Goal: Task Accomplishment & Management: Complete application form

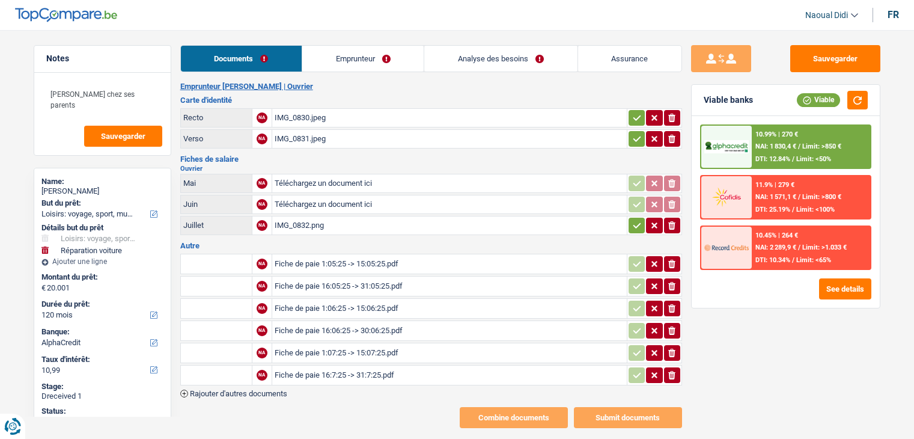
select select "hobbies"
select select "carRepair"
select select "120"
select select "alphacredit"
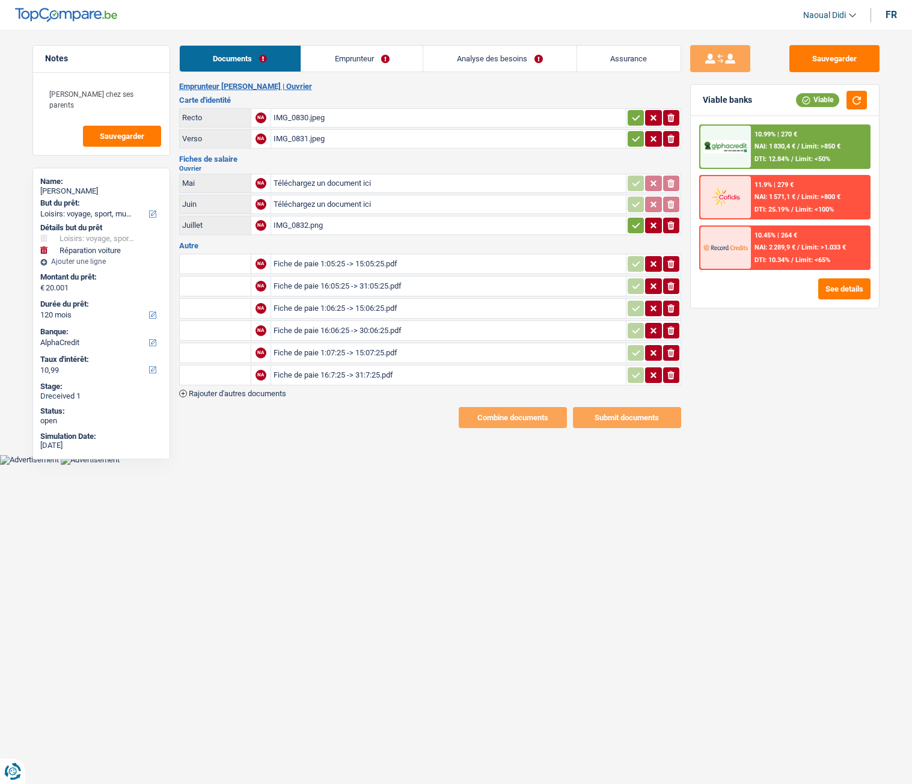
click at [310, 123] on div "IMG_0830.jpeg" at bounding box center [448, 118] width 350 height 18
click at [355, 55] on link "Emprunteur" at bounding box center [361, 59] width 121 height 26
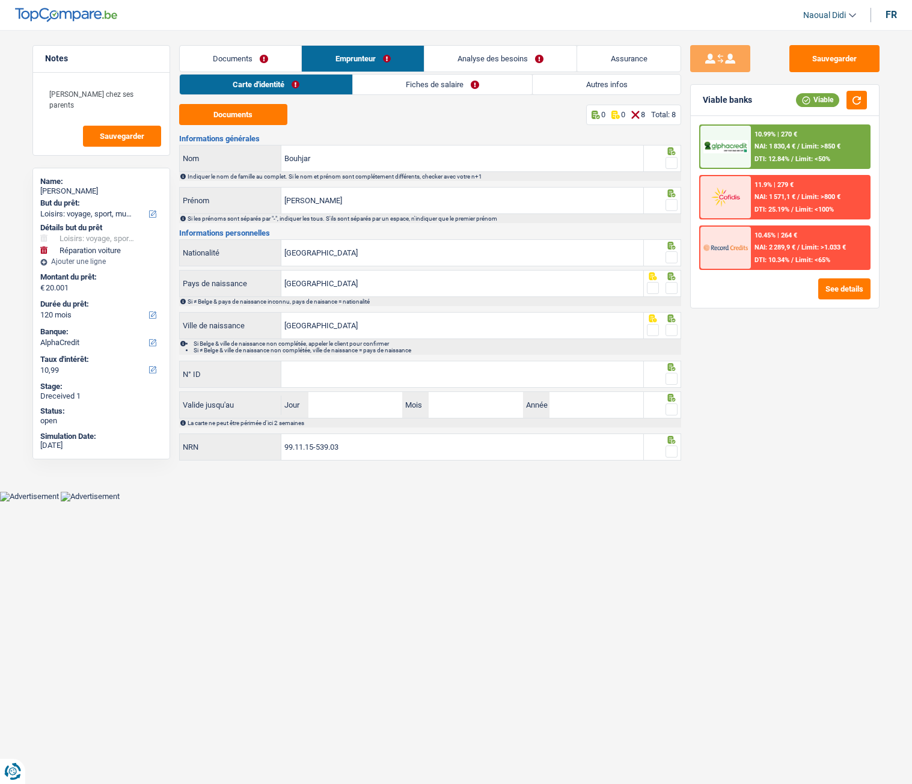
click at [674, 165] on span at bounding box center [671, 163] width 12 height 12
click at [0, 0] on input "radio" at bounding box center [0, 0] width 0 height 0
click at [670, 208] on span at bounding box center [671, 205] width 12 height 12
click at [0, 0] on input "radio" at bounding box center [0, 0] width 0 height 0
click at [673, 260] on span at bounding box center [671, 257] width 12 height 12
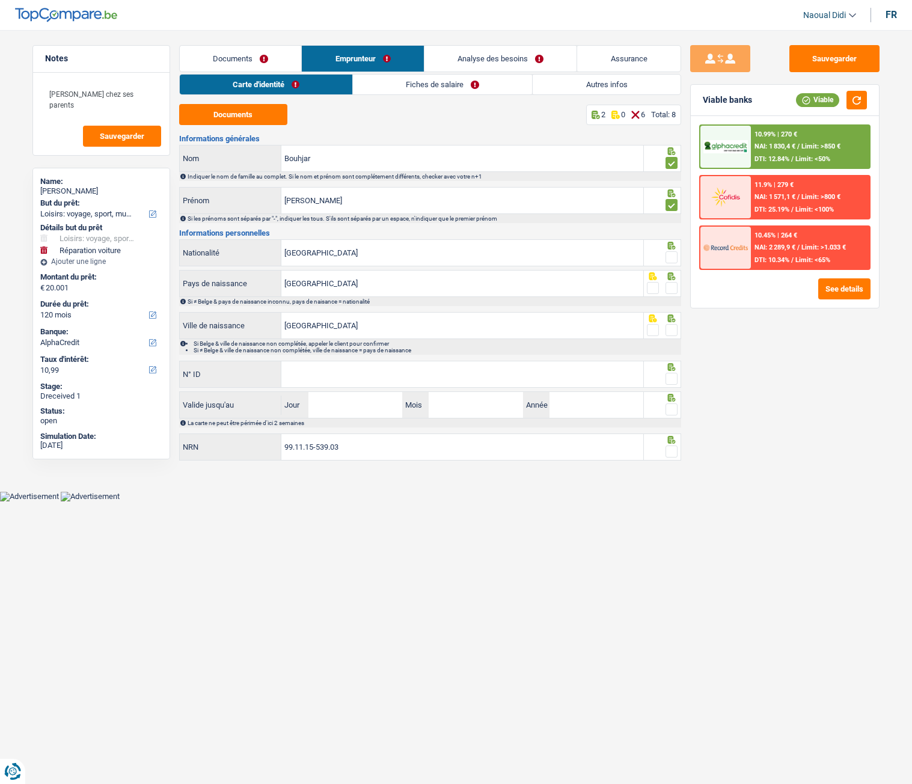
click at [0, 0] on input "radio" at bounding box center [0, 0] width 0 height 0
click at [673, 290] on span at bounding box center [671, 288] width 12 height 12
click at [0, 0] on input "radio" at bounding box center [0, 0] width 0 height 0
click at [676, 333] on span at bounding box center [671, 330] width 12 height 12
click at [0, 0] on input "radio" at bounding box center [0, 0] width 0 height 0
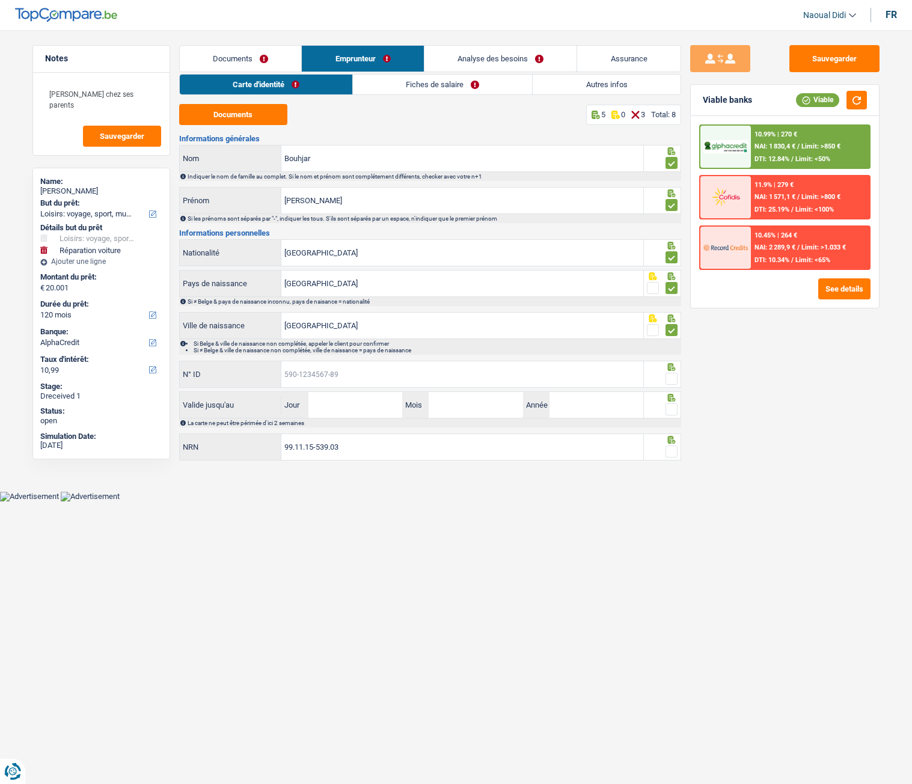
click at [405, 380] on input "N° ID" at bounding box center [462, 374] width 362 height 26
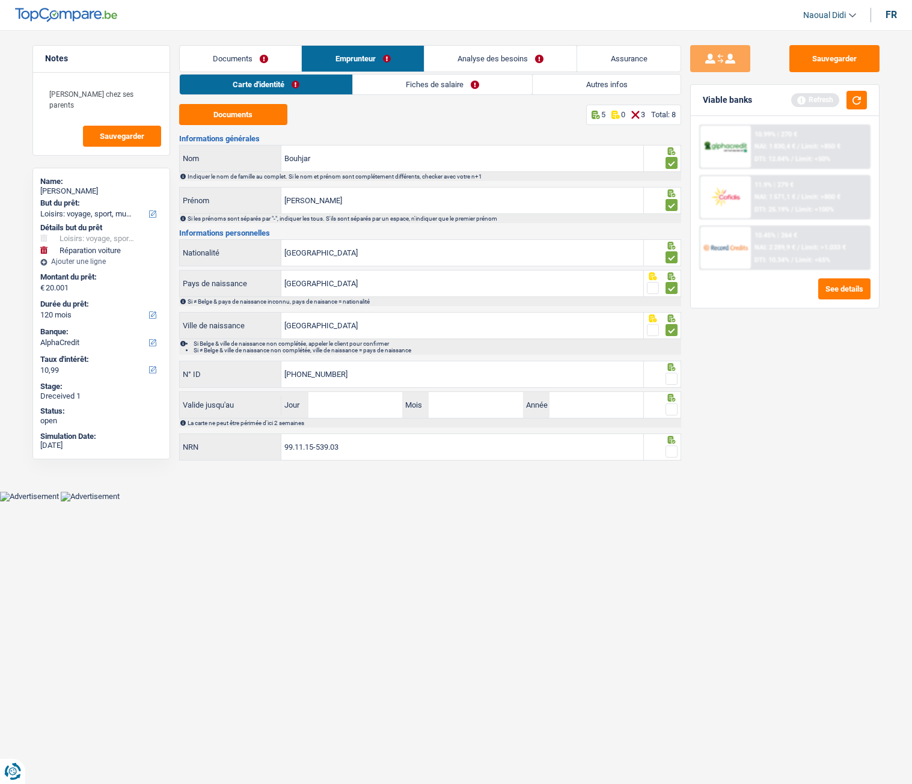
type input "[PHONE_NUMBER]"
click at [360, 408] on input "Jour" at bounding box center [355, 405] width 94 height 26
click at [361, 407] on input "18" at bounding box center [355, 405] width 94 height 26
type input "13"
type input "09"
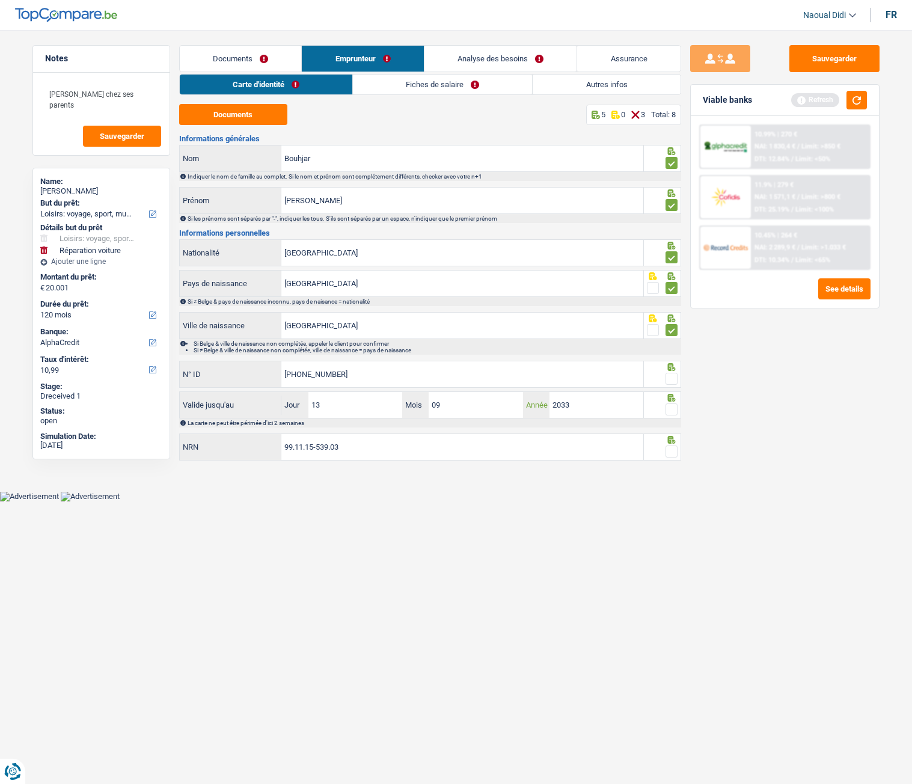
type input "2033"
click at [668, 379] on span at bounding box center [671, 379] width 12 height 12
click at [0, 0] on input "radio" at bounding box center [0, 0] width 0 height 0
click at [671, 412] on span at bounding box center [671, 409] width 12 height 12
click at [0, 0] on input "radio" at bounding box center [0, 0] width 0 height 0
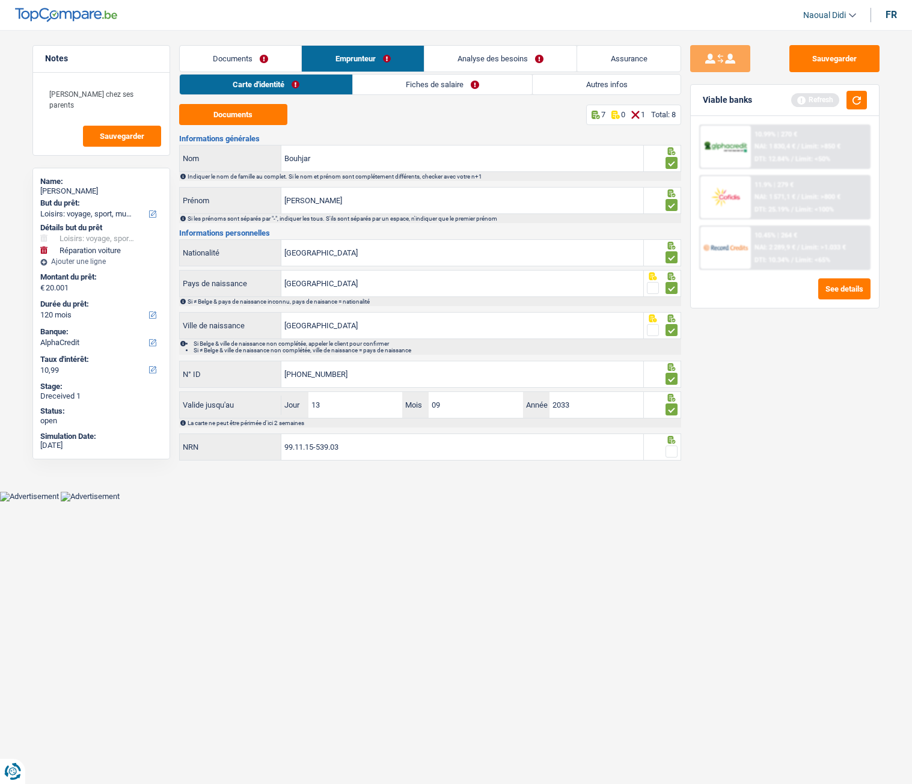
click at [674, 438] on span at bounding box center [671, 451] width 12 height 12
click at [0, 0] on input "radio" at bounding box center [0, 0] width 0 height 0
click at [423, 86] on link "Fiches de salaire" at bounding box center [442, 85] width 179 height 20
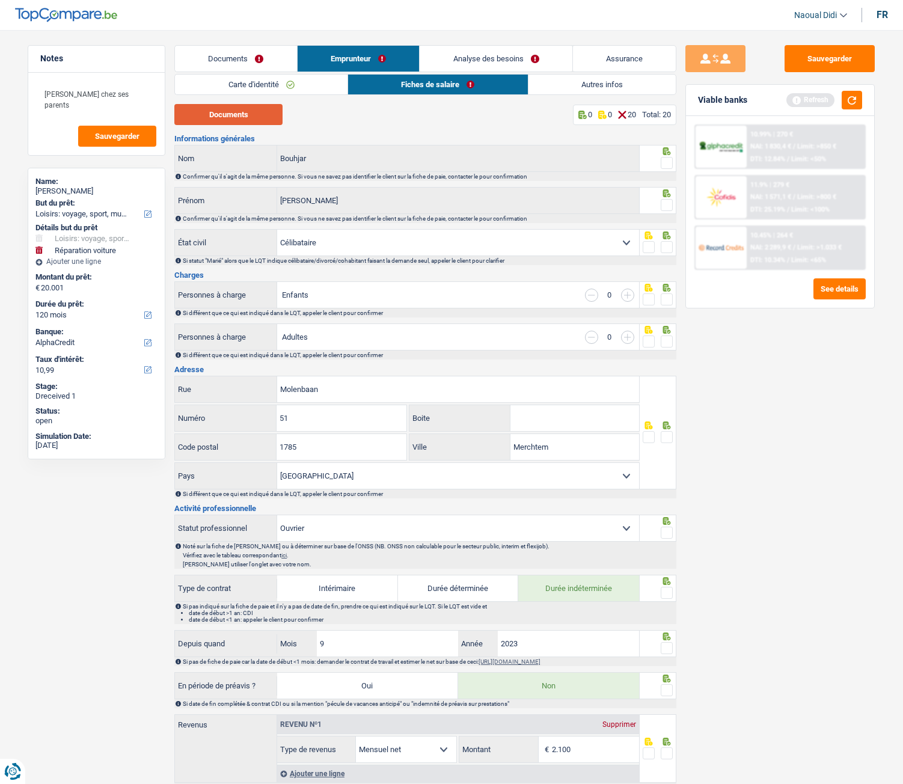
click at [232, 123] on button "Documents" at bounding box center [228, 114] width 108 height 21
click at [599, 85] on link "Autres infos" at bounding box center [602, 85] width 148 height 20
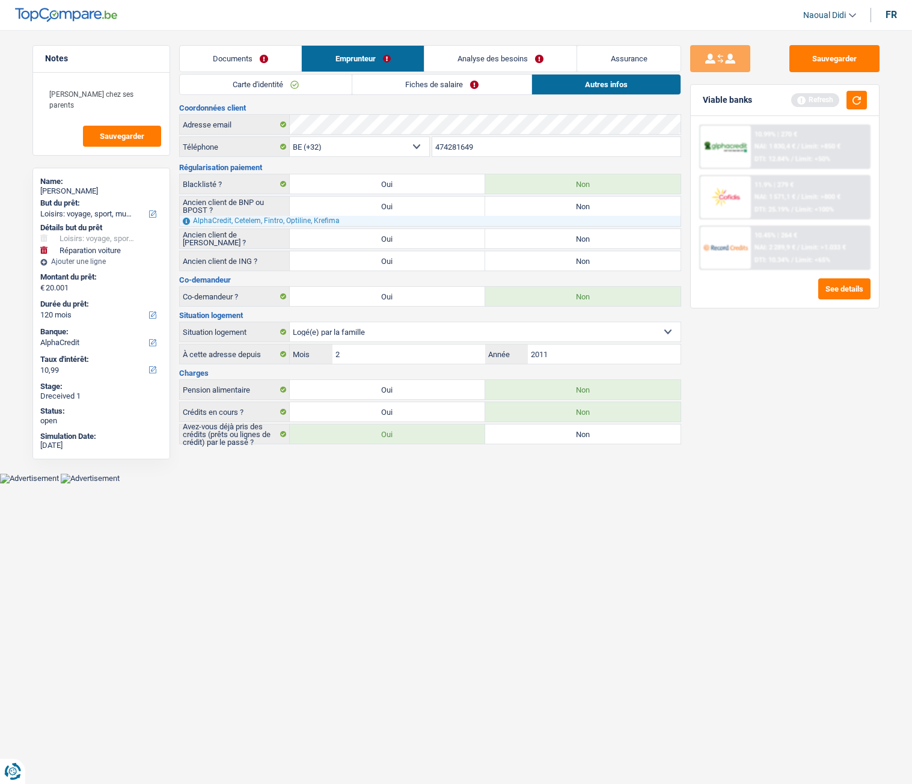
click at [460, 86] on link "Fiches de salaire" at bounding box center [441, 85] width 179 height 20
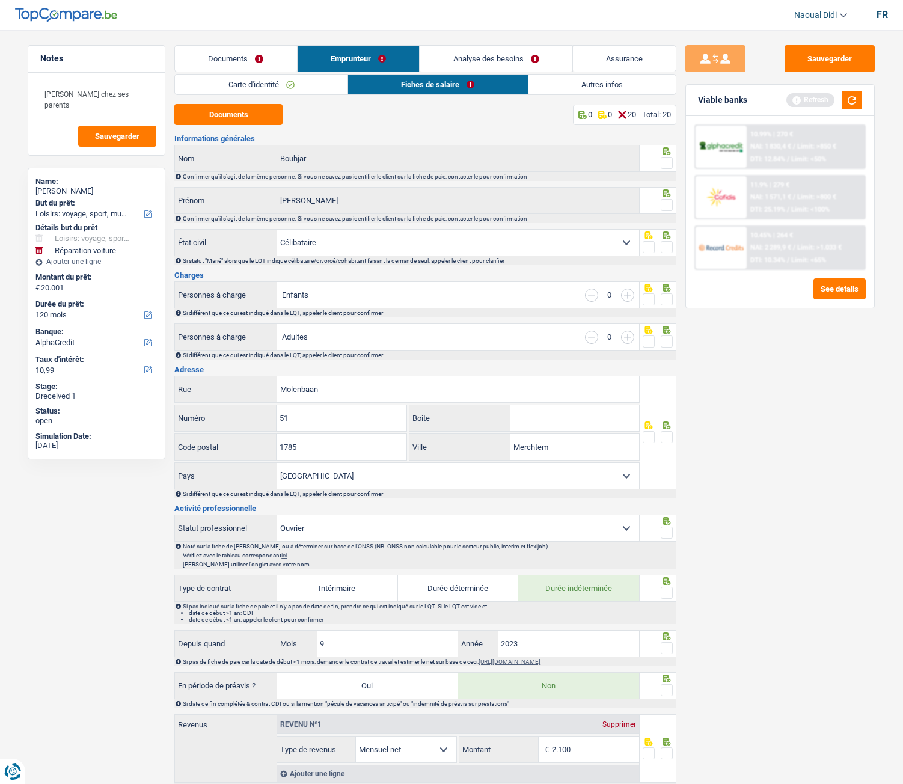
click at [569, 90] on link "Autres infos" at bounding box center [602, 85] width 148 height 20
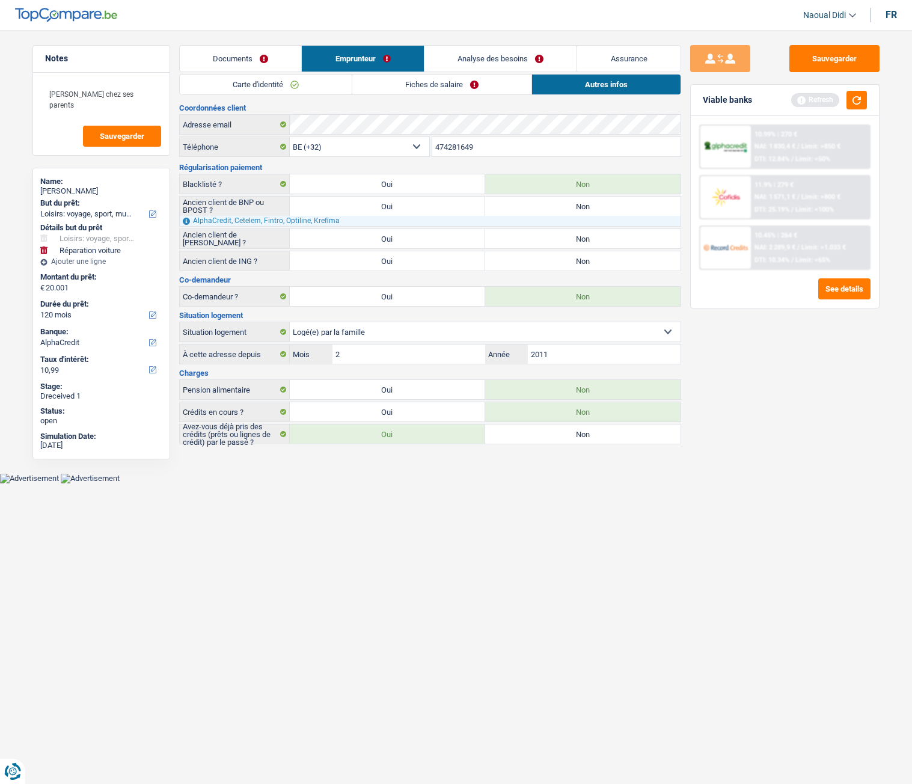
click at [449, 84] on link "Fiches de salaire" at bounding box center [441, 85] width 179 height 20
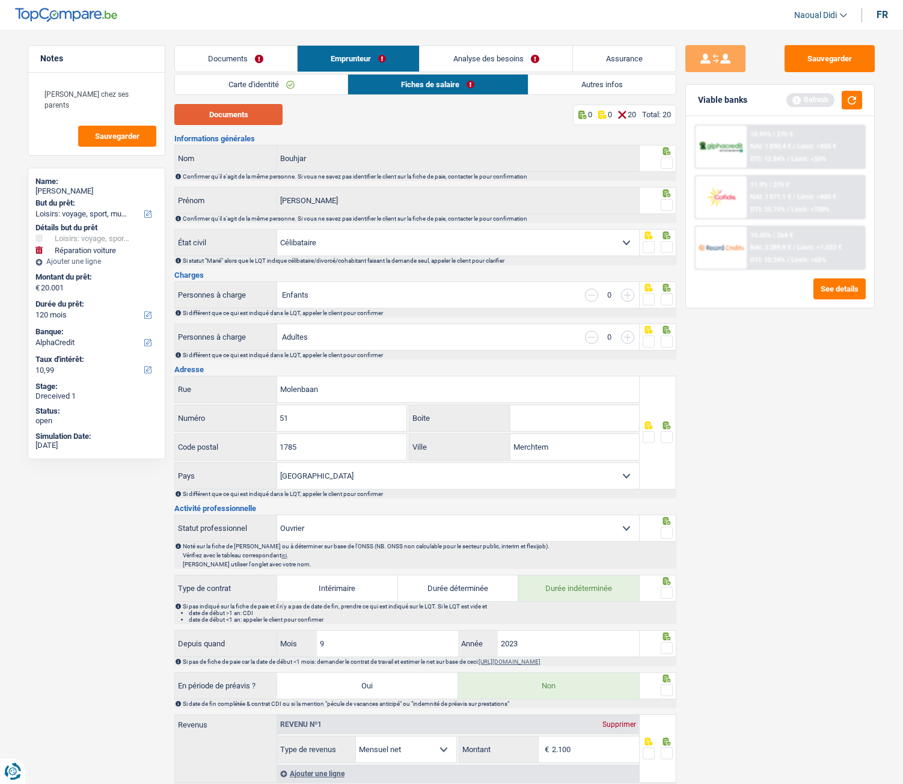
click at [243, 115] on button "Documents" at bounding box center [228, 114] width 108 height 21
click at [230, 57] on link "Documents" at bounding box center [236, 59] width 122 height 26
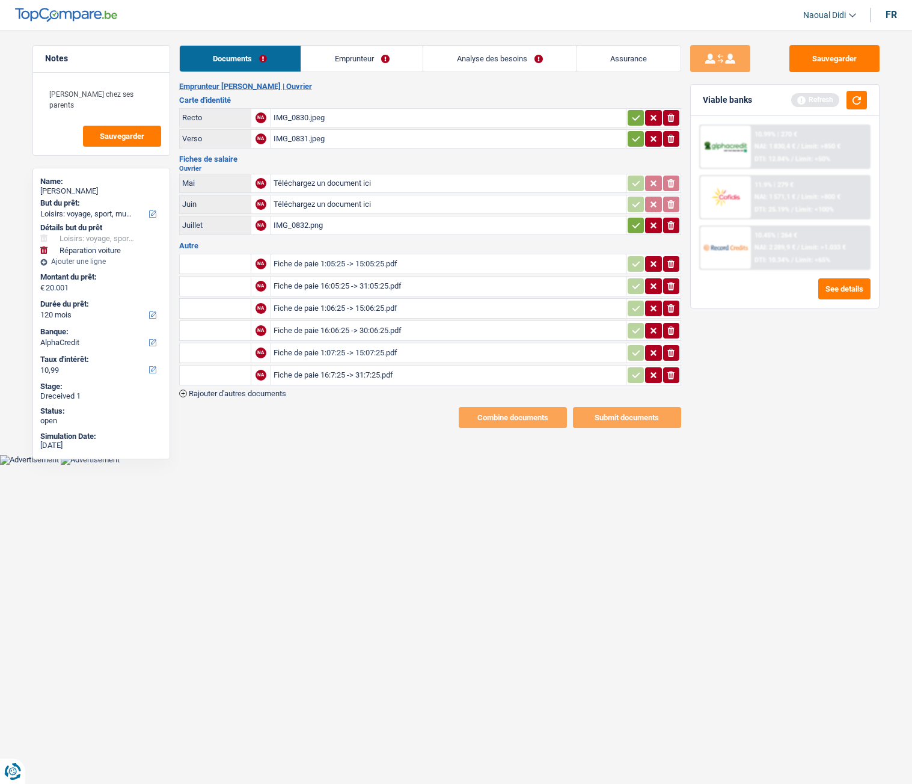
click at [320, 186] on input "Téléchargez un document ici" at bounding box center [448, 183] width 350 height 18
type input "C:\fakepath\FP 05.pdf"
click at [323, 204] on input "Téléchargez un document ici" at bounding box center [448, 204] width 350 height 18
type input "C:\fakepath\FP 06.pdf"
click at [286, 227] on div "IMG_0832.png" at bounding box center [448, 225] width 350 height 18
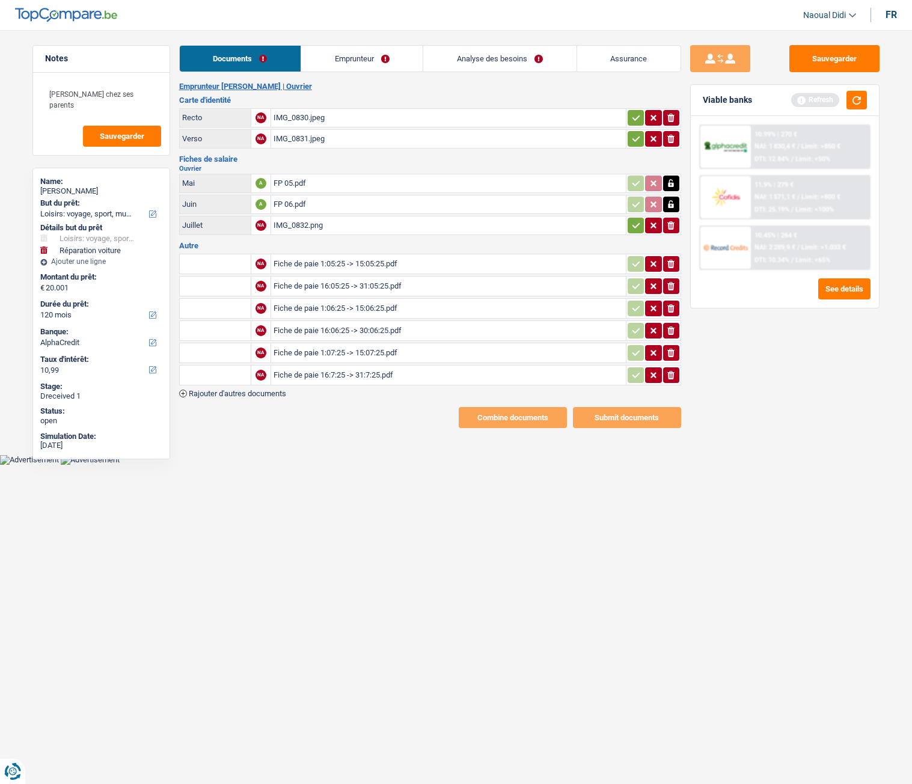
click at [282, 225] on div "IMG_0832.png" at bounding box center [448, 225] width 350 height 18
click at [320, 228] on div "IMG_0832.png" at bounding box center [448, 225] width 350 height 18
click at [673, 225] on icon "button" at bounding box center [670, 225] width 7 height 8
click at [308, 225] on input "Téléchargez un document ici" at bounding box center [448, 225] width 350 height 18
type input "C:\fakepath\FP 07.pdf"
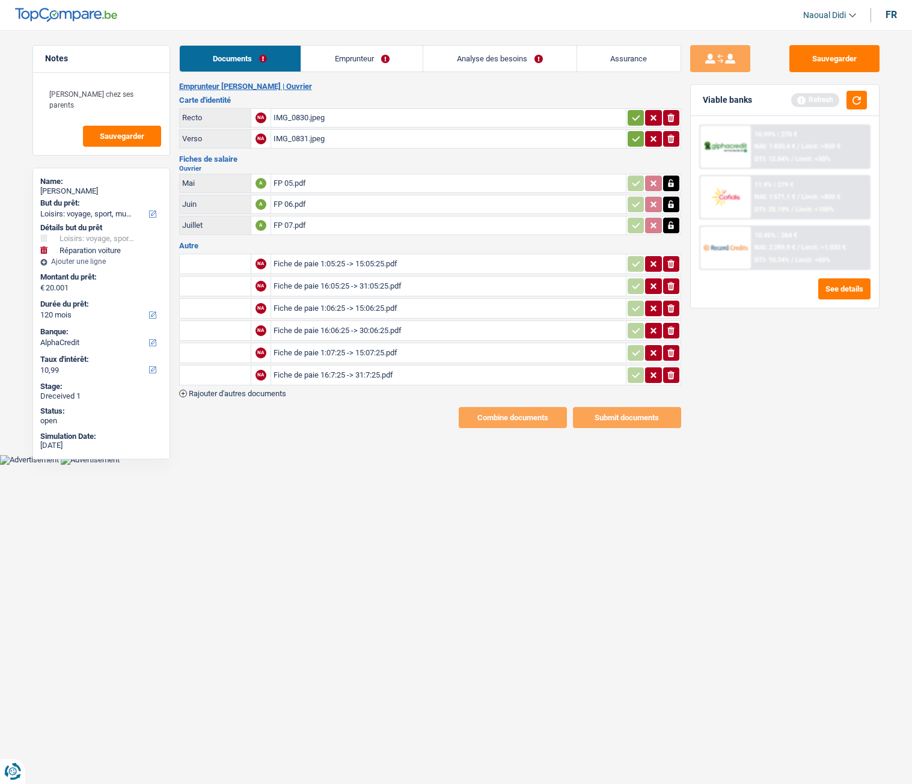
click at [227, 394] on span "Rajouter d'autres documents" at bounding box center [237, 394] width 97 height 8
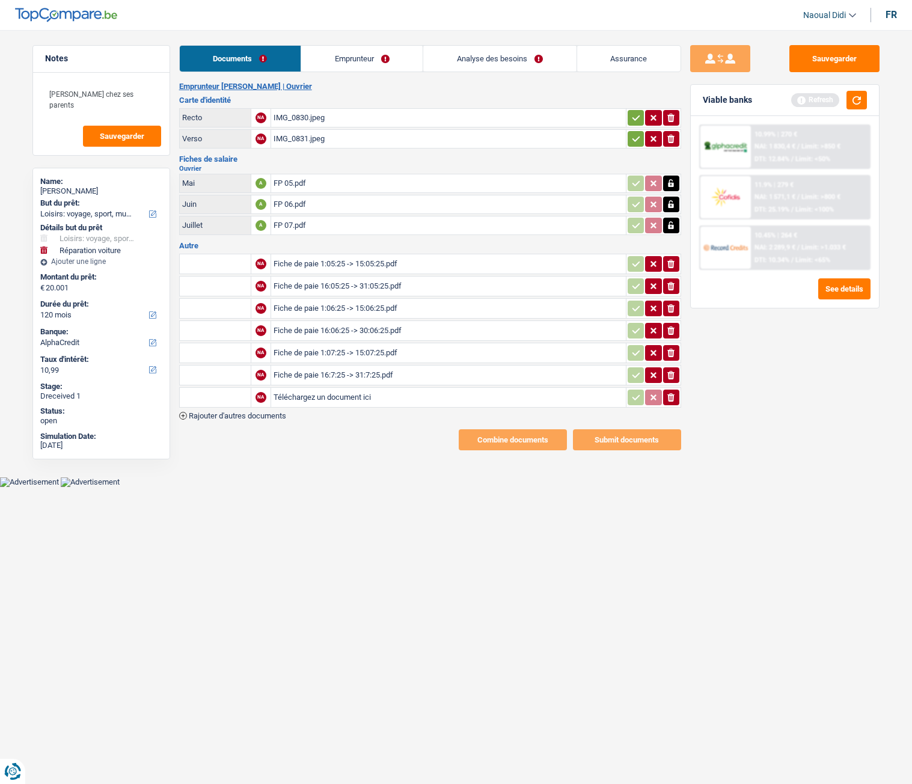
click at [341, 398] on input "Téléchargez un document ici" at bounding box center [448, 397] width 350 height 18
type input "C:\fakepath\EXTRAIT DE COMPTE 07.png"
click at [225, 399] on input "text" at bounding box center [215, 397] width 66 height 19
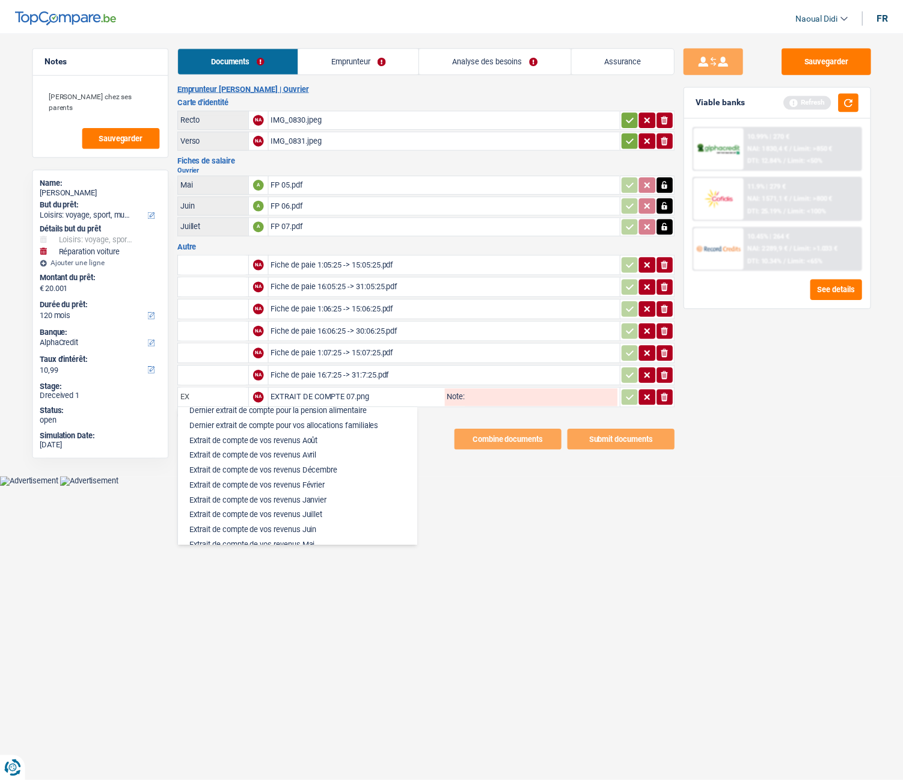
scroll to position [60, 0]
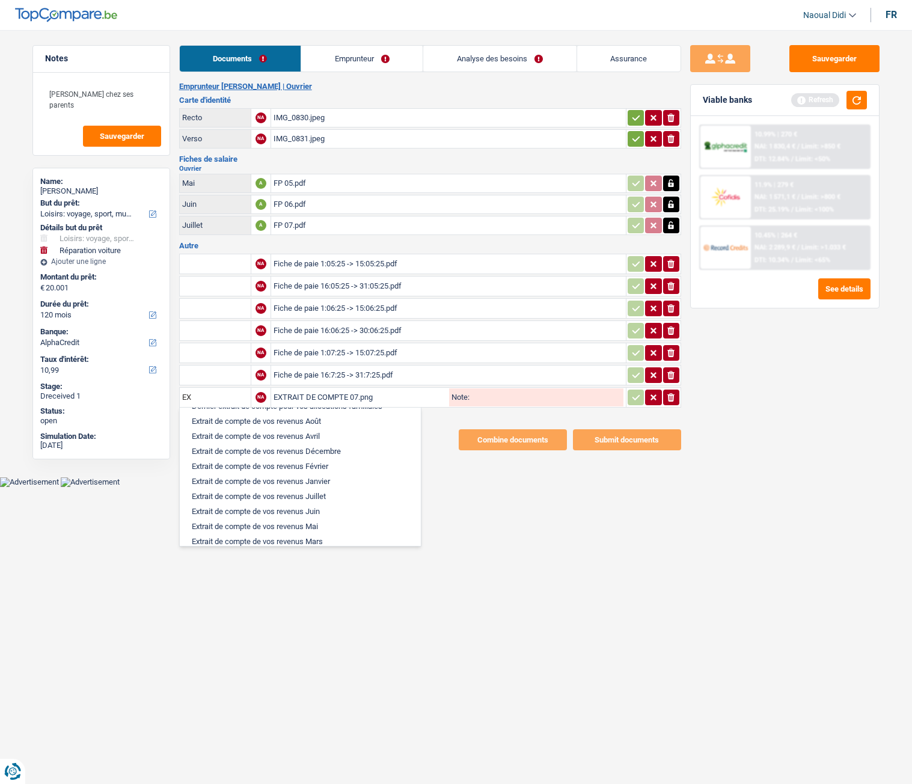
click at [324, 438] on li "Extrait de compte de vos revenus Juillet" at bounding box center [300, 496] width 229 height 15
type input "Extrait de compte de vos revenus Juillet"
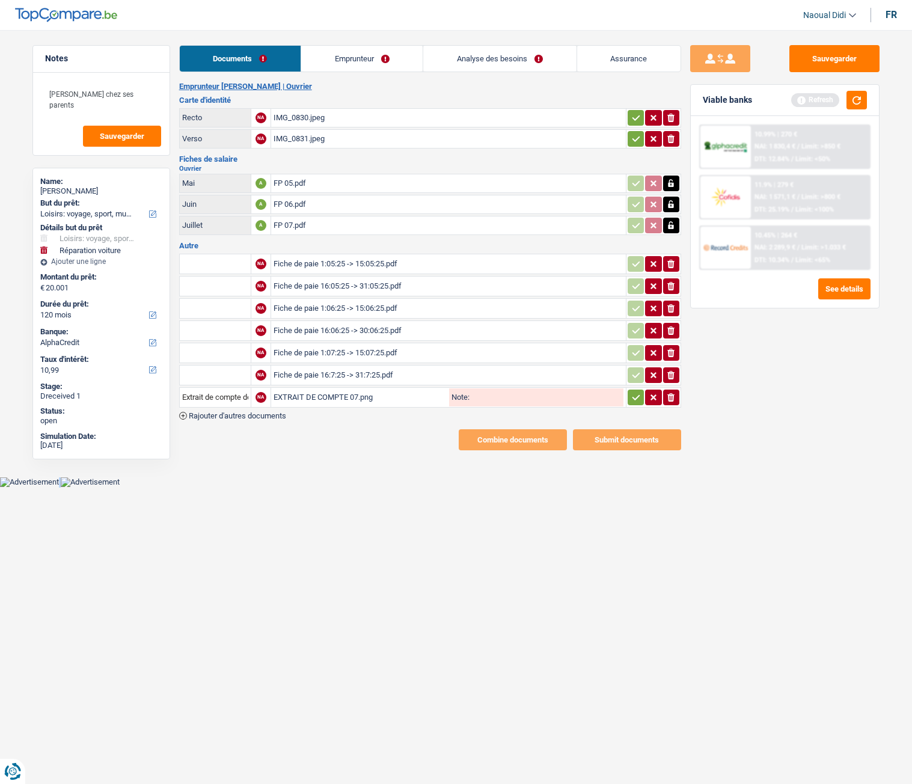
click at [324, 438] on html "Vous avez le contrôle de vos données Nous utilisons des cookies, tout comme nos…" at bounding box center [456, 243] width 912 height 487
click at [633, 399] on icon "button" at bounding box center [636, 396] width 8 height 5
click at [633, 120] on icon "button" at bounding box center [636, 117] width 8 height 5
click at [635, 139] on icon "button" at bounding box center [636, 138] width 8 height 5
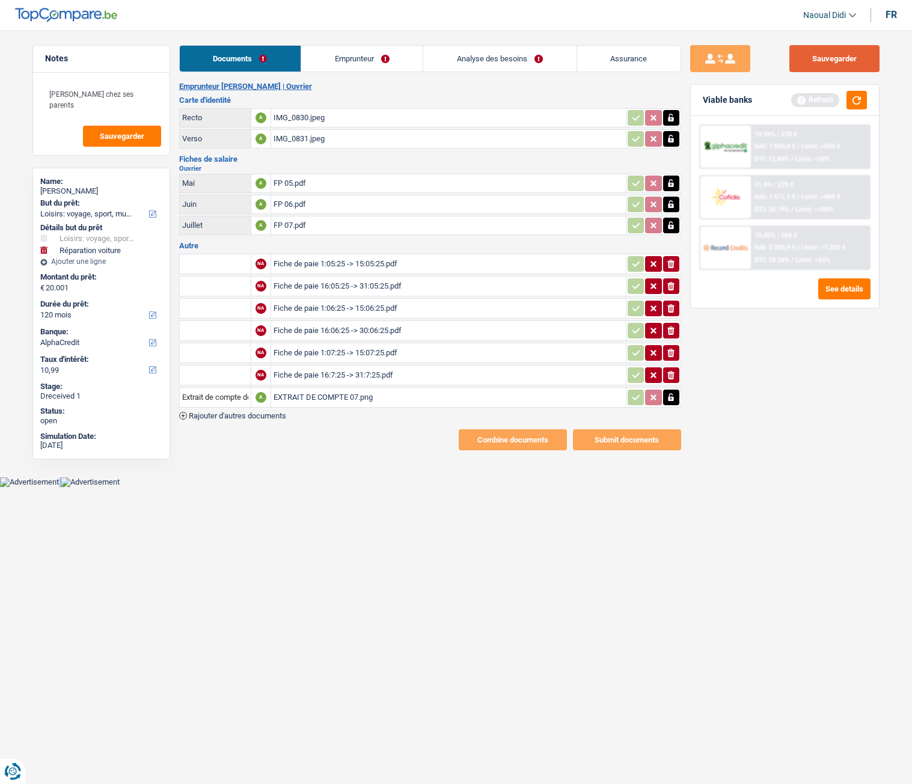
click at [851, 52] on button "Sauvegarder" at bounding box center [834, 58] width 90 height 27
click at [346, 64] on link "Emprunteur" at bounding box center [361, 59] width 121 height 26
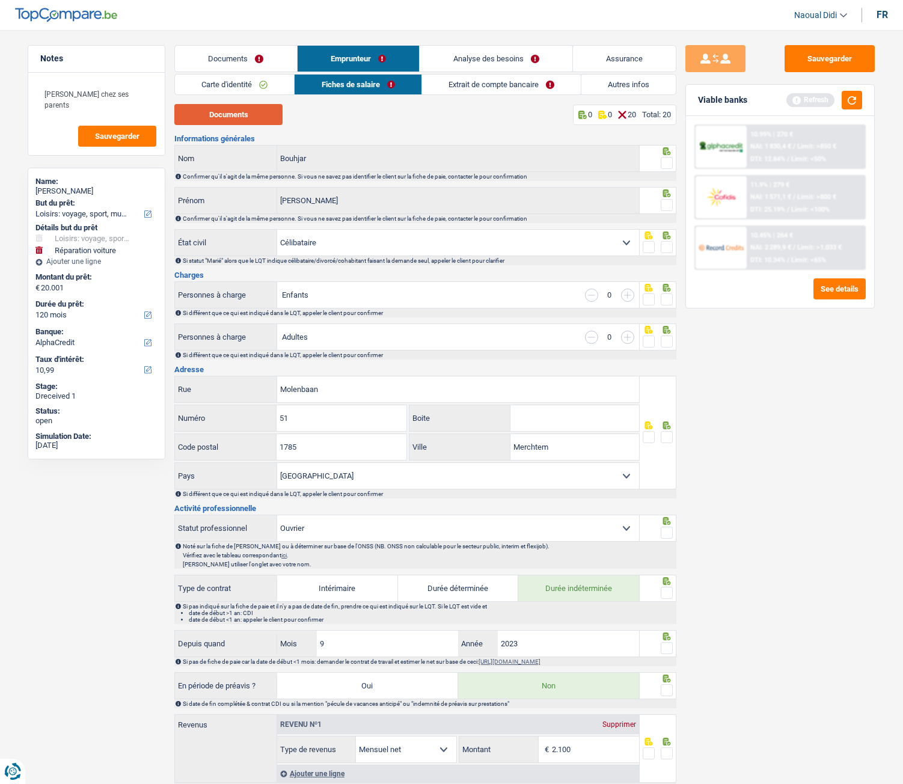
click at [227, 116] on button "Documents" at bounding box center [228, 114] width 108 height 21
drag, startPoint x: 665, startPoint y: 243, endPoint x: 667, endPoint y: 237, distance: 6.3
click at [666, 243] on span at bounding box center [667, 247] width 12 height 12
click at [0, 0] on input "radio" at bounding box center [0, 0] width 0 height 0
click at [667, 202] on span at bounding box center [667, 205] width 12 height 12
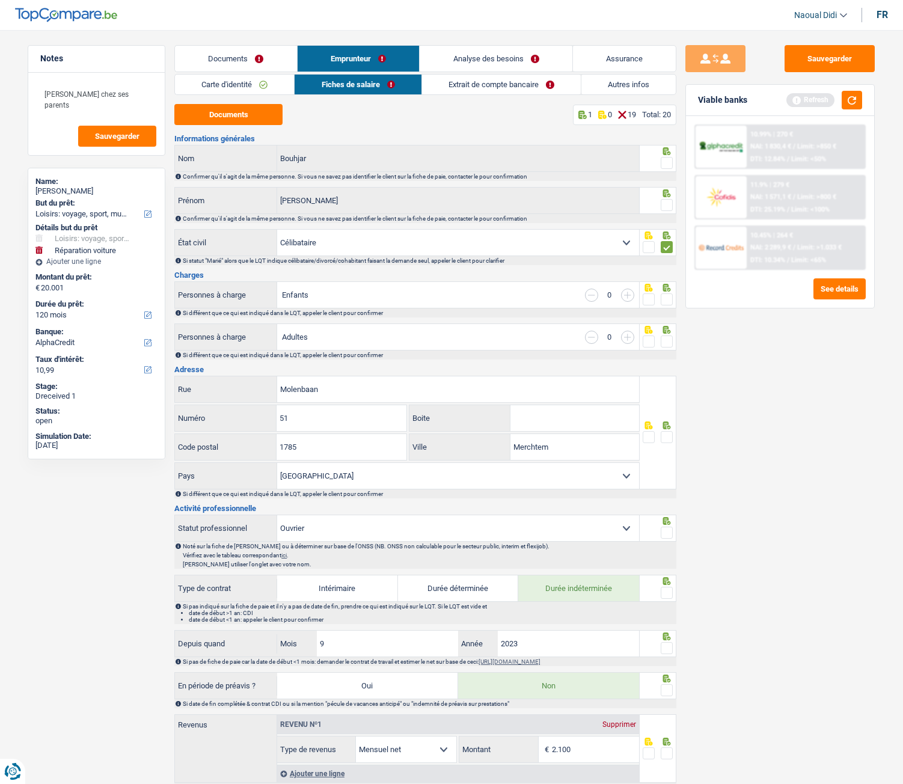
click at [0, 0] on input "radio" at bounding box center [0, 0] width 0 height 0
click at [668, 166] on span at bounding box center [667, 163] width 12 height 12
click at [0, 0] on input "radio" at bounding box center [0, 0] width 0 height 0
click at [667, 299] on span at bounding box center [667, 299] width 12 height 12
click at [0, 0] on input "radio" at bounding box center [0, 0] width 0 height 0
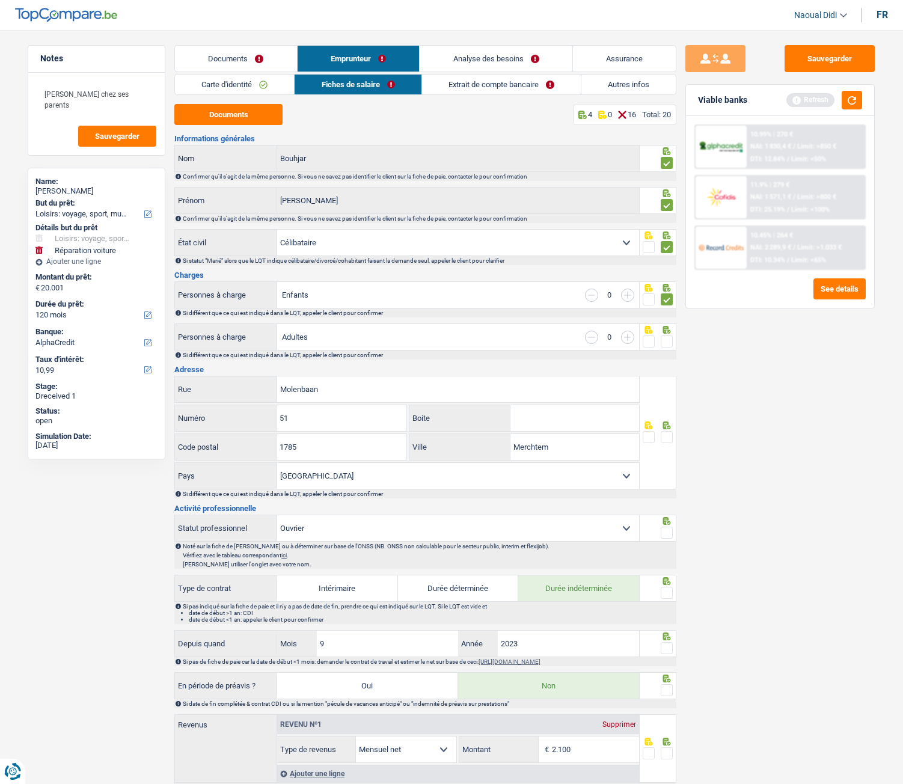
click at [667, 344] on span at bounding box center [667, 341] width 12 height 12
click at [0, 0] on input "radio" at bounding box center [0, 0] width 0 height 0
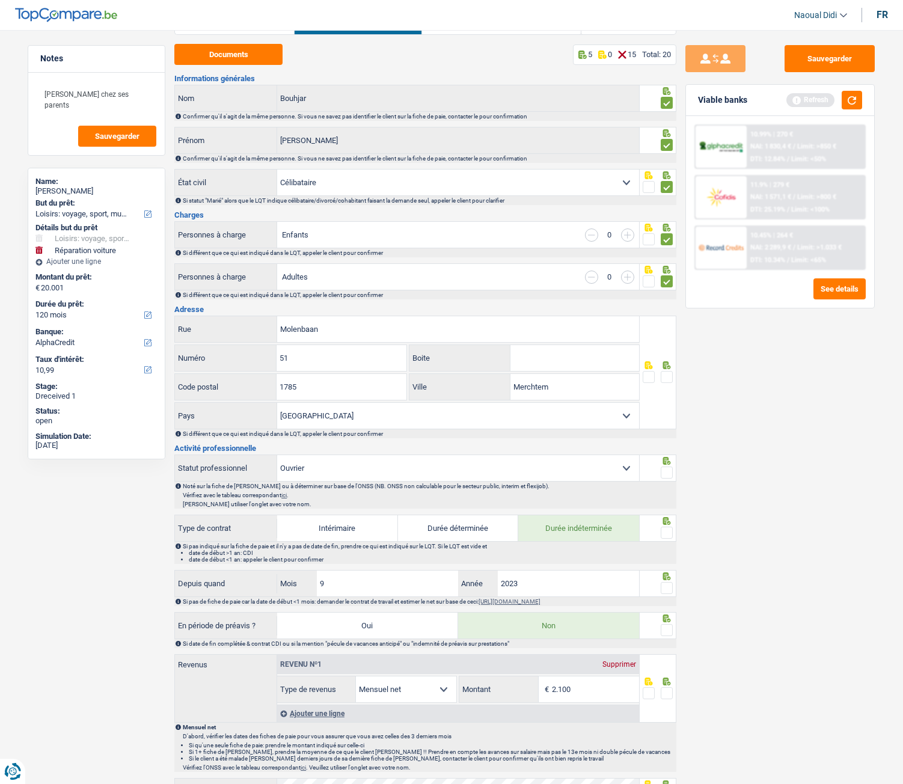
click at [667, 377] on span at bounding box center [667, 377] width 12 height 12
click at [0, 0] on input "radio" at bounding box center [0, 0] width 0 height 0
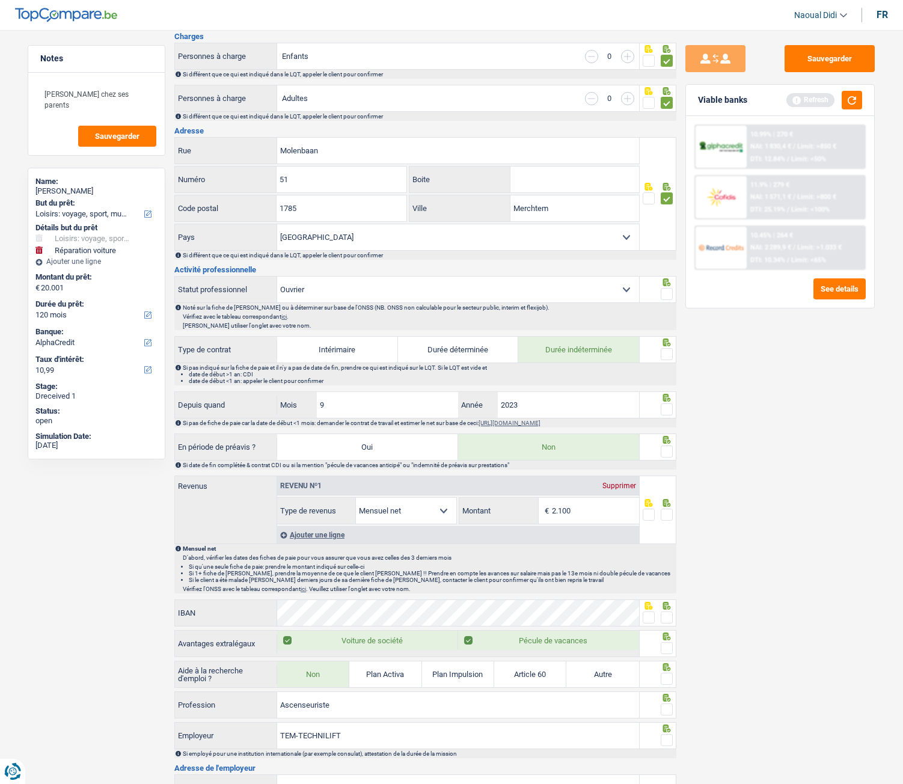
scroll to position [240, 0]
click at [665, 294] on span at bounding box center [667, 292] width 12 height 12
click at [0, 0] on input "radio" at bounding box center [0, 0] width 0 height 0
click at [667, 355] on span at bounding box center [667, 352] width 12 height 12
click at [0, 0] on input "radio" at bounding box center [0, 0] width 0 height 0
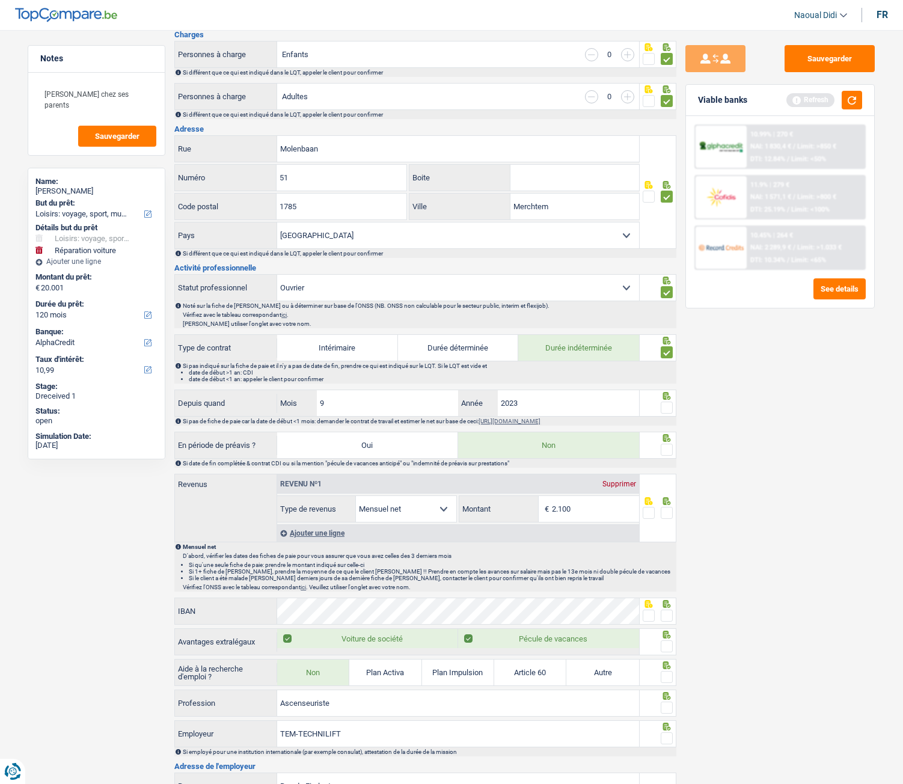
click at [665, 404] on span at bounding box center [667, 408] width 12 height 12
click at [0, 0] on input "radio" at bounding box center [0, 0] width 0 height 0
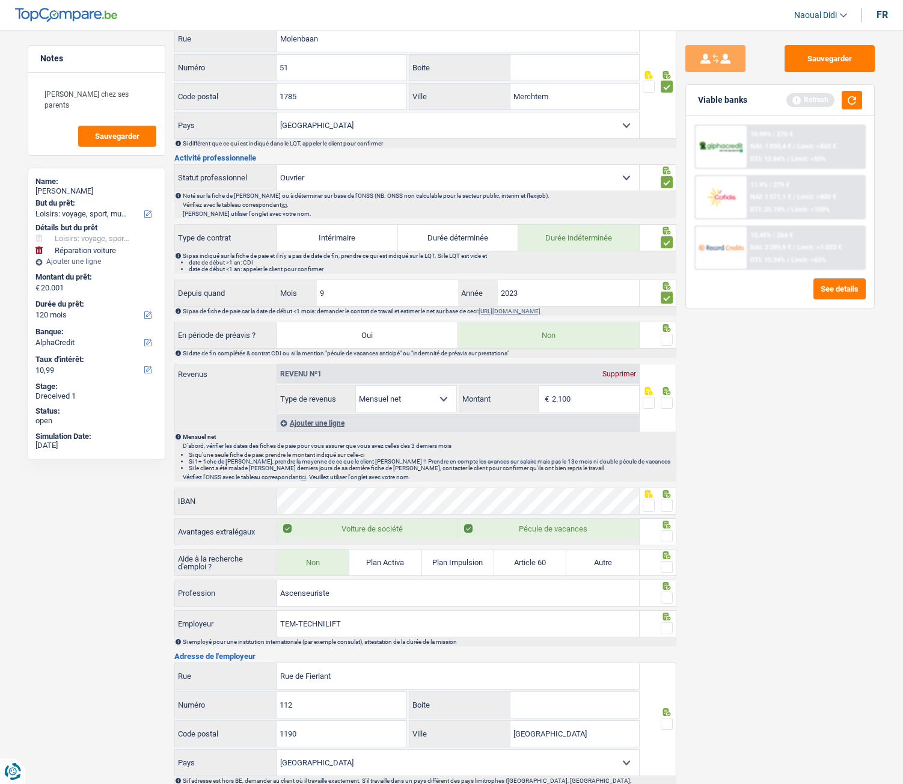
scroll to position [361, 0]
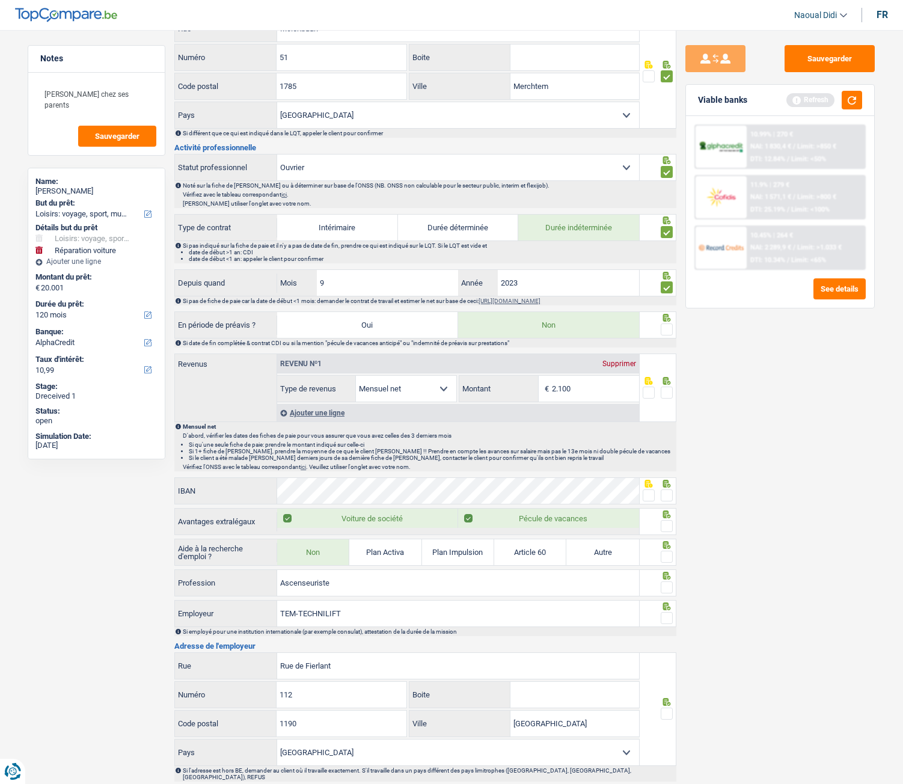
click at [668, 328] on span at bounding box center [667, 329] width 12 height 12
click at [0, 0] on input "radio" at bounding box center [0, 0] width 0 height 0
click at [441, 214] on div "Informations générales Bouhjar Nom Confirmer qu'il s'agit de la même personne. …" at bounding box center [425, 348] width 502 height 1149
click at [594, 385] on input "2.100" at bounding box center [595, 389] width 87 height 26
type input "2.227"
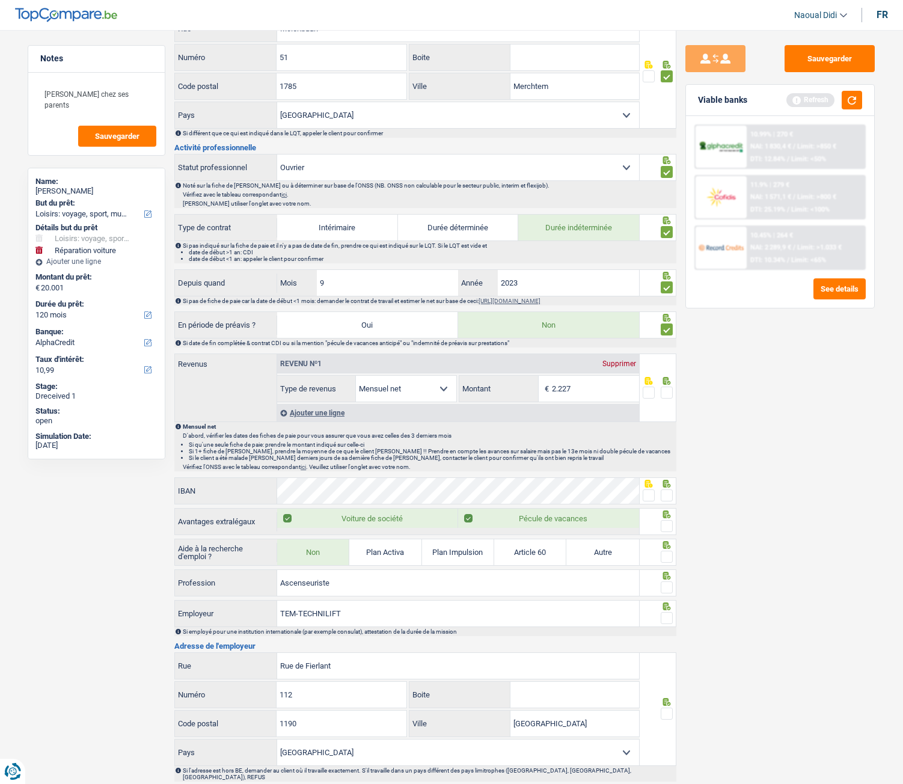
click at [667, 390] on span at bounding box center [667, 393] width 12 height 12
click at [0, 0] on input "radio" at bounding box center [0, 0] width 0 height 0
click at [732, 433] on div "Sauvegarder Viable banks Refresh 10.99% | 270 € NAI: 1 830,4 € / Limit: >850 € …" at bounding box center [779, 403] width 207 height 716
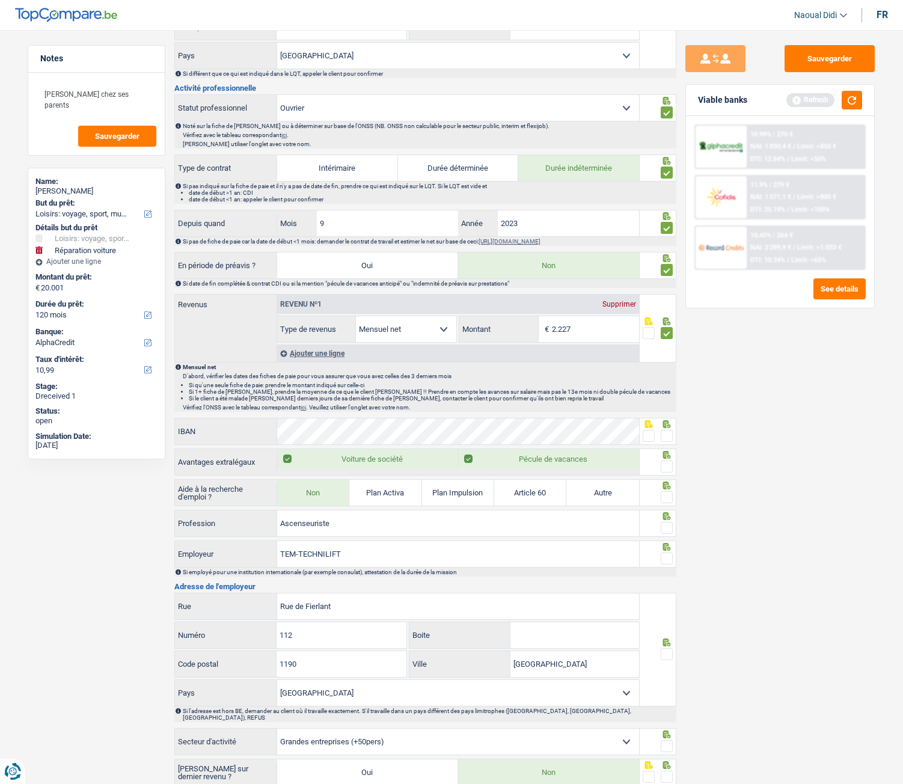
scroll to position [421, 0]
click at [667, 435] on span at bounding box center [667, 435] width 12 height 12
click at [0, 0] on input "radio" at bounding box center [0, 0] width 0 height 0
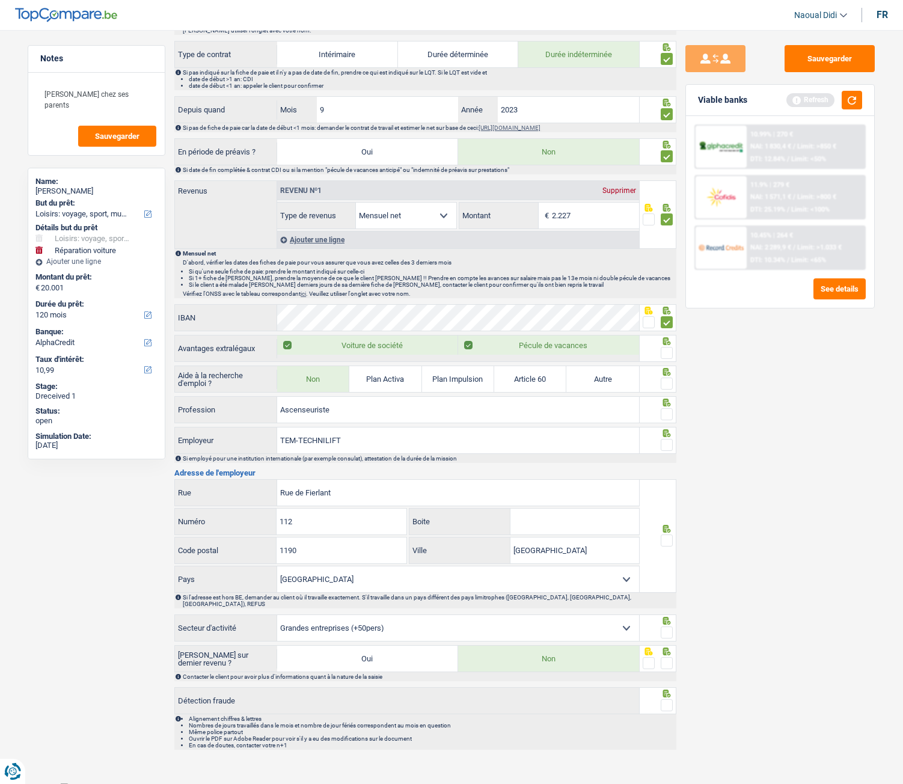
scroll to position [535, 0]
click at [668, 356] on span at bounding box center [667, 352] width 12 height 12
click at [0, 0] on input "radio" at bounding box center [0, 0] width 0 height 0
click at [668, 378] on span at bounding box center [667, 382] width 12 height 12
click at [0, 0] on input "radio" at bounding box center [0, 0] width 0 height 0
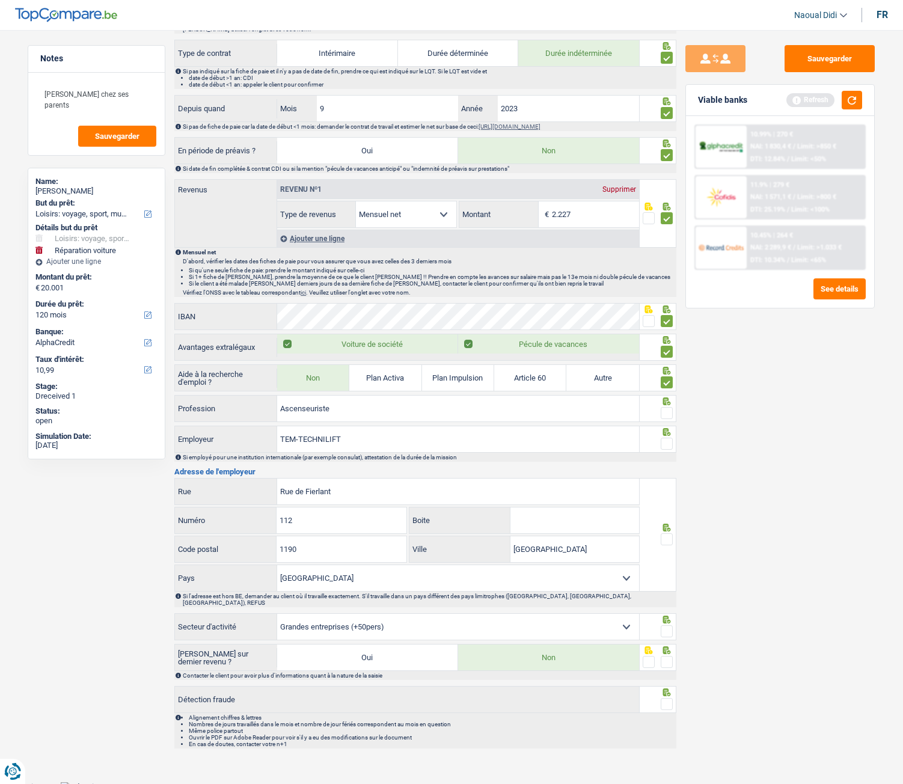
click at [670, 417] on span at bounding box center [667, 413] width 12 height 12
click at [0, 0] on input "radio" at bounding box center [0, 0] width 0 height 0
click at [661, 438] on span at bounding box center [667, 444] width 12 height 12
click at [0, 0] on input "radio" at bounding box center [0, 0] width 0 height 0
click at [385, 438] on input "Rue de Fierlant" at bounding box center [458, 491] width 362 height 26
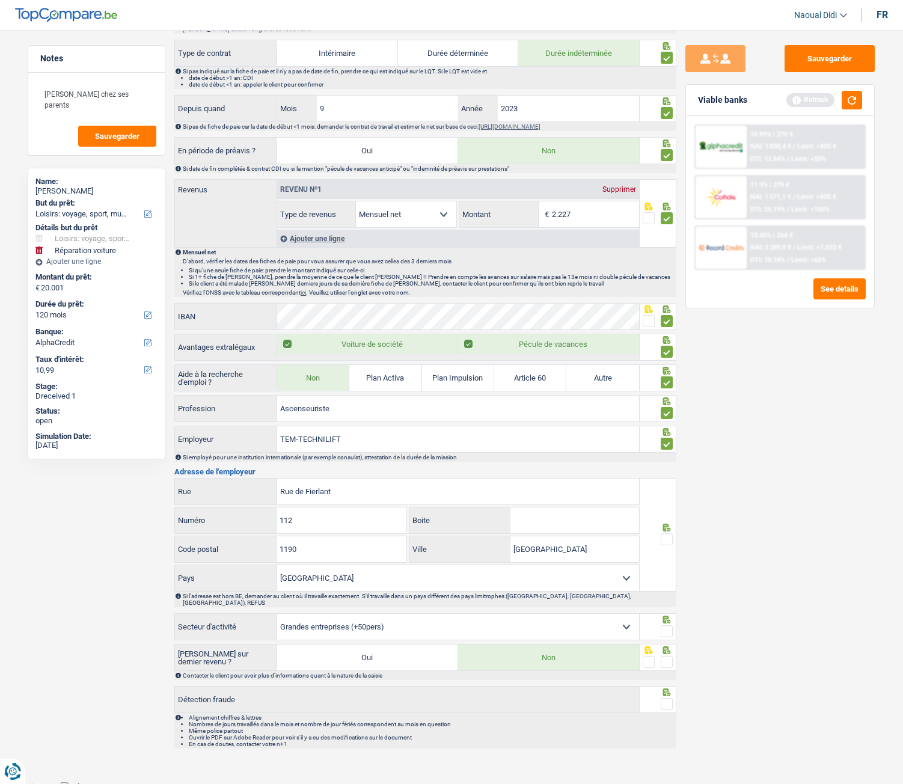
click at [667, 438] on span at bounding box center [667, 539] width 12 height 12
click at [0, 0] on input "radio" at bounding box center [0, 0] width 0 height 0
click at [666, 438] on span at bounding box center [667, 631] width 12 height 12
click at [0, 0] on input "radio" at bounding box center [0, 0] width 0 height 0
click at [666, 438] on span at bounding box center [667, 662] width 12 height 12
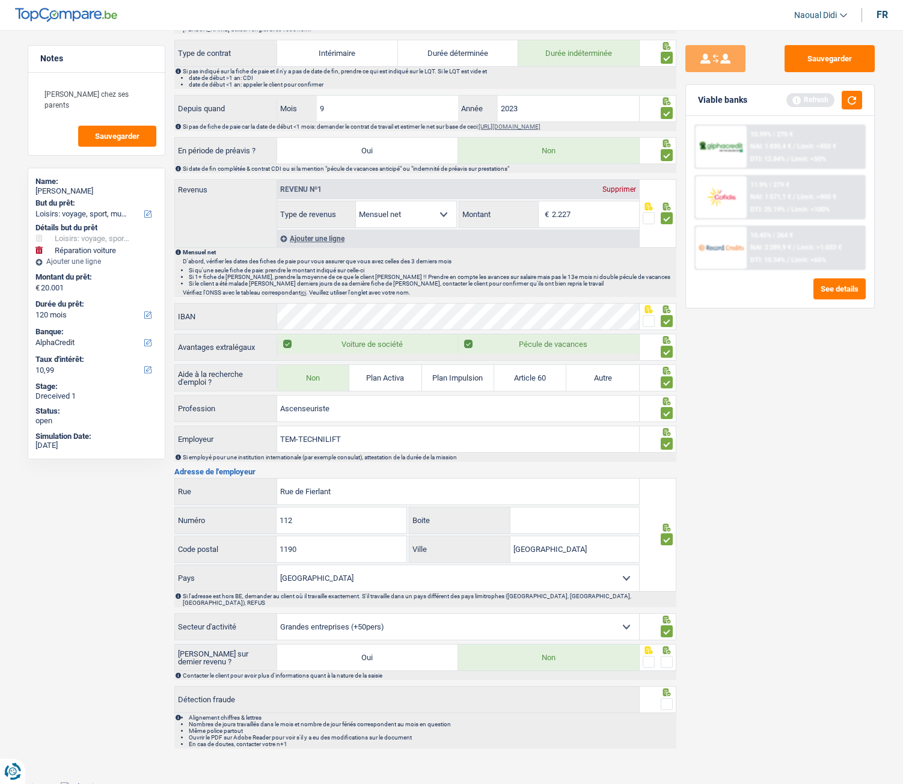
click at [0, 0] on input "radio" at bounding box center [0, 0] width 0 height 0
click at [666, 438] on span at bounding box center [667, 662] width 12 height 12
click at [0, 0] on input "radio" at bounding box center [0, 0] width 0 height 0
click at [666, 438] on span at bounding box center [667, 704] width 12 height 12
click at [0, 0] on input "radio" at bounding box center [0, 0] width 0 height 0
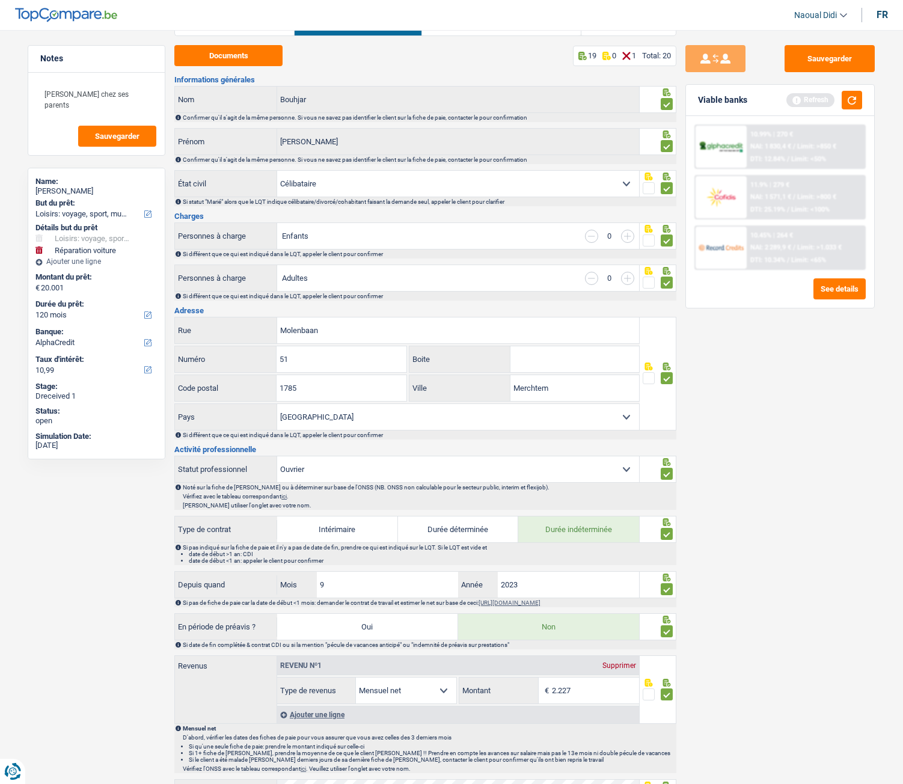
scroll to position [0, 0]
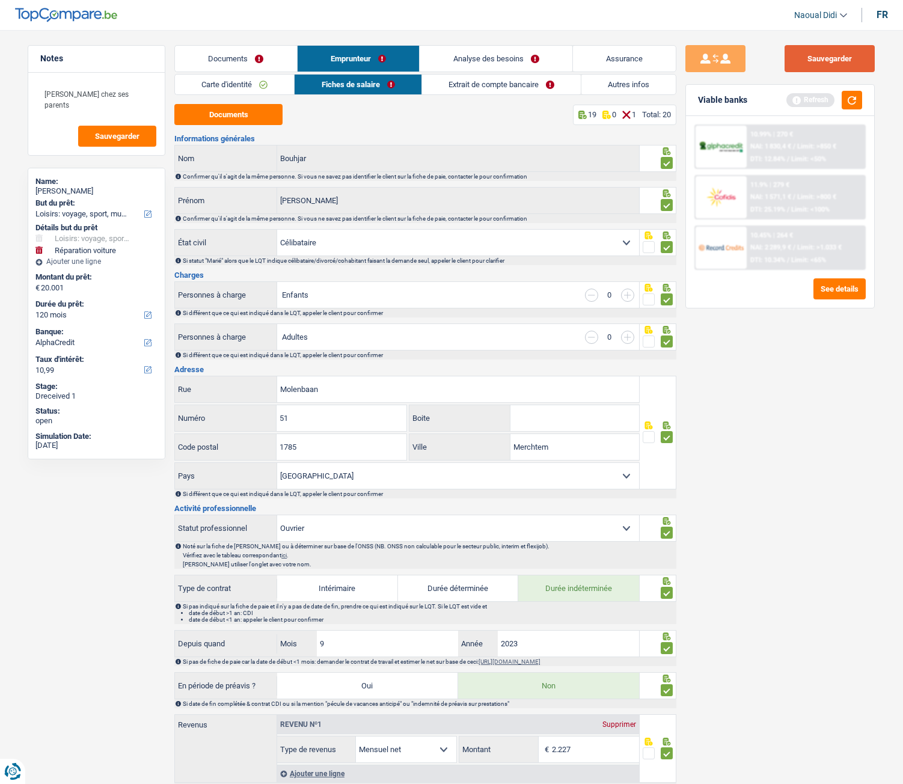
click at [831, 63] on button "Sauvegarder" at bounding box center [829, 58] width 90 height 27
click at [233, 57] on link "Documents" at bounding box center [236, 59] width 122 height 26
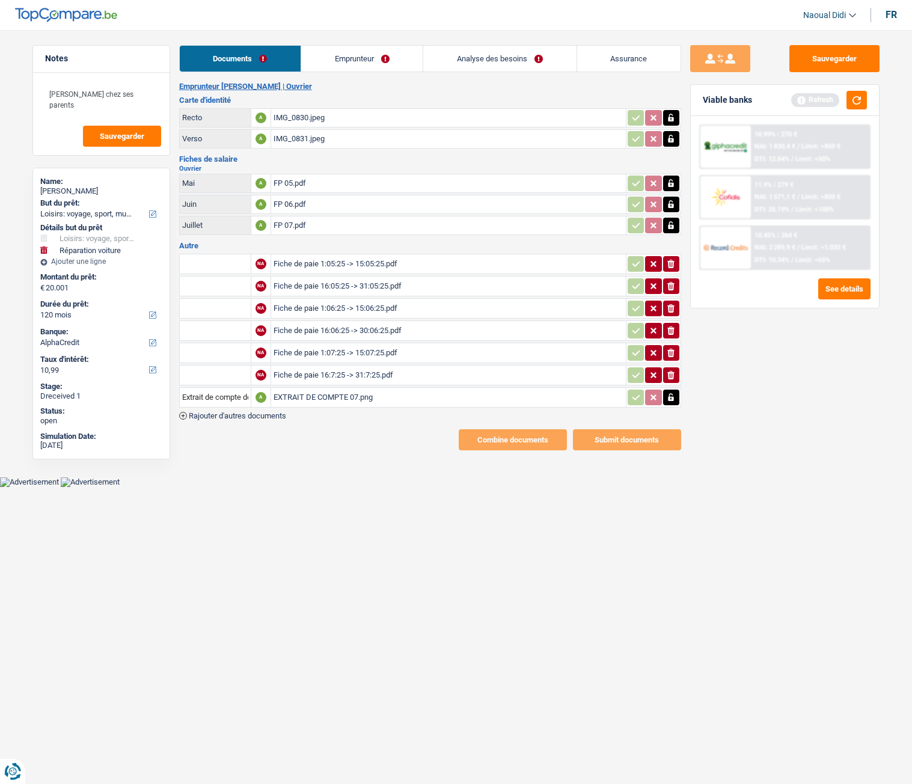
click at [347, 57] on link "Emprunteur" at bounding box center [361, 59] width 121 height 26
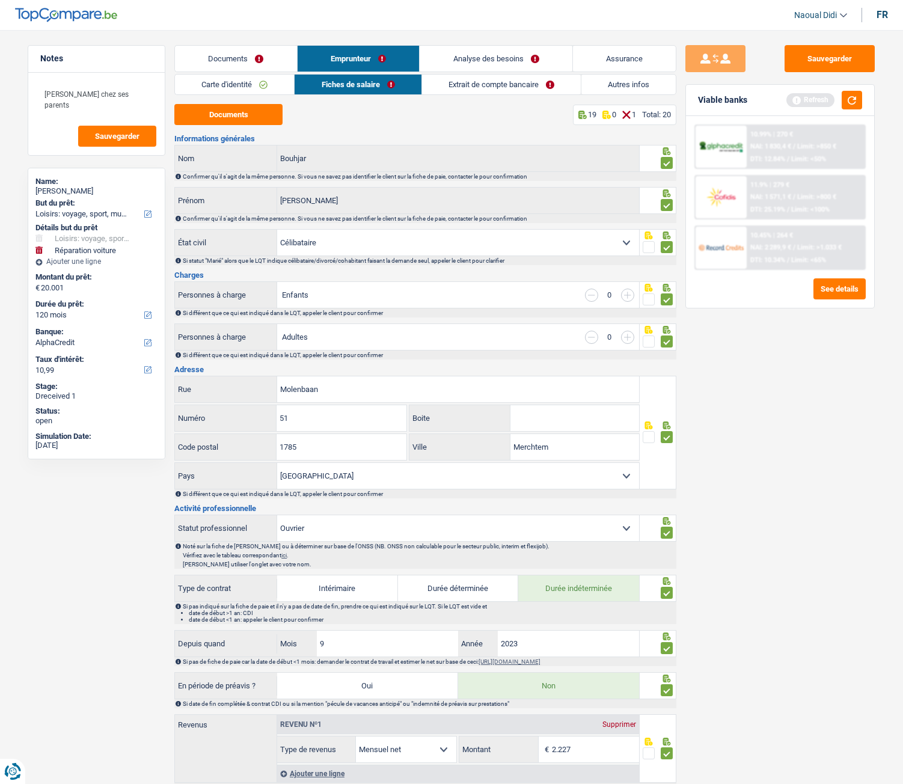
click at [485, 82] on link "Extrait de compte bancaire" at bounding box center [501, 85] width 159 height 20
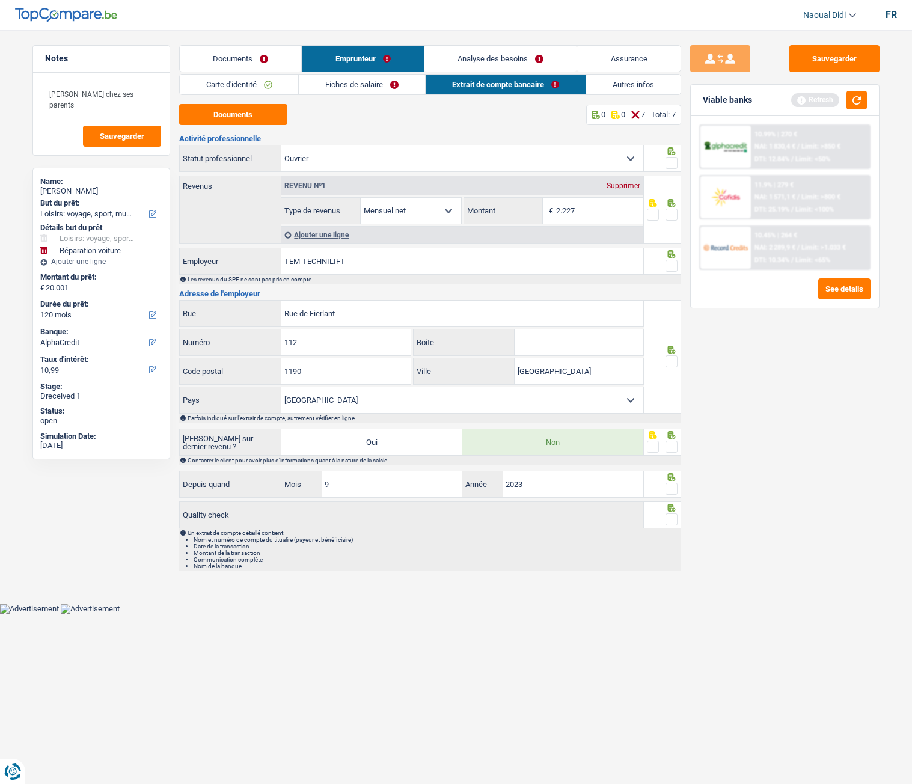
click at [679, 162] on div at bounding box center [662, 158] width 37 height 27
click at [671, 213] on span at bounding box center [671, 215] width 12 height 12
click at [0, 0] on input "radio" at bounding box center [0, 0] width 0 height 0
click at [670, 160] on span at bounding box center [671, 163] width 12 height 12
click at [0, 0] on input "radio" at bounding box center [0, 0] width 0 height 0
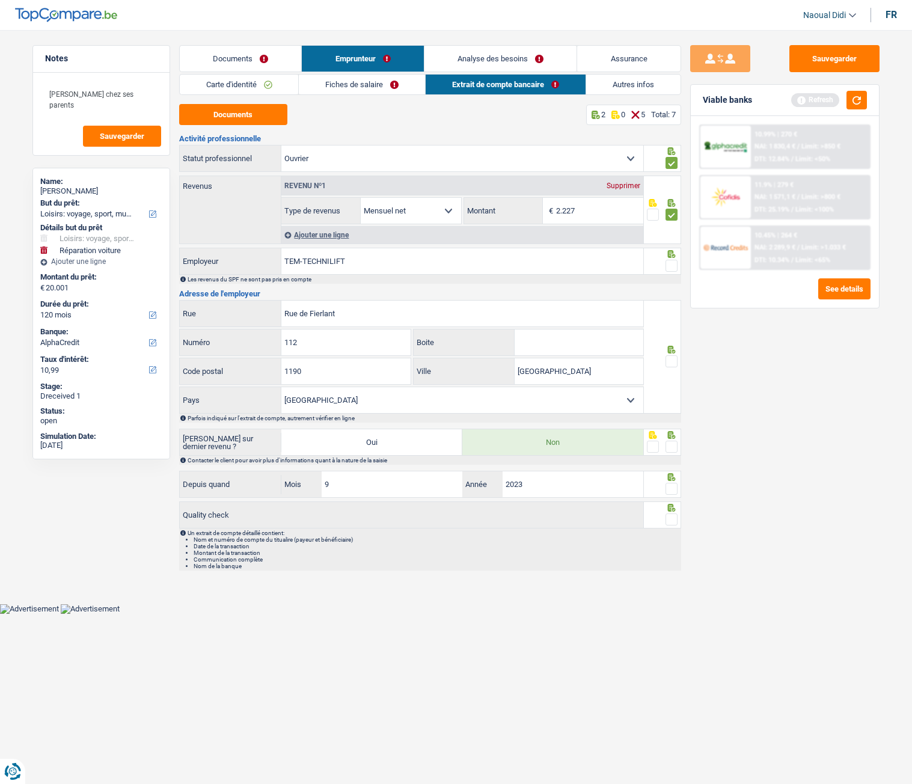
click at [674, 269] on span at bounding box center [671, 266] width 12 height 12
click at [0, 0] on input "radio" at bounding box center [0, 0] width 0 height 0
click at [672, 362] on span at bounding box center [671, 361] width 12 height 12
click at [0, 0] on input "radio" at bounding box center [0, 0] width 0 height 0
click at [674, 438] on span at bounding box center [671, 447] width 12 height 12
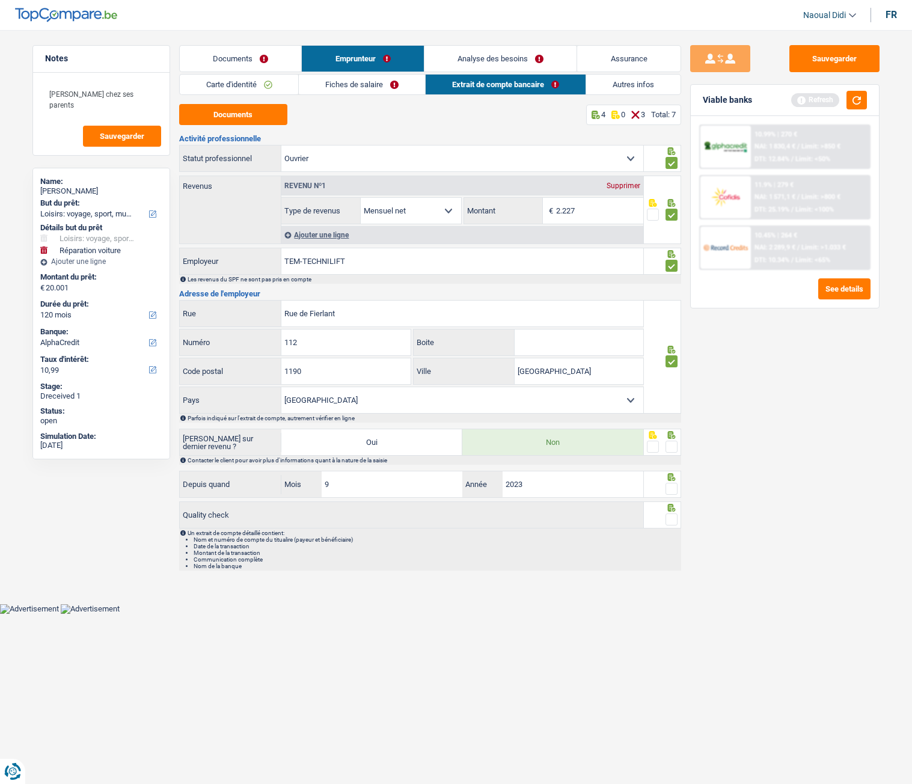
click at [0, 0] on input "radio" at bounding box center [0, 0] width 0 height 0
drag, startPoint x: 673, startPoint y: 492, endPoint x: 677, endPoint y: 521, distance: 29.2
click at [673, 438] on span at bounding box center [671, 489] width 12 height 12
click at [0, 0] on input "radio" at bounding box center [0, 0] width 0 height 0
click at [673, 438] on span at bounding box center [671, 519] width 12 height 12
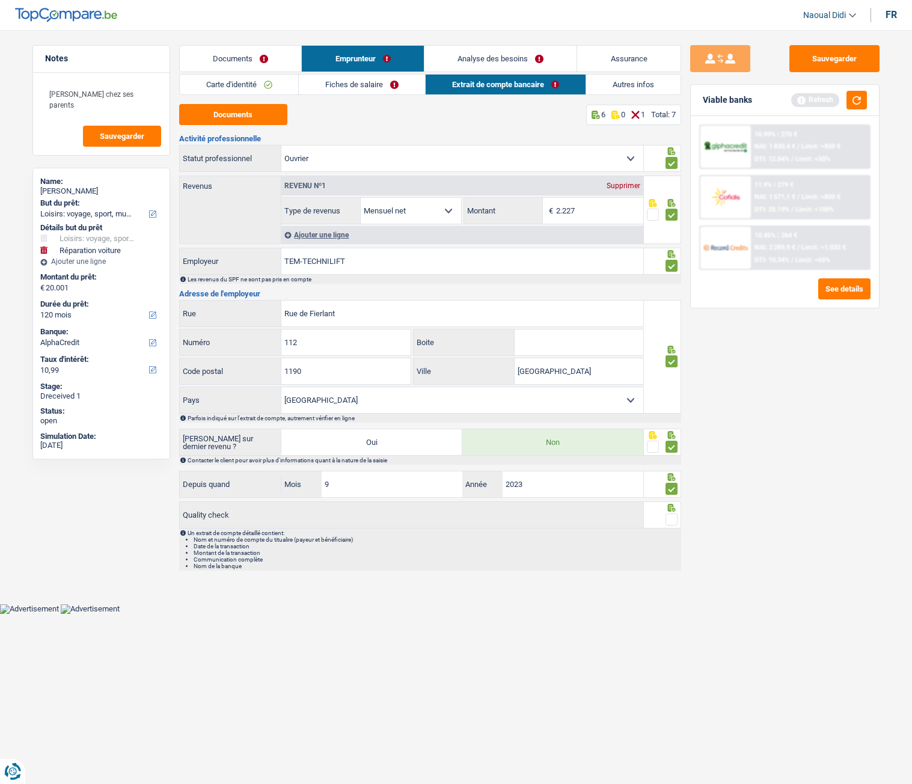
click at [0, 0] on input "radio" at bounding box center [0, 0] width 0 height 0
click at [811, 60] on button "Sauvegarder" at bounding box center [834, 58] width 90 height 27
click at [614, 83] on link "Autres infos" at bounding box center [633, 85] width 94 height 20
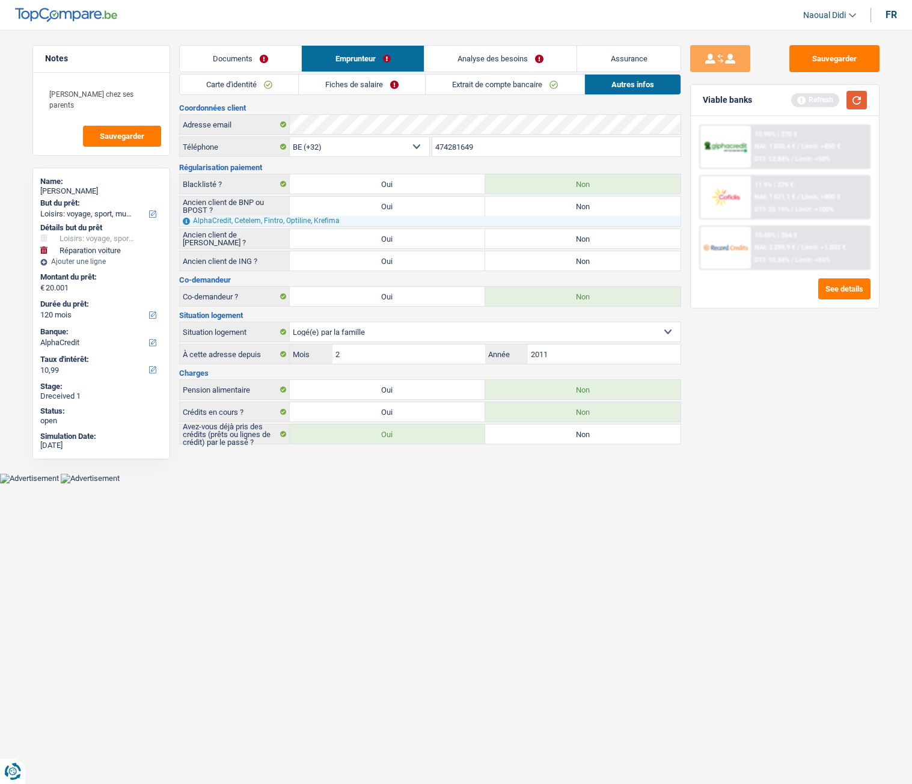
click at [861, 101] on button "button" at bounding box center [856, 100] width 20 height 19
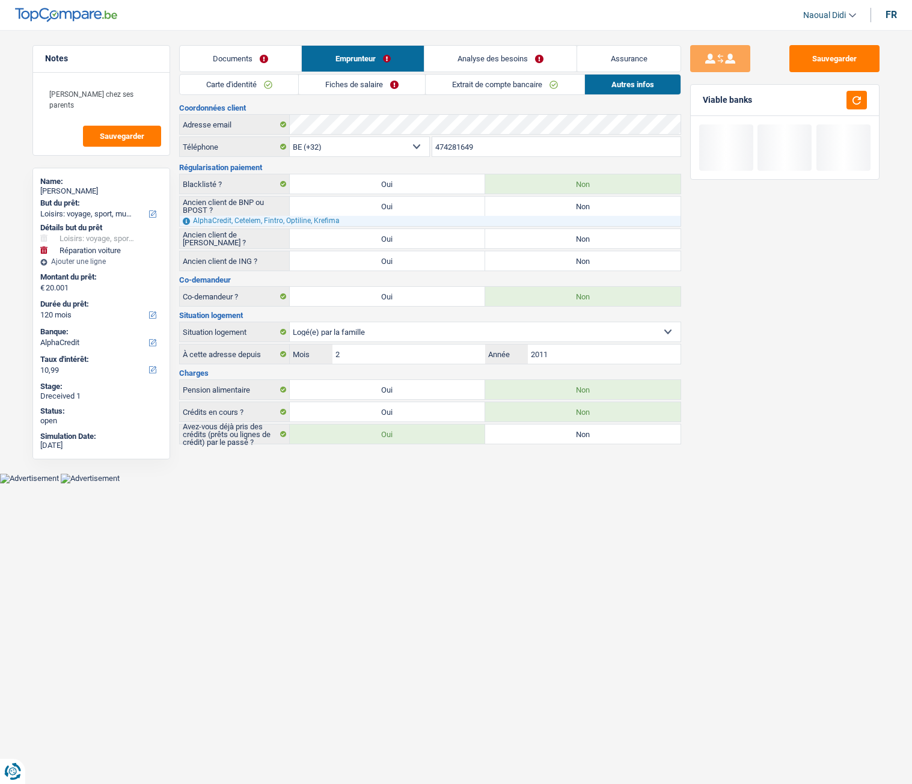
click at [506, 55] on link "Analyse des besoins" at bounding box center [500, 59] width 153 height 26
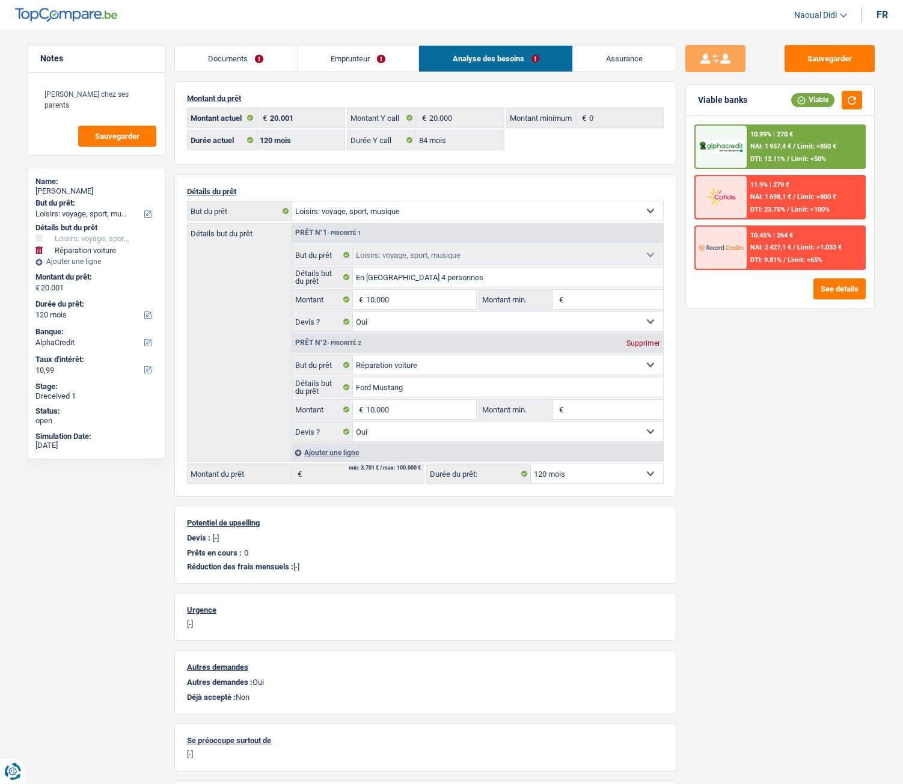
click at [338, 62] on link "Emprunteur" at bounding box center [358, 59] width 121 height 26
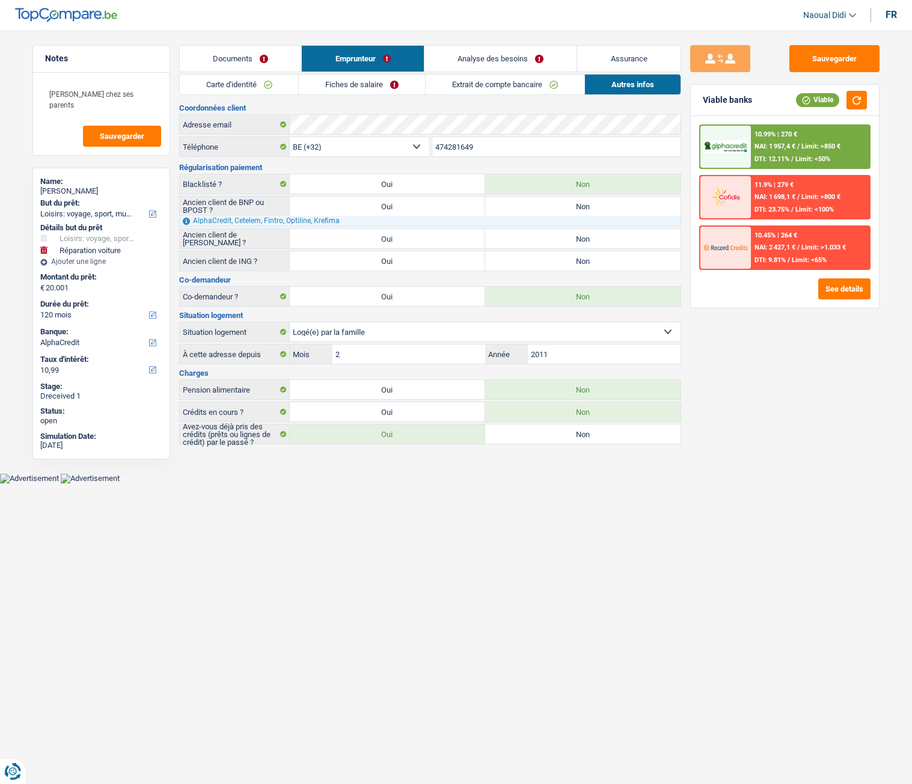
click at [466, 88] on link "Extrait de compte bancaire" at bounding box center [505, 85] width 159 height 20
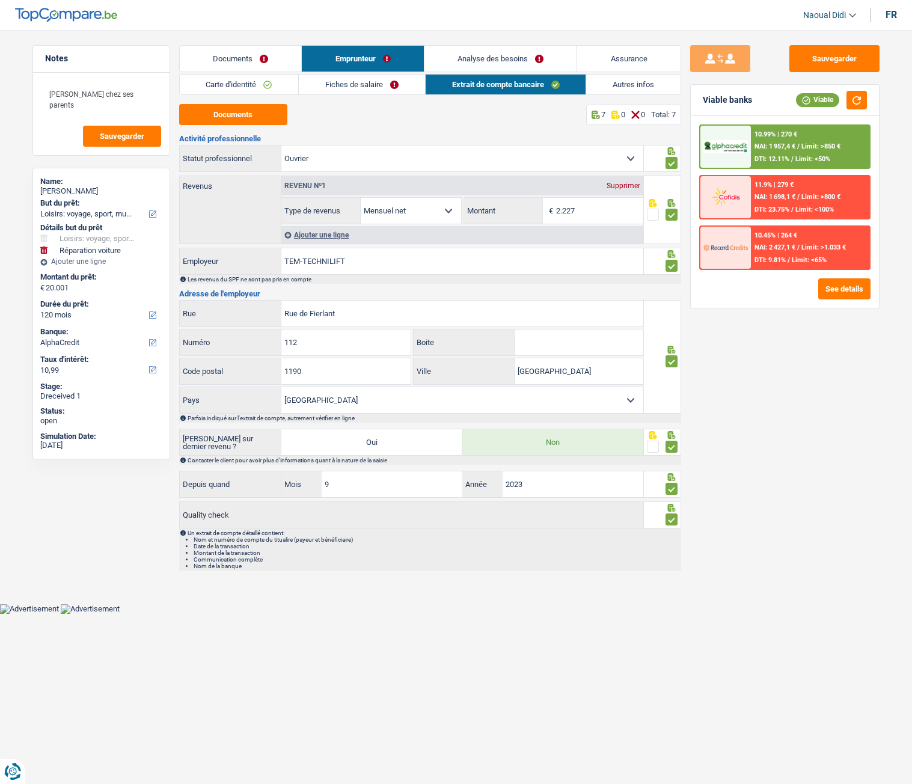
click at [628, 86] on link "Autres infos" at bounding box center [633, 85] width 94 height 20
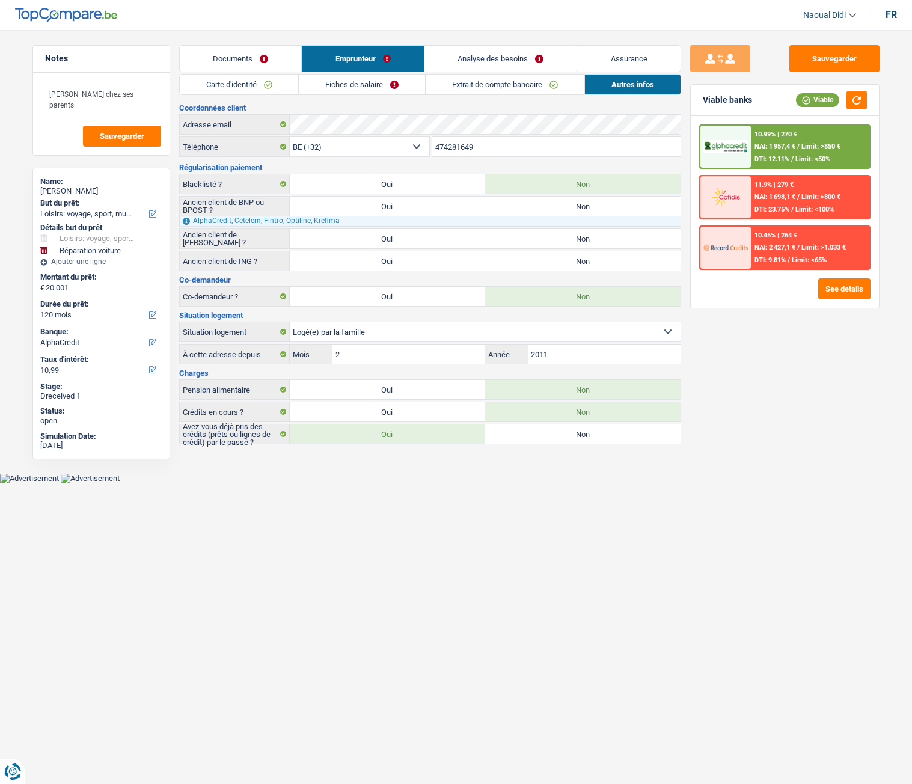
click at [343, 84] on link "Fiches de salaire" at bounding box center [362, 85] width 126 height 20
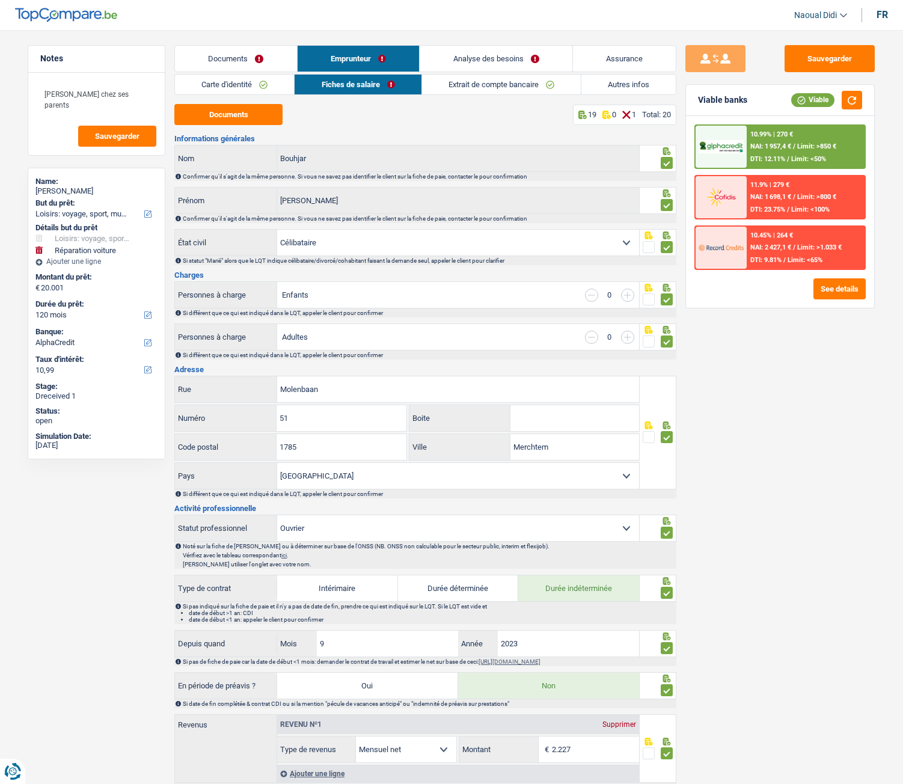
click at [602, 87] on link "Autres infos" at bounding box center [628, 85] width 94 height 20
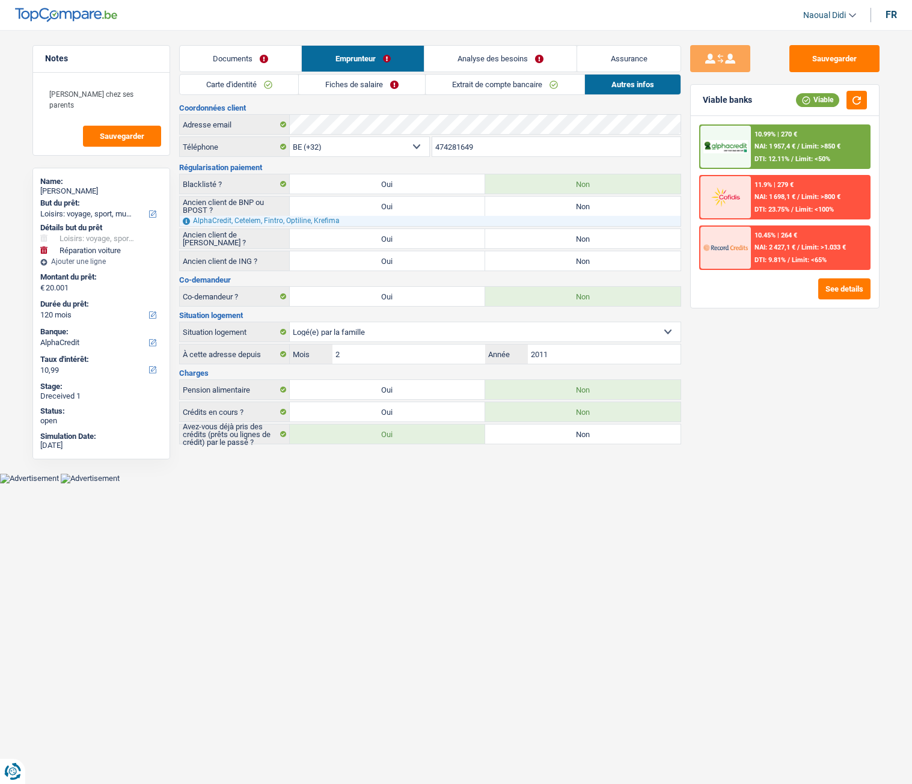
click at [346, 93] on link "Fiches de salaire" at bounding box center [362, 85] width 126 height 20
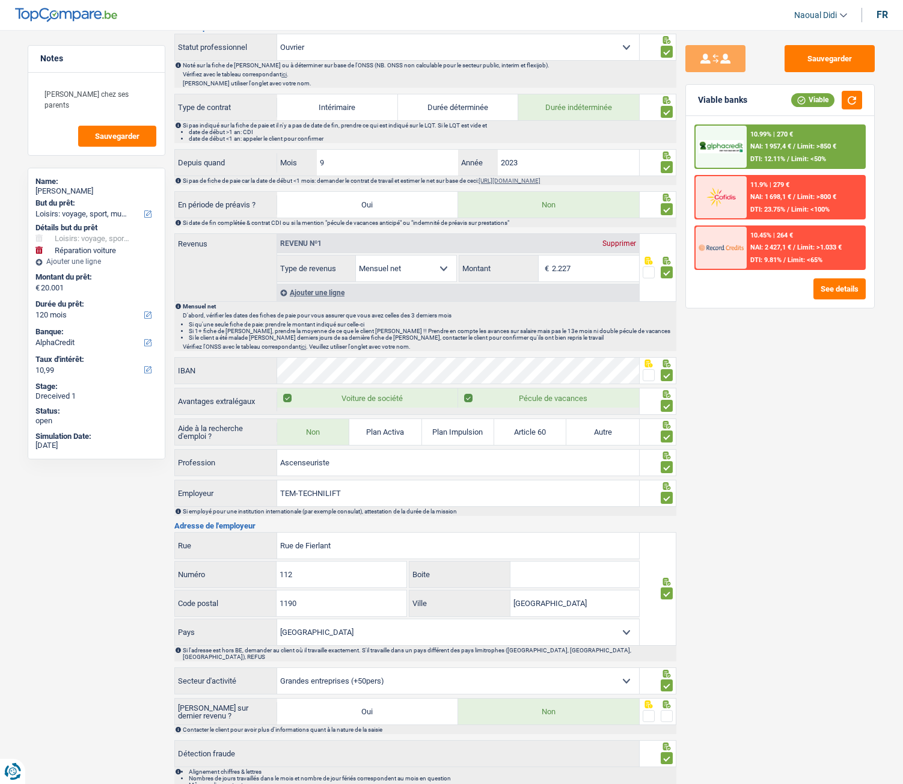
scroll to position [535, 0]
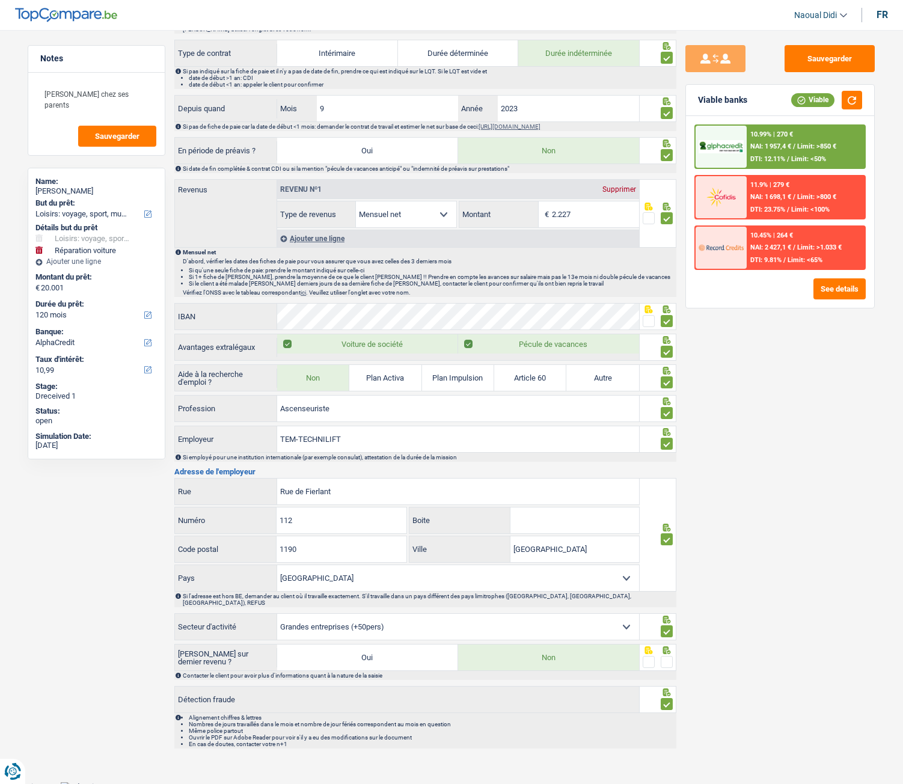
click at [667, 438] on span at bounding box center [667, 662] width 12 height 12
click at [0, 0] on input "radio" at bounding box center [0, 0] width 0 height 0
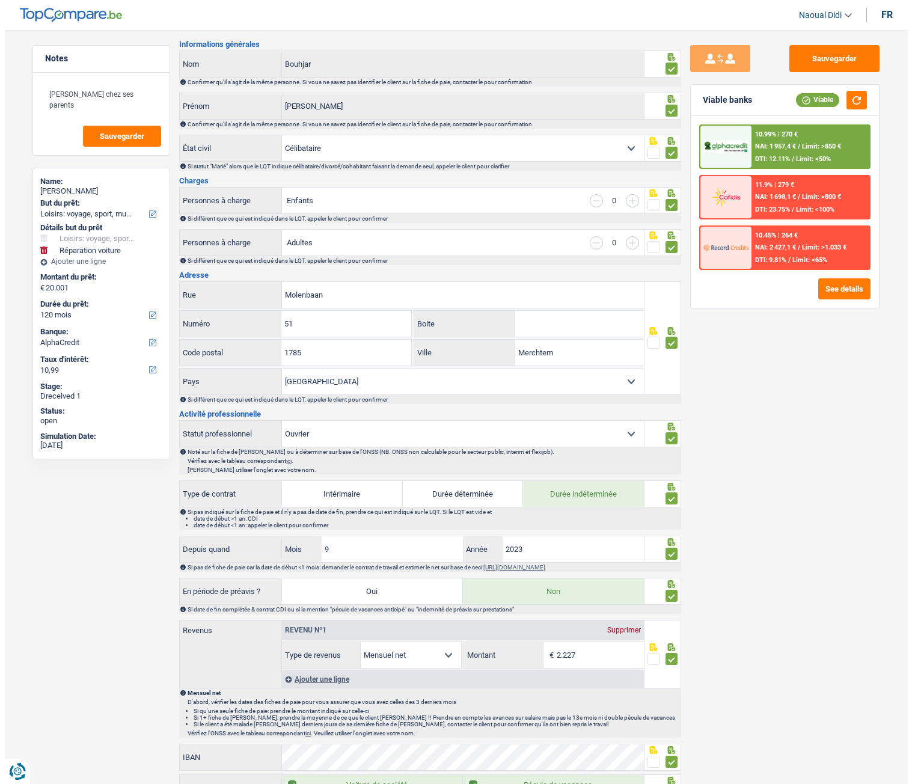
scroll to position [0, 0]
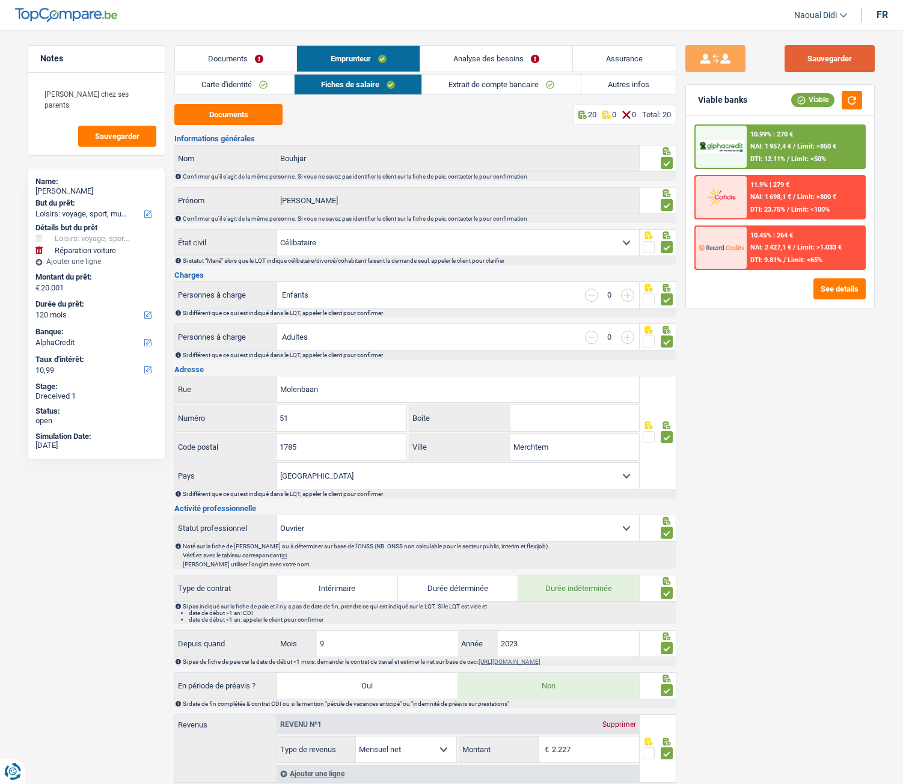
click at [839, 66] on button "Sauvegarder" at bounding box center [829, 58] width 90 height 27
click at [826, 287] on button "See details" at bounding box center [839, 288] width 52 height 21
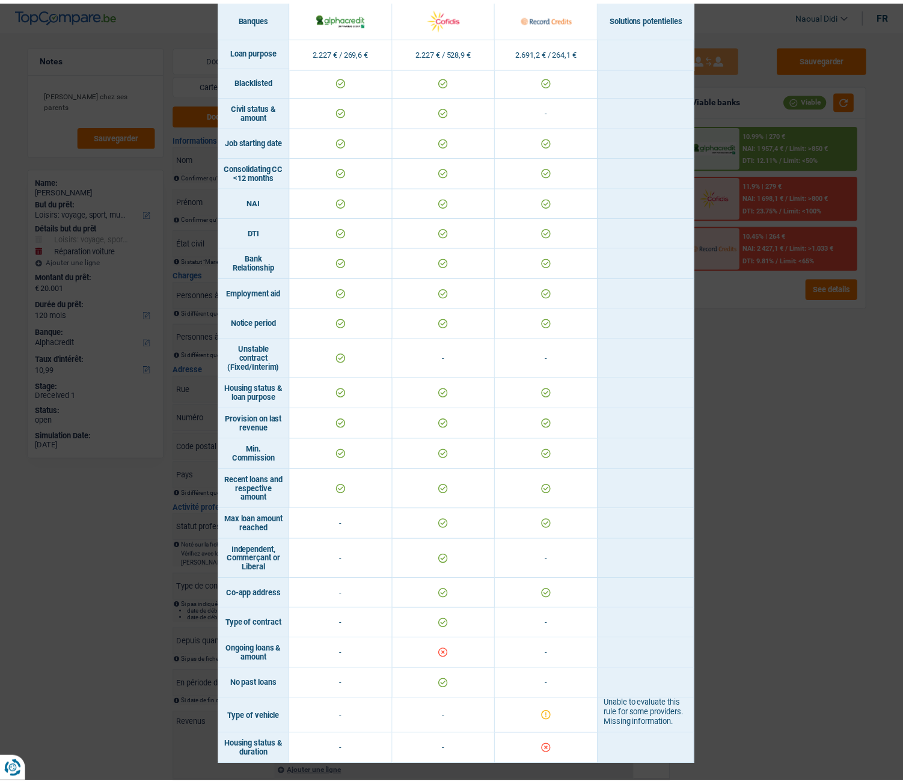
scroll to position [398, 0]
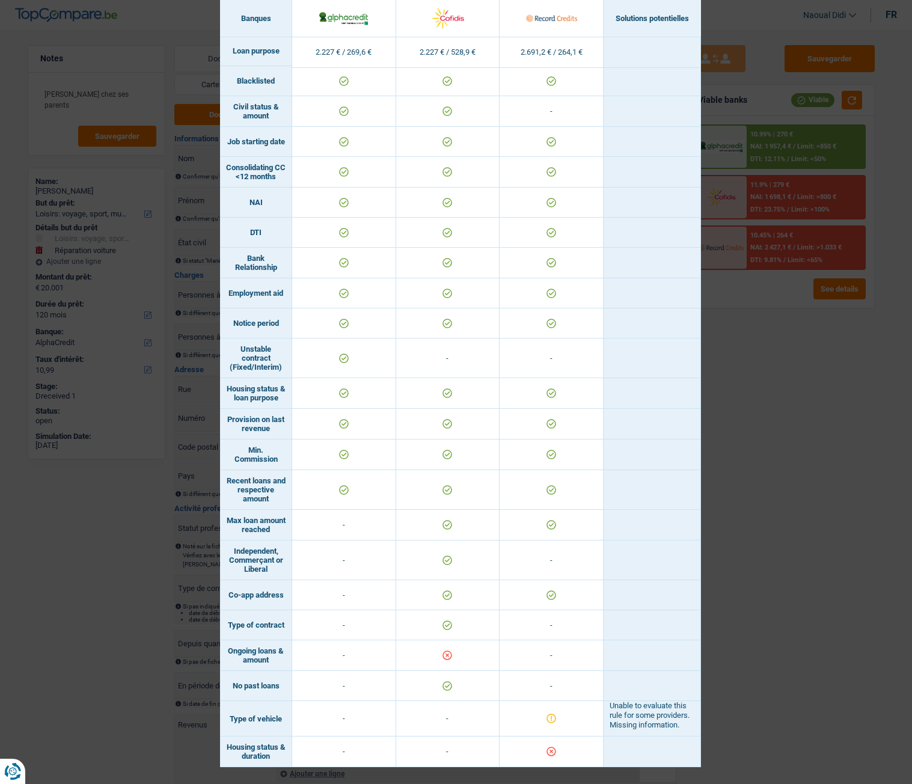
drag, startPoint x: 276, startPoint y: 658, endPoint x: 218, endPoint y: 641, distance: 60.7
click at [220, 438] on td "Ongoing loans & amount" at bounding box center [256, 655] width 72 height 31
copy td "Ongoing loans & amount"
click at [778, 438] on div "Banks conditions × Banques Solutions potentielles Revenus / Charges 2.227 € / 2…" at bounding box center [456, 392] width 912 height 784
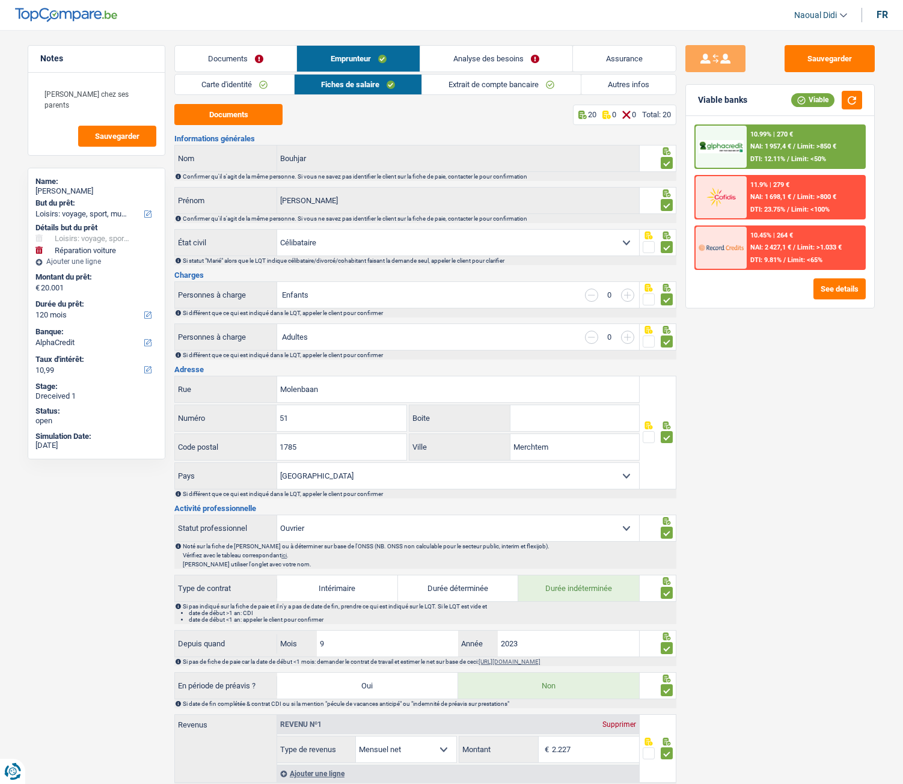
click at [231, 87] on link "Carte d'identité" at bounding box center [234, 85] width 119 height 20
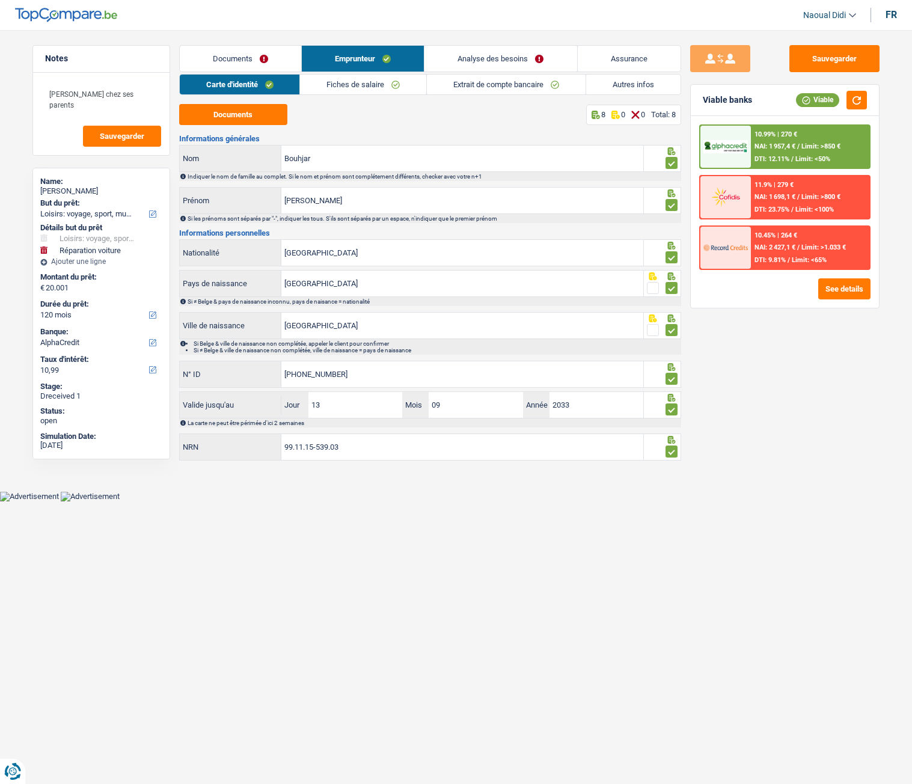
click at [344, 81] on link "Fiches de salaire" at bounding box center [363, 85] width 126 height 20
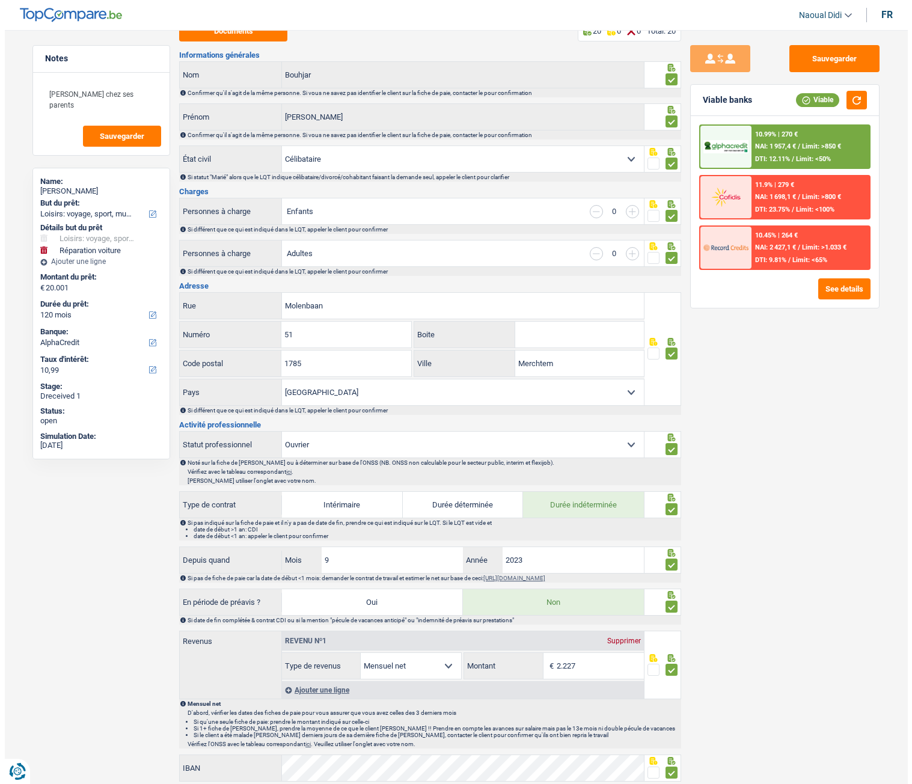
scroll to position [0, 0]
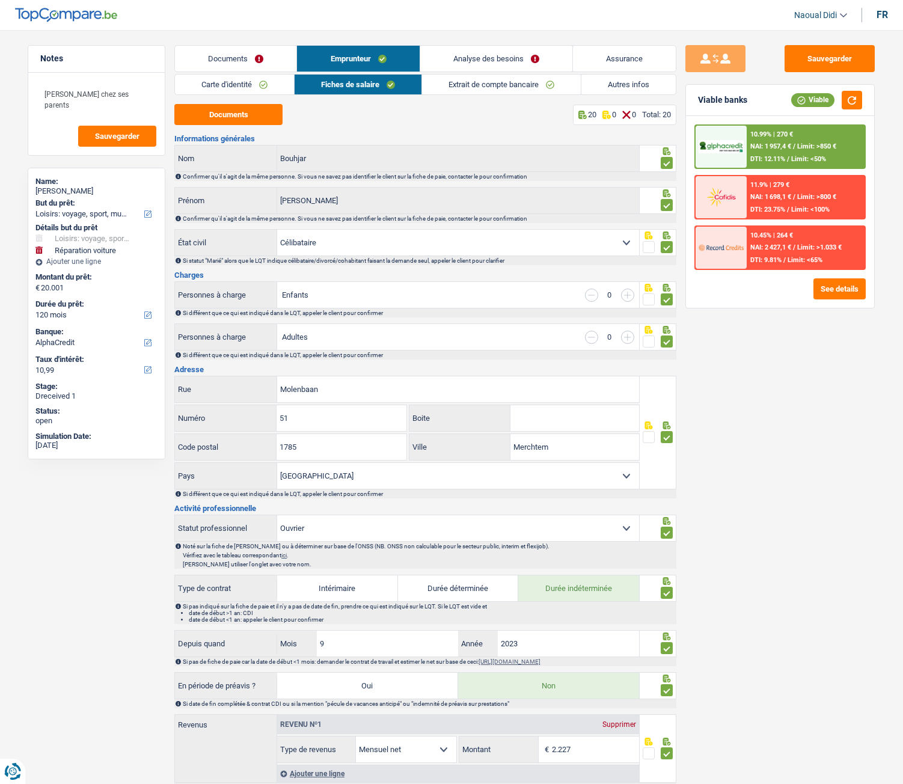
click at [613, 83] on link "Autres infos" at bounding box center [628, 85] width 94 height 20
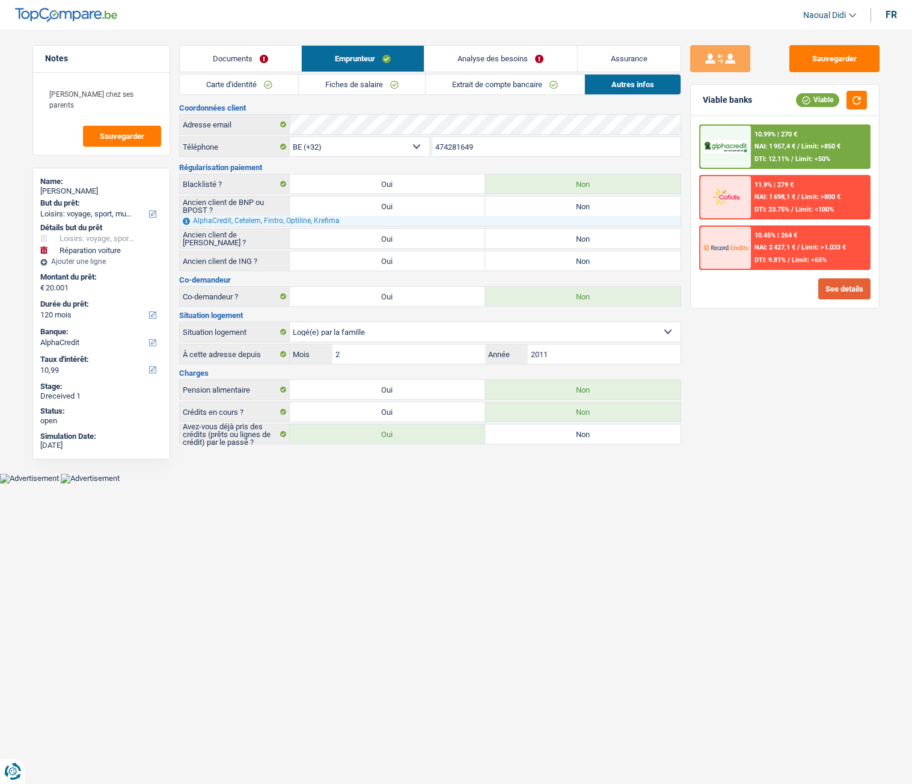
click at [834, 290] on button "See details" at bounding box center [844, 288] width 52 height 21
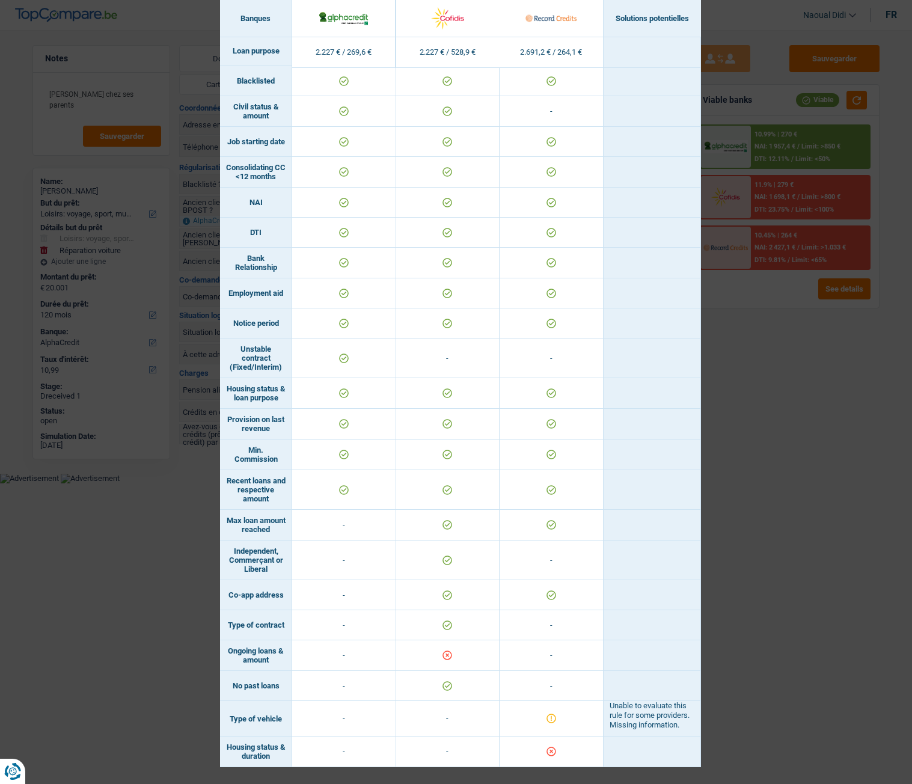
scroll to position [398, 0]
drag, startPoint x: 277, startPoint y: 757, endPoint x: 216, endPoint y: 739, distance: 63.9
click at [220, 438] on td "Housing status & duration" at bounding box center [256, 751] width 72 height 31
copy td "Housing status & duration"
click at [755, 438] on div "Banks conditions × Banques Solutions potentielles Revenus / Charges 2.227 € / 2…" at bounding box center [456, 392] width 912 height 784
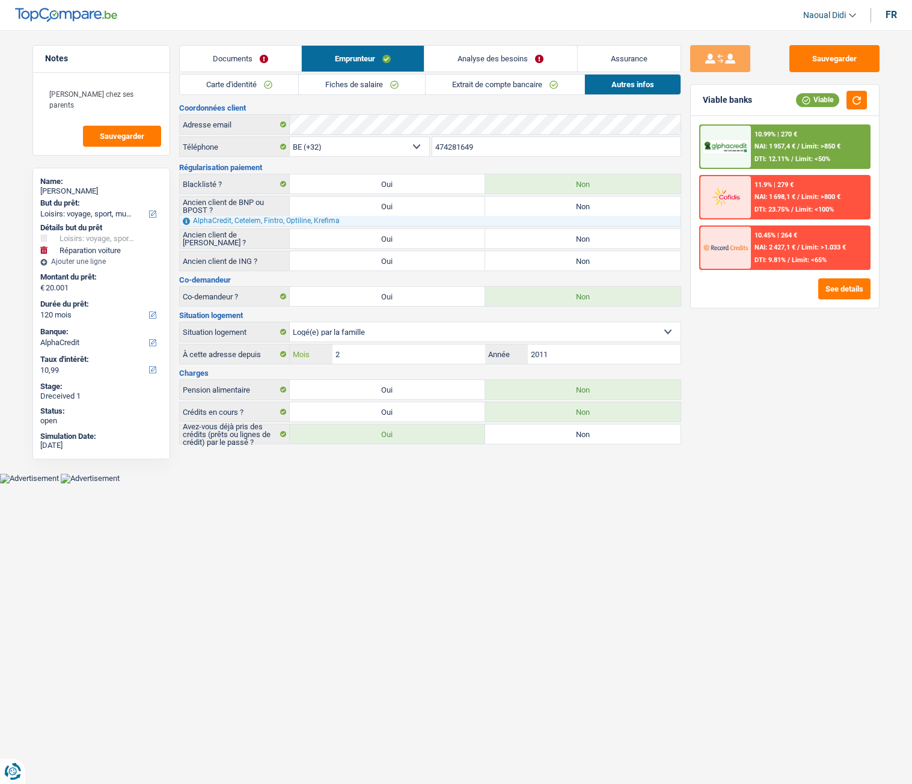
click at [417, 355] on input "2" at bounding box center [408, 353] width 152 height 19
click at [785, 201] on span "NAI: 1 698,1 €" at bounding box center [774, 197] width 41 height 8
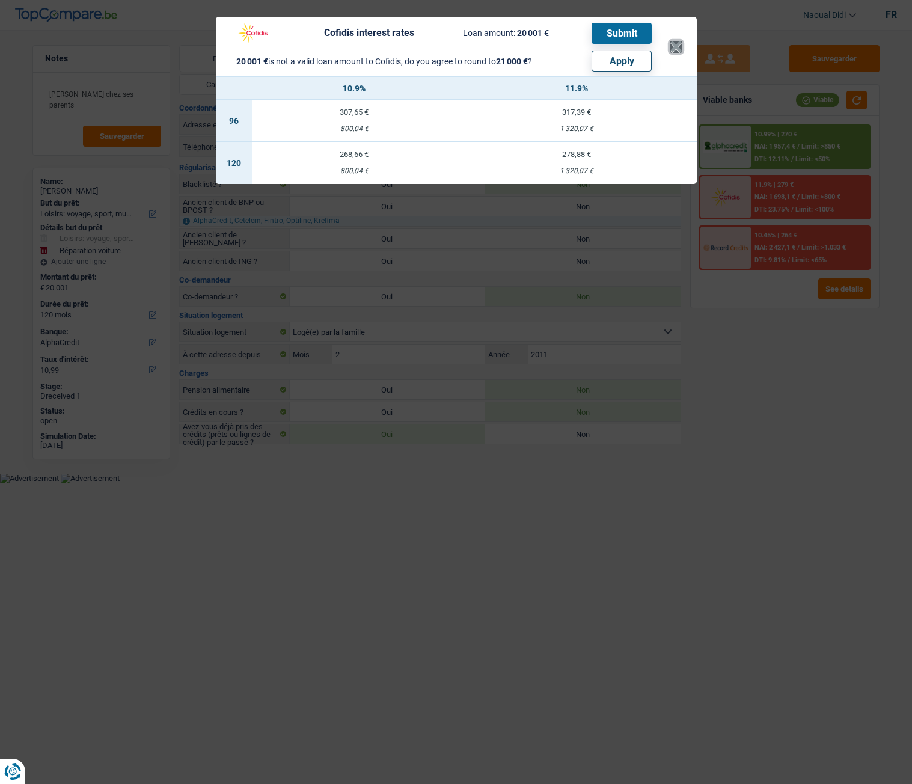
click at [676, 41] on button "×" at bounding box center [676, 47] width 13 height 12
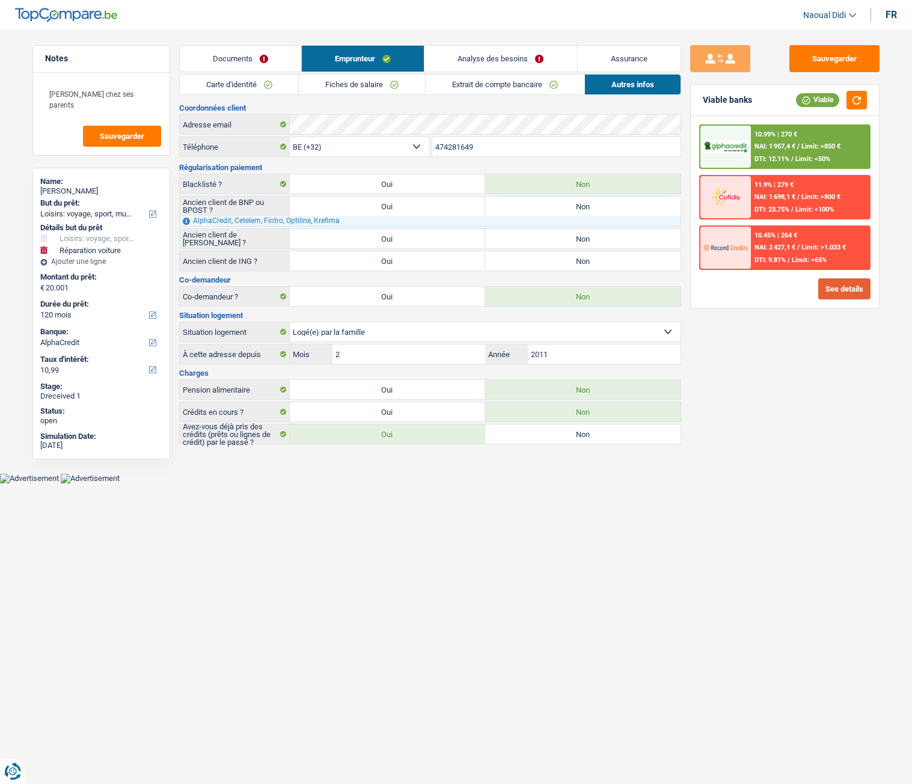
click at [845, 286] on button "See details" at bounding box center [844, 288] width 52 height 21
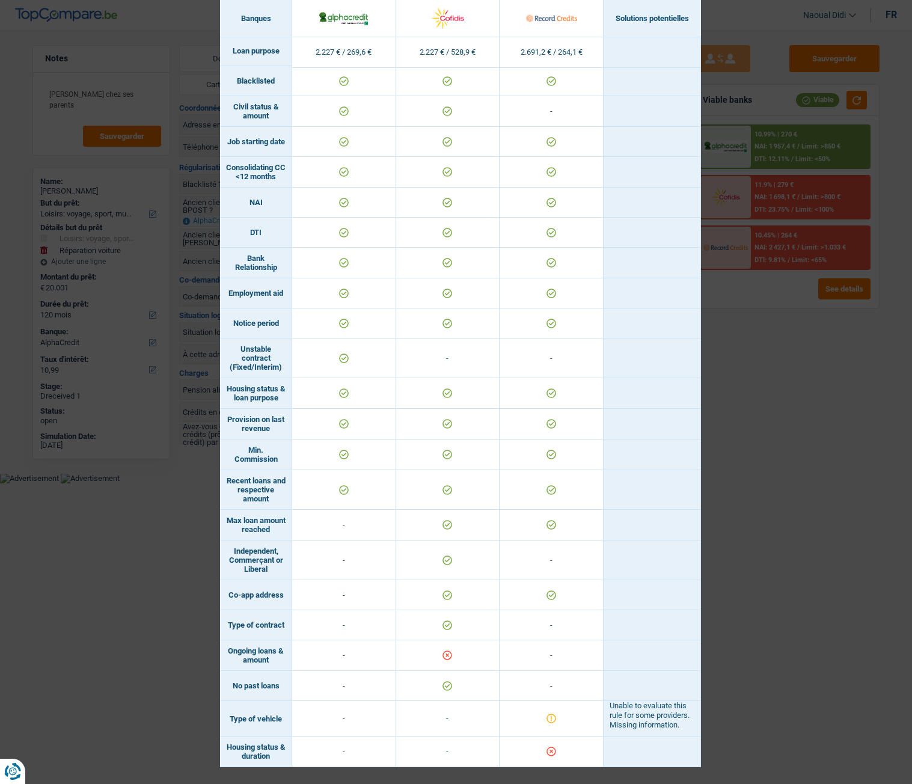
click at [856, 438] on div "Banks conditions × Banques Solutions potentielles Revenus / Charges 2.227 € / 2…" at bounding box center [456, 392] width 912 height 784
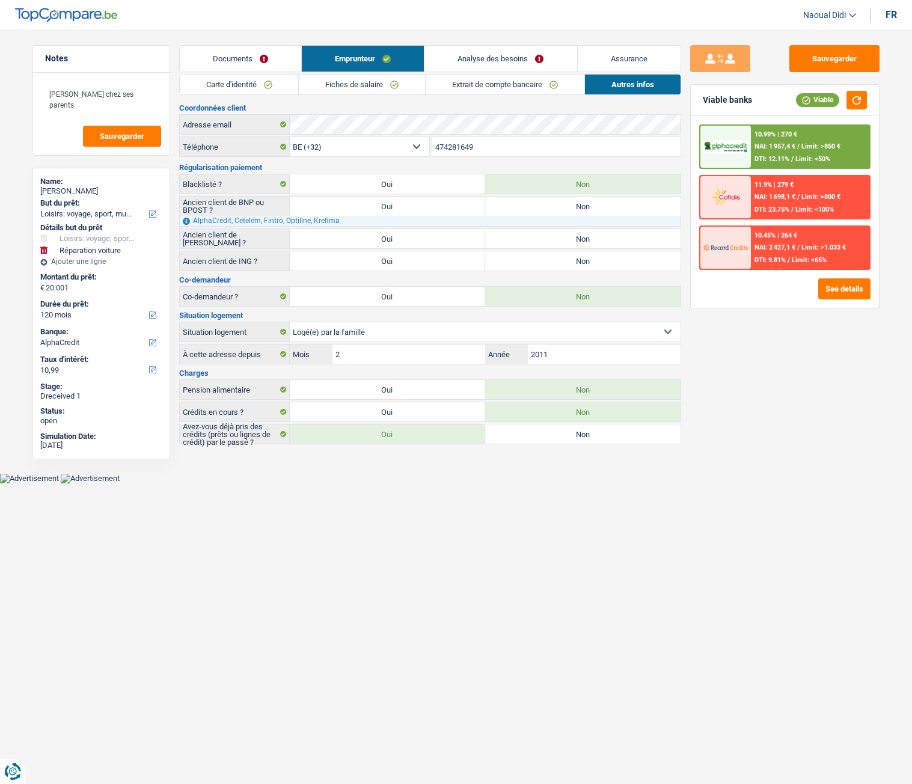
click at [388, 84] on link "Fiches de salaire" at bounding box center [362, 85] width 126 height 20
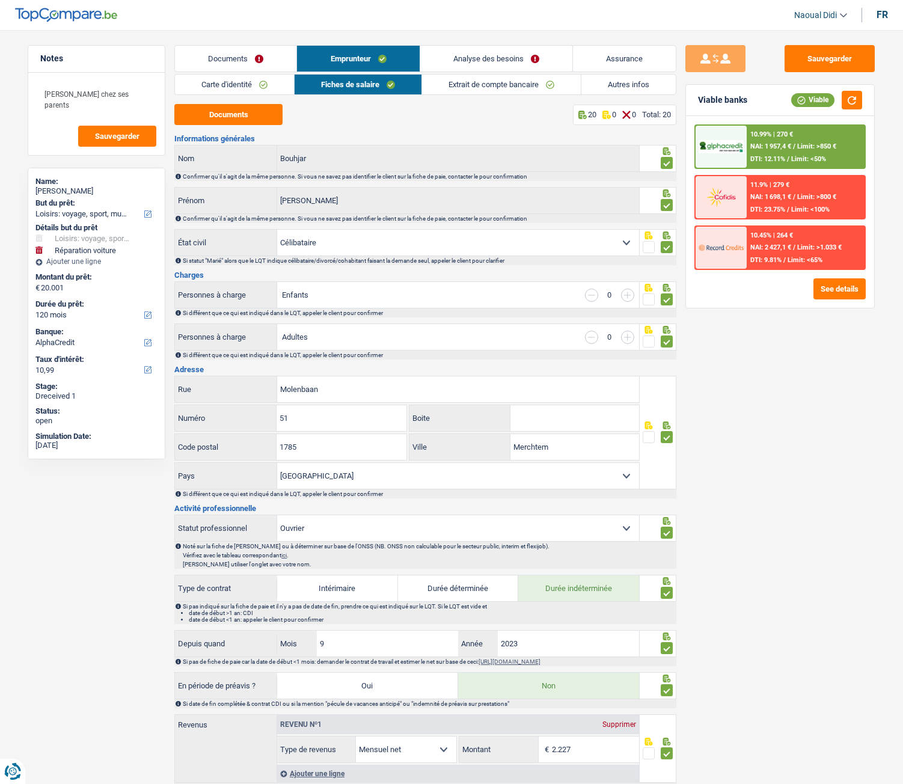
click at [606, 79] on link "Autres infos" at bounding box center [628, 85] width 94 height 20
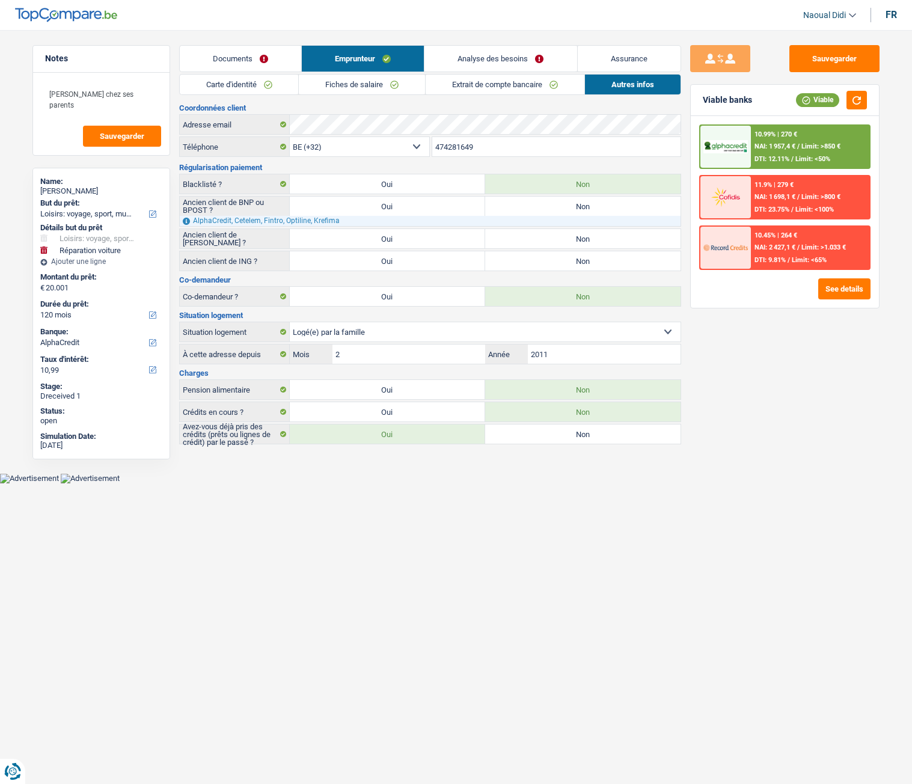
click at [526, 56] on link "Analyse des besoins" at bounding box center [500, 59] width 152 height 26
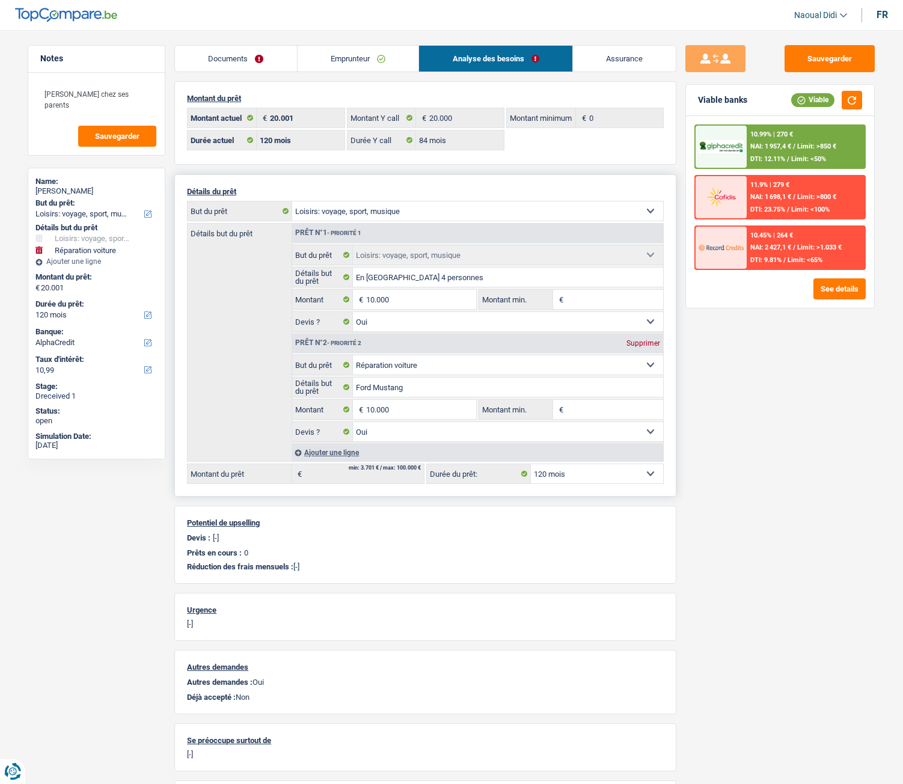
click at [585, 438] on div "12 mois 18 mois 24 mois 30 mois 36 mois 42 mois 48 mois 60 mois 72 mois 84 mois…" at bounding box center [544, 473] width 237 height 20
click at [579, 438] on select "12 mois 18 mois 24 mois 30 mois 36 mois 42 mois 48 mois 60 mois 72 mois 84 mois…" at bounding box center [597, 473] width 132 height 19
select select "84"
click at [531, 438] on select "12 mois 18 mois 24 mois 30 mois 36 mois 42 mois 48 mois 60 mois 72 mois 84 mois…" at bounding box center [597, 473] width 132 height 19
select select "84"
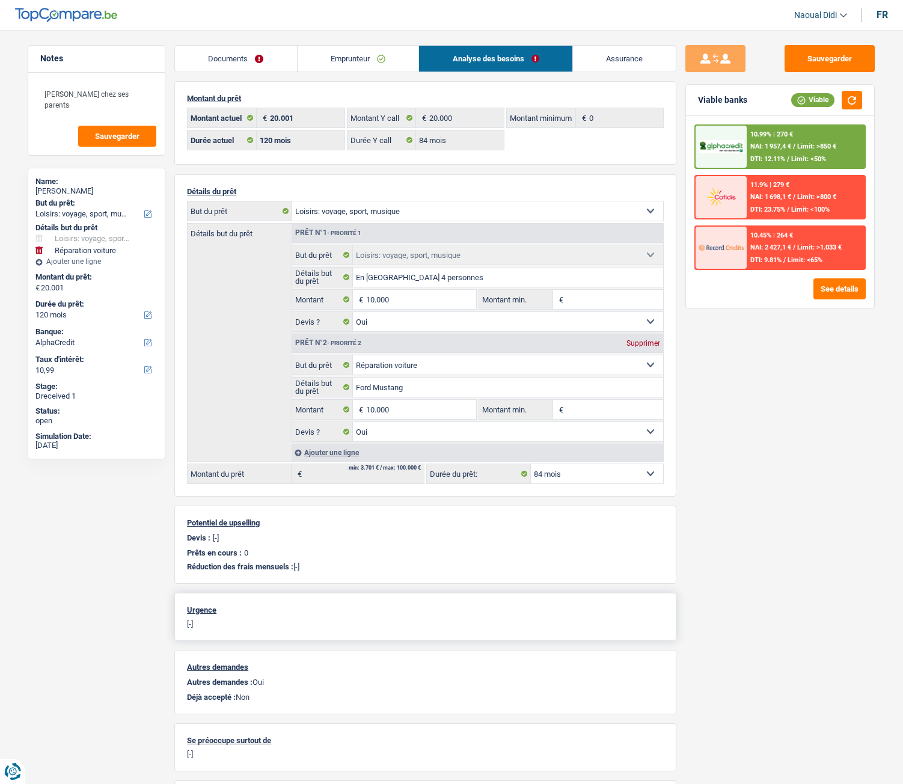
select select "84"
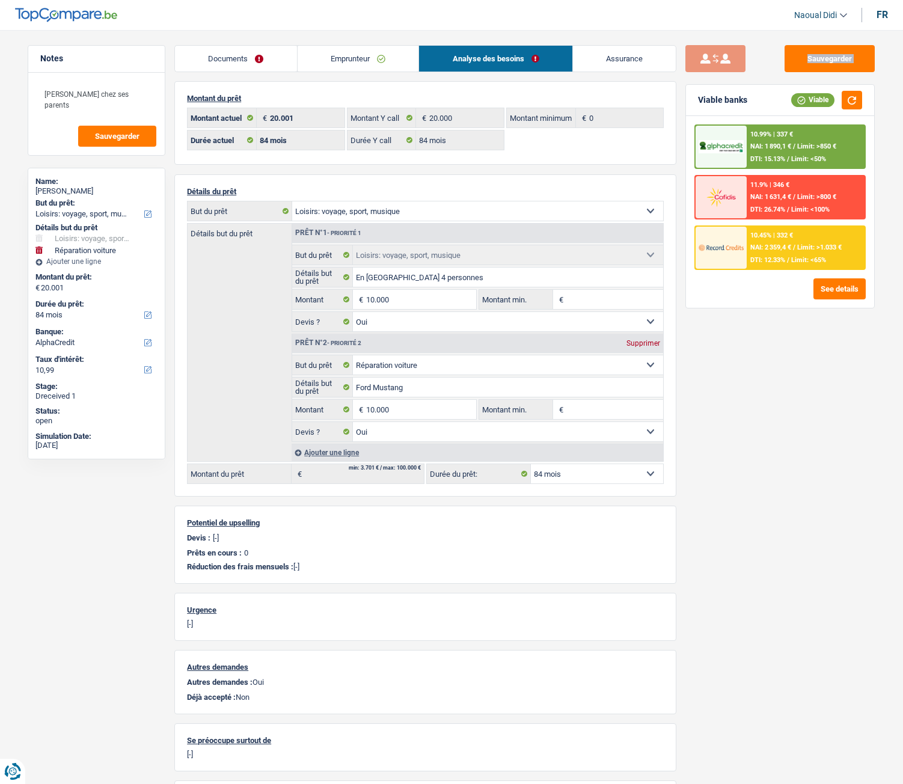
click at [689, 71] on div "Sauvegarder Viable banks Viable 10.99% | 337 € NAI: 1 890,1 € / Limit: >850 € D…" at bounding box center [779, 403] width 207 height 716
click at [367, 67] on link "Emprunteur" at bounding box center [358, 59] width 121 height 26
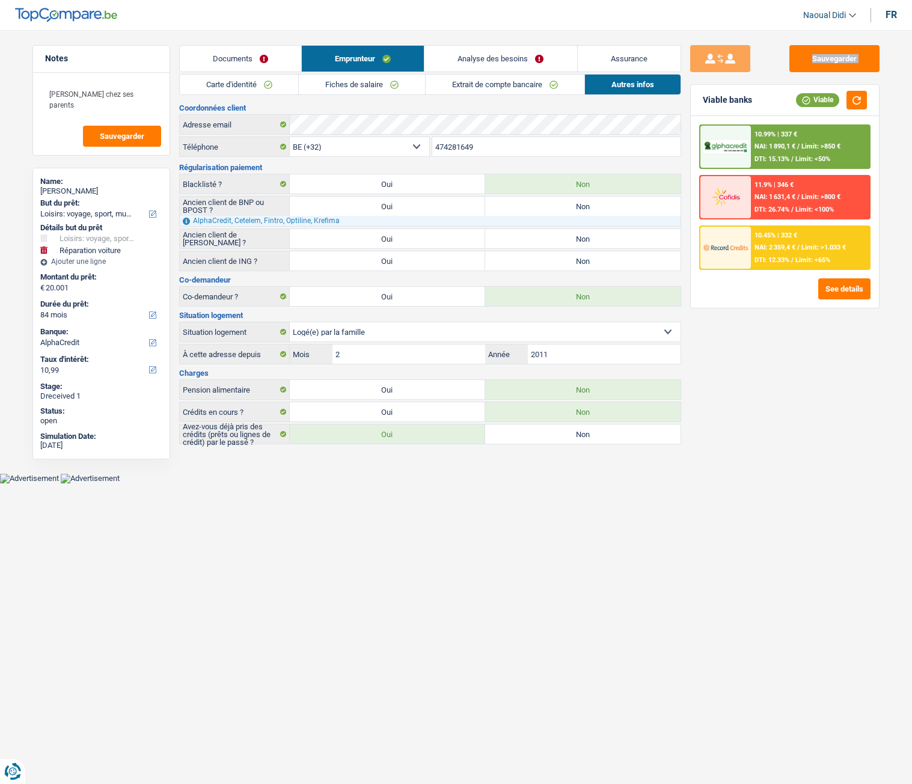
click at [472, 61] on link "Analyse des besoins" at bounding box center [500, 59] width 152 height 26
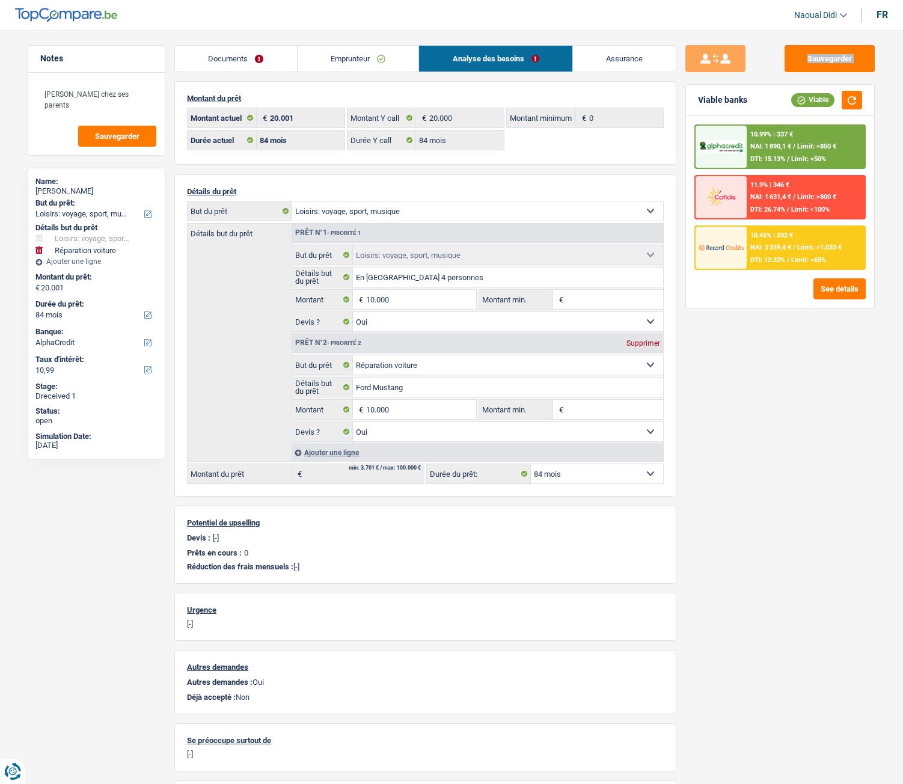
click at [385, 50] on link "Emprunteur" at bounding box center [358, 59] width 121 height 26
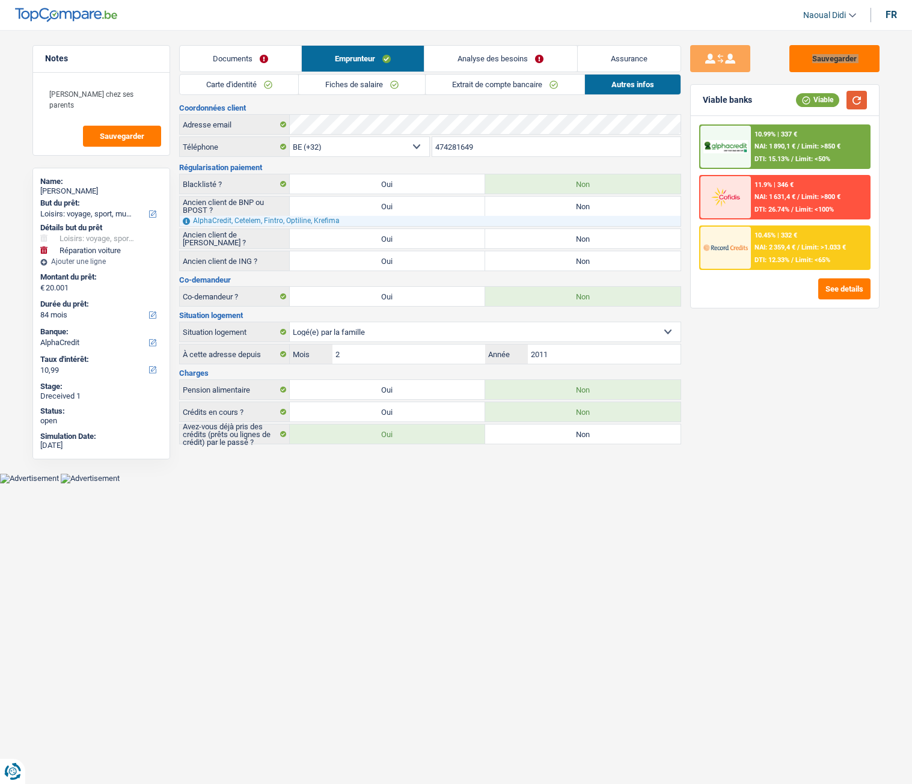
click at [851, 99] on button "button" at bounding box center [856, 100] width 20 height 19
click at [516, 63] on link "Analyse des besoins" at bounding box center [500, 59] width 152 height 26
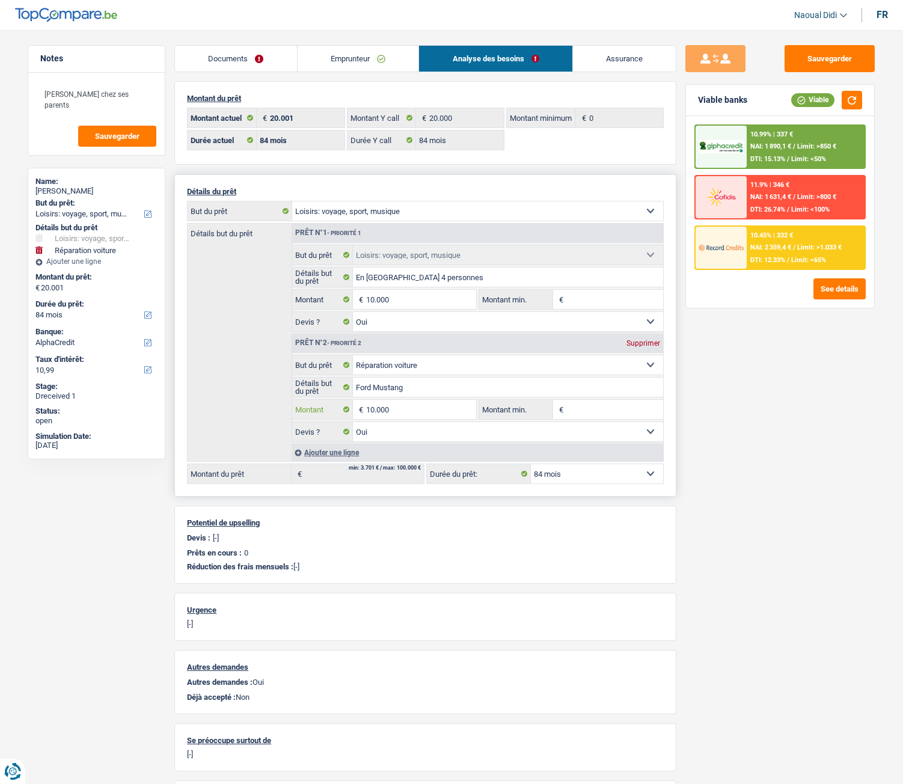
click at [374, 411] on input "10.000" at bounding box center [421, 409] width 110 height 19
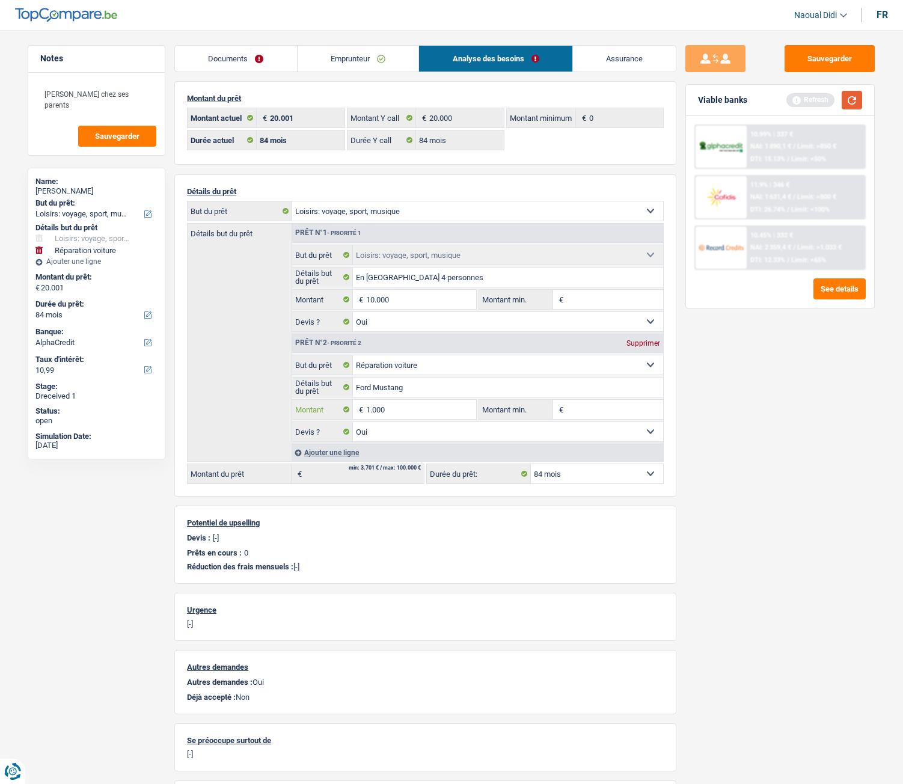
type input "1.000"
type input "11.000"
select select "60"
type input "11.000"
select select "60"
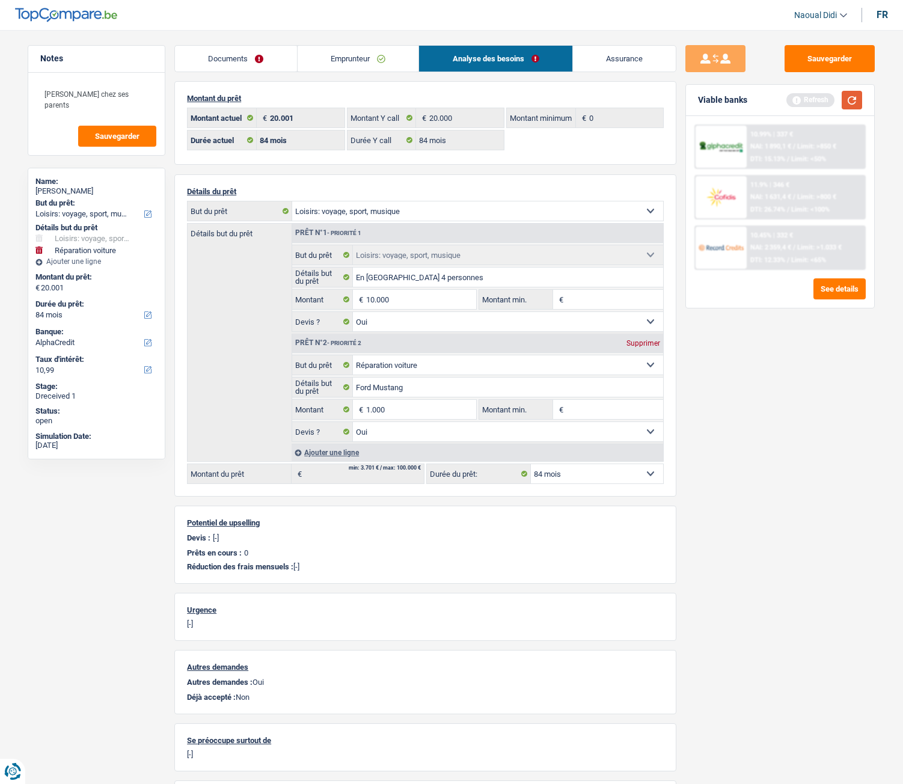
type input "11.000"
select select "60"
click at [860, 99] on button "button" at bounding box center [852, 100] width 20 height 19
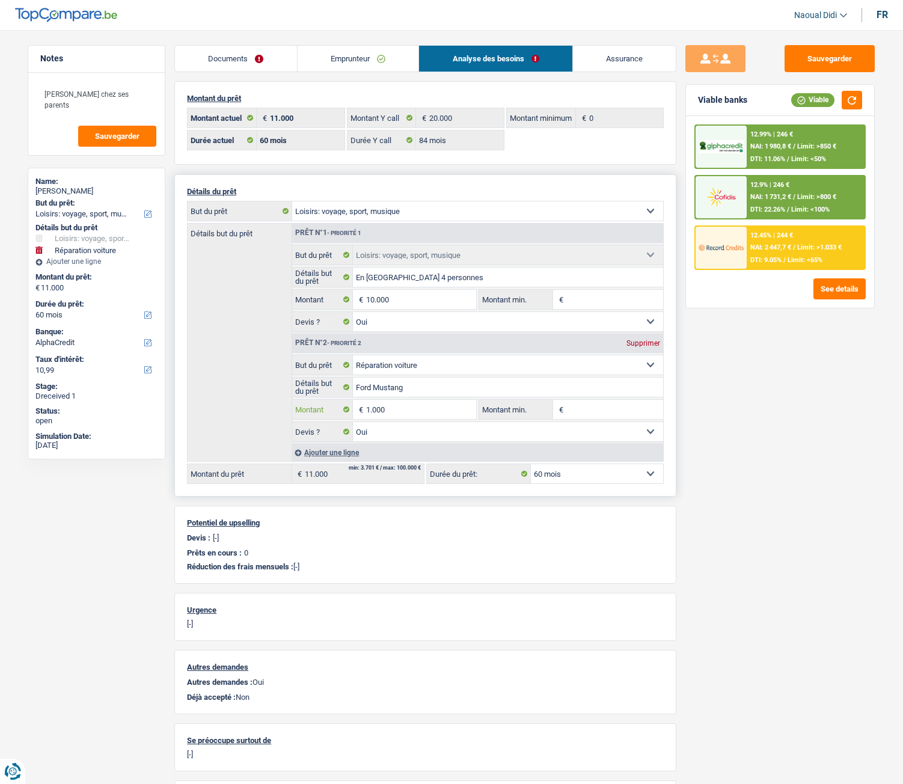
click at [371, 411] on input "1.000" at bounding box center [421, 409] width 110 height 19
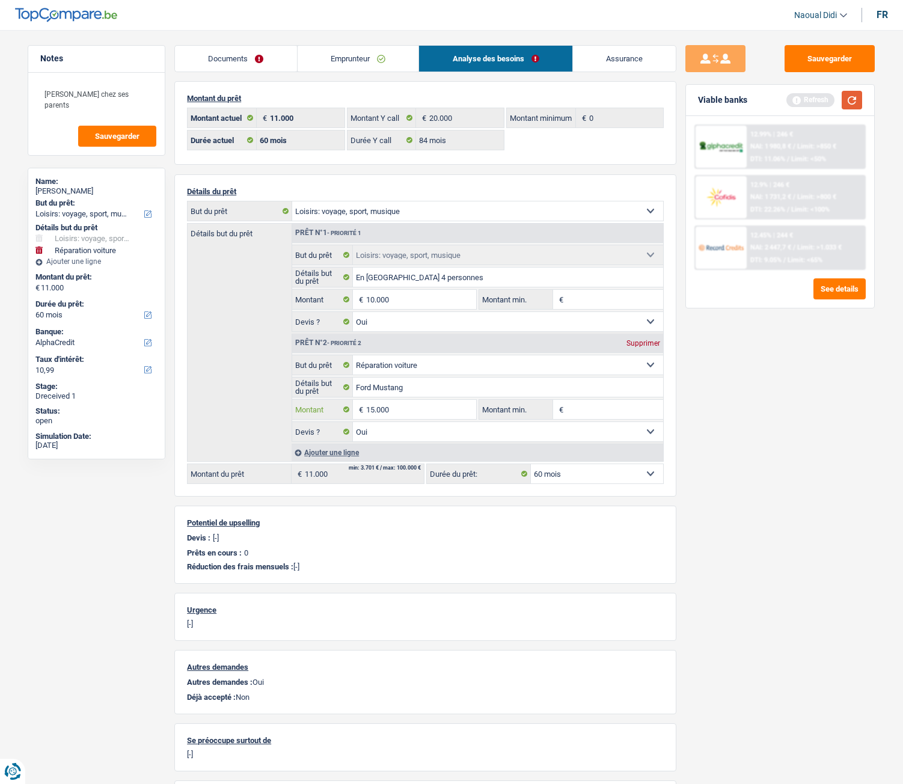
type input "15.000"
type input "25.000"
select select "120"
type input "25.000"
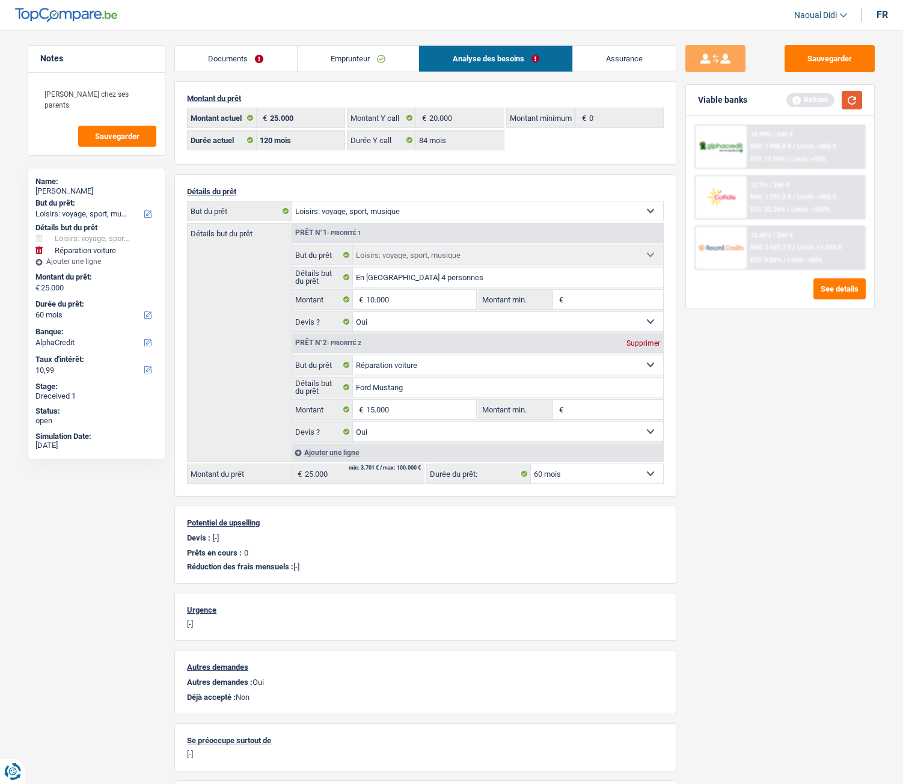
click at [858, 103] on button "button" at bounding box center [852, 100] width 20 height 19
select select "120"
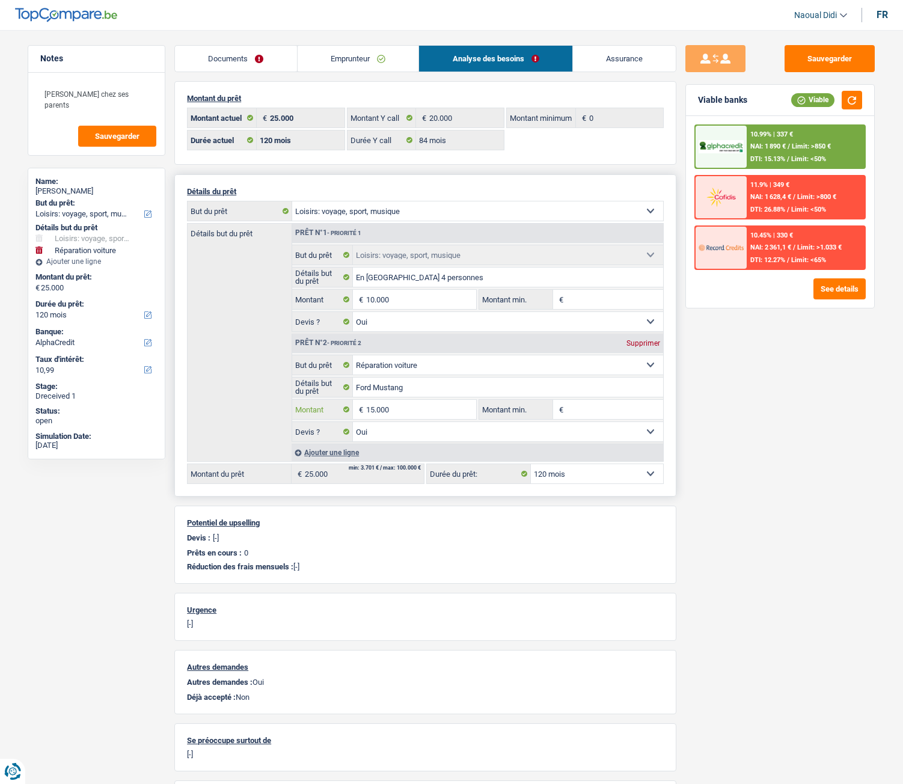
click at [374, 412] on input "15.000" at bounding box center [421, 409] width 110 height 19
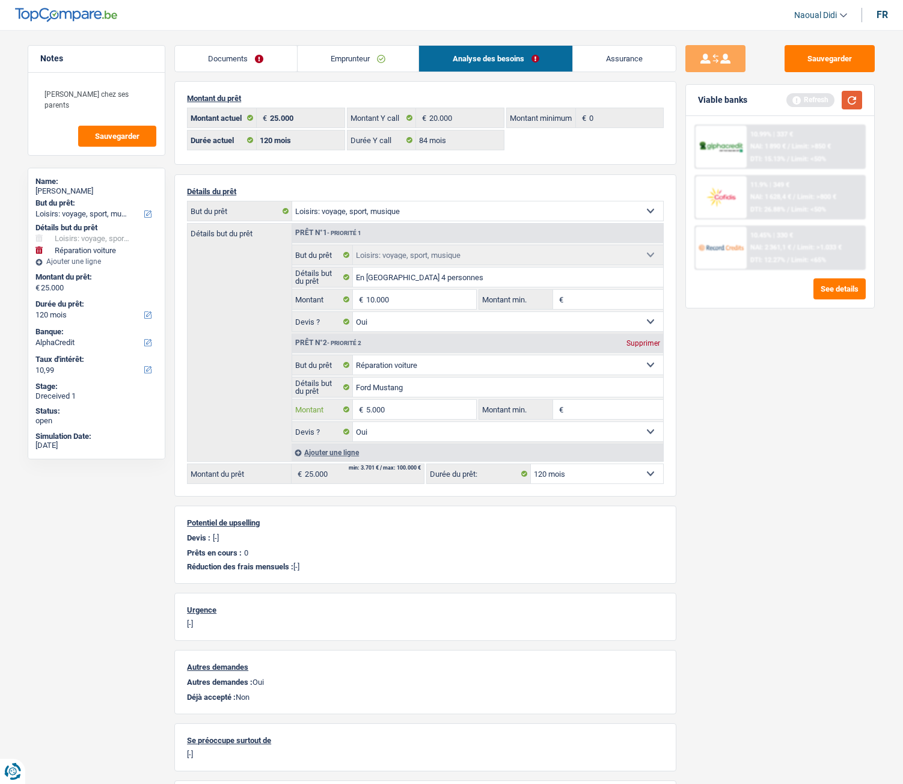
type input "5.000"
type input "15.000"
select select "60"
type input "15.000"
select select "60"
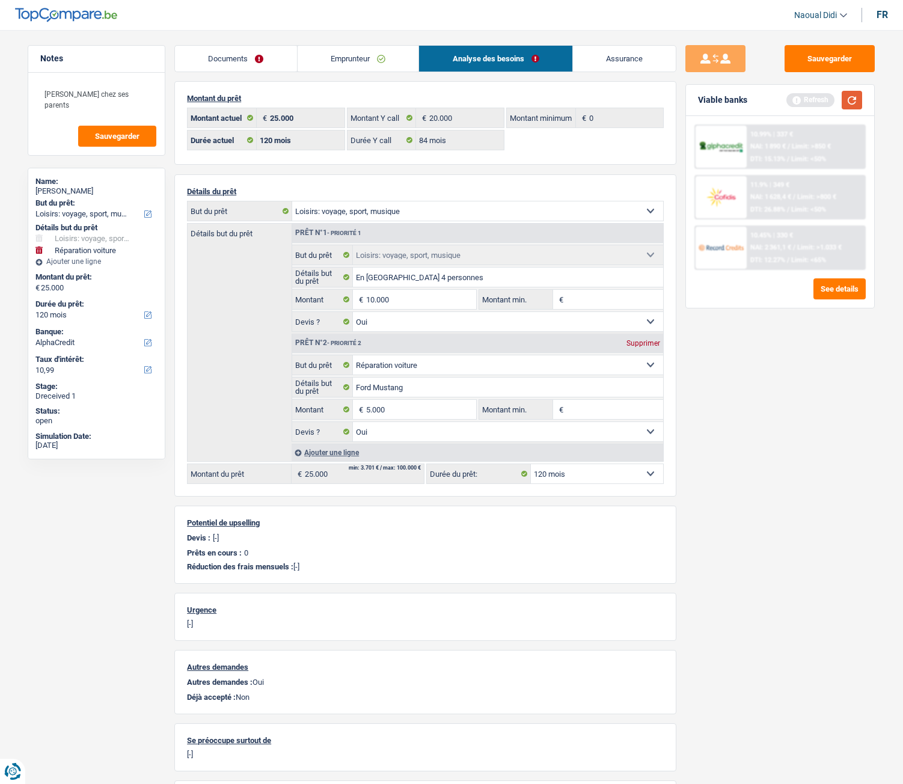
type input "15.000"
select select "60"
click at [851, 96] on button "button" at bounding box center [852, 100] width 20 height 19
type input "5"
type input "10.000"
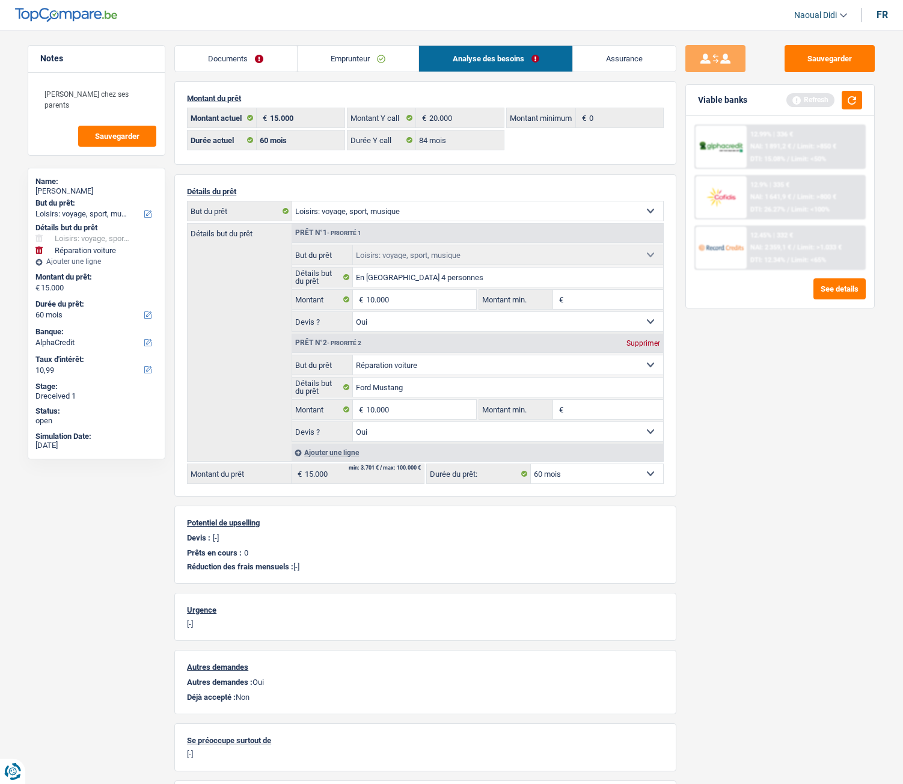
type input "20.000"
select select "84"
type input "20.000"
click at [707, 438] on div "Sauvegarder Viable banks Refresh 12.99% | 336 € NAI: 1 891,2 € / Limit: >850 € …" at bounding box center [779, 403] width 207 height 716
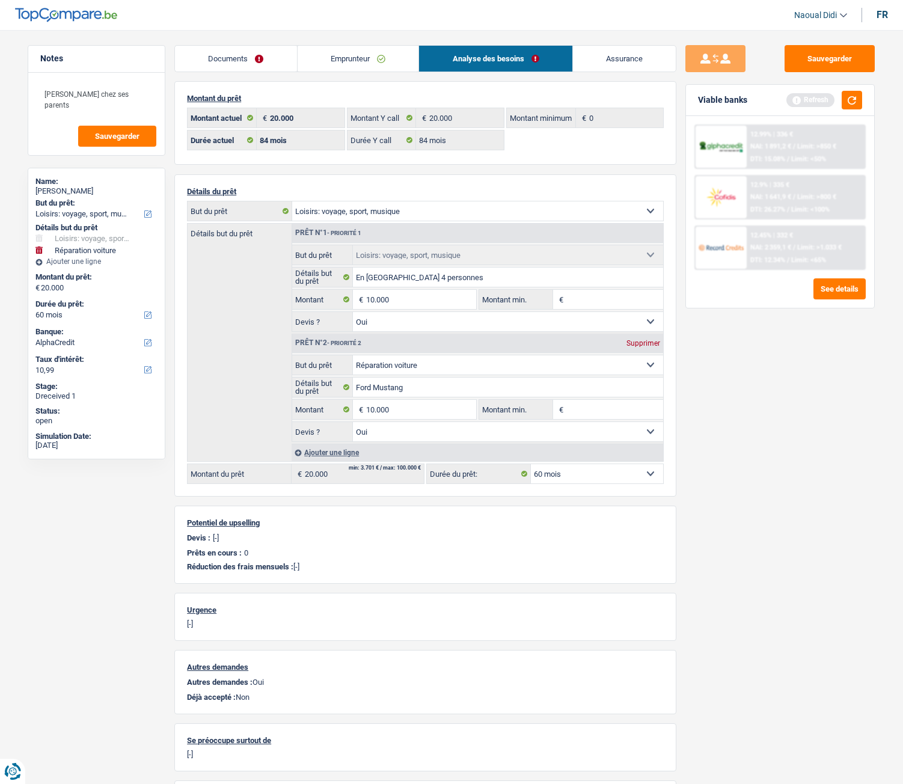
select select "84"
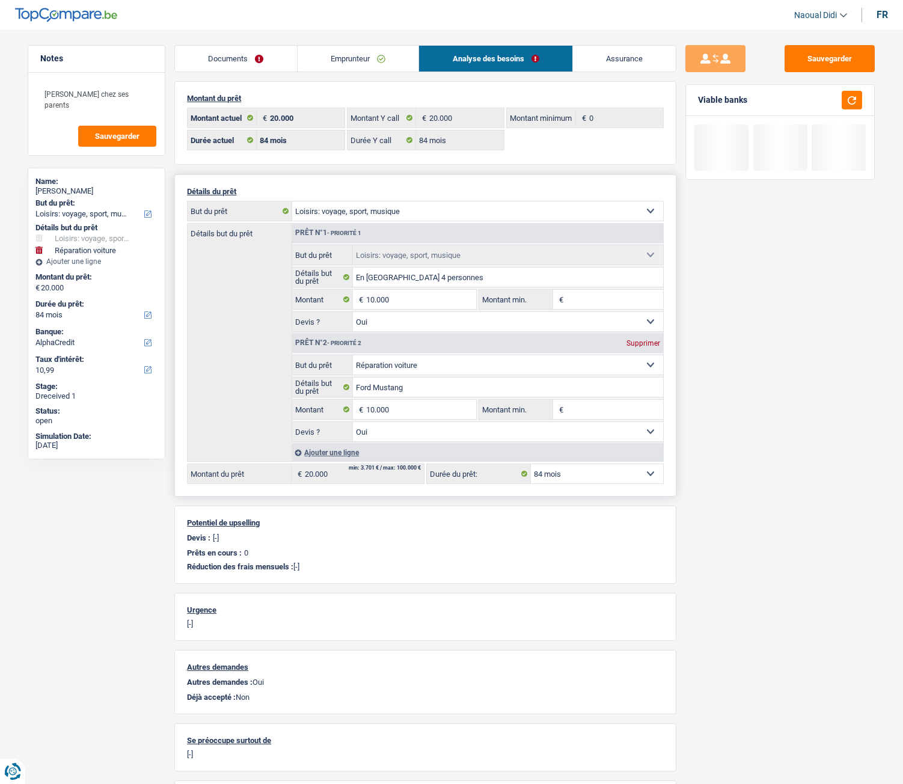
click at [579, 438] on select "12 mois 18 mois 24 mois 30 mois 36 mois 42 mois 48 mois 60 mois 72 mois 84 mois…" at bounding box center [597, 473] width 132 height 19
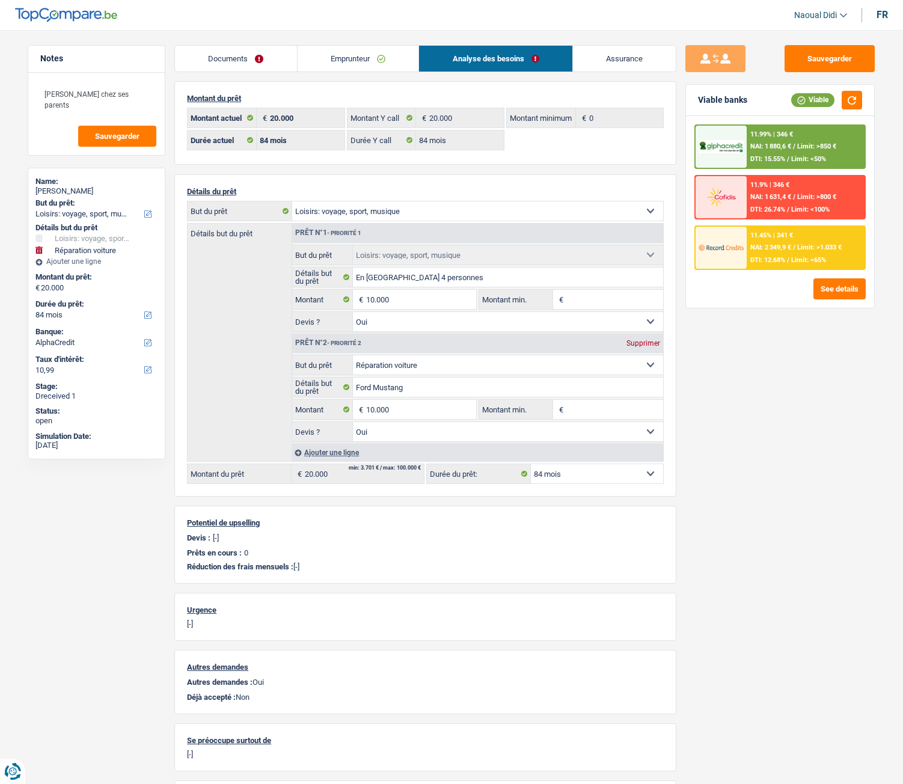
click at [746, 438] on div "Sauvegarder Viable banks Viable 11.99% | 346 € NAI: 1 880,6 € / Limit: >850 € D…" at bounding box center [779, 403] width 207 height 716
click at [857, 102] on button "button" at bounding box center [852, 100] width 20 height 19
click at [769, 148] on span "NAI: 1 880,6 €" at bounding box center [770, 146] width 41 height 8
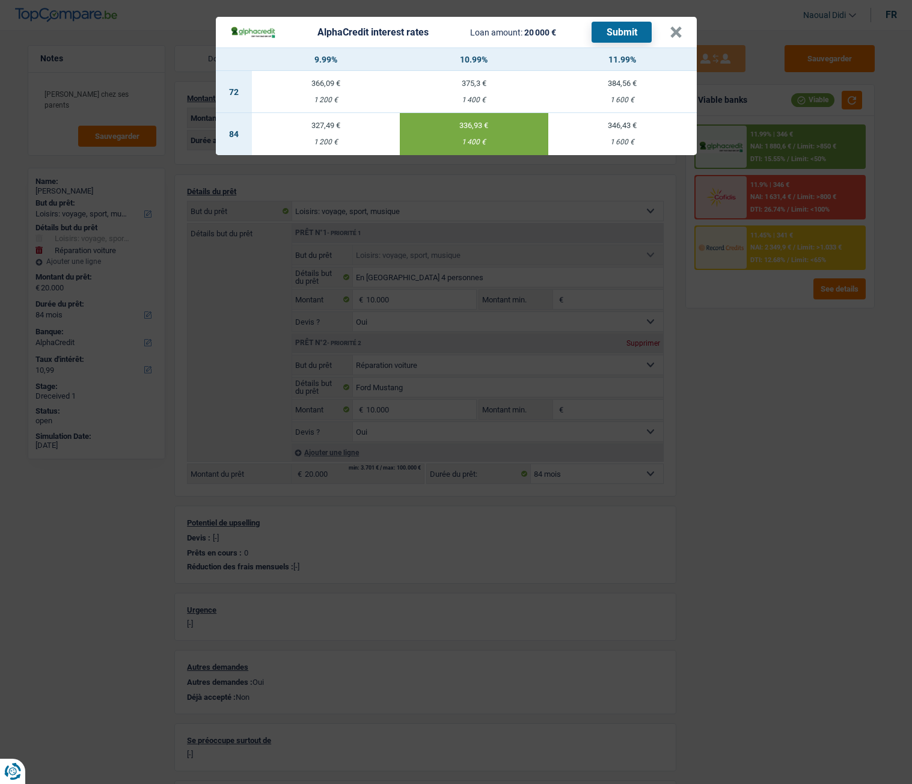
click at [631, 29] on button "Submit" at bounding box center [621, 32] width 60 height 21
click at [671, 33] on button "×" at bounding box center [676, 32] width 13 height 12
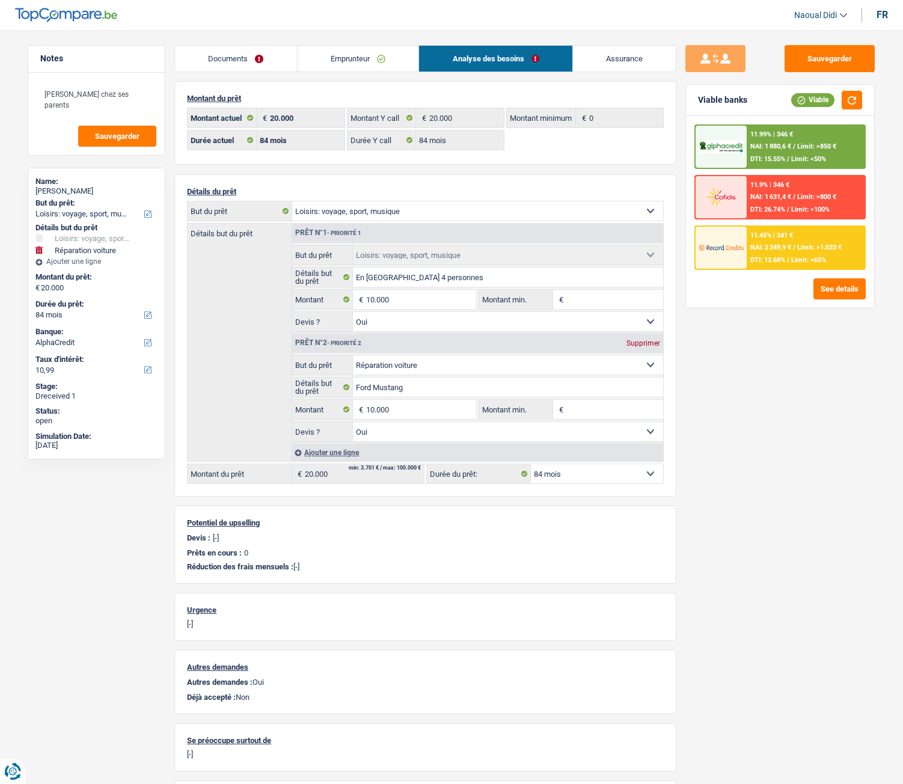
click at [789, 251] on span "NAI: 2 349,9 €" at bounding box center [770, 247] width 41 height 8
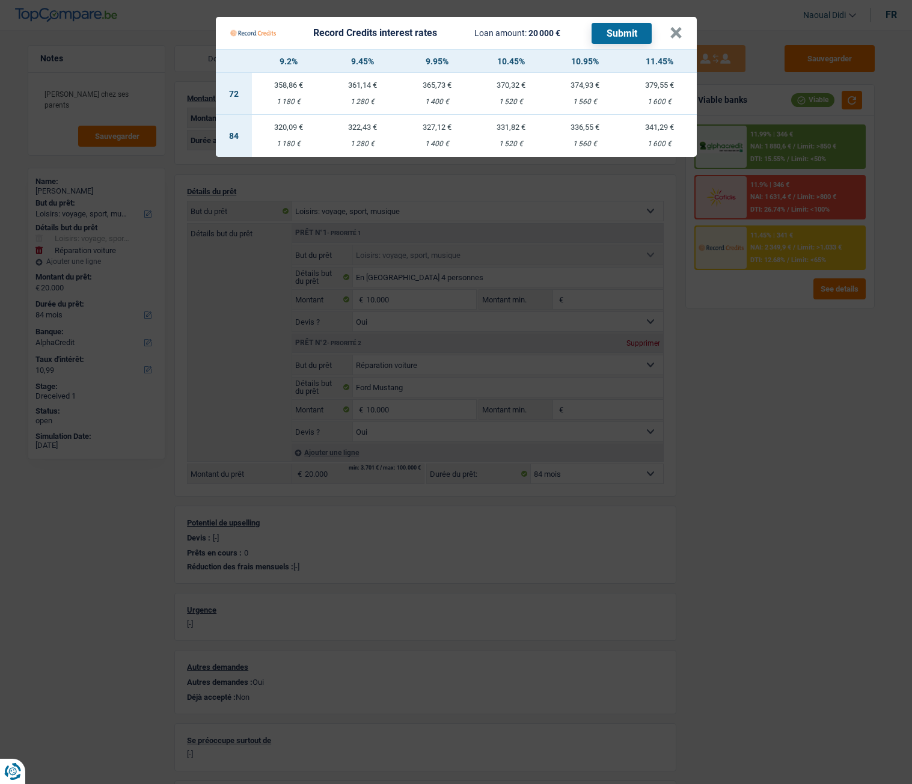
click at [515, 134] on td "331,82 € 1 520 €" at bounding box center [511, 136] width 74 height 42
select select "record credits"
type input "10,45"
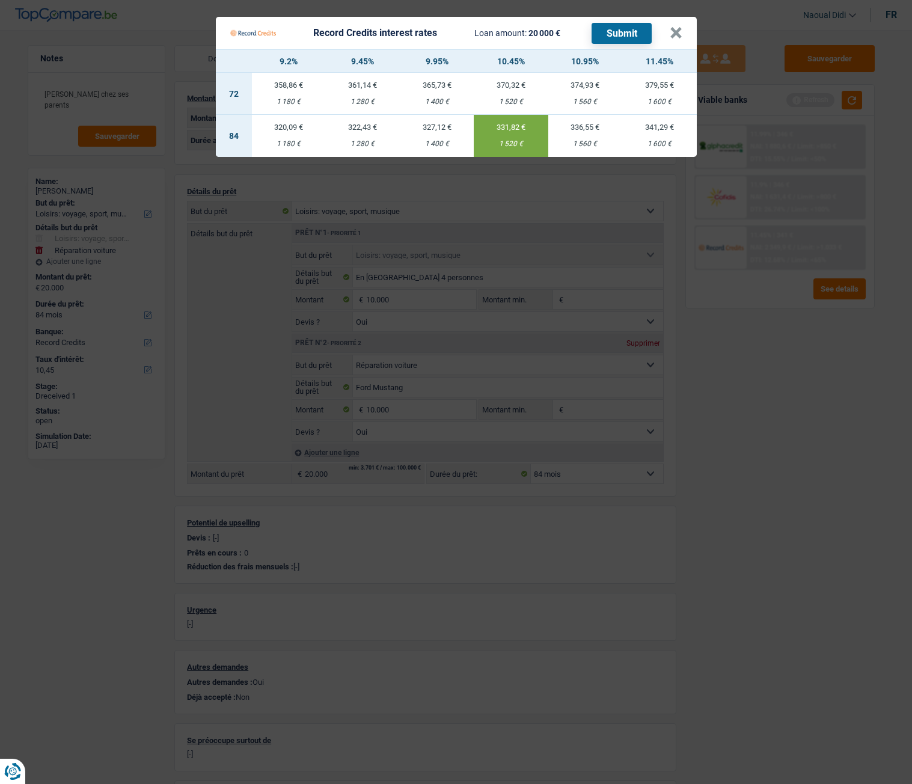
click at [614, 32] on button "Submit" at bounding box center [621, 33] width 60 height 21
click at [672, 32] on button "×" at bounding box center [676, 33] width 13 height 12
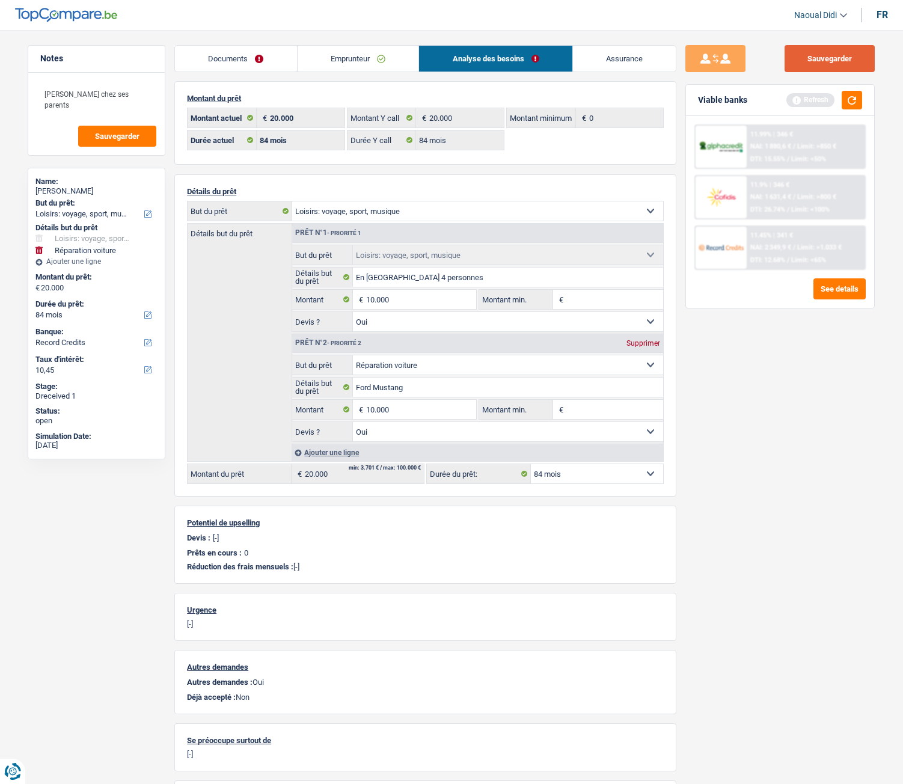
click at [845, 57] on button "Sauvegarder" at bounding box center [829, 58] width 90 height 27
click at [849, 100] on button "button" at bounding box center [852, 100] width 20 height 19
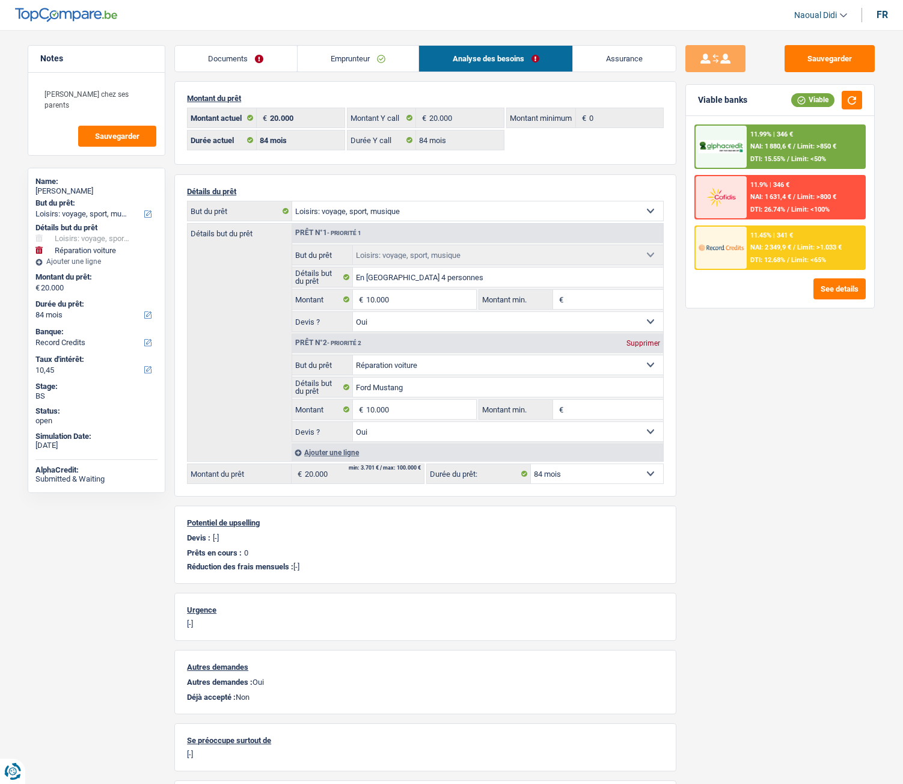
click at [330, 61] on link "Emprunteur" at bounding box center [358, 59] width 121 height 26
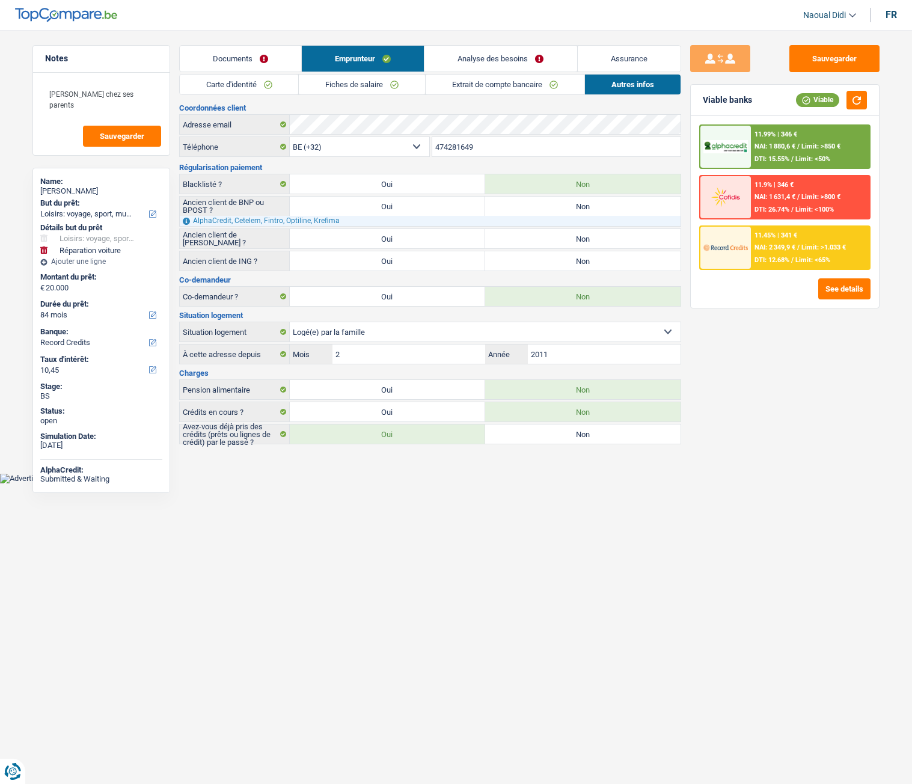
click at [471, 61] on link "Analyse des besoins" at bounding box center [500, 59] width 152 height 26
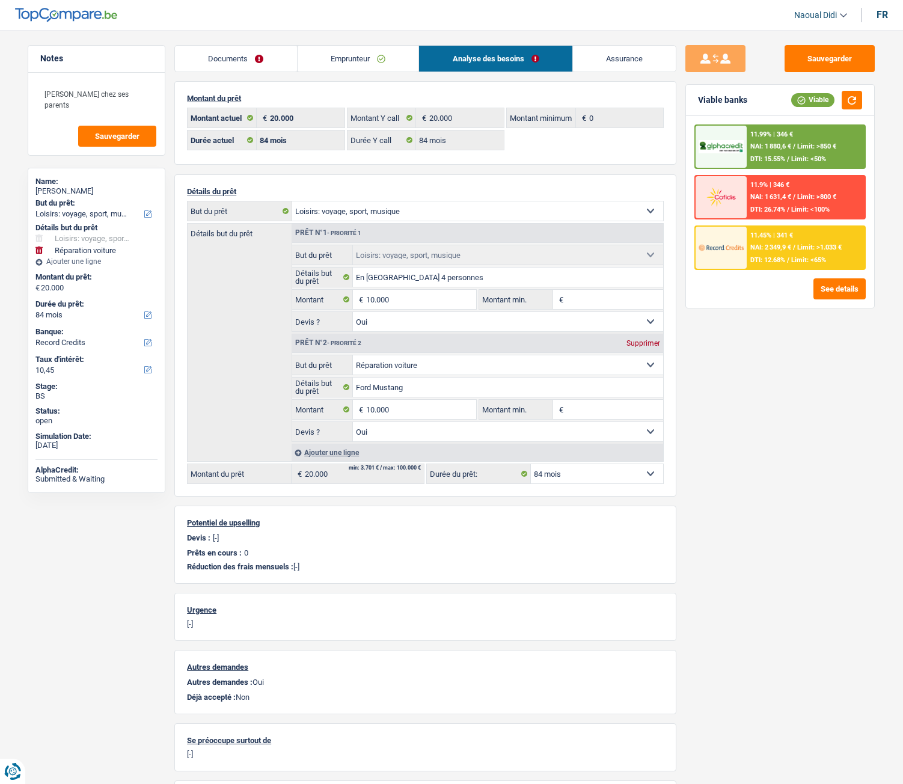
click at [379, 57] on link "Emprunteur" at bounding box center [358, 59] width 121 height 26
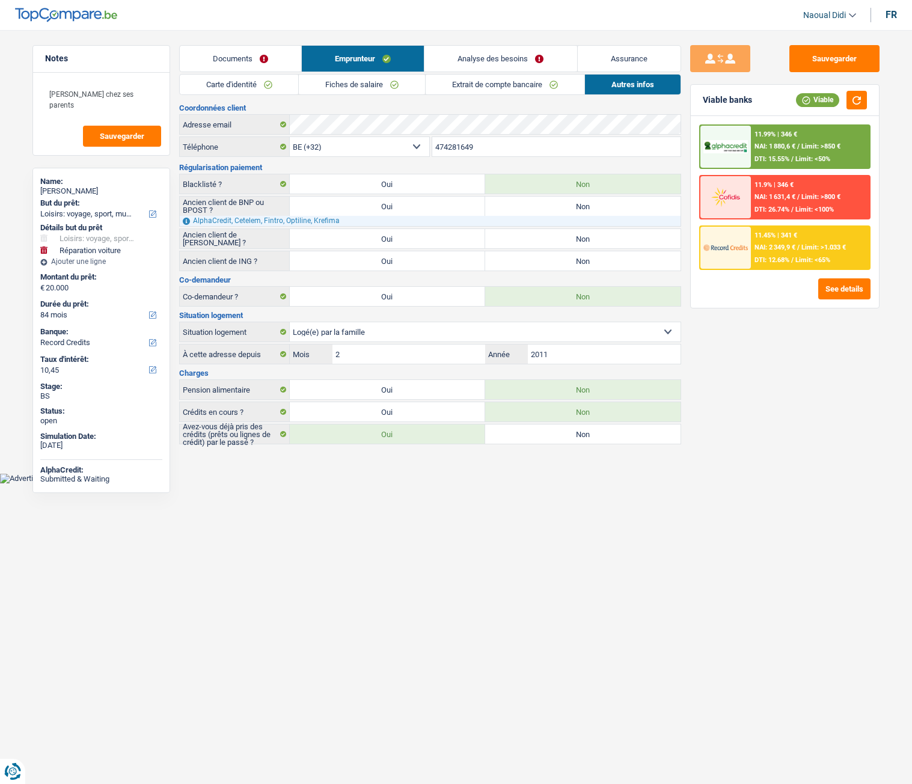
click at [479, 66] on link "Analyse des besoins" at bounding box center [500, 59] width 152 height 26
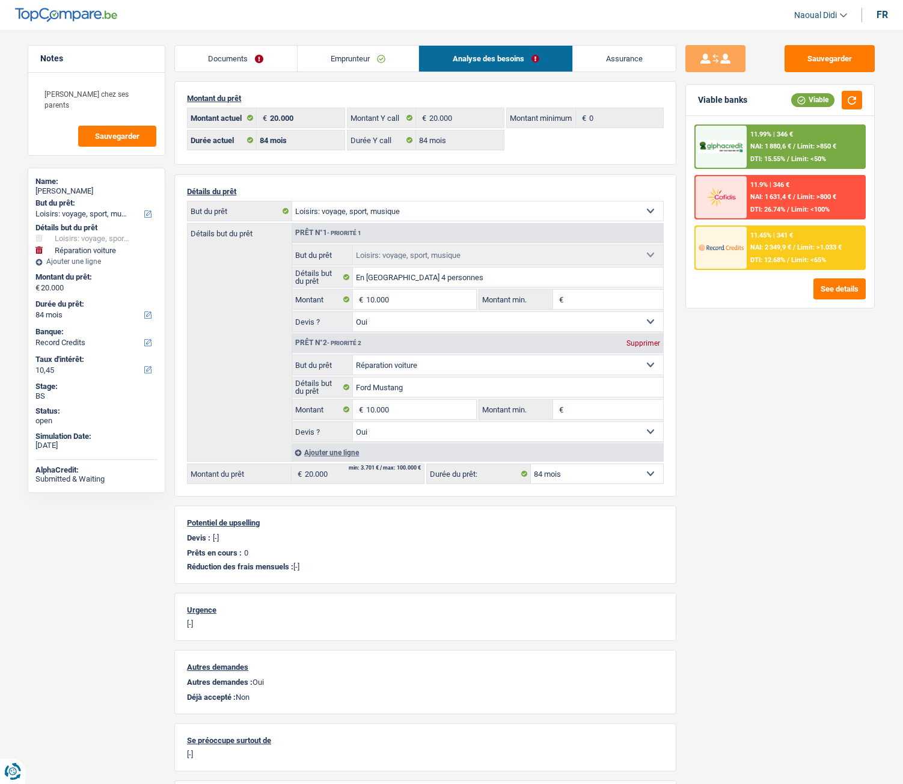
click at [770, 207] on span "DTI: 26.74%" at bounding box center [767, 210] width 35 height 8
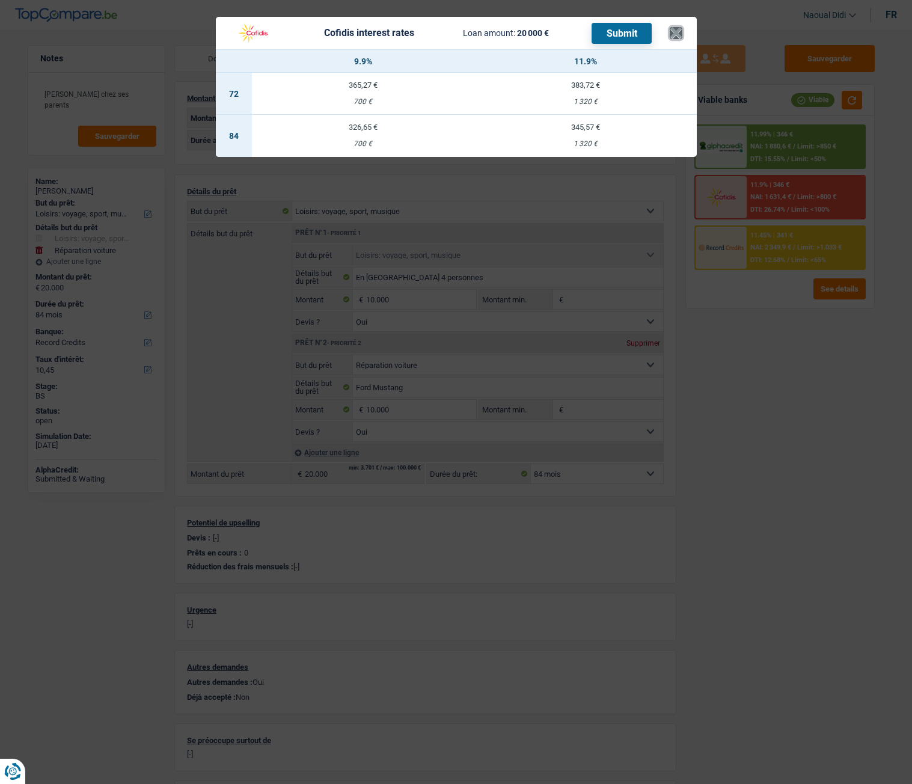
click at [677, 37] on button "×" at bounding box center [676, 33] width 13 height 12
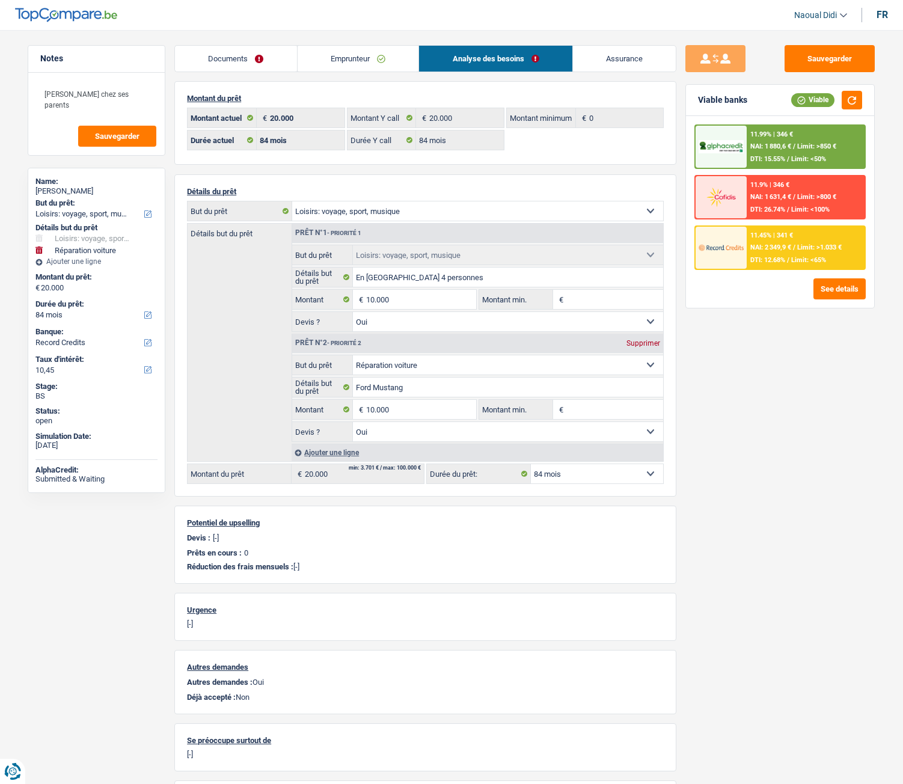
click at [348, 57] on link "Emprunteur" at bounding box center [358, 59] width 121 height 26
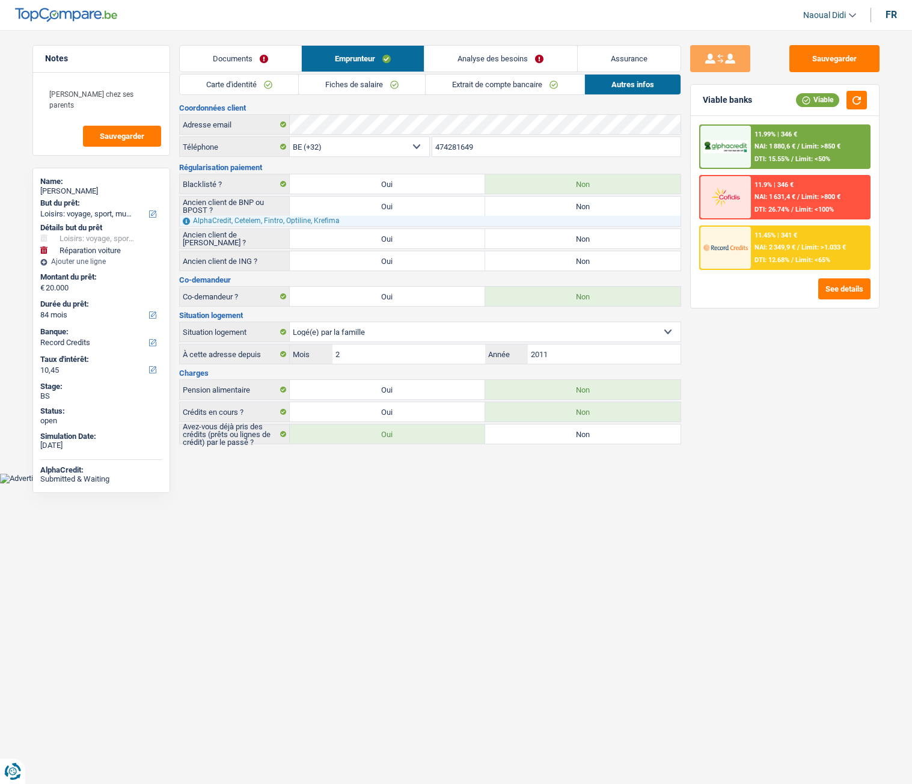
click at [489, 57] on link "Analyse des besoins" at bounding box center [500, 59] width 152 height 26
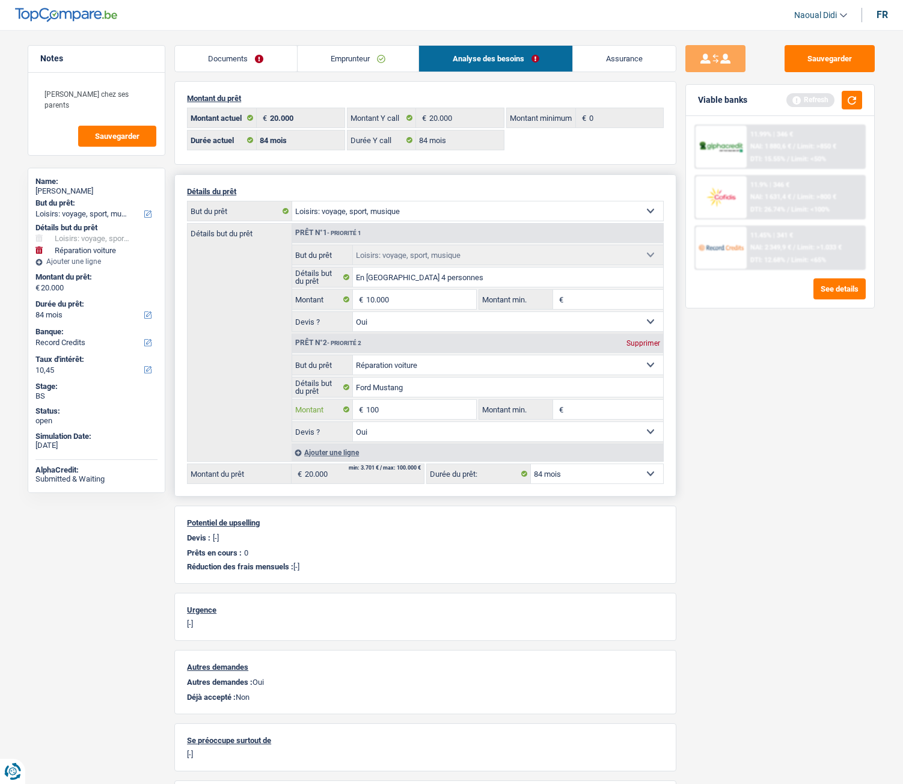
type input "10"
click at [440, 416] on input "10" at bounding box center [421, 409] width 110 height 19
click at [440, 416] on input "Montant" at bounding box center [421, 409] width 110 height 19
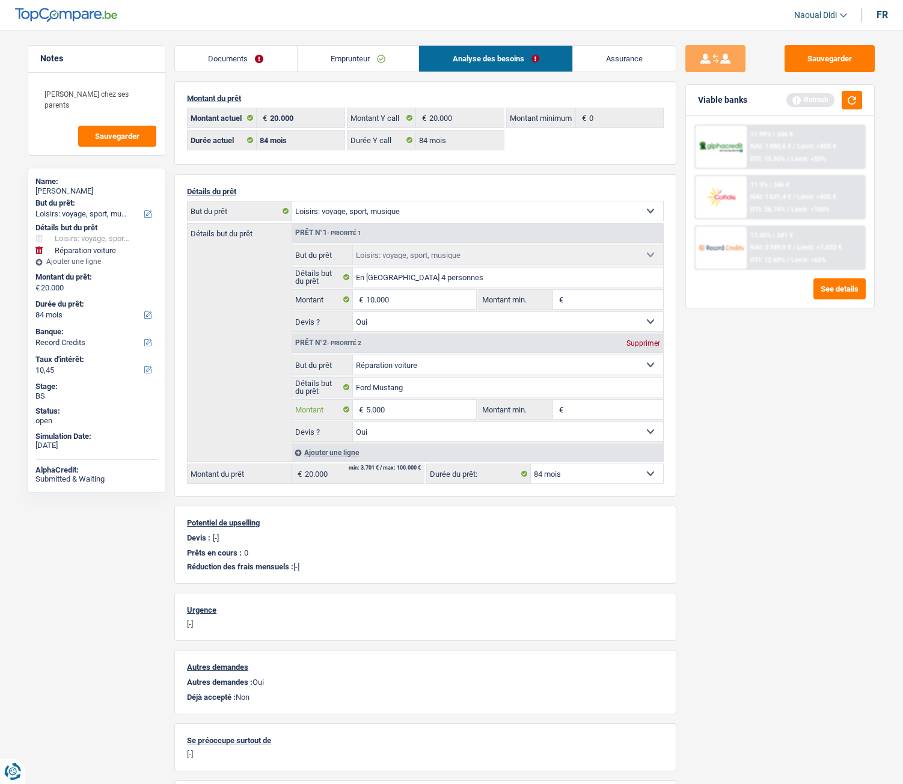
type input "5.000"
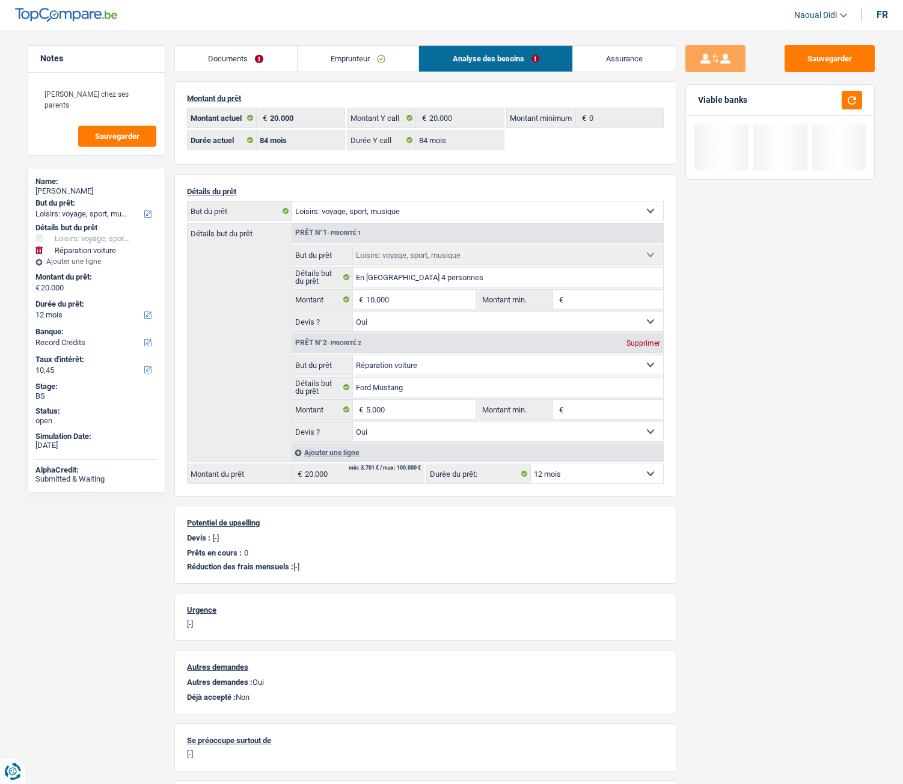
type input "15.000"
select select "60"
type input "15.000"
select select "60"
type input "15.000"
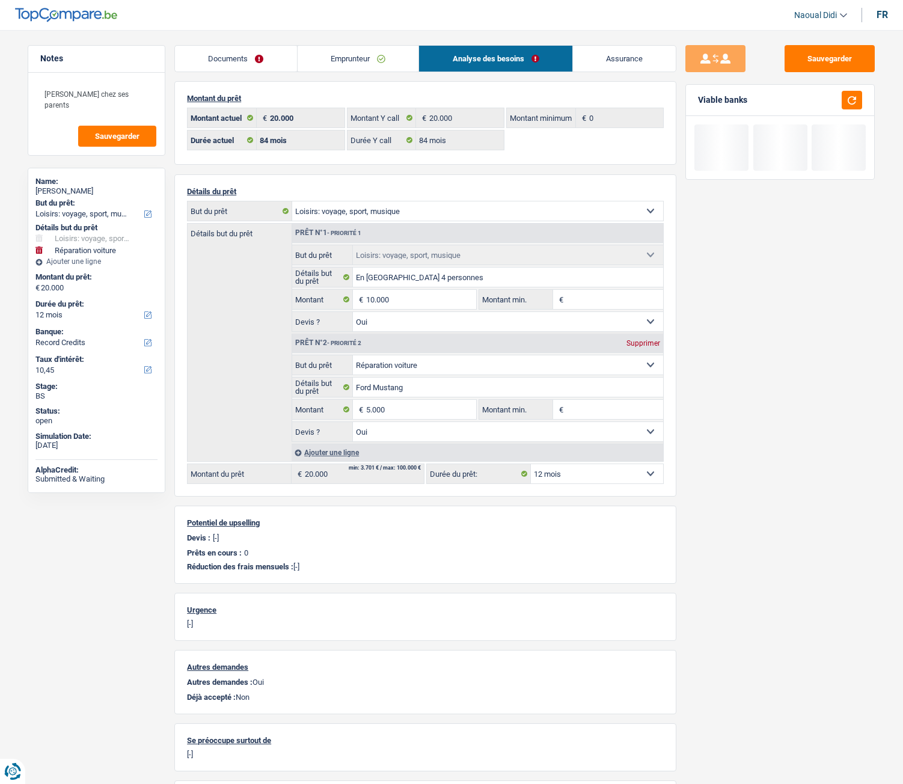
select select "60"
click at [807, 438] on div "Sauvegarder Viable banks" at bounding box center [779, 403] width 207 height 716
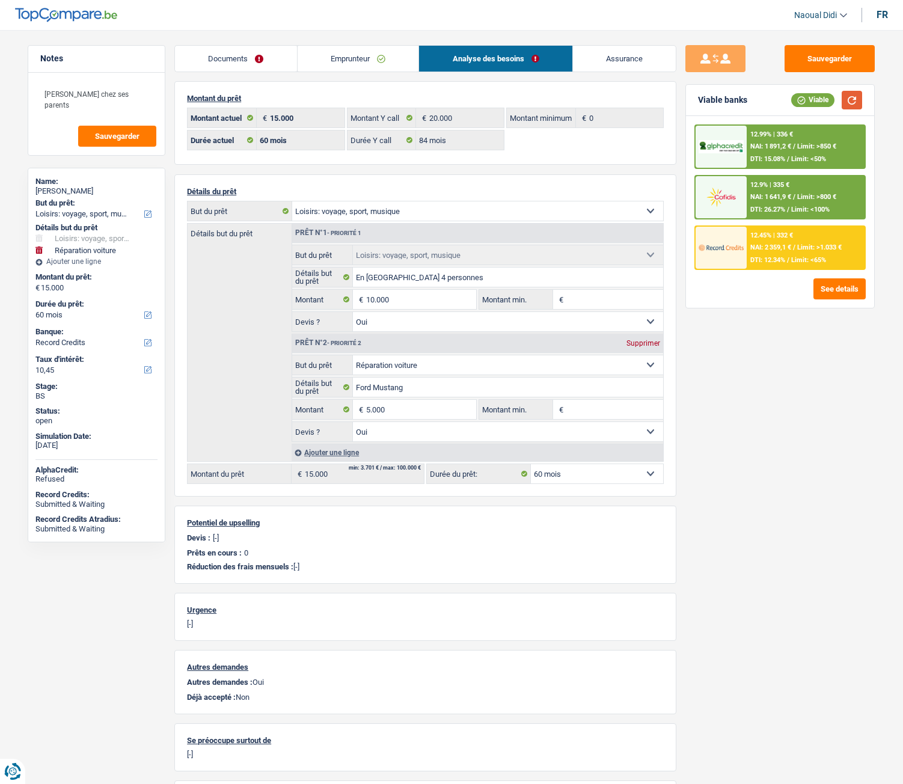
click at [854, 102] on button "button" at bounding box center [852, 100] width 20 height 19
click at [789, 192] on div "12.9% | 335 € NAI: 1 641,9 € / Limit: >800 € DTI: 26.27% / Limit: <100%" at bounding box center [806, 197] width 118 height 42
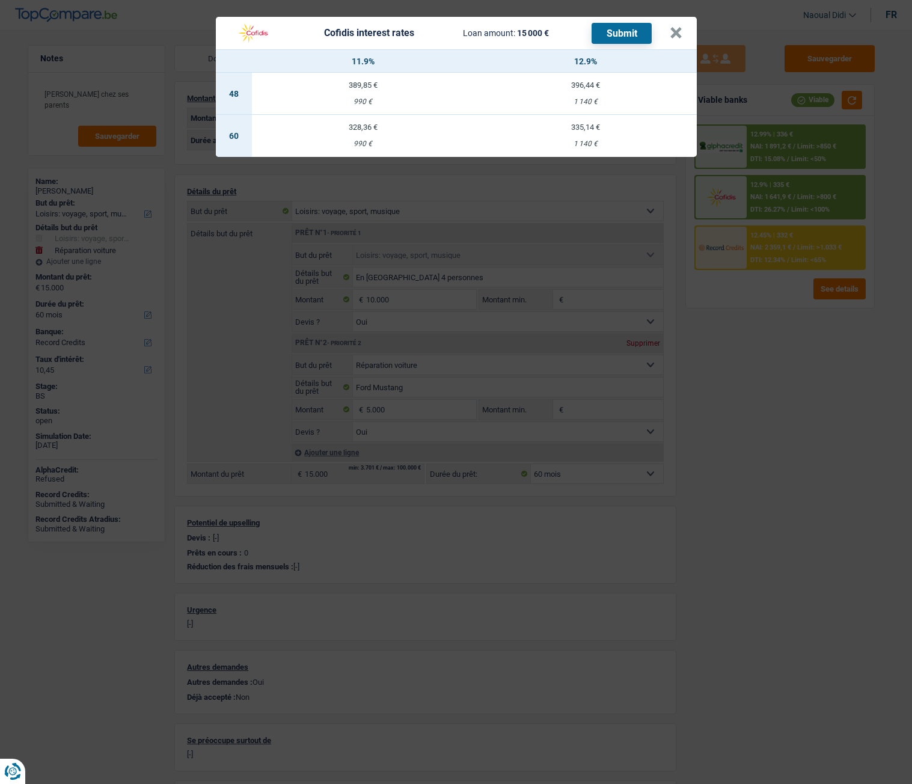
click at [590, 136] on td "335,14 € 1 140 €" at bounding box center [585, 136] width 222 height 42
select select "cofidis"
type input "12,90"
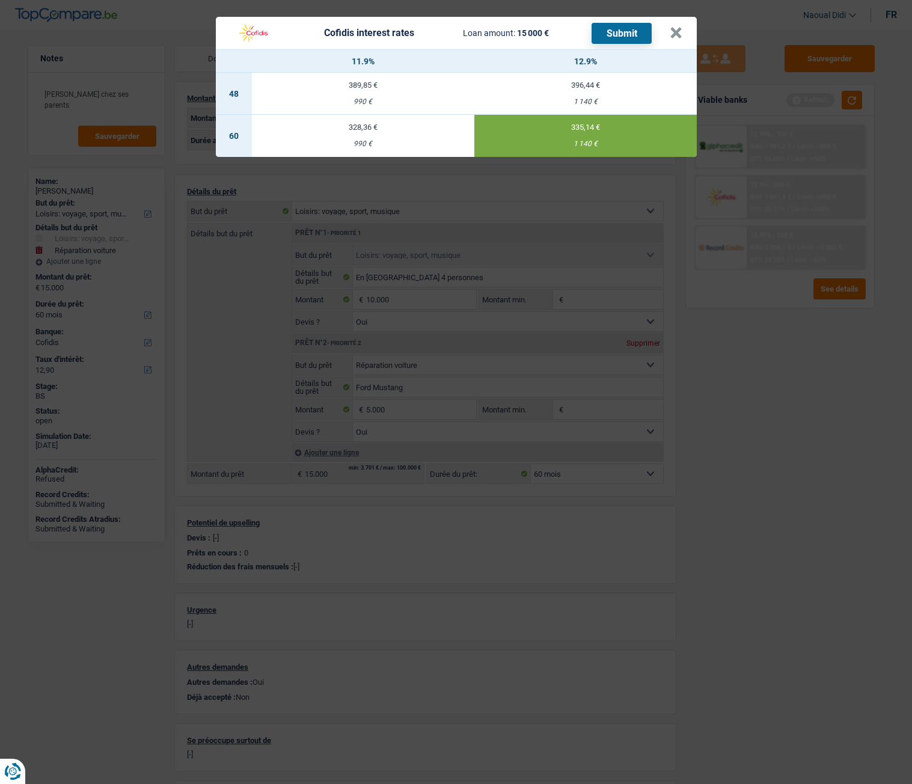
click at [620, 34] on button "Submit" at bounding box center [621, 33] width 60 height 21
click at [673, 32] on button "×" at bounding box center [676, 33] width 13 height 12
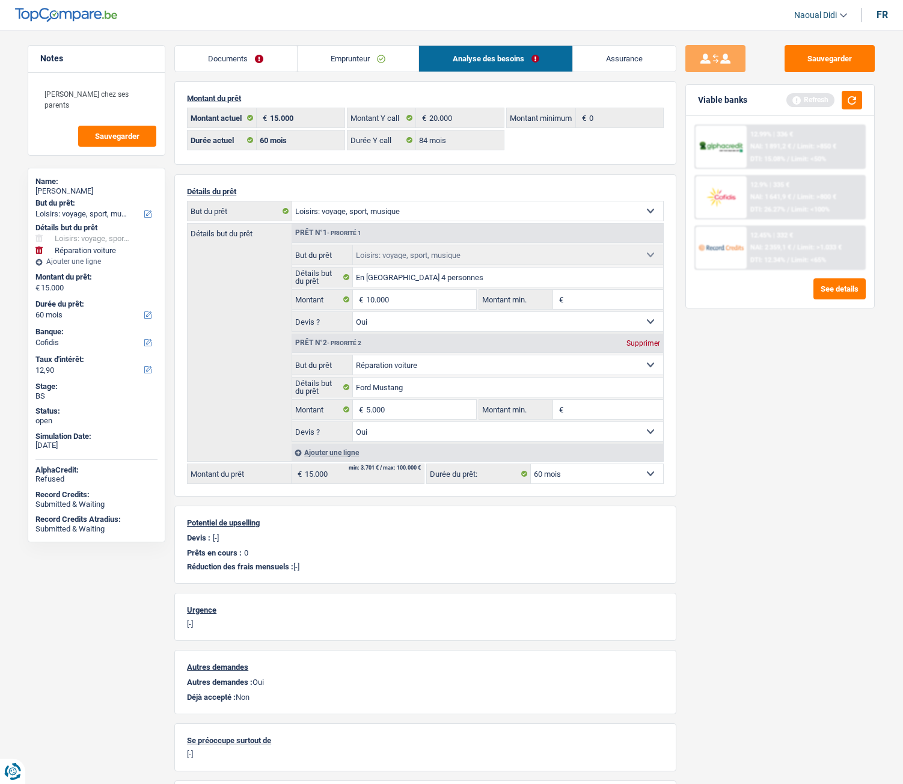
click at [230, 53] on link "Documents" at bounding box center [236, 59] width 122 height 26
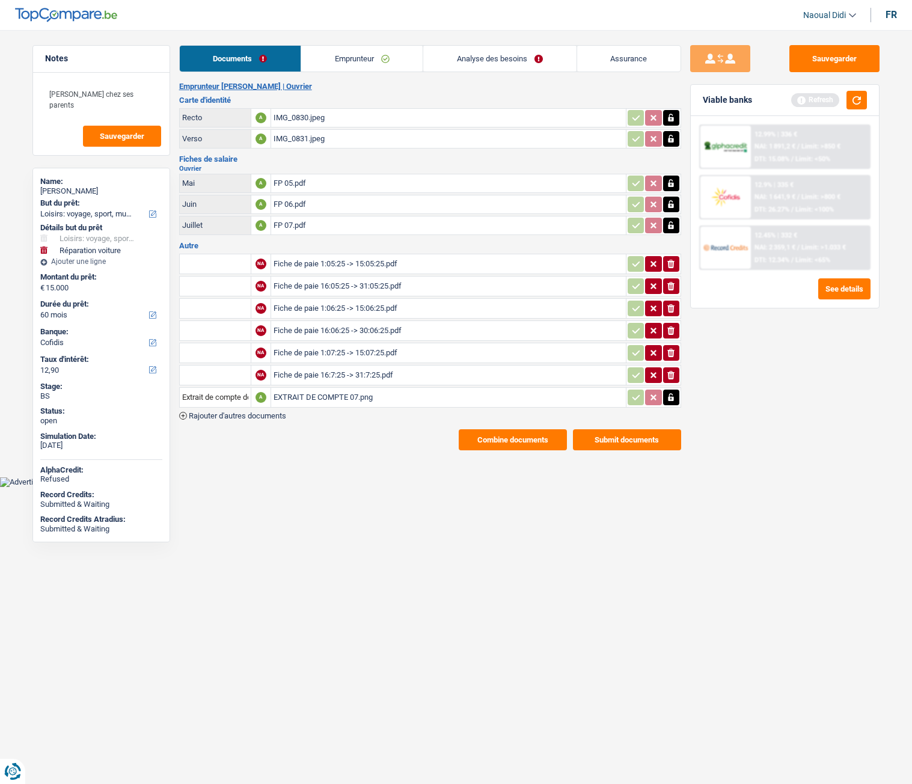
click at [355, 50] on link "Emprunteur" at bounding box center [361, 59] width 121 height 26
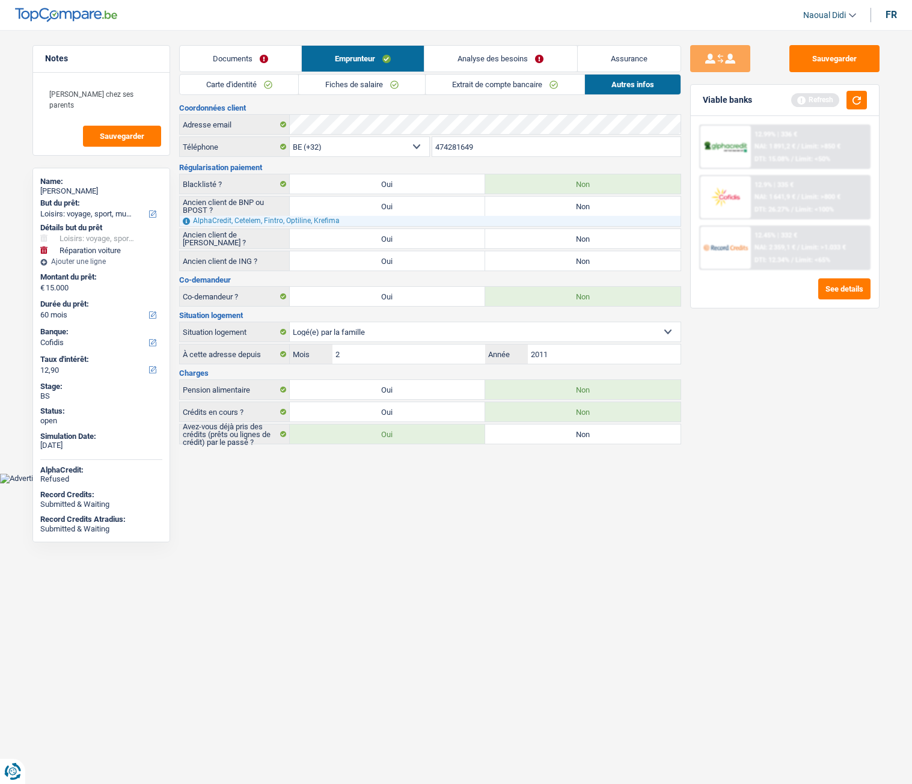
click at [243, 82] on link "Carte d'identité" at bounding box center [239, 85] width 119 height 20
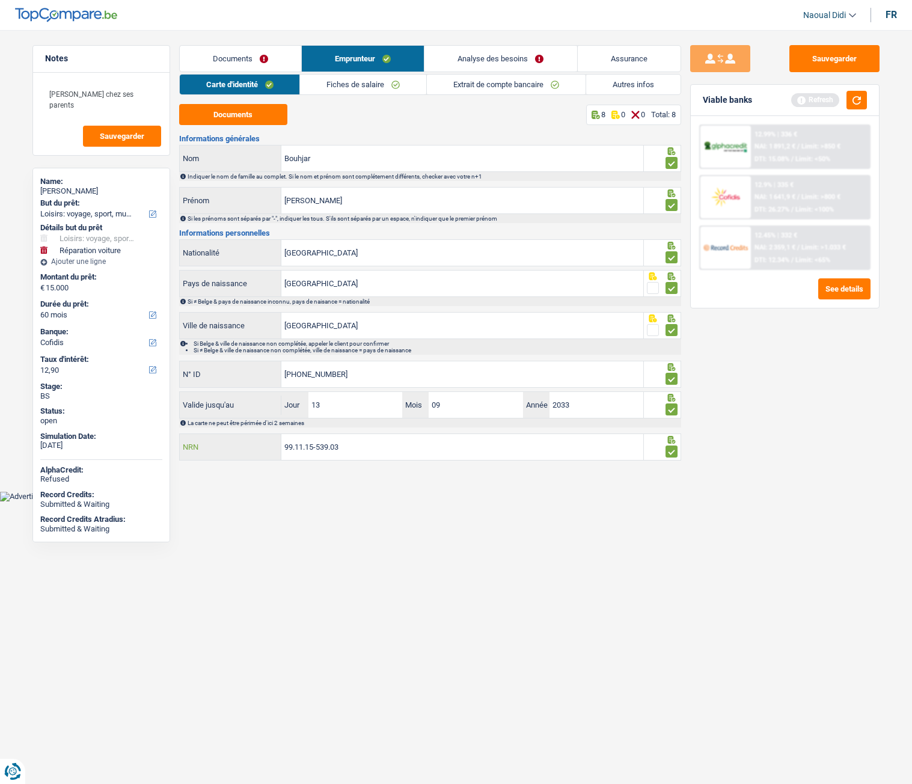
drag, startPoint x: 344, startPoint y: 448, endPoint x: 190, endPoint y: 434, distance: 154.5
click at [190, 434] on div "99.11.15-539.03 NRN" at bounding box center [412, 447] width 464 height 26
click at [850, 59] on button "Sauvegarder" at bounding box center [834, 58] width 90 height 27
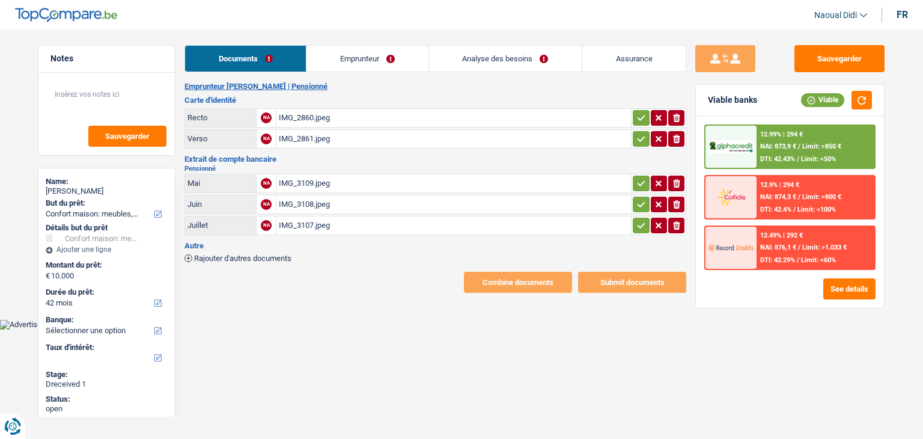
select select "household"
select select "42"
click at [317, 115] on div "IMG_2860.jpeg" at bounding box center [454, 118] width 350 height 18
click at [315, 182] on div "IMG_3109.jpeg" at bounding box center [454, 183] width 350 height 18
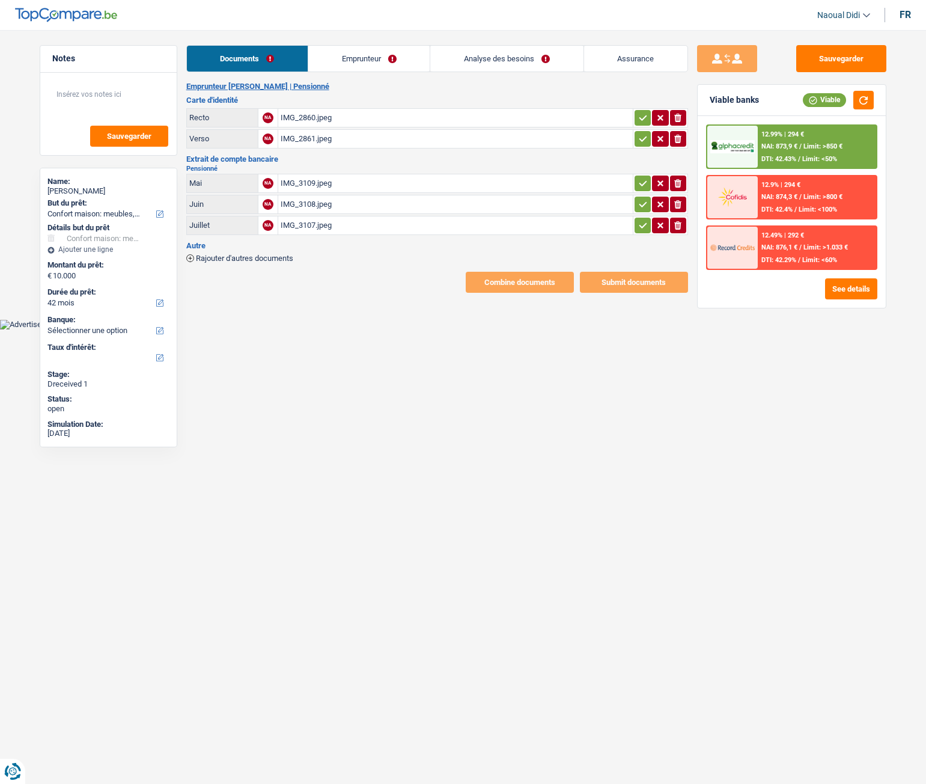
click at [316, 116] on div "IMG_2860.jpeg" at bounding box center [456, 118] width 350 height 18
click at [643, 117] on icon "button" at bounding box center [643, 118] width 10 height 12
click at [647, 139] on button "button" at bounding box center [643, 139] width 16 height 16
click at [640, 182] on icon "button" at bounding box center [643, 183] width 10 height 12
click at [645, 203] on icon "button" at bounding box center [643, 203] width 8 height 5
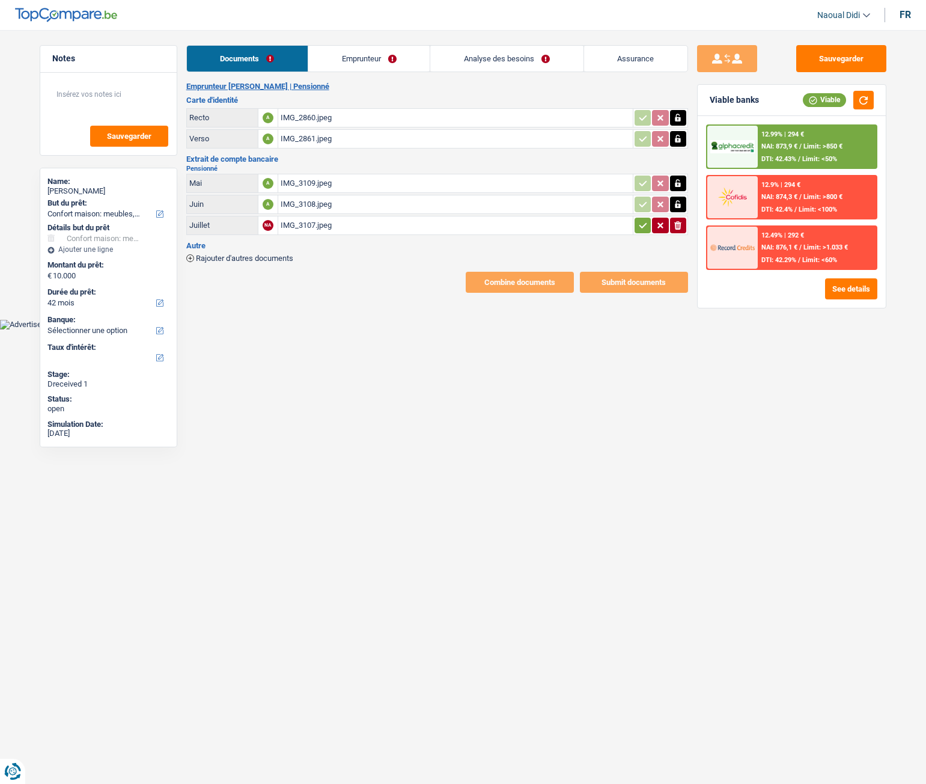
click at [643, 221] on icon "button" at bounding box center [643, 225] width 10 height 12
click at [863, 57] on button "Sauvegarder" at bounding box center [841, 58] width 90 height 27
click at [338, 60] on link "Emprunteur" at bounding box center [369, 59] width 121 height 26
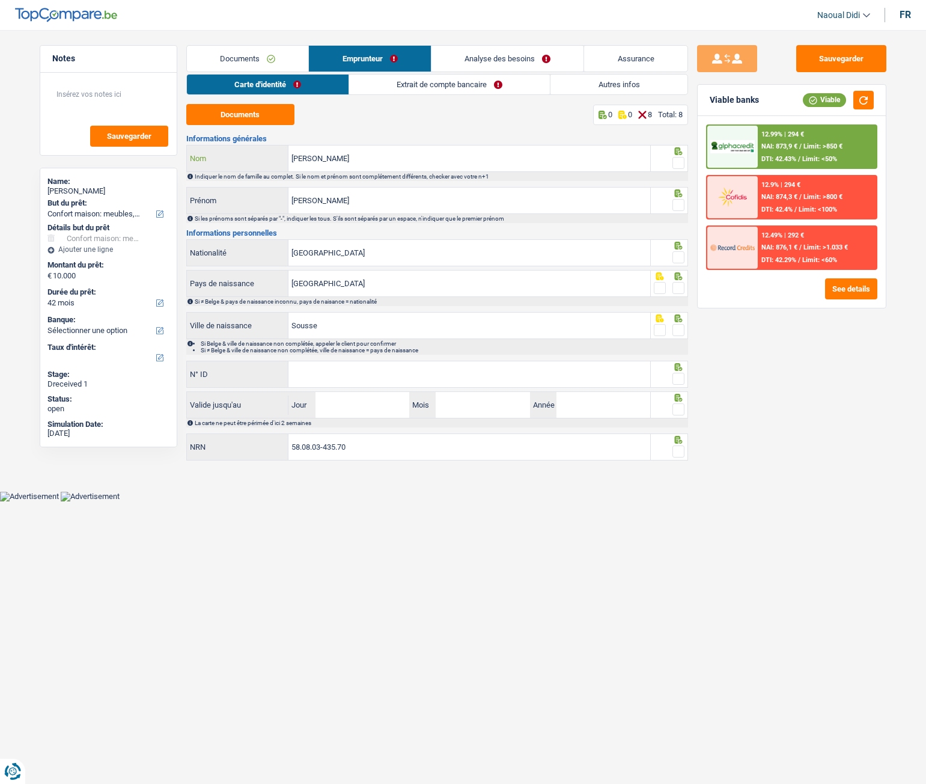
click at [388, 154] on input "Ben Fattoum" at bounding box center [470, 158] width 362 height 26
click at [342, 157] on input "Ben Fattoum" at bounding box center [470, 158] width 362 height 26
click at [333, 197] on input "Ali" at bounding box center [470, 201] width 362 height 26
click at [677, 159] on span at bounding box center [679, 163] width 12 height 12
click at [0, 0] on input "radio" at bounding box center [0, 0] width 0 height 0
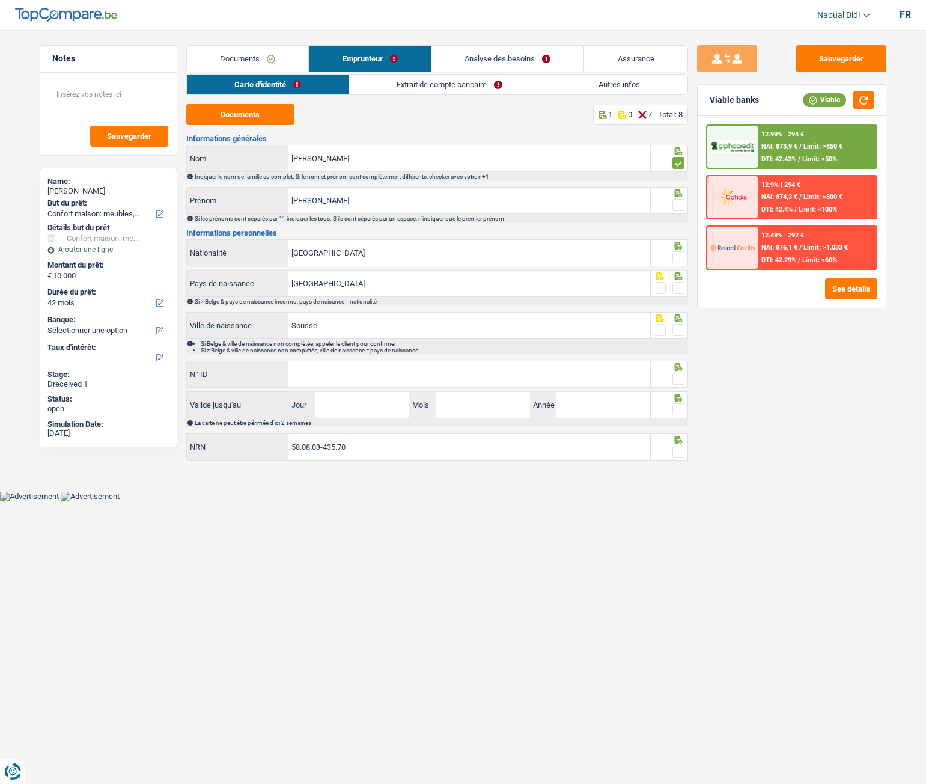
click at [676, 207] on span at bounding box center [679, 205] width 12 height 12
click at [0, 0] on input "radio" at bounding box center [0, 0] width 0 height 0
click at [354, 249] on input "[GEOGRAPHIC_DATA]" at bounding box center [470, 253] width 362 height 26
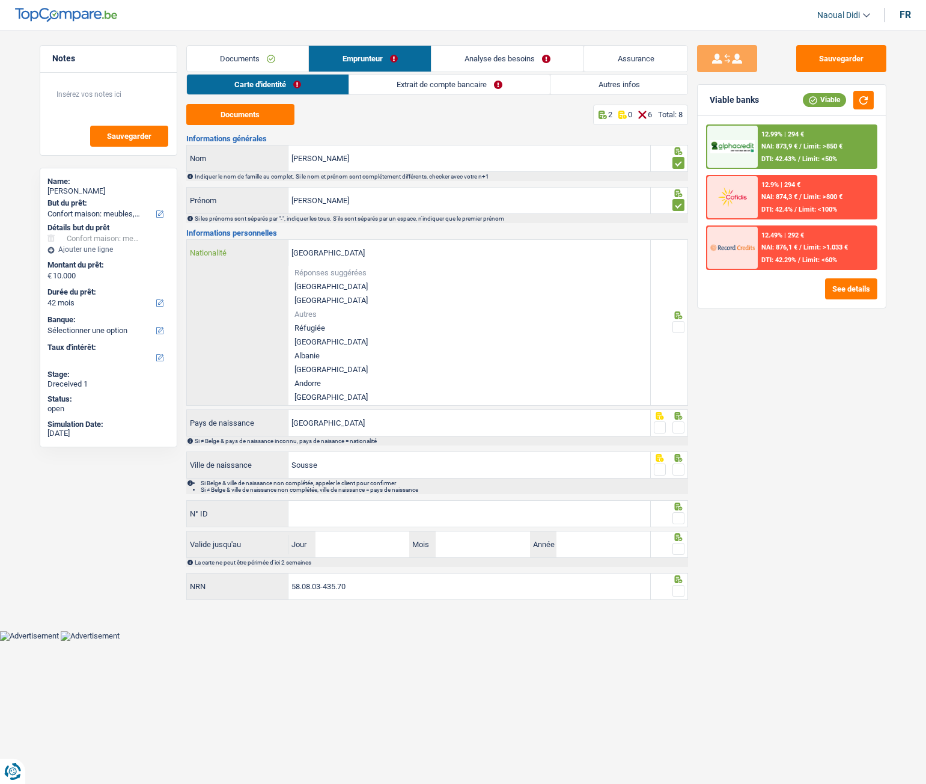
click at [354, 249] on input "[GEOGRAPHIC_DATA]" at bounding box center [470, 253] width 362 height 26
click at [235, 289] on div "Belgique Nationalité Réponses suggérées Belgique Luxembourg Autres Réfugiée Afg…" at bounding box center [419, 322] width 464 height 165
drag, startPoint x: 737, startPoint y: 384, endPoint x: 693, endPoint y: 337, distance: 64.7
click at [735, 380] on div "Sauvegarder Viable banks Viable 12.99% | 294 € NAI: 873,9 € / Limit: >850 € DTI…" at bounding box center [791, 403] width 207 height 716
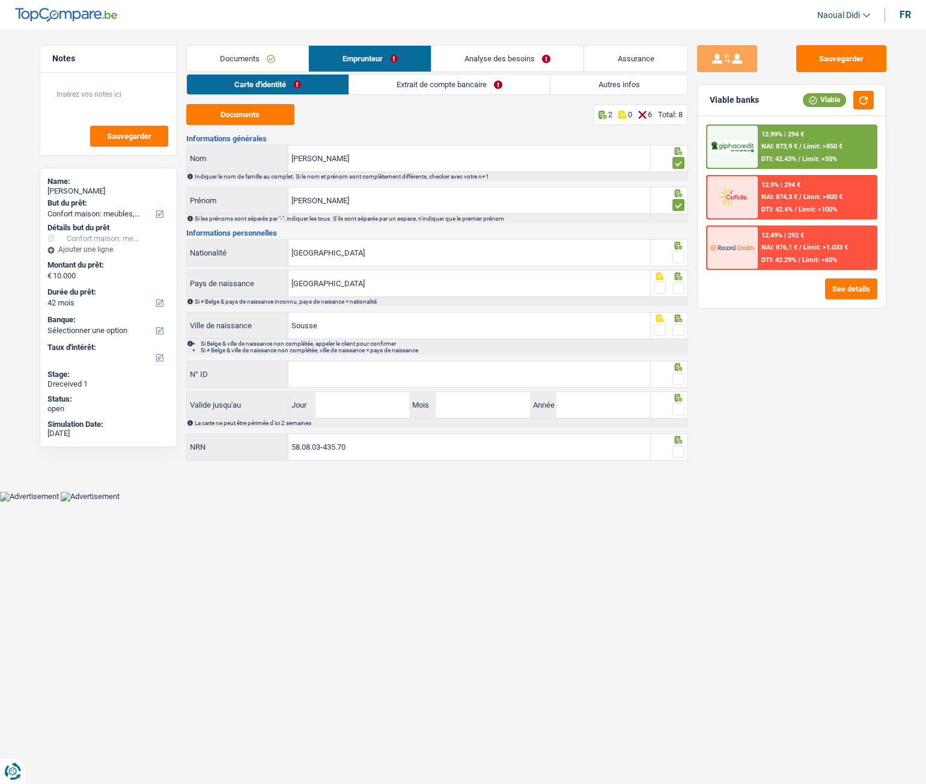
click at [680, 253] on span at bounding box center [679, 257] width 12 height 12
click at [0, 0] on input "radio" at bounding box center [0, 0] width 0 height 0
click at [679, 290] on span at bounding box center [679, 288] width 12 height 12
click at [0, 0] on input "radio" at bounding box center [0, 0] width 0 height 0
click at [679, 331] on span at bounding box center [679, 330] width 12 height 12
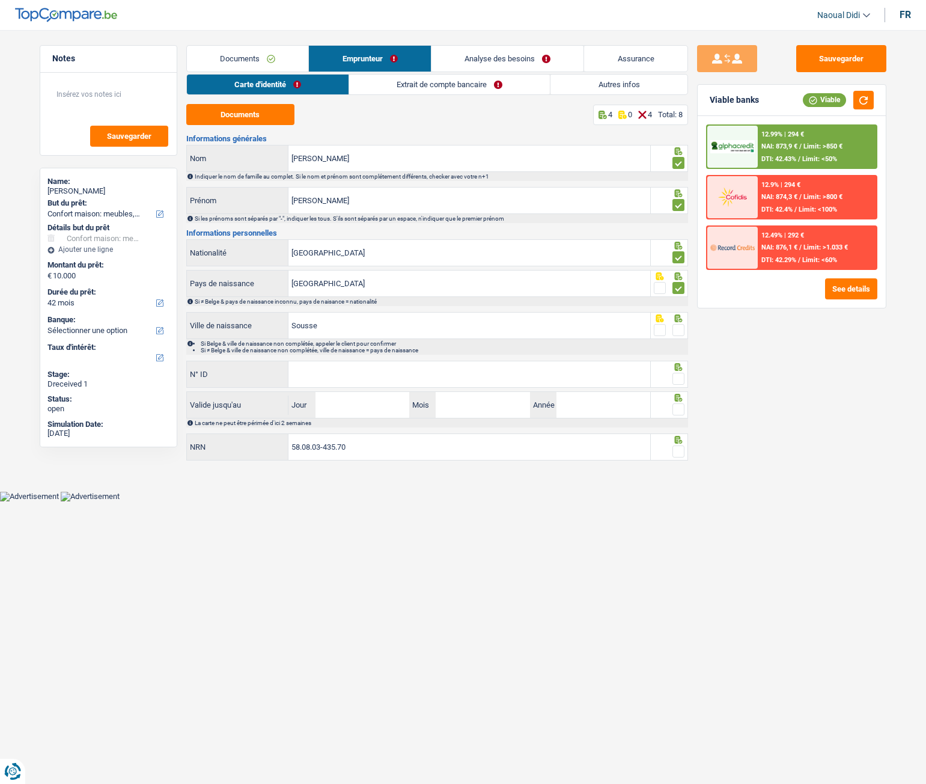
click at [0, 0] on input "radio" at bounding box center [0, 0] width 0 height 0
click at [490, 371] on input "N° ID" at bounding box center [470, 374] width 362 height 26
drag, startPoint x: 449, startPoint y: 369, endPoint x: 264, endPoint y: 360, distance: 185.4
click at [264, 360] on div "Informations générales Ben Fattoum Nom Indiquer le nom de famille au complet. S…" at bounding box center [437, 299] width 502 height 328
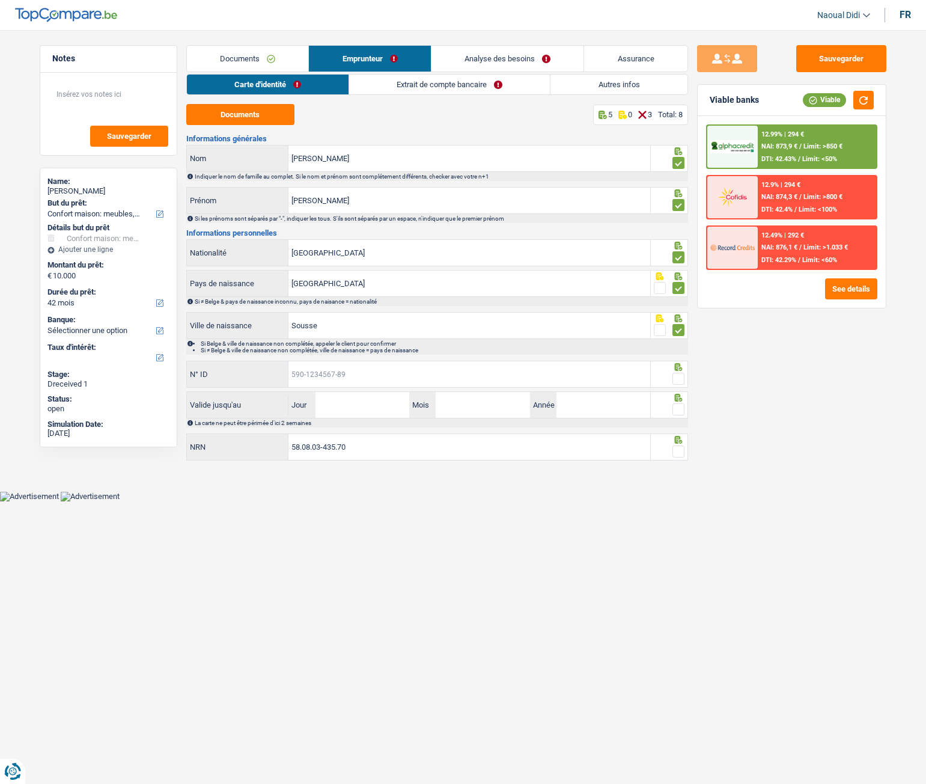
click at [393, 372] on input "N° ID" at bounding box center [470, 374] width 362 height 26
click at [359, 378] on input "N° ID" at bounding box center [470, 374] width 362 height 26
drag, startPoint x: 358, startPoint y: 373, endPoint x: 249, endPoint y: 373, distance: 108.8
click at [249, 373] on div "N° ID" at bounding box center [419, 374] width 464 height 26
click at [360, 375] on input "N° ID" at bounding box center [470, 374] width 362 height 26
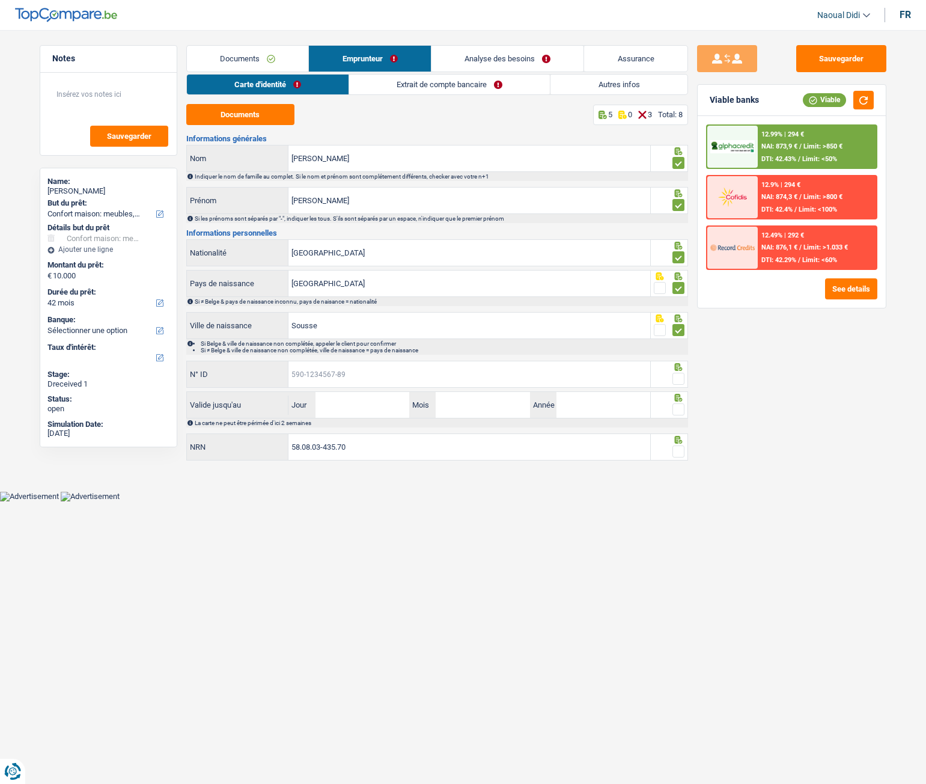
click at [315, 375] on input "N° ID" at bounding box center [470, 374] width 362 height 26
click at [423, 438] on html "Vous avez le contrôle de vos données Nous utilisons des cookies, tout comme nos…" at bounding box center [463, 250] width 926 height 501
click at [317, 366] on input "N° ID" at bounding box center [470, 374] width 362 height 26
click at [319, 367] on input "N° ID" at bounding box center [470, 374] width 362 height 26
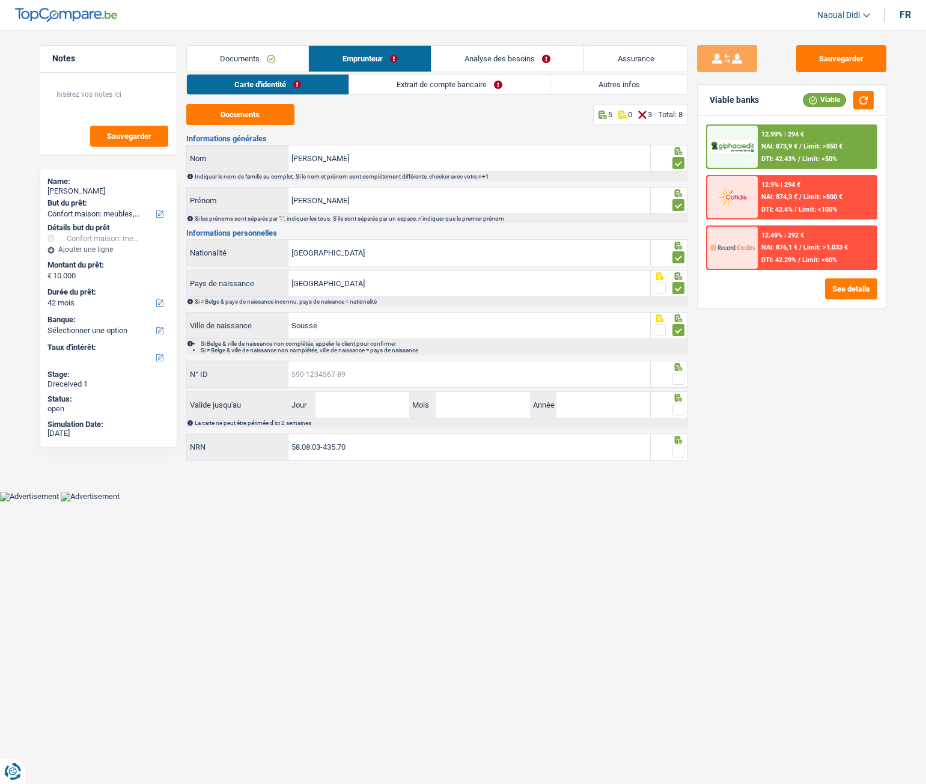
click at [328, 371] on input "N° ID" at bounding box center [470, 374] width 362 height 26
click at [343, 379] on input "N° ID" at bounding box center [470, 374] width 362 height 26
drag, startPoint x: 489, startPoint y: 374, endPoint x: 484, endPoint y: 364, distance: 10.8
click at [484, 364] on input "N° ID" at bounding box center [470, 374] width 362 height 26
click at [317, 376] on input "N° ID" at bounding box center [470, 374] width 362 height 26
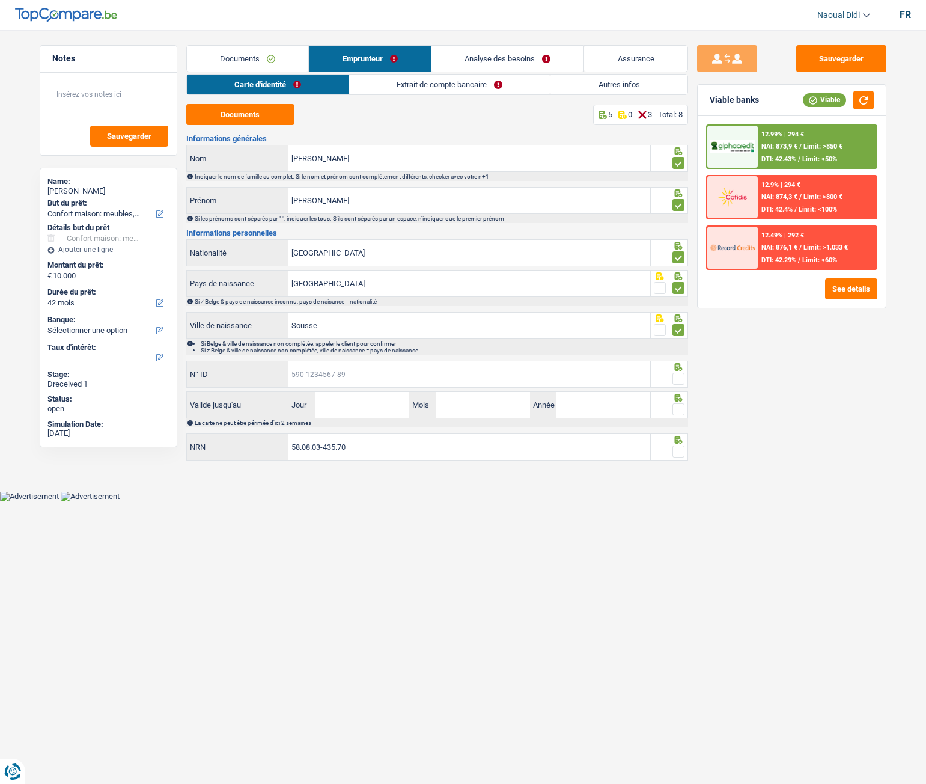
click at [319, 374] on input "N° ID" at bounding box center [470, 374] width 362 height 26
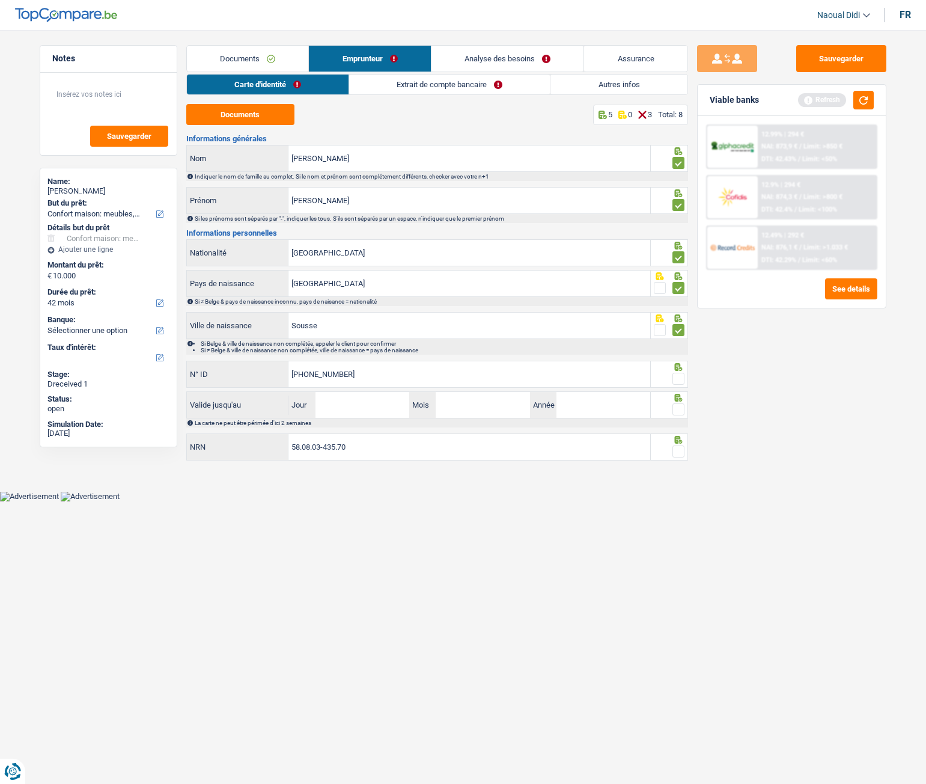
type input "595-3473200-36"
click at [336, 401] on input "Jour" at bounding box center [363, 405] width 94 height 26
type input "10"
type input "02"
type input "2035"
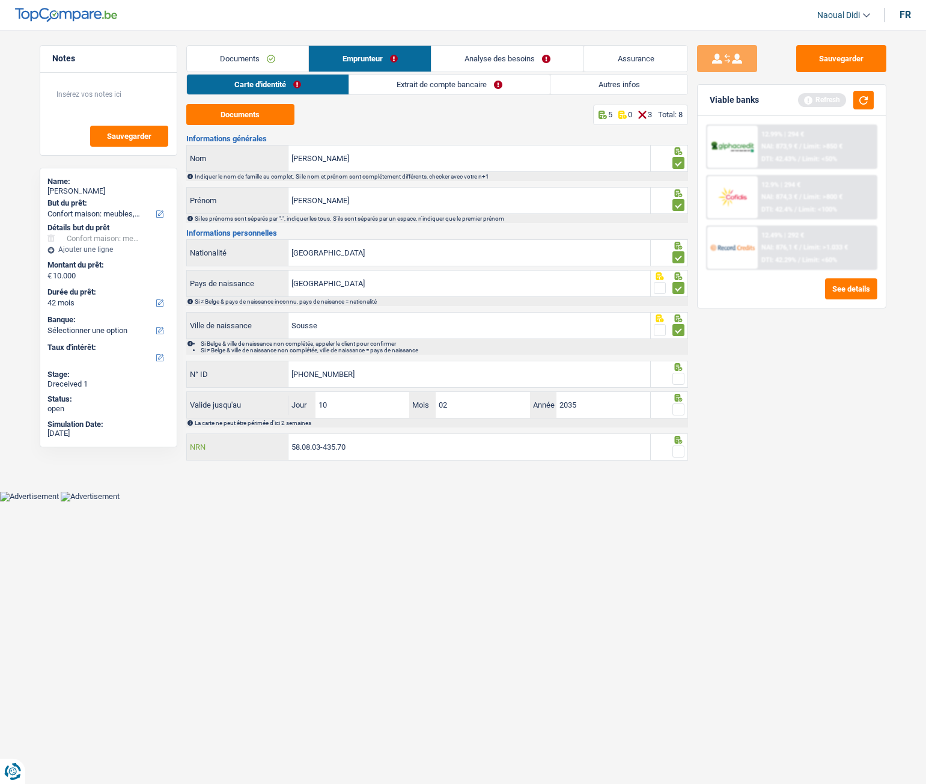
click at [388, 438] on input "58.08.03-435.70" at bounding box center [470, 447] width 362 height 26
click at [682, 413] on span at bounding box center [679, 409] width 12 height 12
click at [0, 0] on input "radio" at bounding box center [0, 0] width 0 height 0
click at [676, 376] on span at bounding box center [679, 379] width 12 height 12
click at [0, 0] on input "radio" at bounding box center [0, 0] width 0 height 0
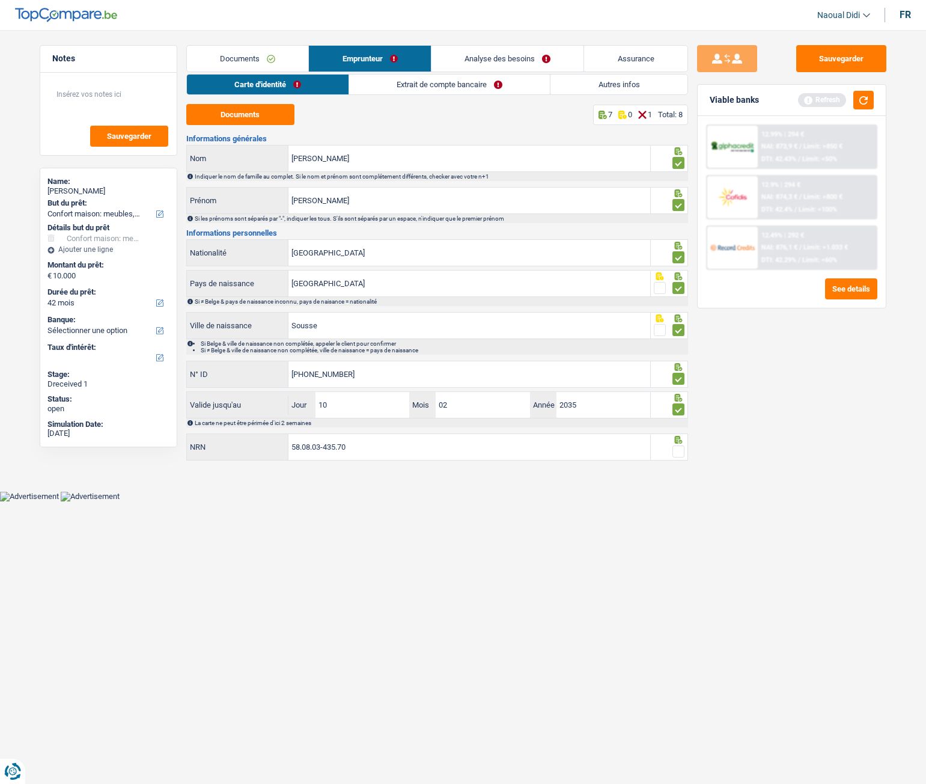
click at [680, 438] on span at bounding box center [679, 451] width 12 height 12
click at [0, 0] on input "radio" at bounding box center [0, 0] width 0 height 0
click at [845, 53] on button "Sauvegarder" at bounding box center [841, 58] width 90 height 27
click at [441, 82] on link "Extrait de compte bancaire" at bounding box center [450, 85] width 201 height 20
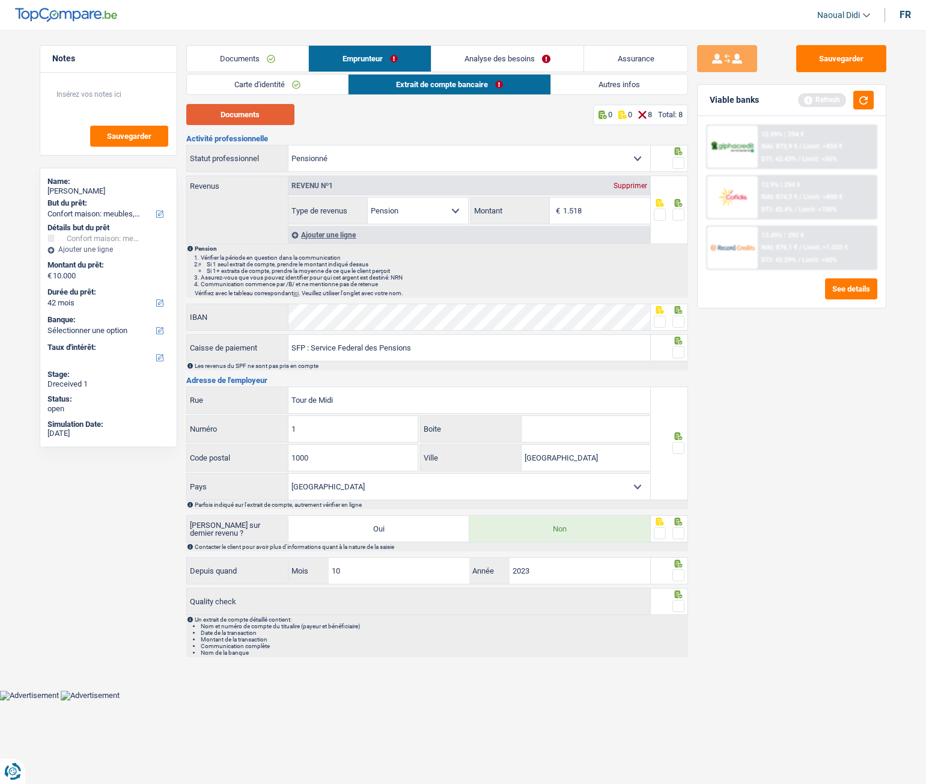
click at [262, 120] on button "Documents" at bounding box center [240, 114] width 108 height 21
click at [681, 165] on span at bounding box center [679, 163] width 12 height 12
click at [0, 0] on input "radio" at bounding box center [0, 0] width 0 height 0
click at [680, 212] on span at bounding box center [679, 215] width 12 height 12
click at [0, 0] on input "radio" at bounding box center [0, 0] width 0 height 0
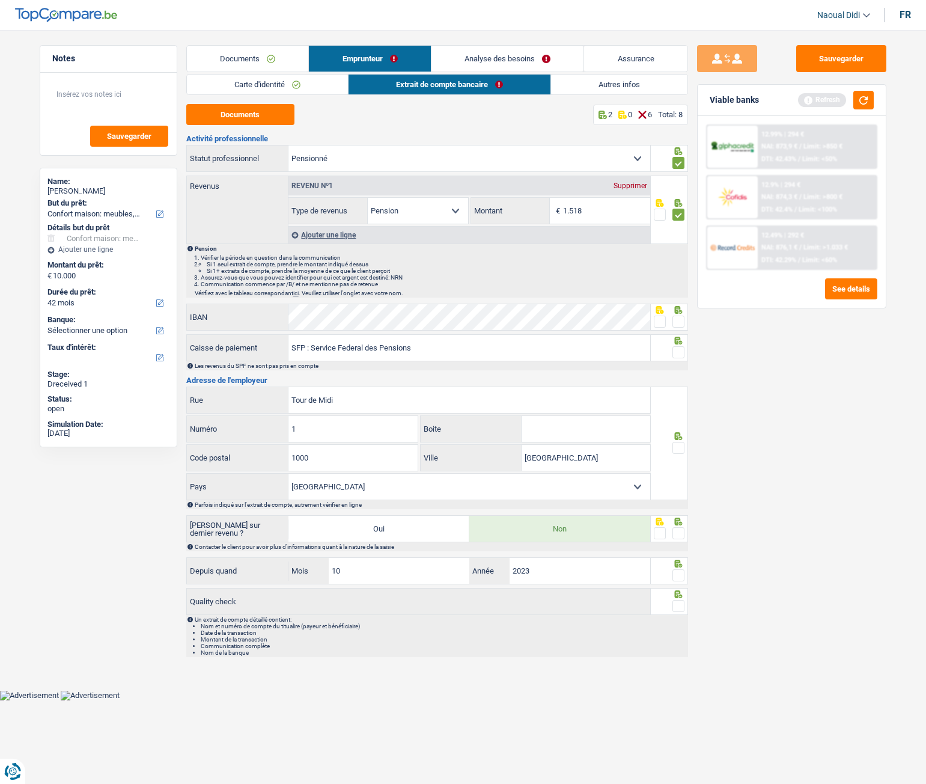
click at [677, 327] on span at bounding box center [679, 322] width 12 height 12
click at [0, 0] on input "radio" at bounding box center [0, 0] width 0 height 0
click at [677, 353] on span at bounding box center [679, 352] width 12 height 12
click at [0, 0] on input "radio" at bounding box center [0, 0] width 0 height 0
drag, startPoint x: 355, startPoint y: 406, endPoint x: 622, endPoint y: 447, distance: 269.4
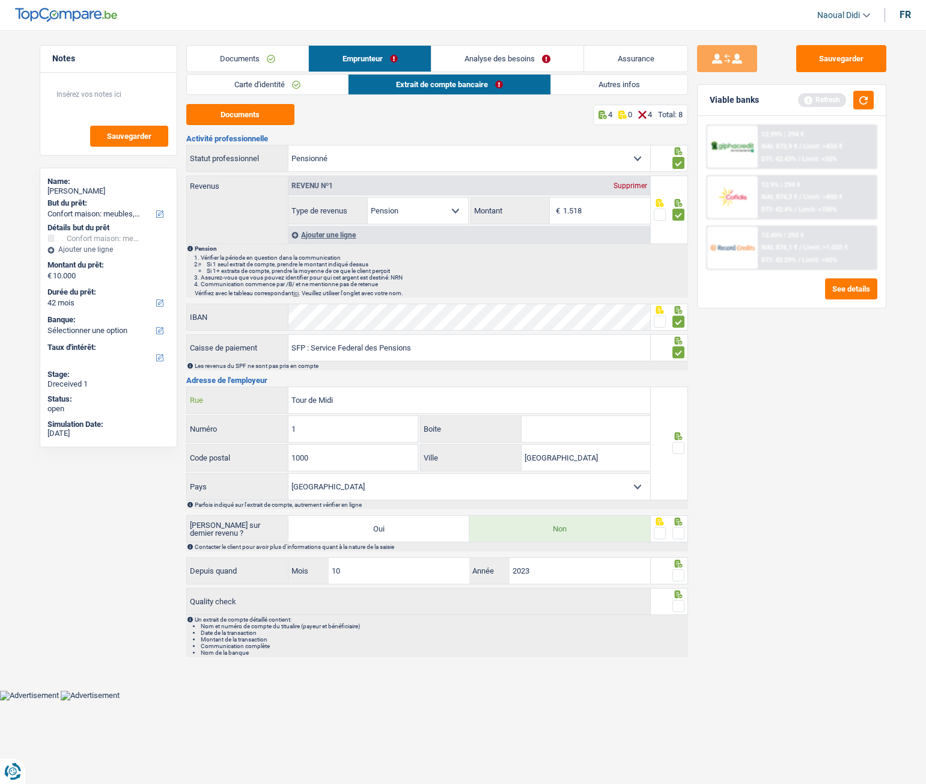
click at [367, 405] on input "Tour de Midi" at bounding box center [470, 400] width 362 height 26
click at [680, 438] on span at bounding box center [679, 448] width 12 height 12
click at [0, 0] on input "radio" at bounding box center [0, 0] width 0 height 0
click at [678, 438] on span at bounding box center [679, 533] width 12 height 12
click at [0, 0] on input "radio" at bounding box center [0, 0] width 0 height 0
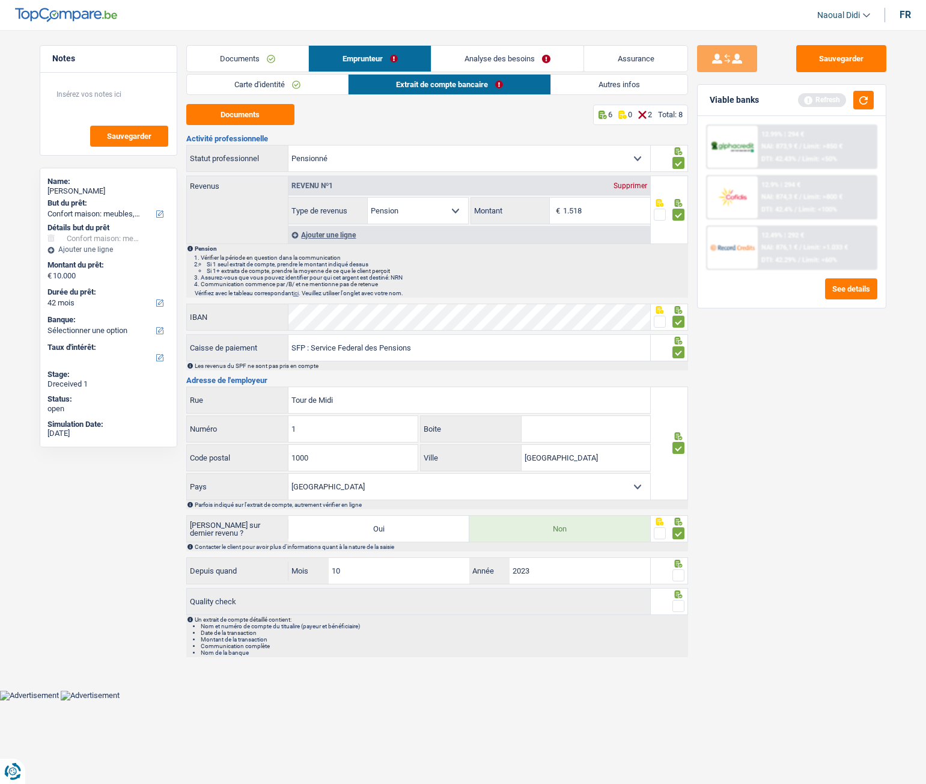
click at [677, 438] on span at bounding box center [679, 575] width 12 height 12
click at [0, 0] on input "radio" at bounding box center [0, 0] width 0 height 0
drag, startPoint x: 678, startPoint y: 604, endPoint x: 716, endPoint y: 489, distance: 121.1
click at [677, 438] on span at bounding box center [679, 606] width 12 height 12
click at [0, 0] on input "radio" at bounding box center [0, 0] width 0 height 0
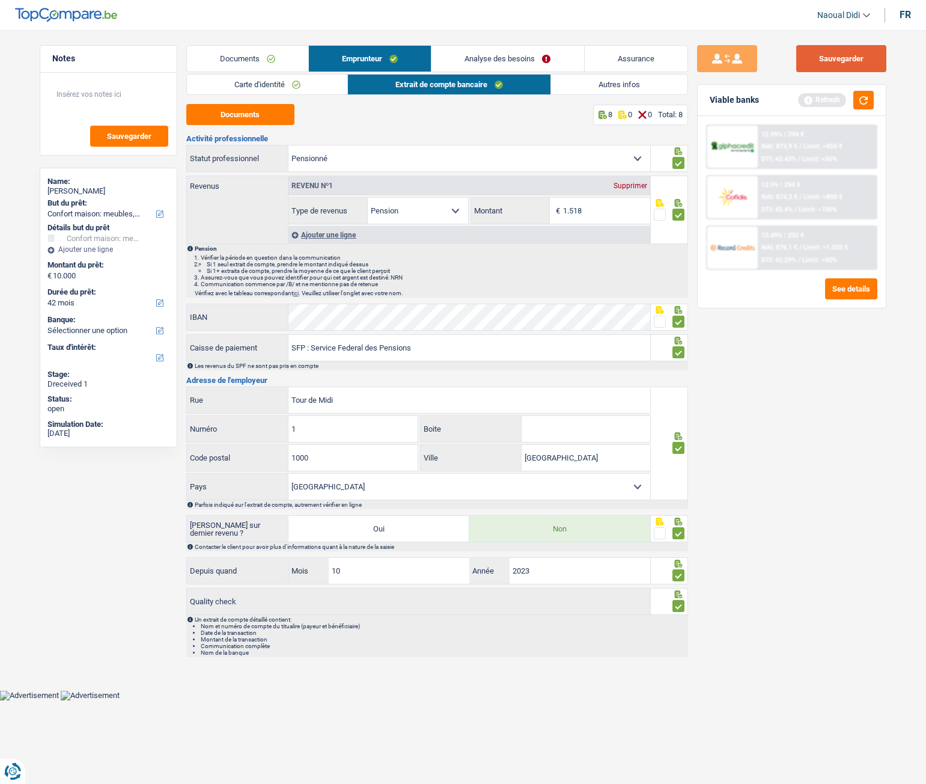
click at [861, 61] on button "Sauvegarder" at bounding box center [841, 58] width 90 height 27
click at [486, 56] on link "Analyse des besoins" at bounding box center [508, 59] width 152 height 26
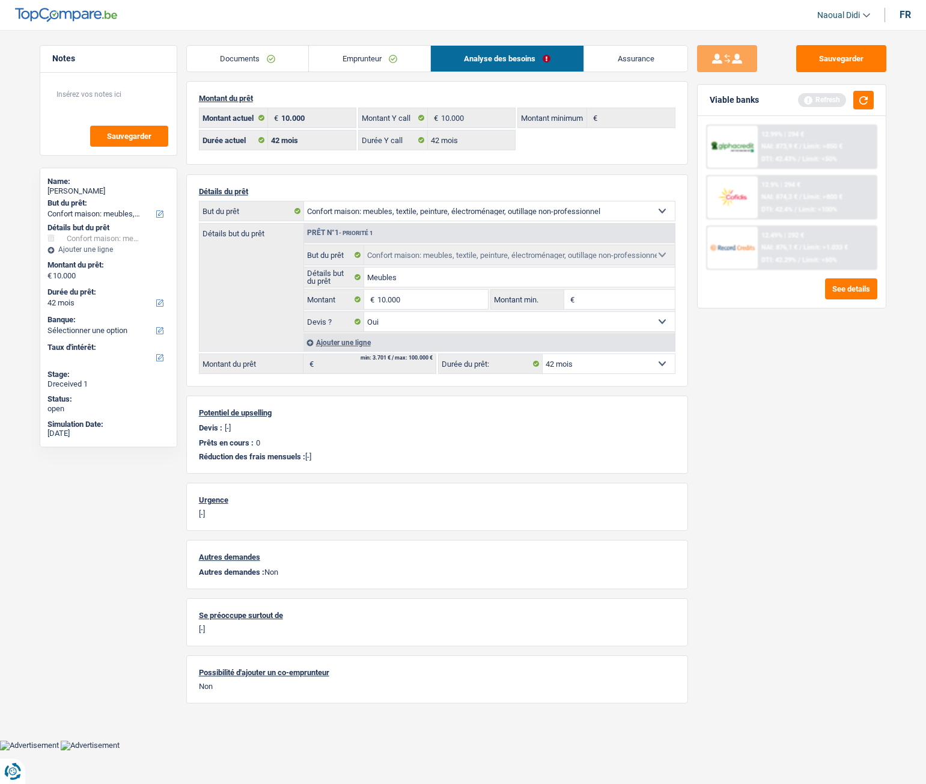
drag, startPoint x: 338, startPoint y: 66, endPoint x: 426, endPoint y: 70, distance: 87.3
click at [338, 65] on link "Emprunteur" at bounding box center [369, 59] width 121 height 26
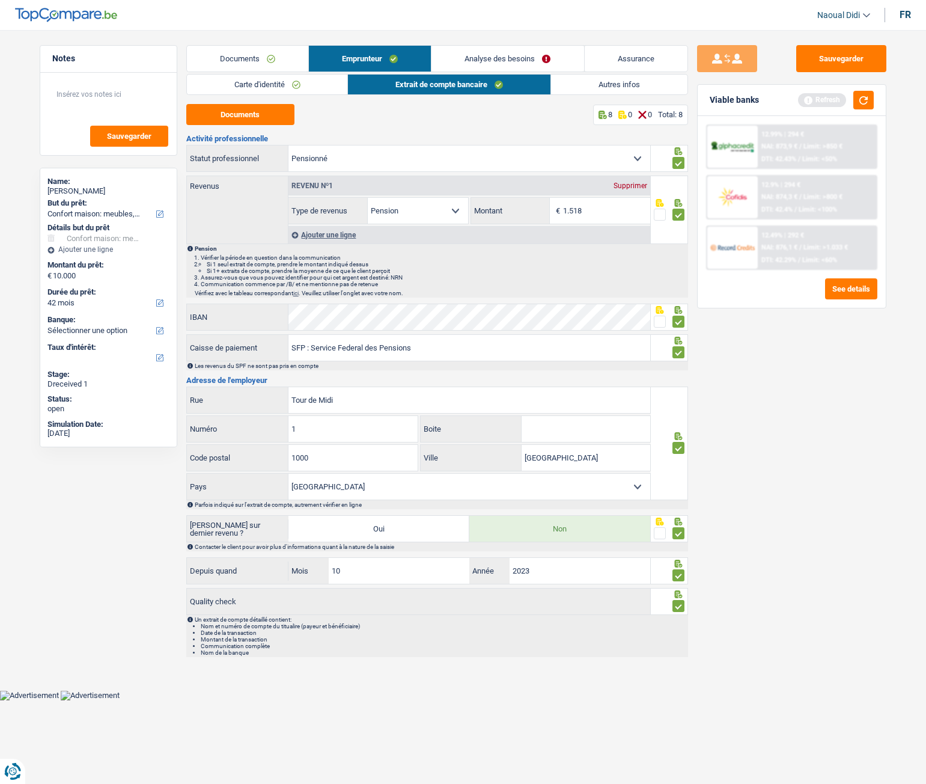
click at [620, 78] on link "Autres infos" at bounding box center [619, 85] width 136 height 20
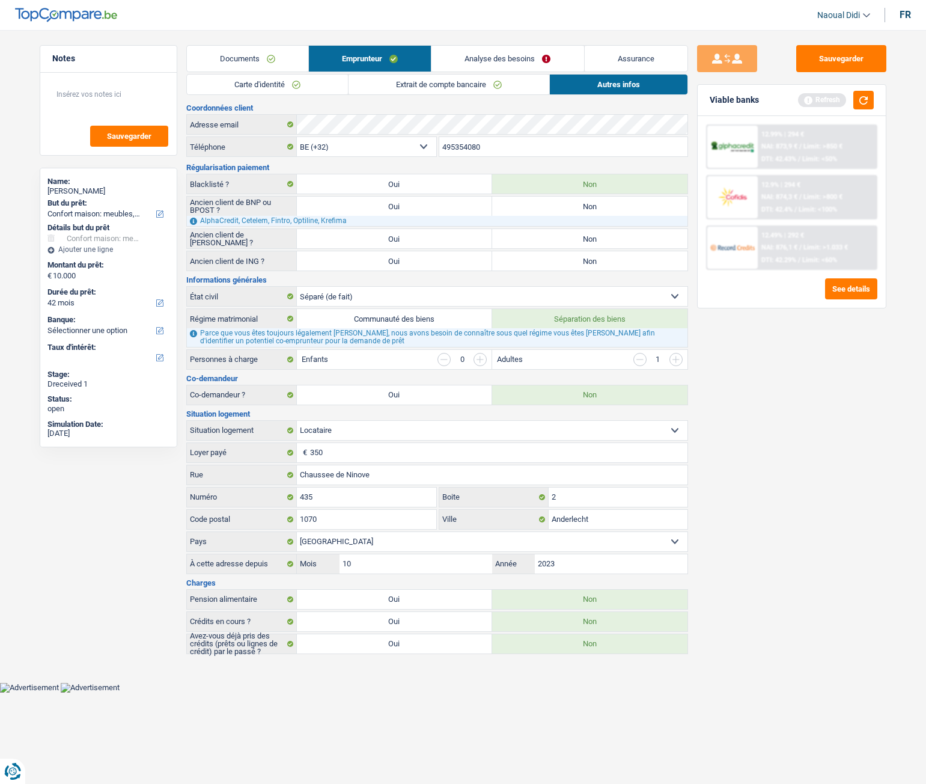
click at [351, 435] on select "Locataire Propriétaire avec prêt hypothécaire Propriétaire sans prêt hypothécai…" at bounding box center [492, 430] width 391 height 19
click at [732, 438] on div "Sauvegarder Viable banks Refresh 12.99% | 294 € NAI: 873,9 € / Limit: >850 € DT…" at bounding box center [791, 403] width 207 height 716
click at [838, 57] on button "Sauvegarder" at bounding box center [841, 58] width 90 height 27
click at [465, 59] on link "Analyse des besoins" at bounding box center [508, 59] width 152 height 26
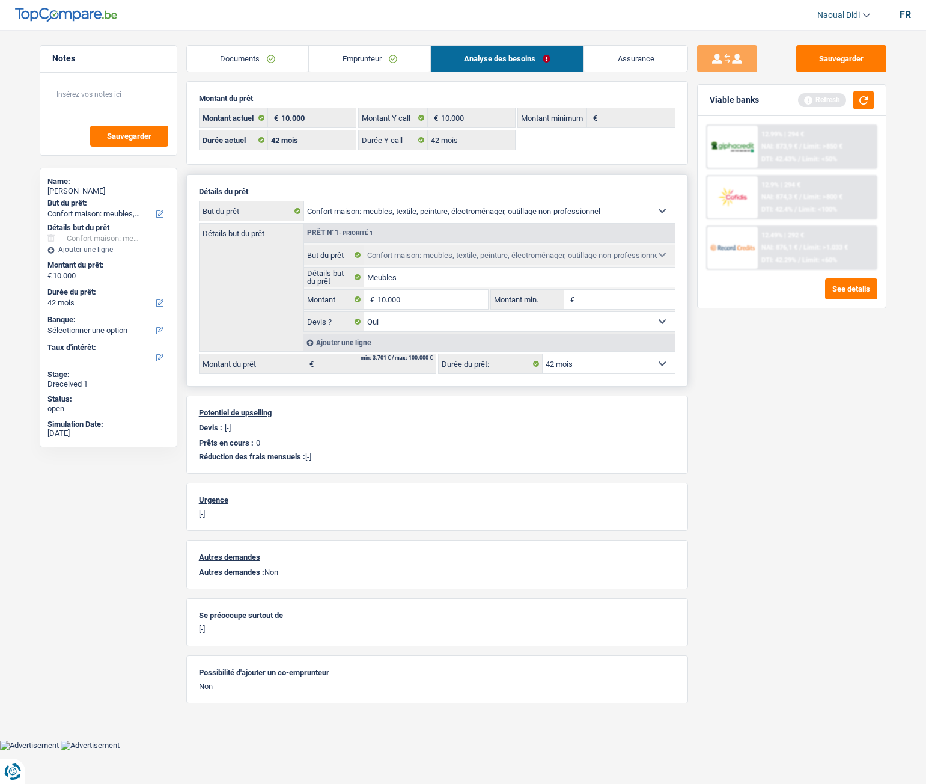
click at [592, 367] on select "12 mois 18 mois 24 mois 30 mois 36 mois 42 mois 48 mois Sélectionner une option" at bounding box center [609, 363] width 132 height 19
click at [866, 111] on div "Viable banks Refresh" at bounding box center [792, 100] width 188 height 31
click at [864, 108] on button "button" at bounding box center [864, 100] width 20 height 19
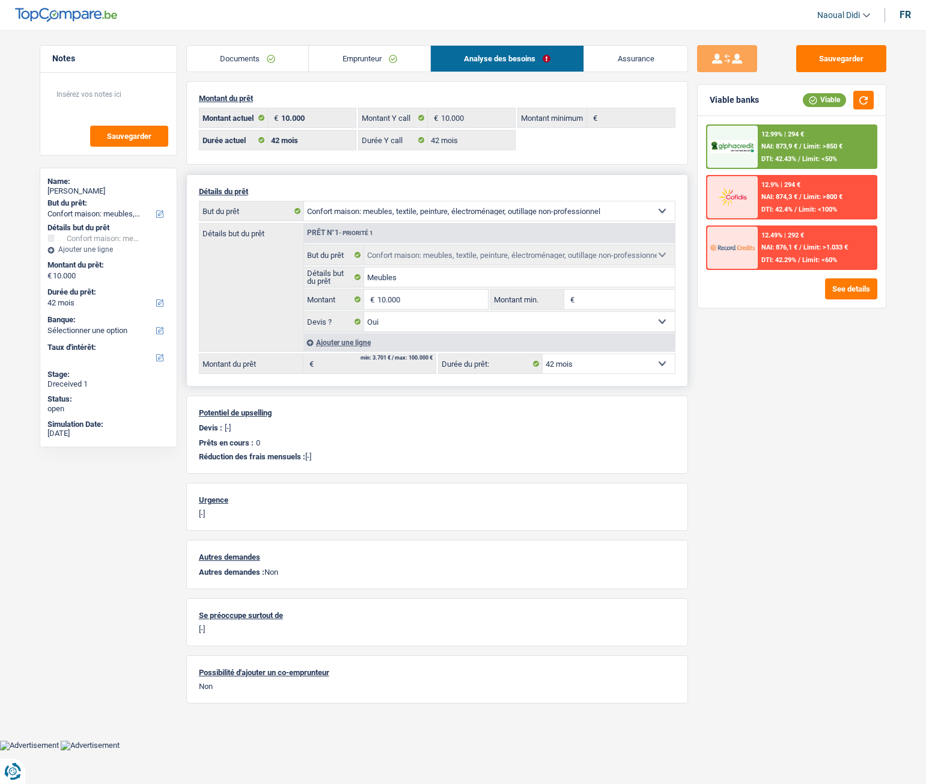
click at [606, 362] on select "12 mois 18 mois 24 mois 30 mois 36 mois 42 mois 48 mois Sélectionner une option" at bounding box center [609, 363] width 132 height 19
select select "48"
click at [543, 354] on select "12 mois 18 mois 24 mois 30 mois 36 mois 42 mois 48 mois Sélectionner une option" at bounding box center [609, 363] width 132 height 19
select select "48"
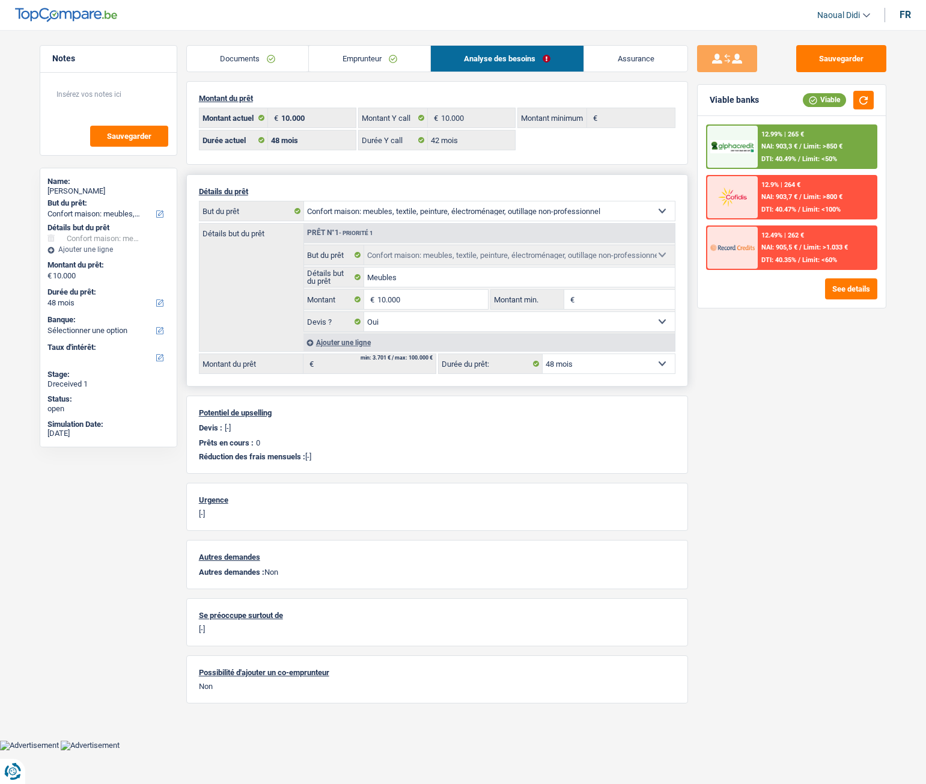
click at [582, 368] on select "12 mois 18 mois 24 mois 30 mois 36 mois 42 mois 48 mois Sélectionner une option" at bounding box center [609, 363] width 132 height 19
select select "42"
click at [543, 354] on select "12 mois 18 mois 24 mois 30 mois 36 mois 42 mois 48 mois Sélectionner une option" at bounding box center [609, 363] width 132 height 19
select select "42"
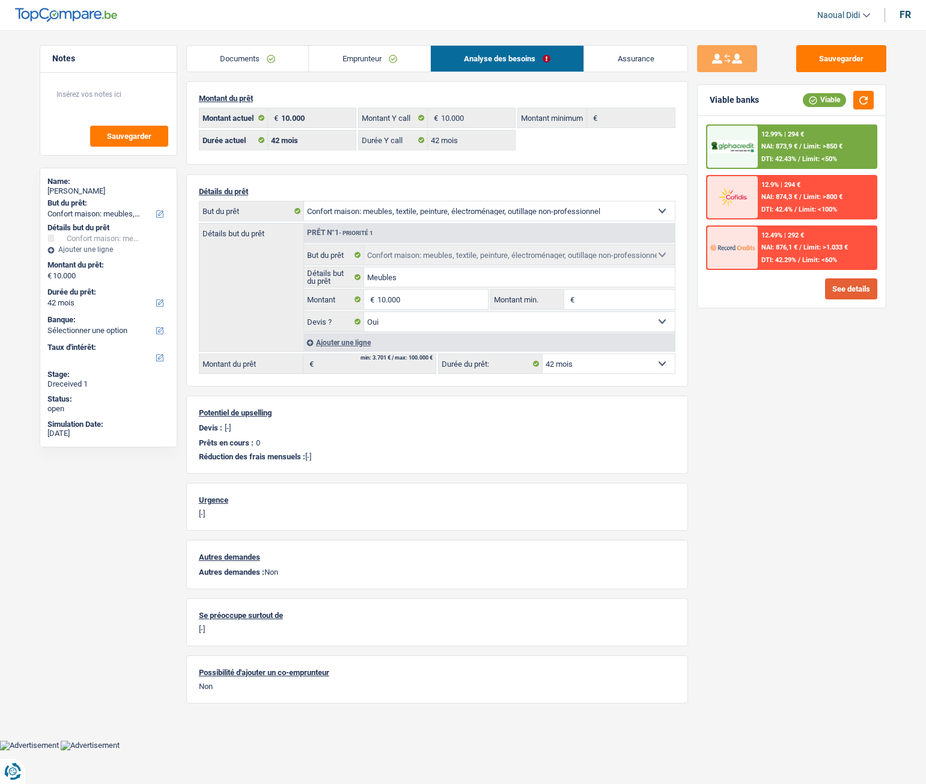
click at [851, 289] on button "See details" at bounding box center [851, 288] width 52 height 21
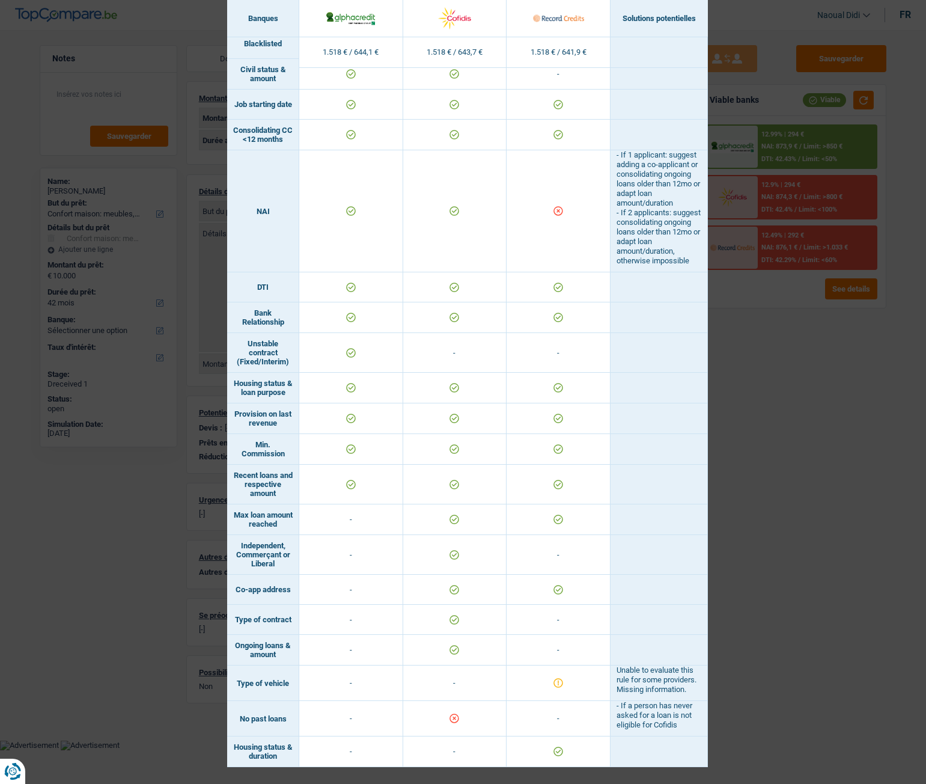
scroll to position [454, 0]
click at [792, 438] on div "Banks conditions × Banques Solutions potentielles Revenus / Charges 1.518 € / 6…" at bounding box center [463, 392] width 926 height 784
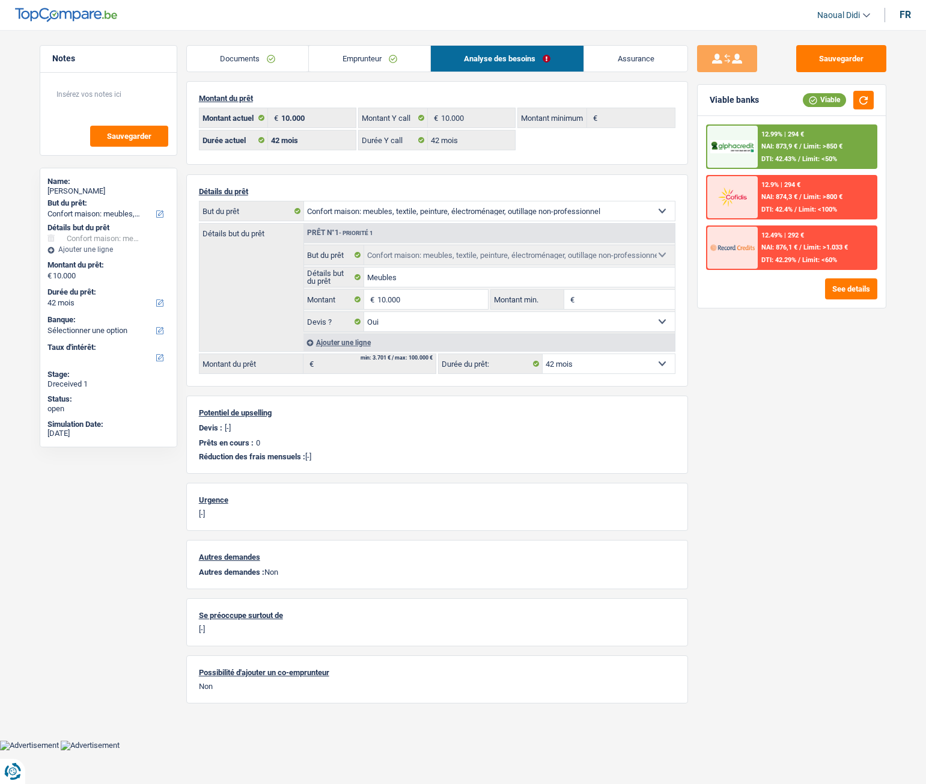
click at [364, 67] on link "Emprunteur" at bounding box center [369, 59] width 121 height 26
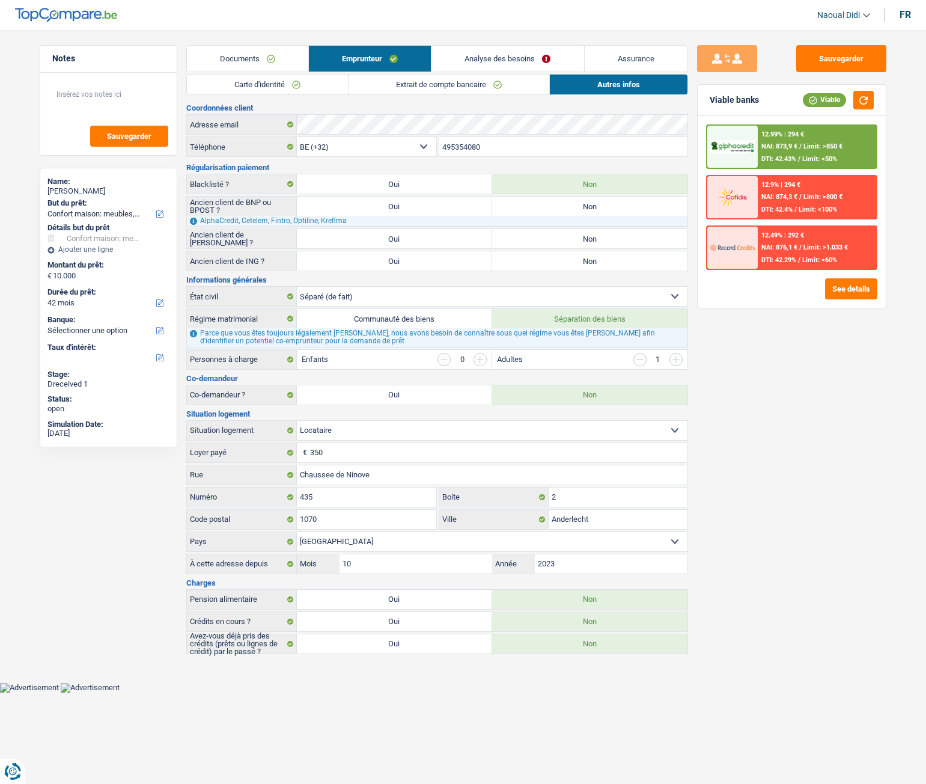
click at [463, 63] on link "Analyse des besoins" at bounding box center [508, 59] width 152 height 26
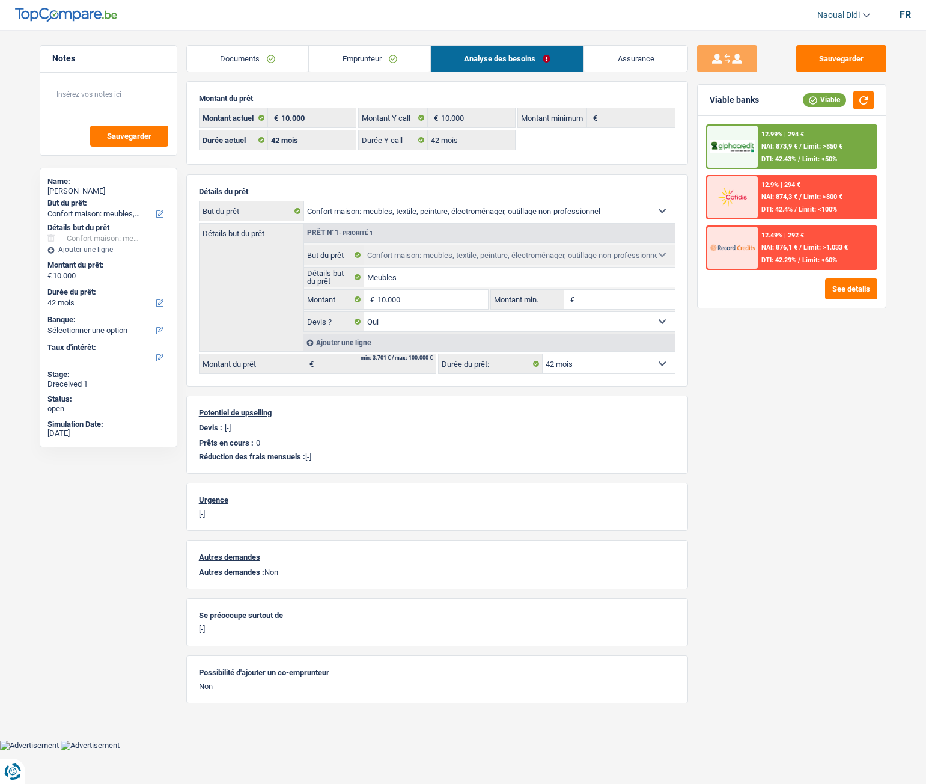
click at [800, 136] on div "12.99% | 294 €" at bounding box center [783, 134] width 43 height 8
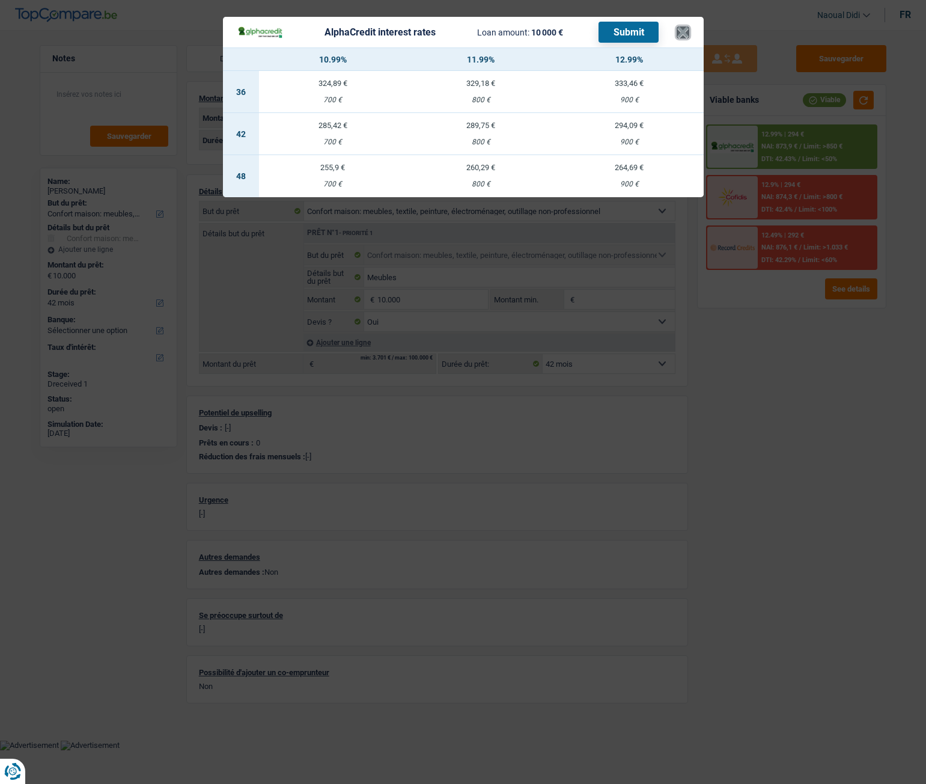
click at [684, 27] on button "×" at bounding box center [683, 32] width 13 height 12
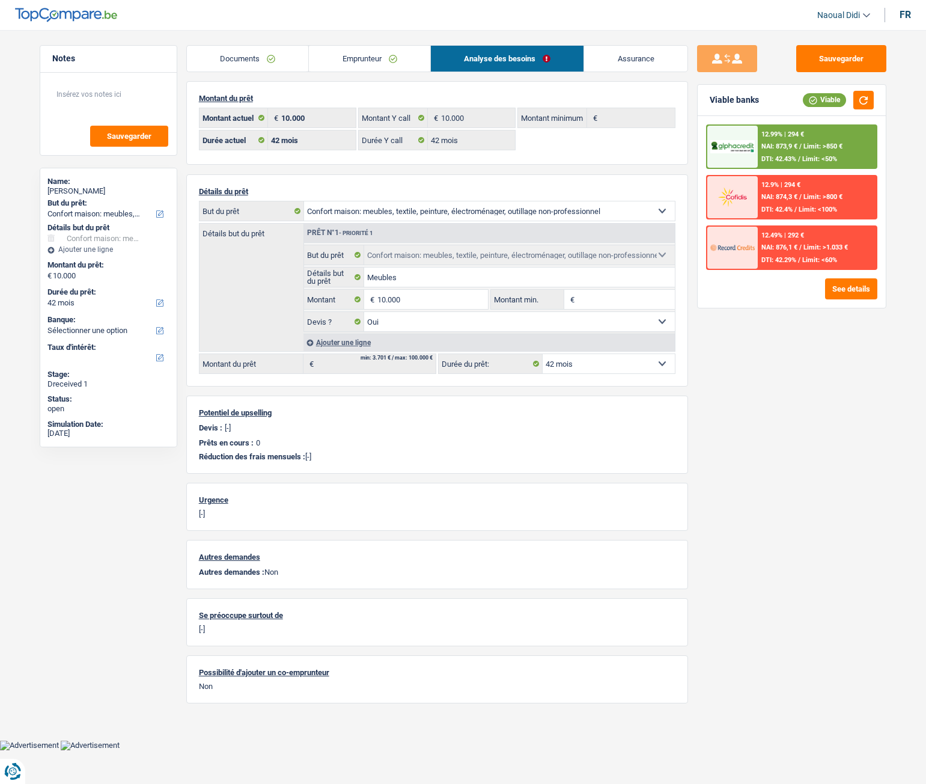
click at [817, 143] on span "Limit: >850 €" at bounding box center [823, 146] width 39 height 8
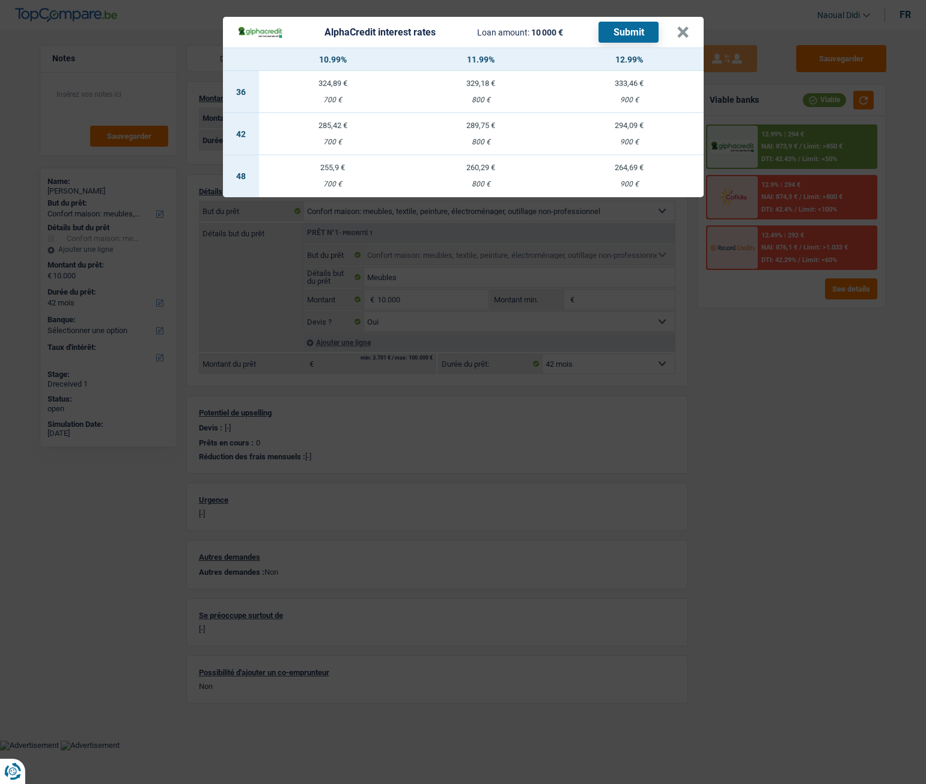
click at [479, 136] on td "289,75 € 800 €" at bounding box center [481, 134] width 148 height 42
select select "alphacredit"
type input "11,99"
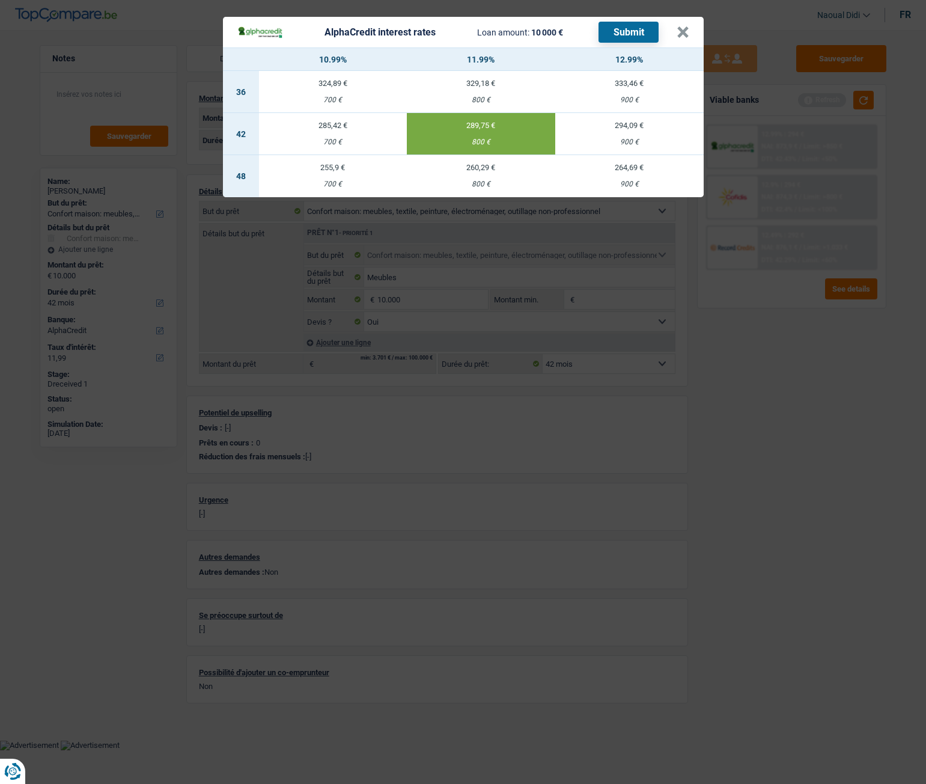
click at [628, 33] on button "Submit" at bounding box center [629, 32] width 60 height 21
click at [686, 31] on button "×" at bounding box center [683, 32] width 13 height 12
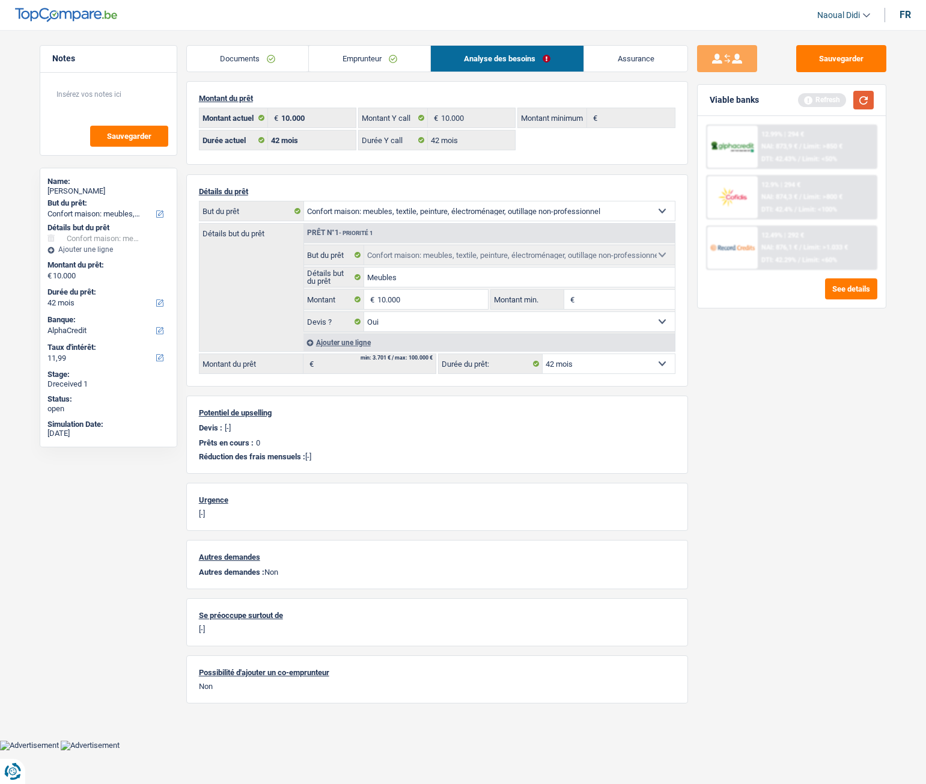
click at [865, 99] on button "button" at bounding box center [864, 100] width 20 height 19
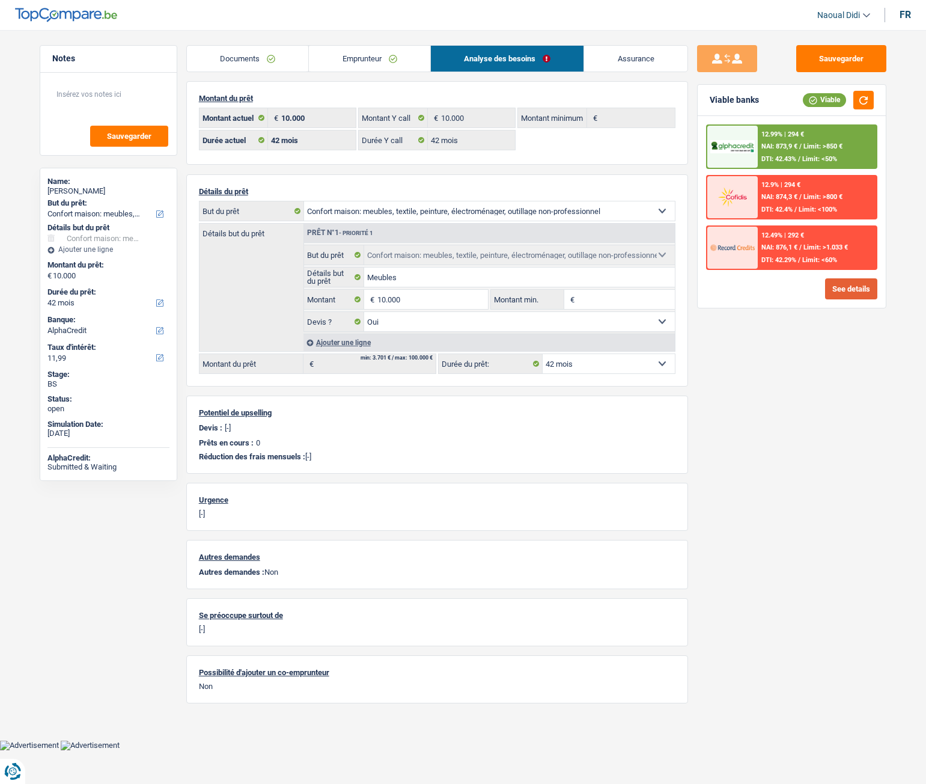
click at [863, 289] on button "See details" at bounding box center [851, 288] width 52 height 21
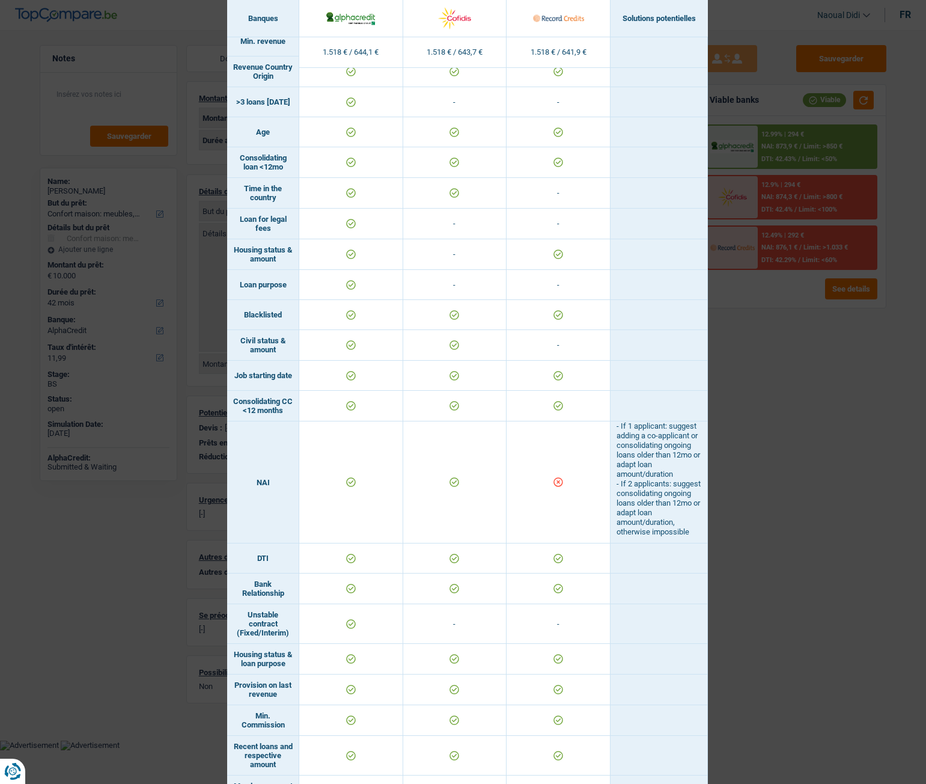
scroll to position [0, 0]
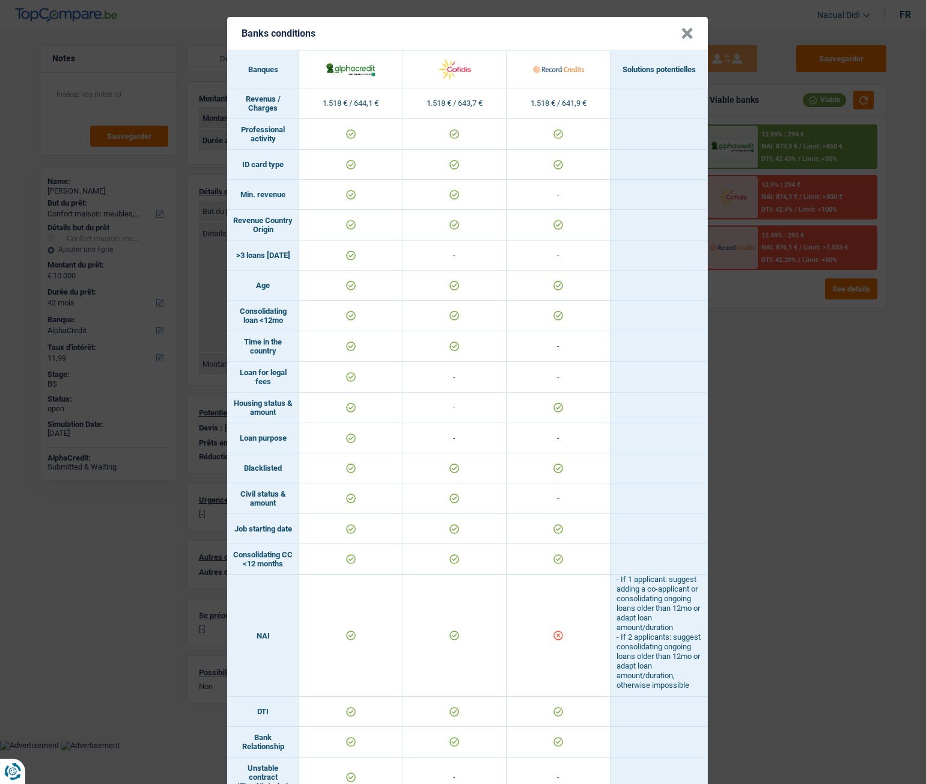
click at [689, 34] on header "Banks conditions ×" at bounding box center [467, 34] width 481 height 34
click at [685, 29] on button "×" at bounding box center [687, 34] width 13 height 12
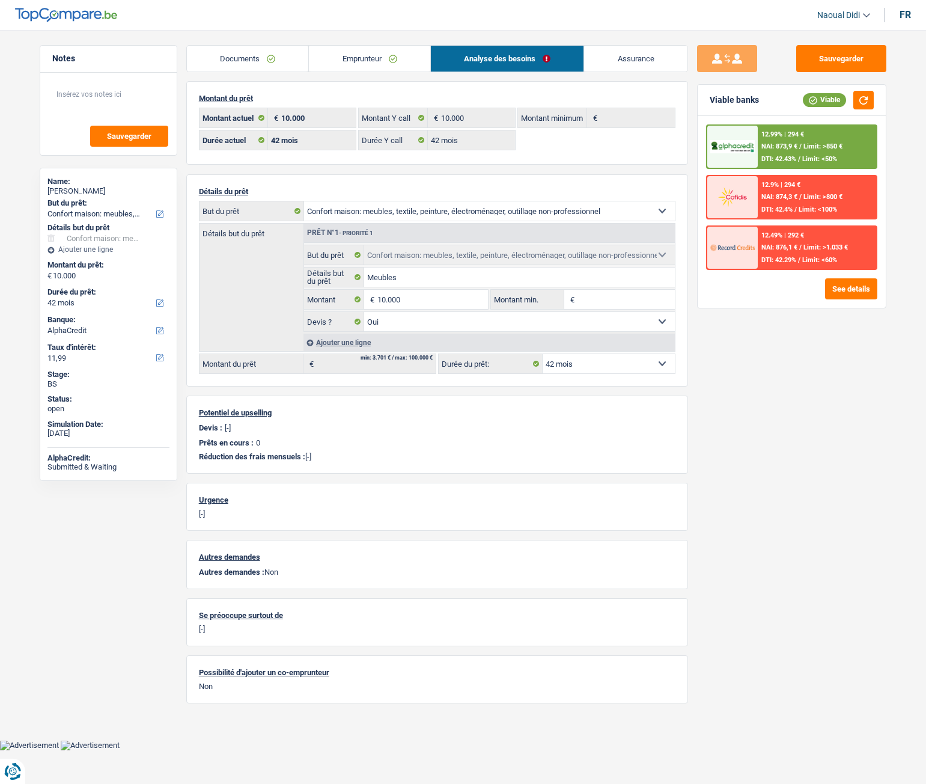
click at [356, 56] on link "Emprunteur" at bounding box center [369, 59] width 121 height 26
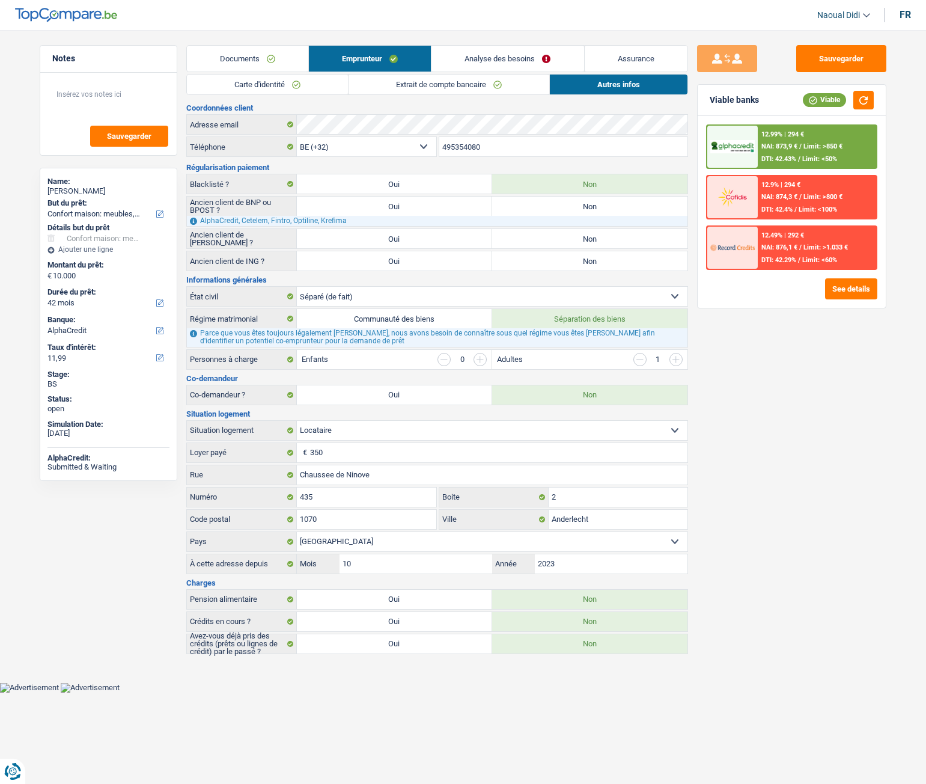
click at [762, 201] on div "12.9% | 294 € NAI: 874,3 € / Limit: >800 € DTI: 42.4% / Limit: <100%" at bounding box center [817, 197] width 118 height 42
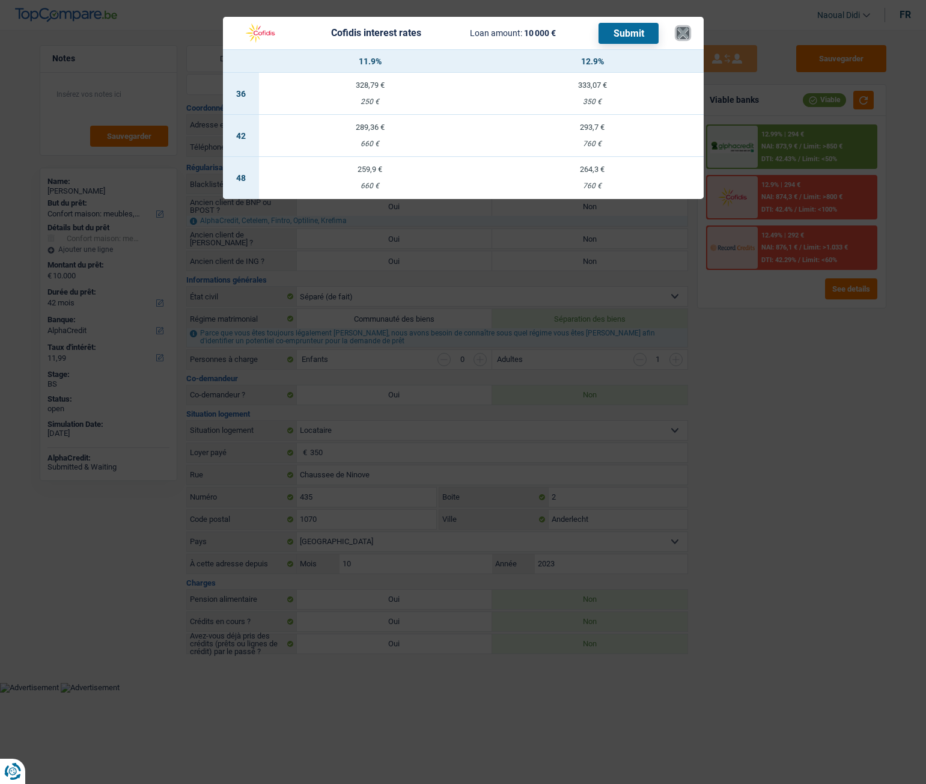
click at [680, 27] on button "×" at bounding box center [683, 33] width 13 height 12
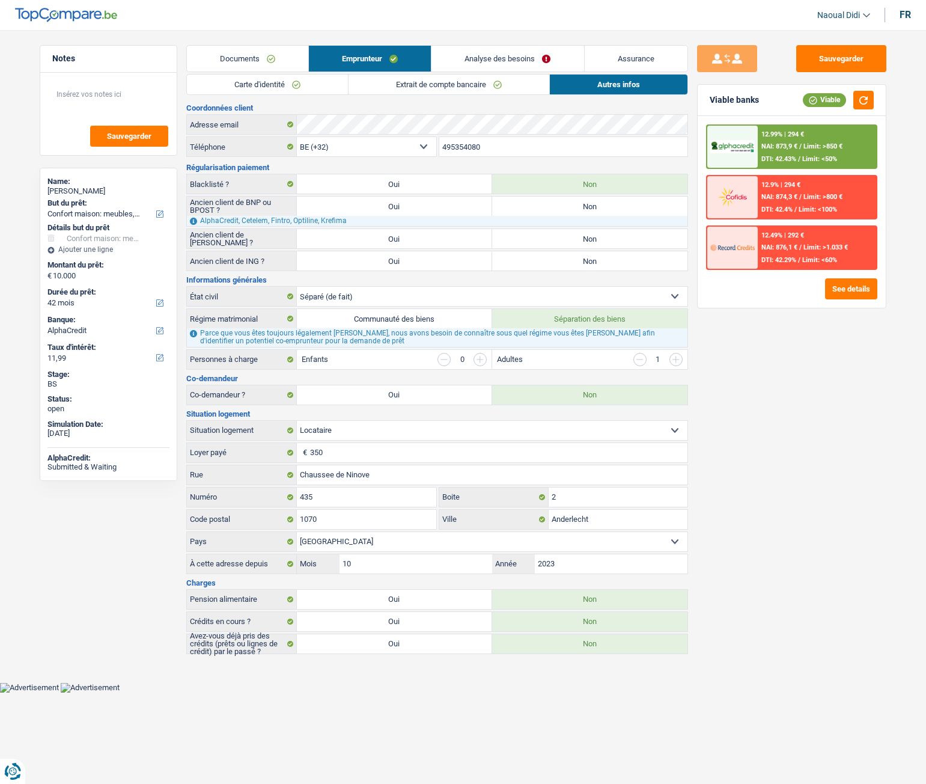
click at [512, 58] on link "Analyse des besoins" at bounding box center [508, 59] width 152 height 26
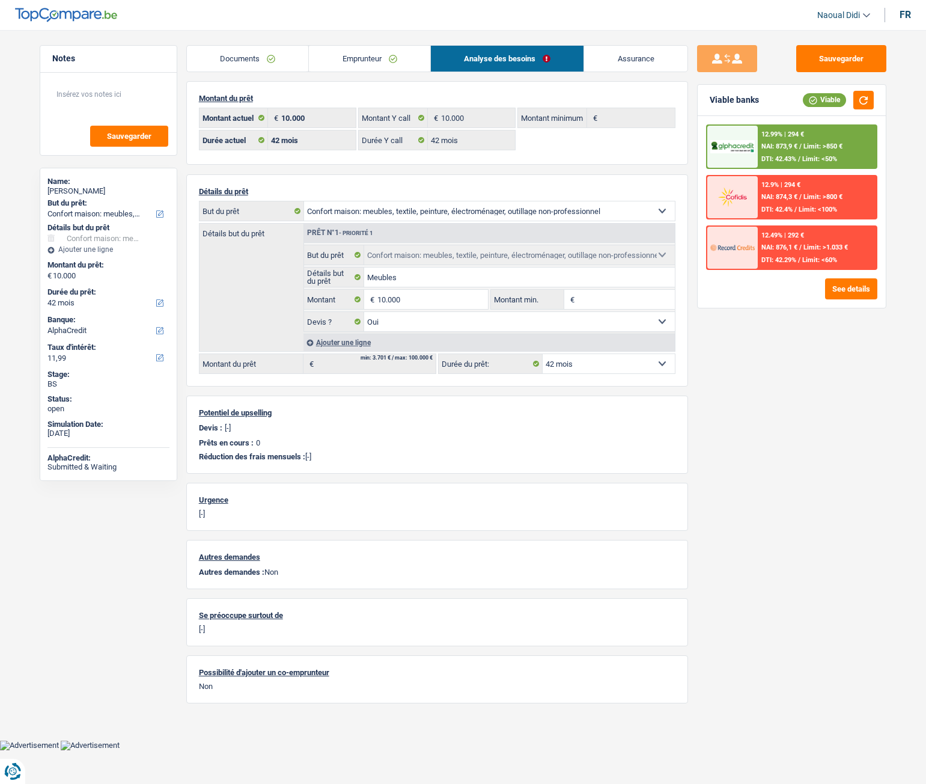
click at [335, 55] on link "Emprunteur" at bounding box center [369, 59] width 121 height 26
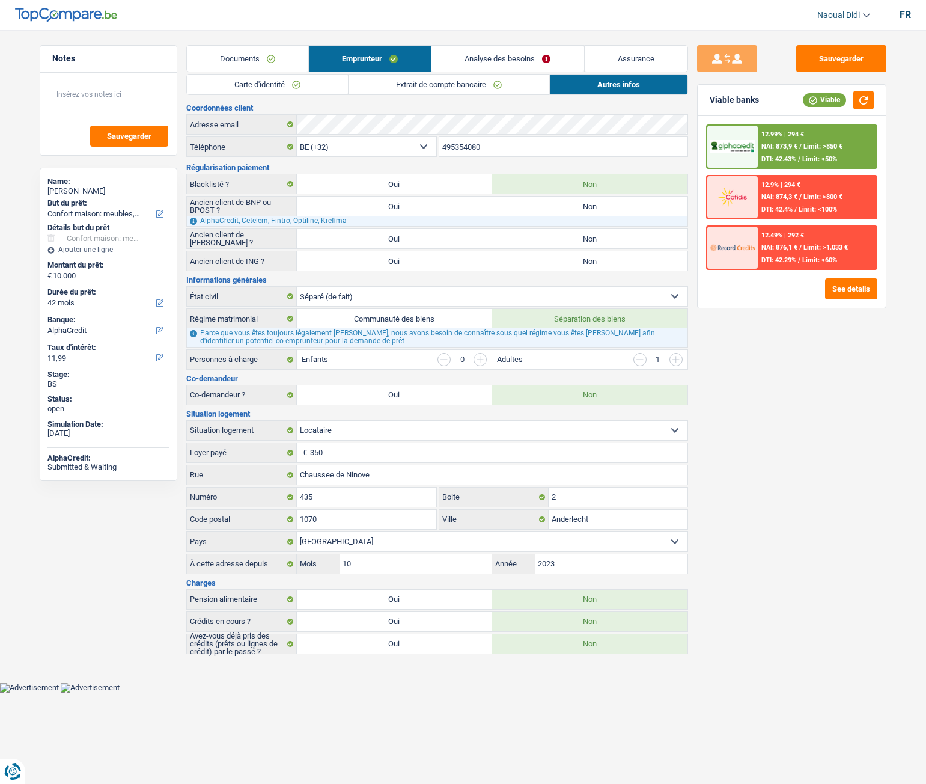
click at [609, 87] on link "Autres infos" at bounding box center [619, 85] width 138 height 20
click at [390, 237] on label "Oui" at bounding box center [394, 238] width 195 height 19
click at [390, 237] on input "Oui" at bounding box center [394, 238] width 195 height 19
radio input "true"
click at [390, 237] on label "Oui" at bounding box center [394, 238] width 195 height 19
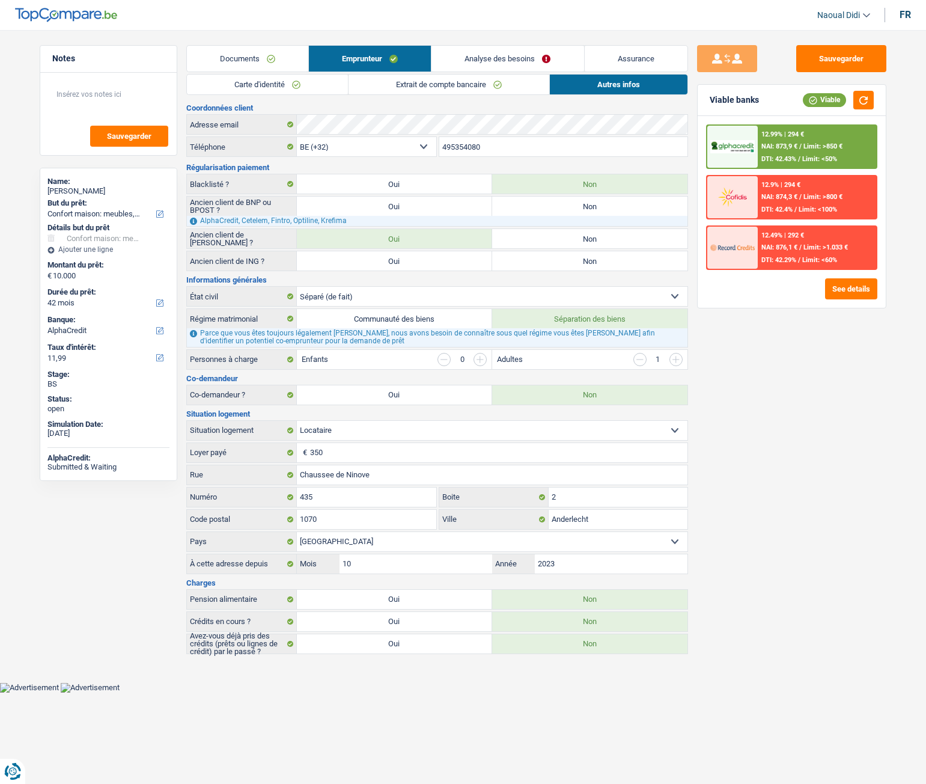
click at [390, 237] on input "Oui" at bounding box center [394, 238] width 195 height 19
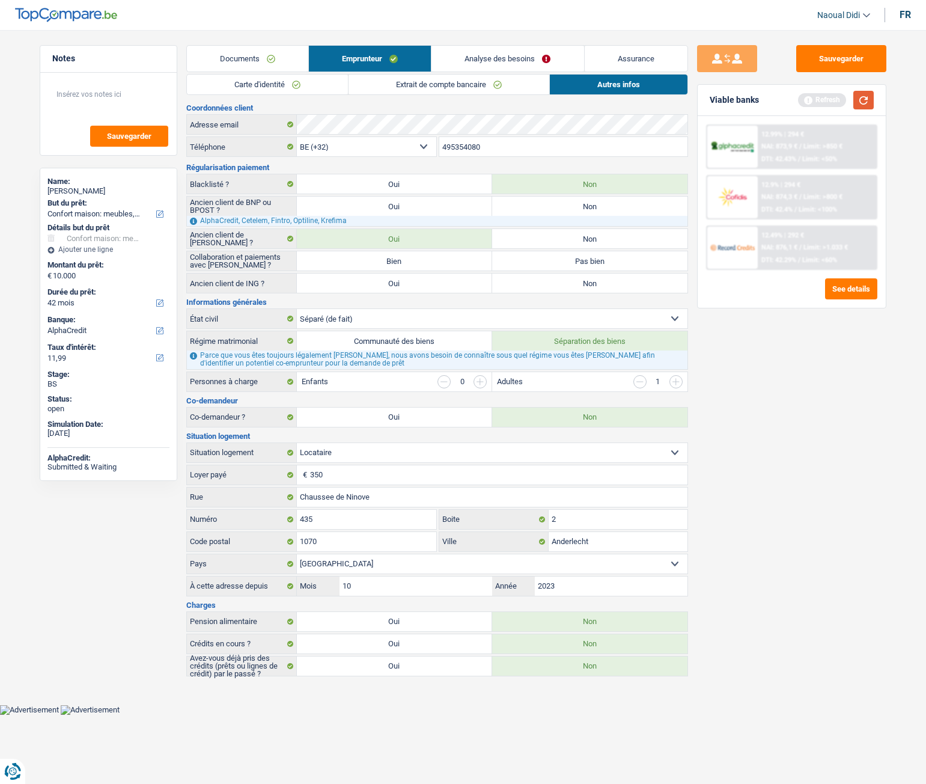
click at [869, 93] on button "button" at bounding box center [864, 100] width 20 height 19
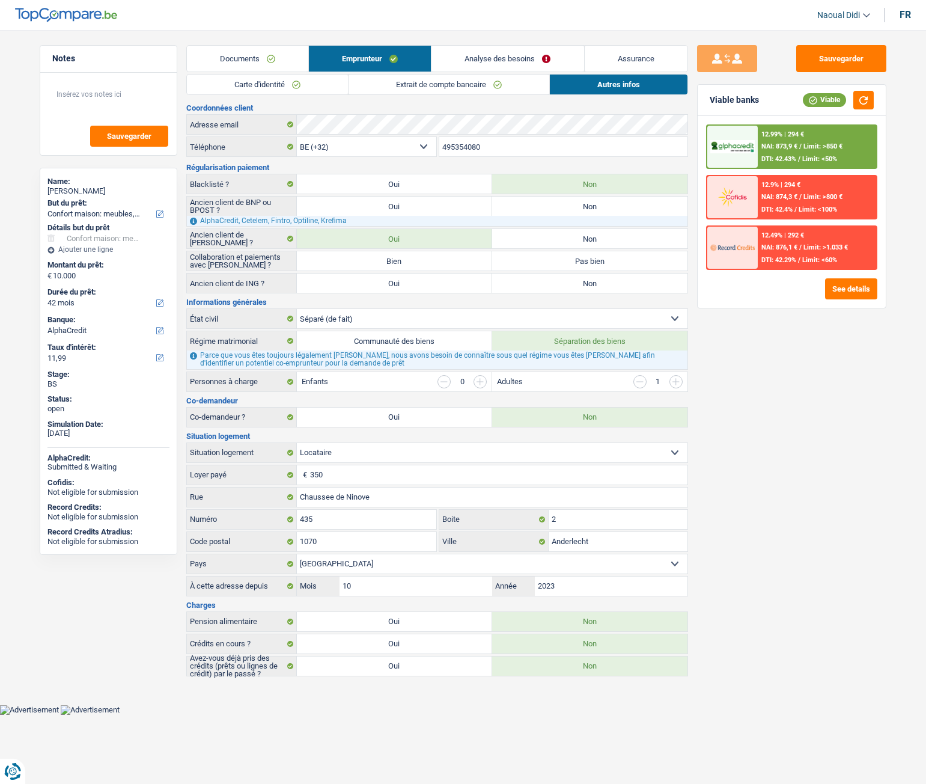
click at [815, 193] on span "Limit: >800 €" at bounding box center [823, 197] width 39 height 8
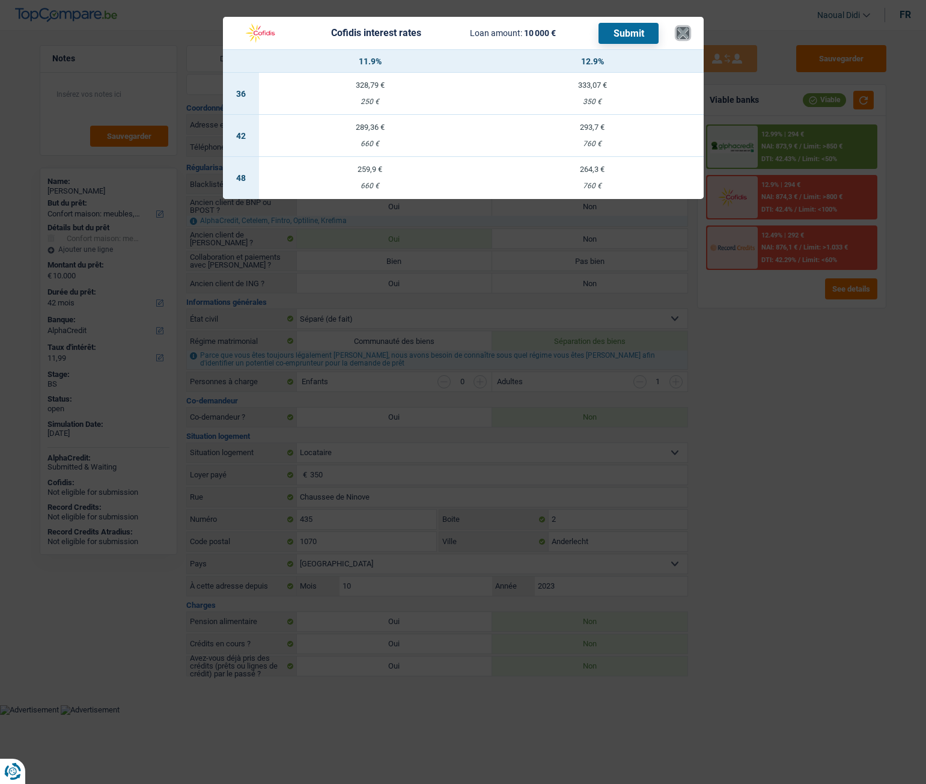
click at [687, 39] on button "×" at bounding box center [683, 33] width 13 height 12
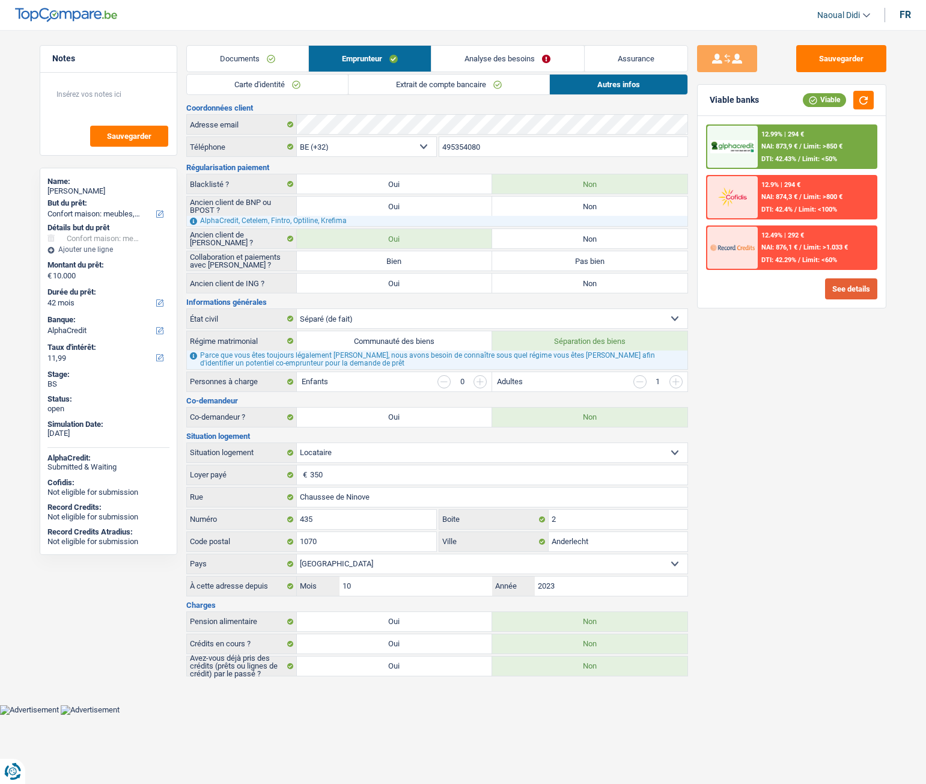
click at [853, 293] on button "See details" at bounding box center [851, 288] width 52 height 21
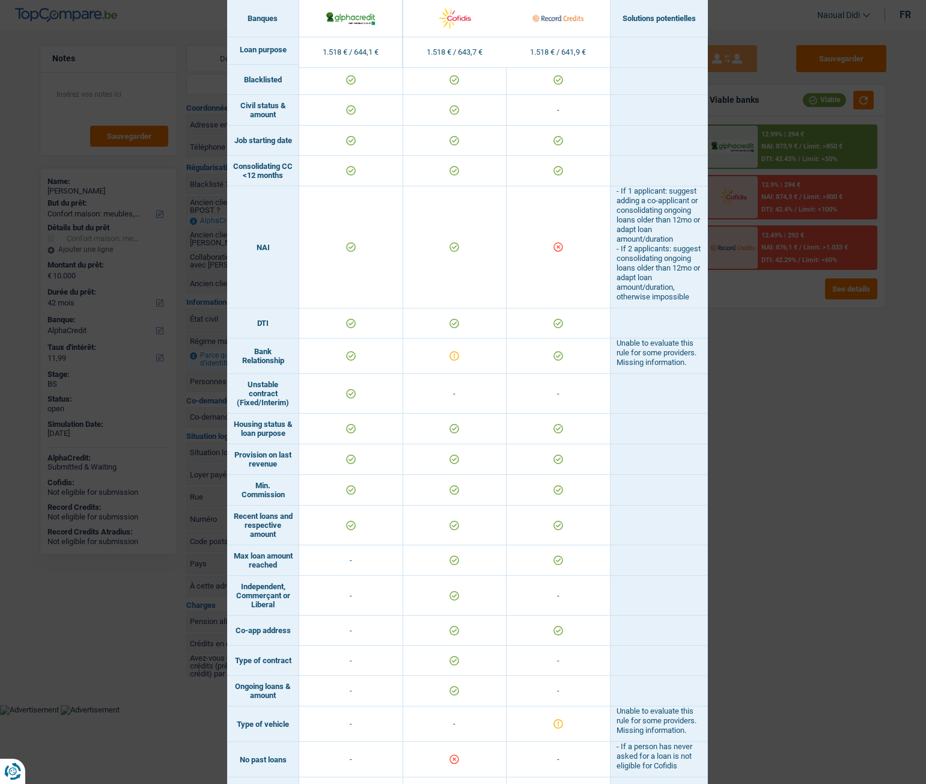
scroll to position [469, 0]
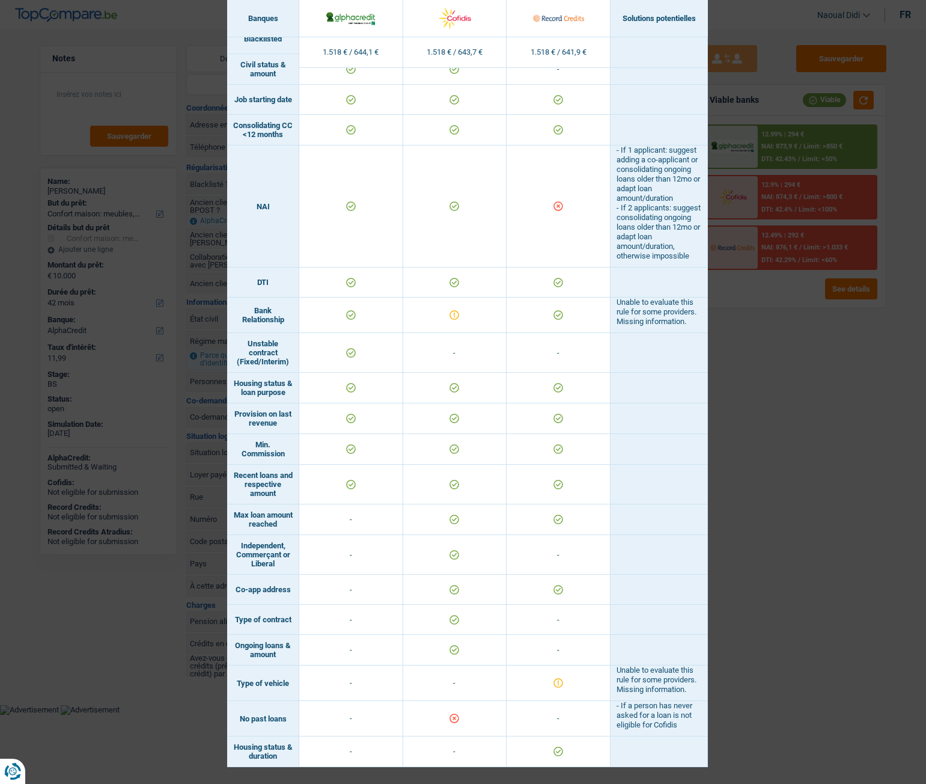
drag, startPoint x: 290, startPoint y: 713, endPoint x: 223, endPoint y: 712, distance: 66.7
click at [227, 438] on td "No past loans" at bounding box center [263, 718] width 72 height 35
copy td "No past loans"
click at [772, 438] on div "Banks conditions × Banques Solutions potentielles Revenus / Charges 1.518 € / 6…" at bounding box center [463, 392] width 926 height 784
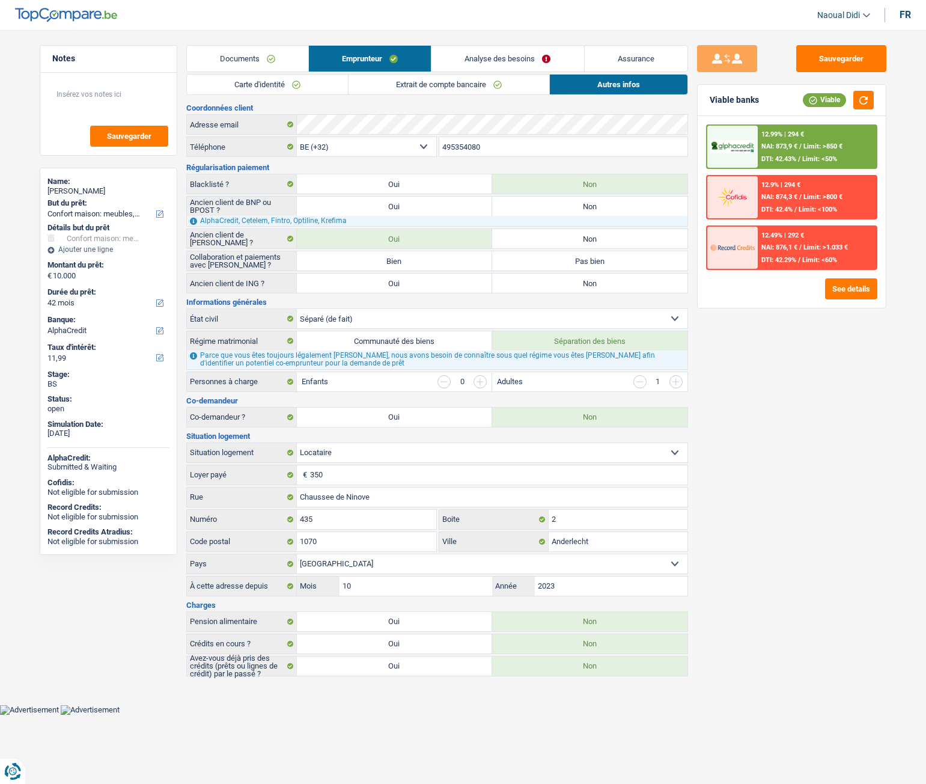
click at [595, 237] on label "Non" at bounding box center [589, 238] width 195 height 19
click at [595, 237] on input "Non" at bounding box center [589, 238] width 195 height 19
radio input "true"
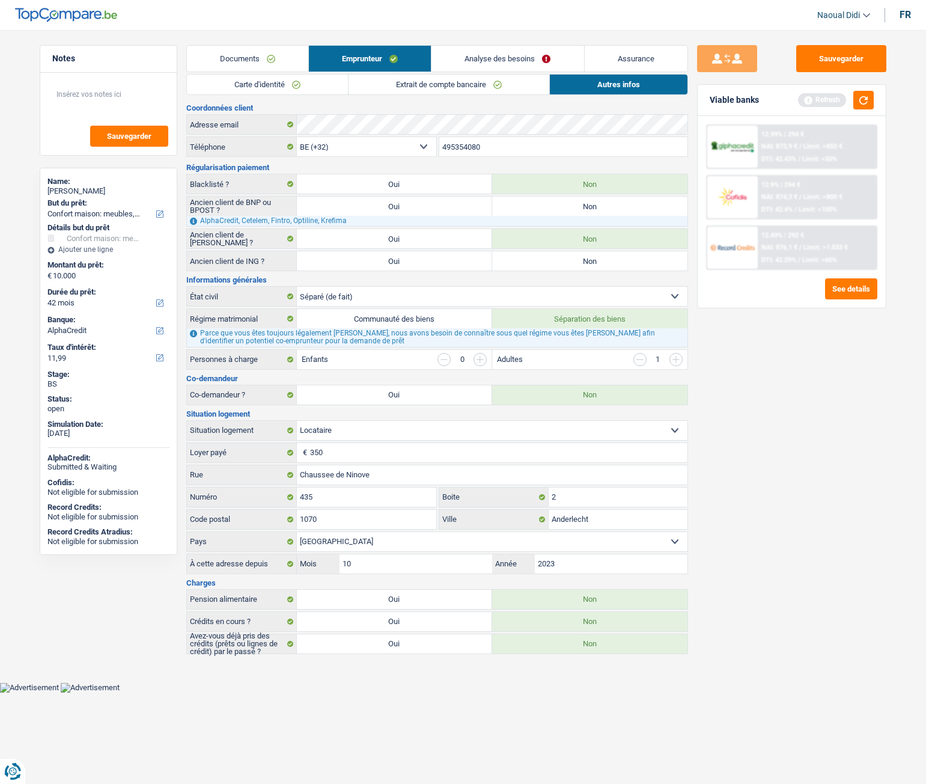
click at [236, 62] on link "Documents" at bounding box center [247, 59] width 121 height 26
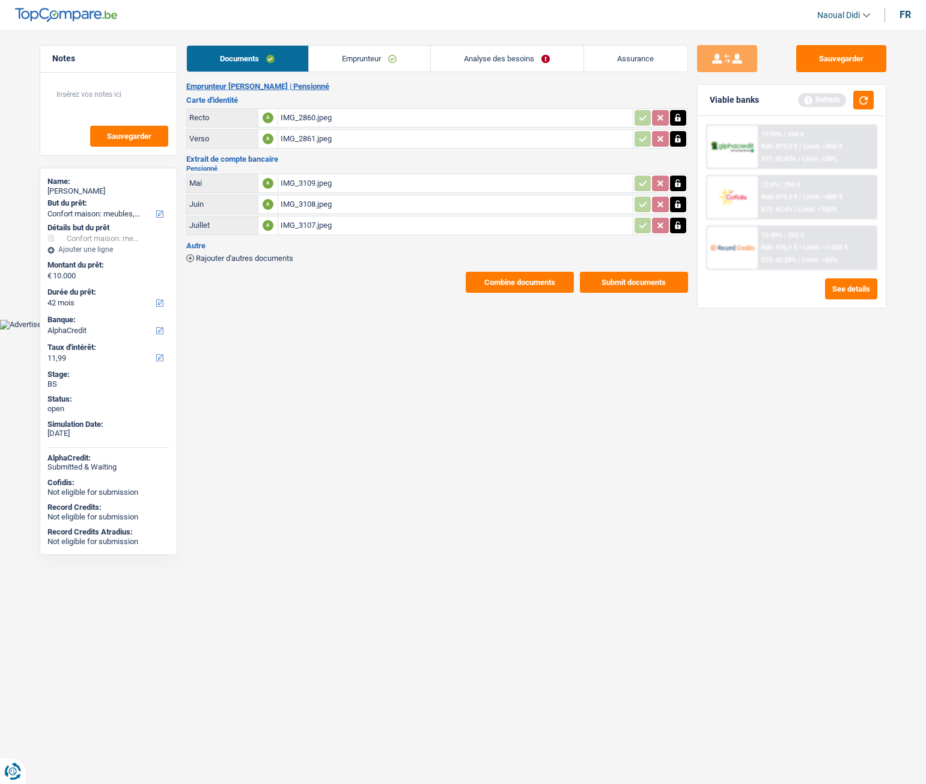
click at [348, 49] on link "Emprunteur" at bounding box center [369, 59] width 121 height 26
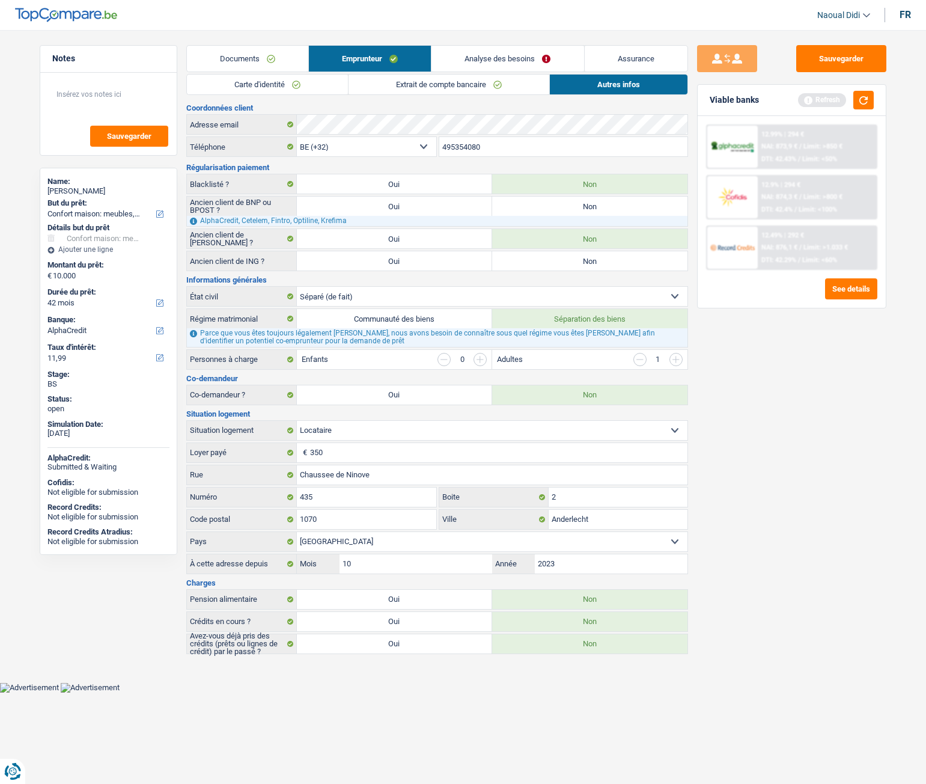
click at [860, 87] on div "Viable banks Refresh" at bounding box center [792, 100] width 188 height 31
click at [865, 97] on button "button" at bounding box center [864, 100] width 20 height 19
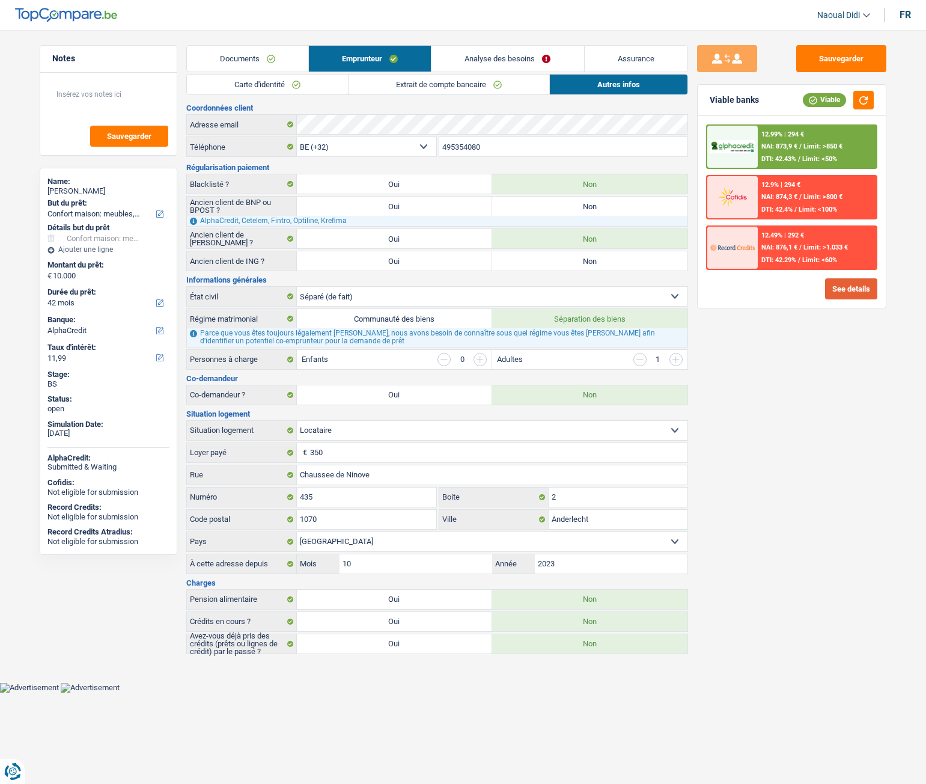
click at [846, 295] on button "See details" at bounding box center [851, 288] width 52 height 21
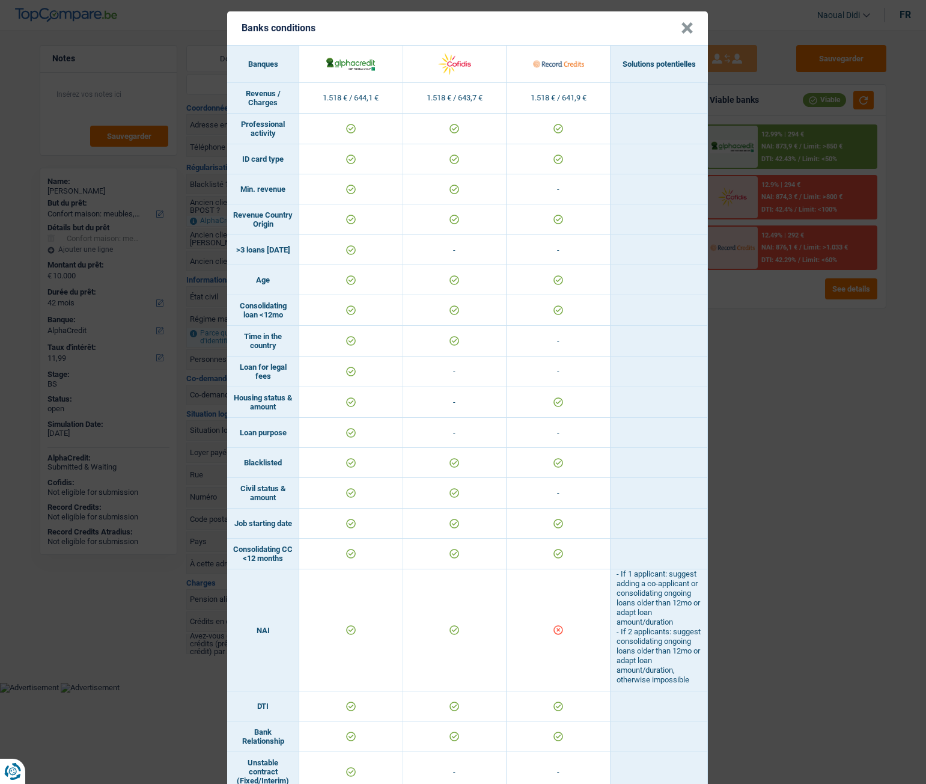
scroll to position [0, 0]
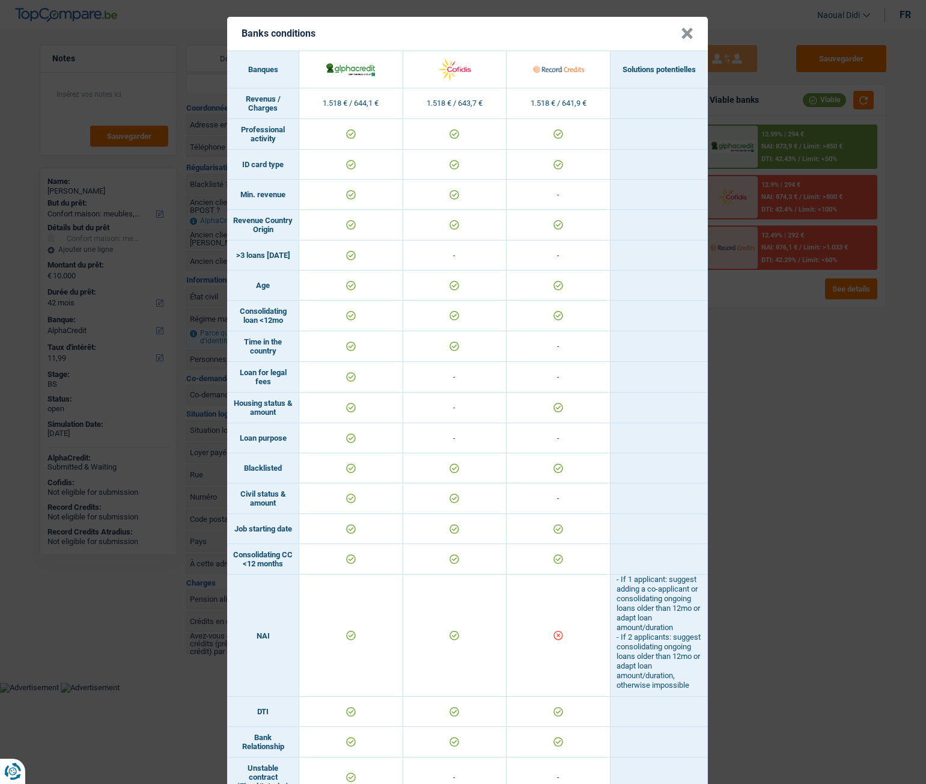
click at [685, 37] on button "×" at bounding box center [687, 34] width 13 height 12
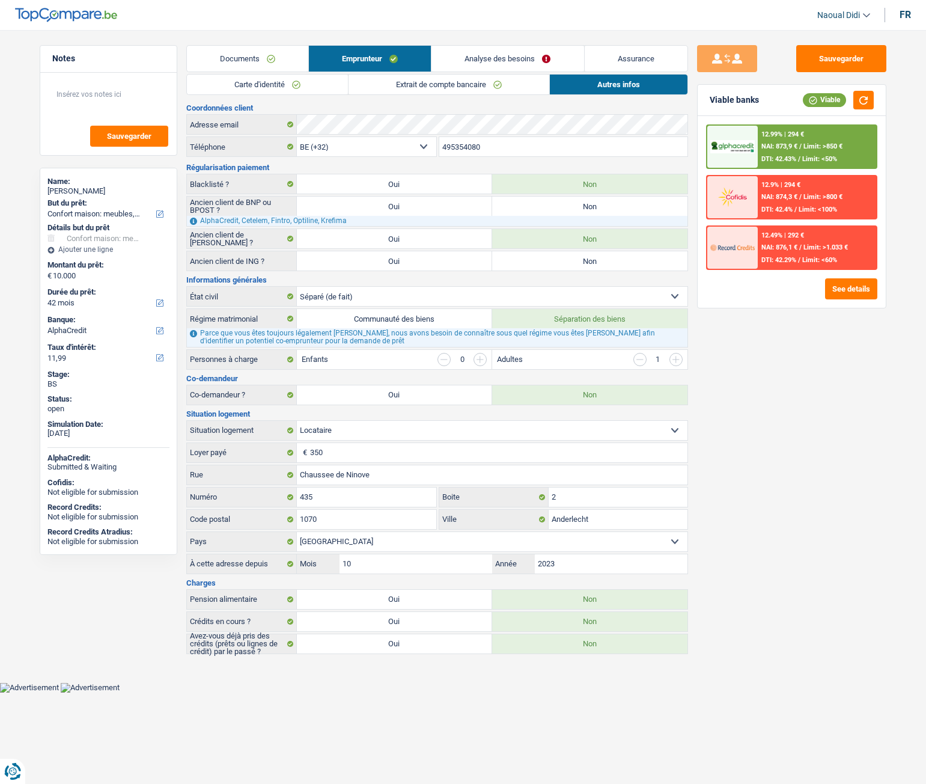
click at [783, 198] on span "NAI: 874,3 €" at bounding box center [780, 197] width 36 height 8
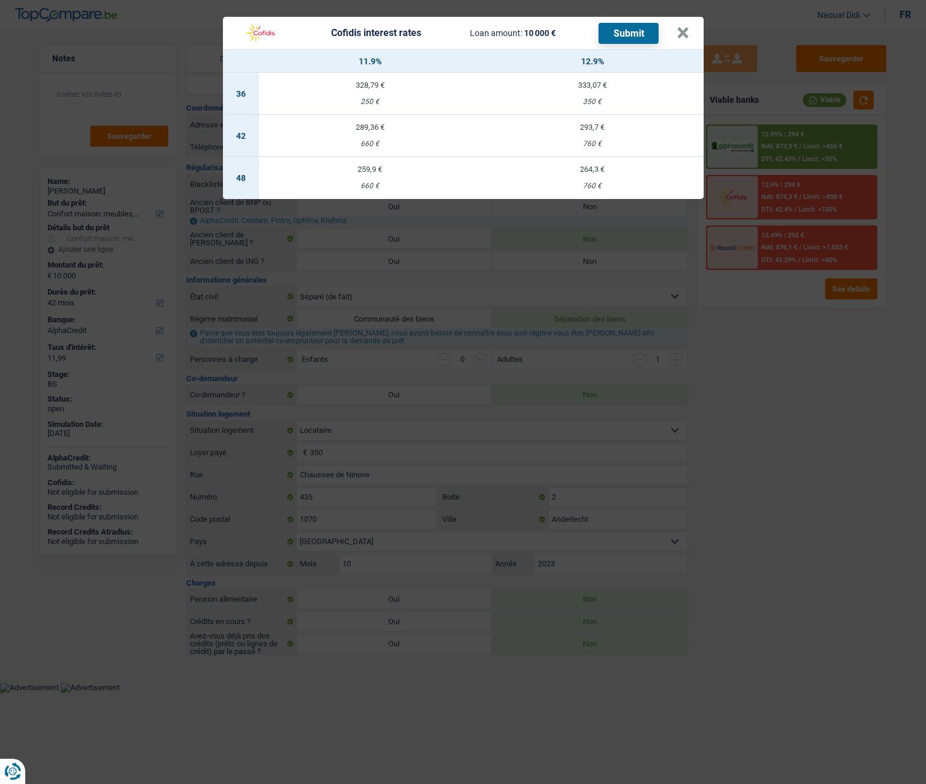
click at [371, 140] on div "660 €" at bounding box center [370, 144] width 222 height 8
select select "cofidis"
type input "11,90"
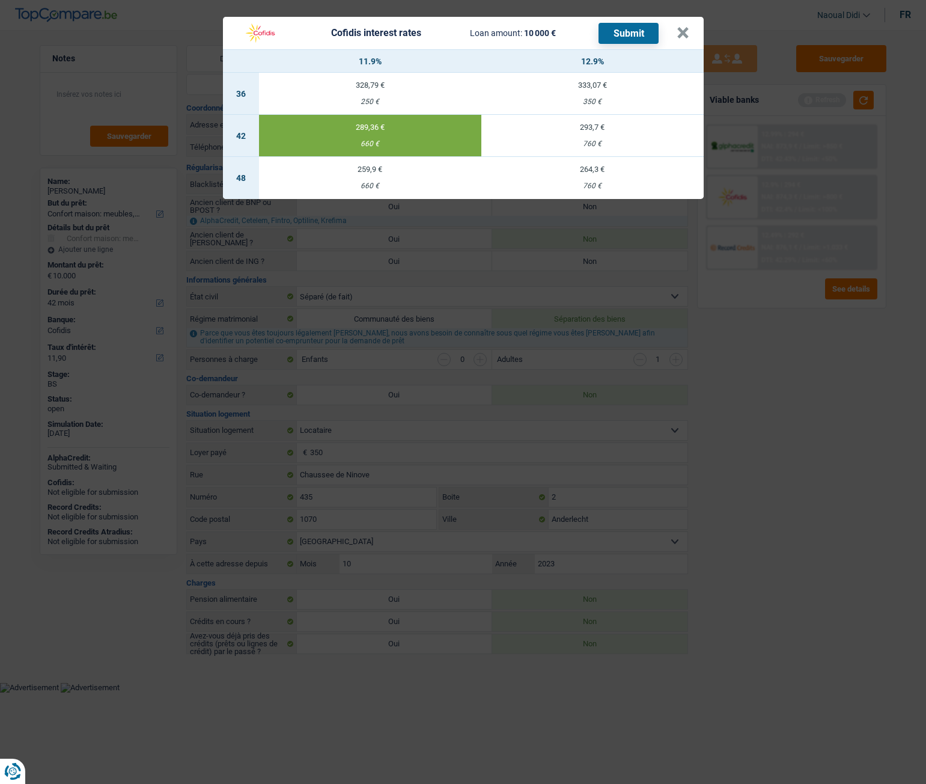
click at [620, 34] on button "Submit" at bounding box center [629, 33] width 60 height 21
click at [683, 32] on button "×" at bounding box center [683, 33] width 13 height 12
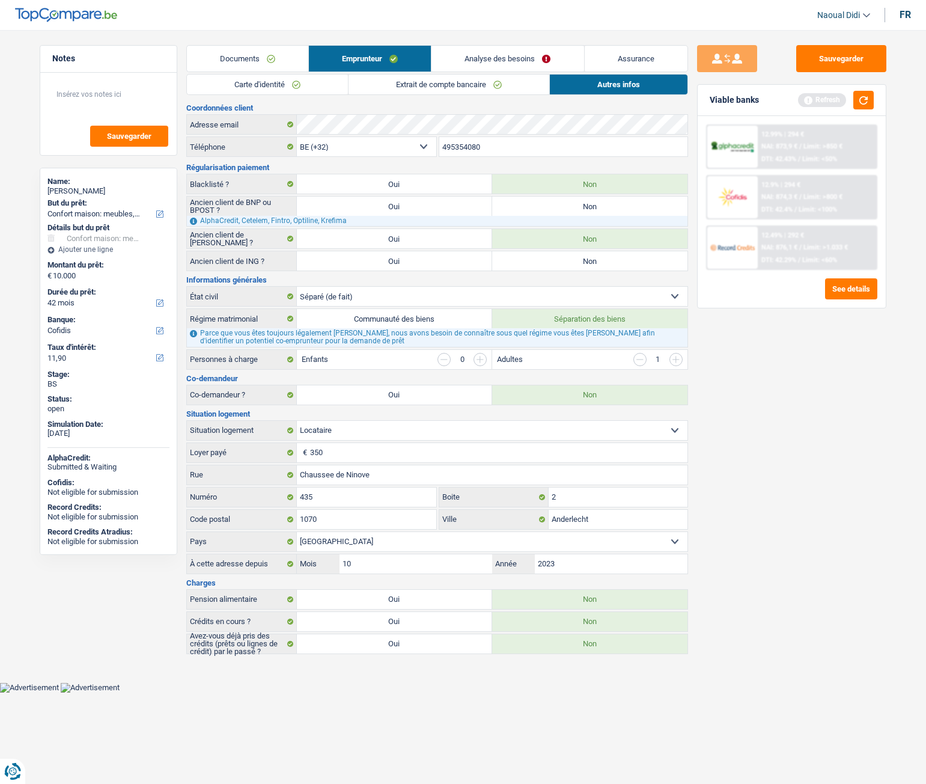
click at [249, 84] on link "Carte d'identité" at bounding box center [267, 85] width 161 height 20
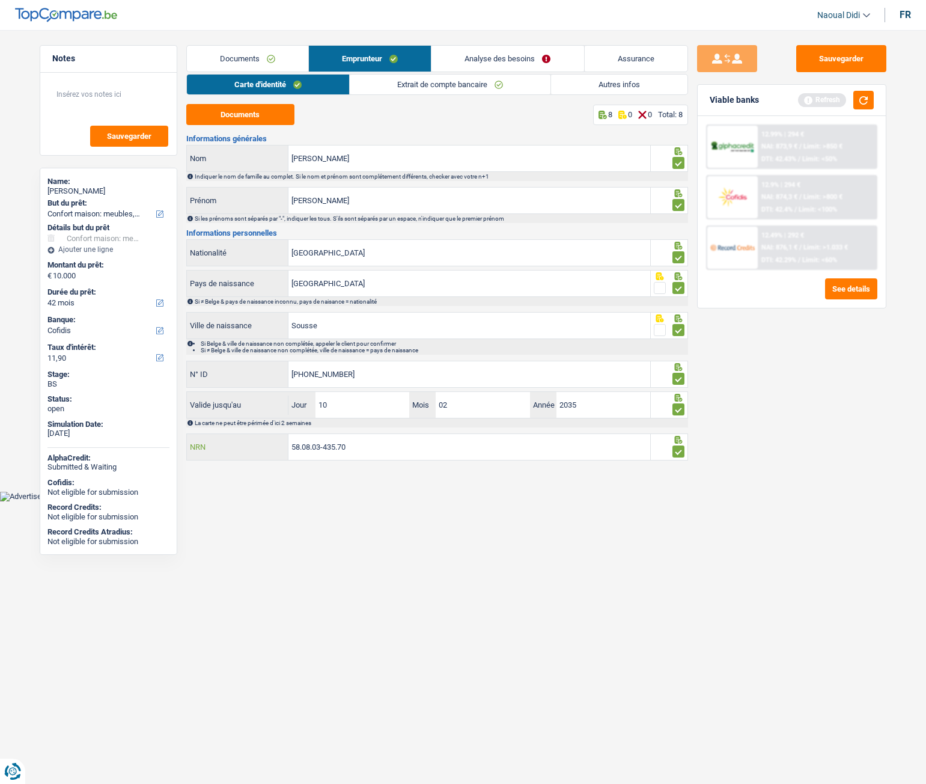
drag, startPoint x: 365, startPoint y: 446, endPoint x: 222, endPoint y: 438, distance: 143.3
click at [222, 438] on div "58.08.03-435.70 NRN" at bounding box center [419, 447] width 464 height 26
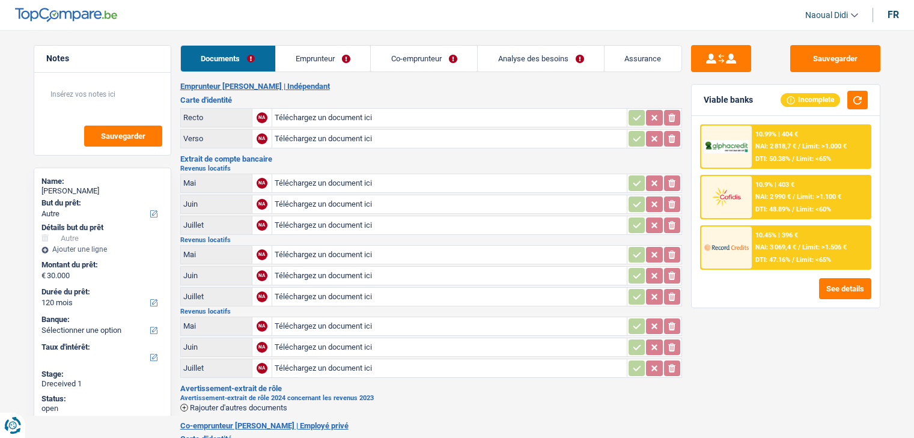
select select "other"
select select "120"
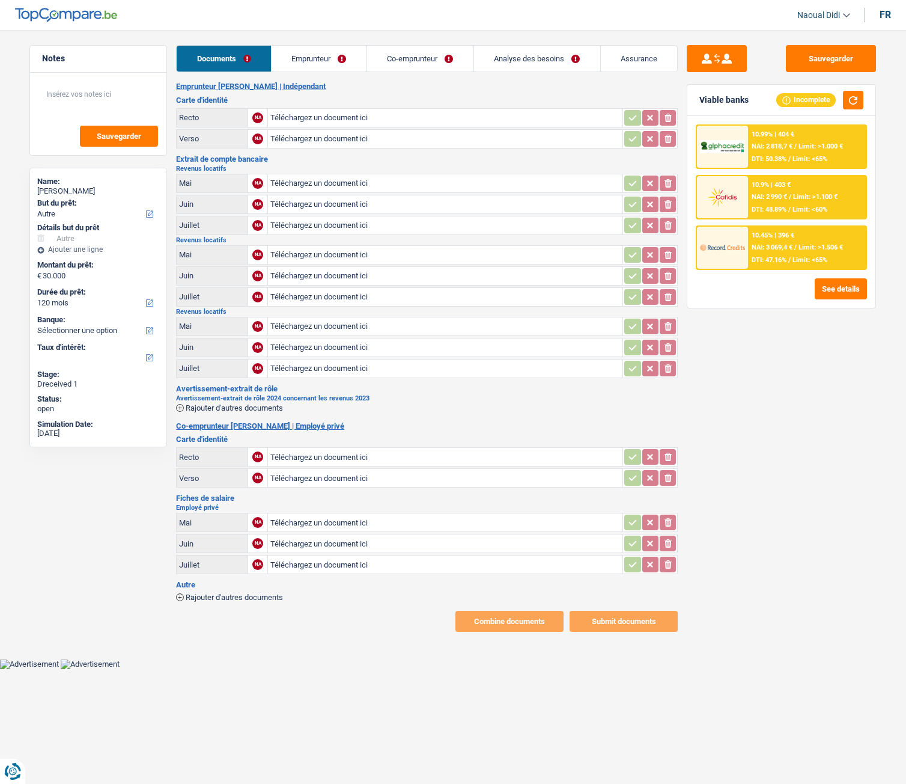
click at [302, 62] on link "Emprunteur" at bounding box center [319, 59] width 95 height 26
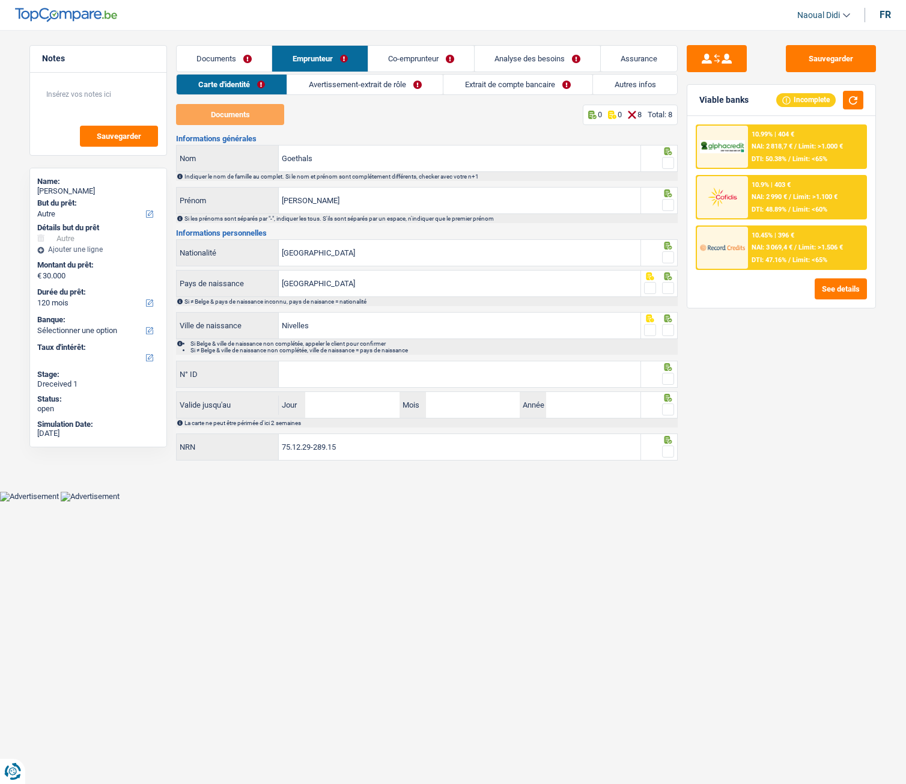
click at [350, 86] on link "Avertissement-extrait de rôle" at bounding box center [365, 85] width 156 height 20
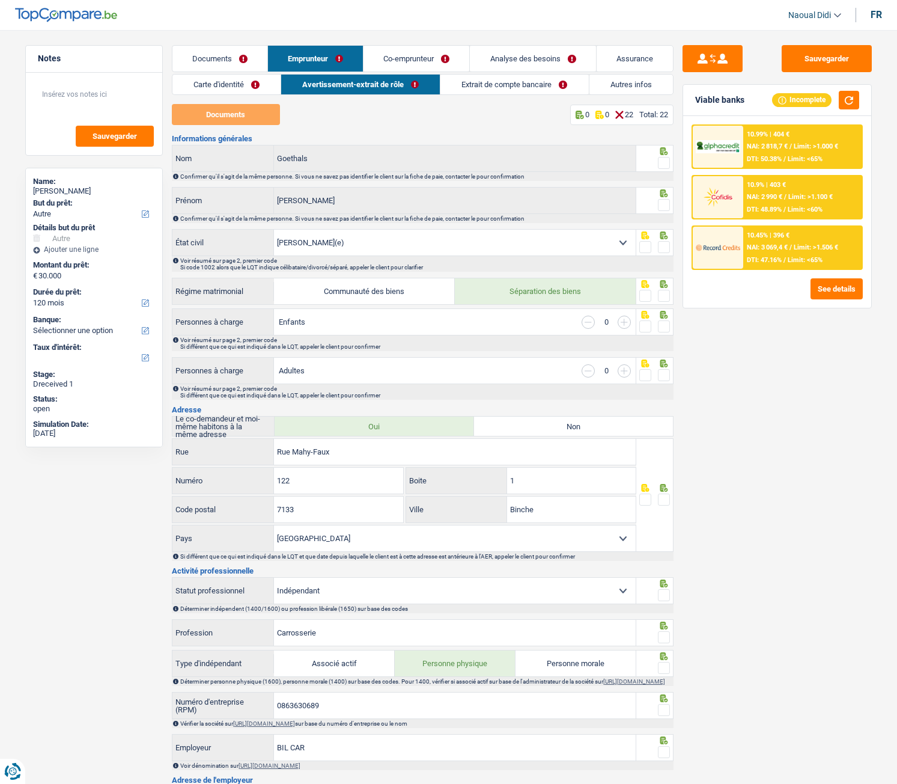
click at [222, 57] on link "Documents" at bounding box center [220, 59] width 95 height 26
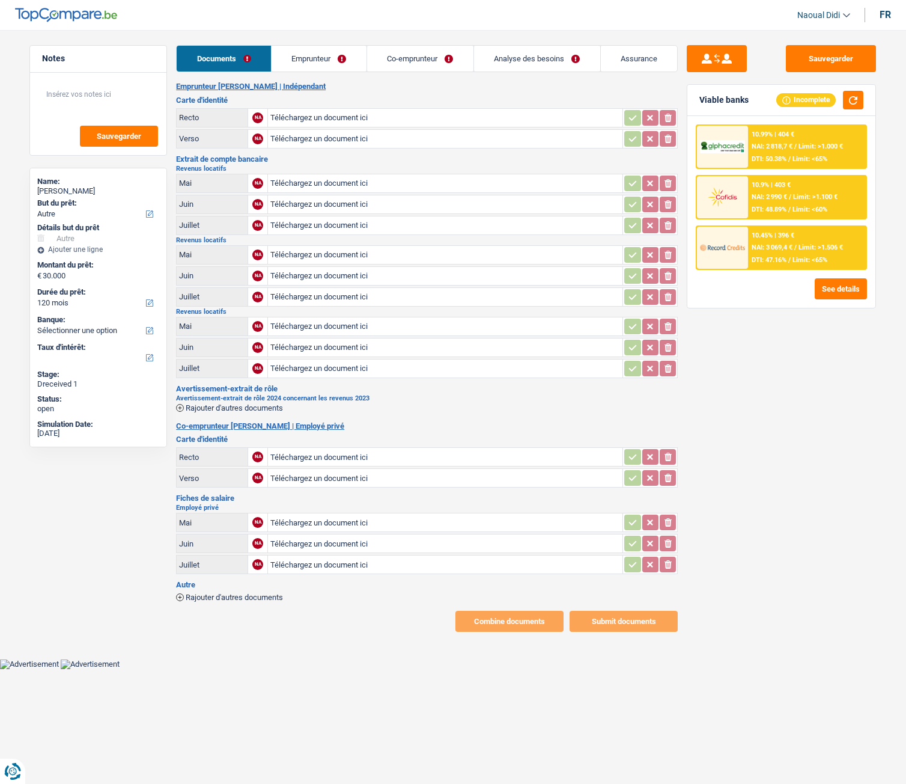
click at [321, 113] on input "Téléchargez un document ici" at bounding box center [445, 118] width 350 height 18
type input "C:\fakepath\20250825084848199.pdf"
click at [837, 67] on button "Sauvegarder" at bounding box center [831, 58] width 90 height 27
click at [319, 60] on link "Emprunteur" at bounding box center [319, 59] width 95 height 26
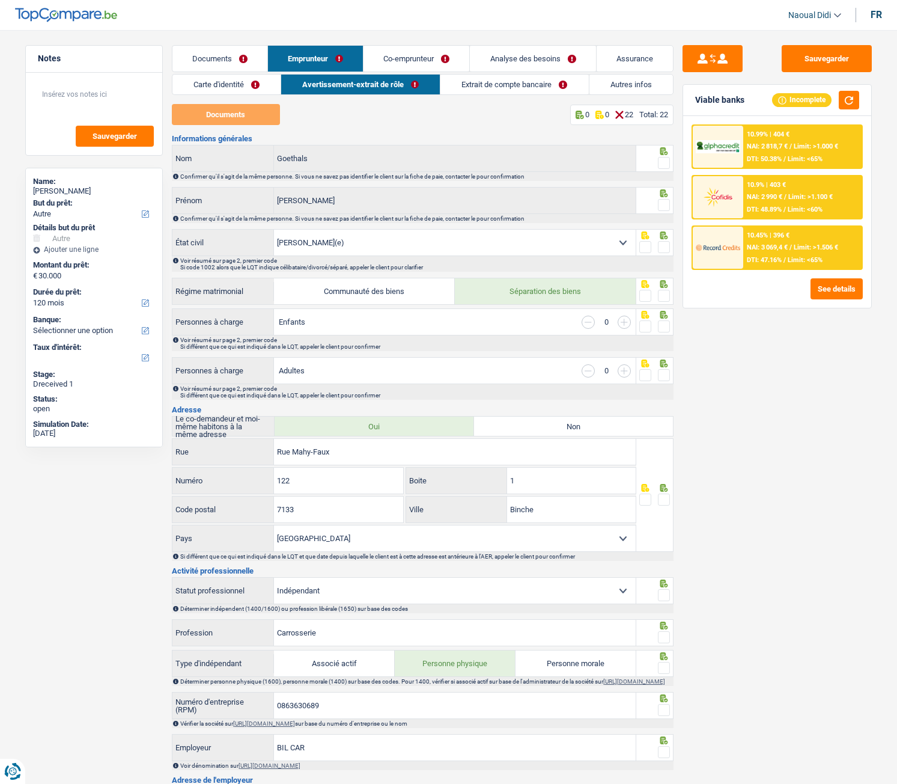
click at [217, 64] on link "Documents" at bounding box center [220, 59] width 95 height 26
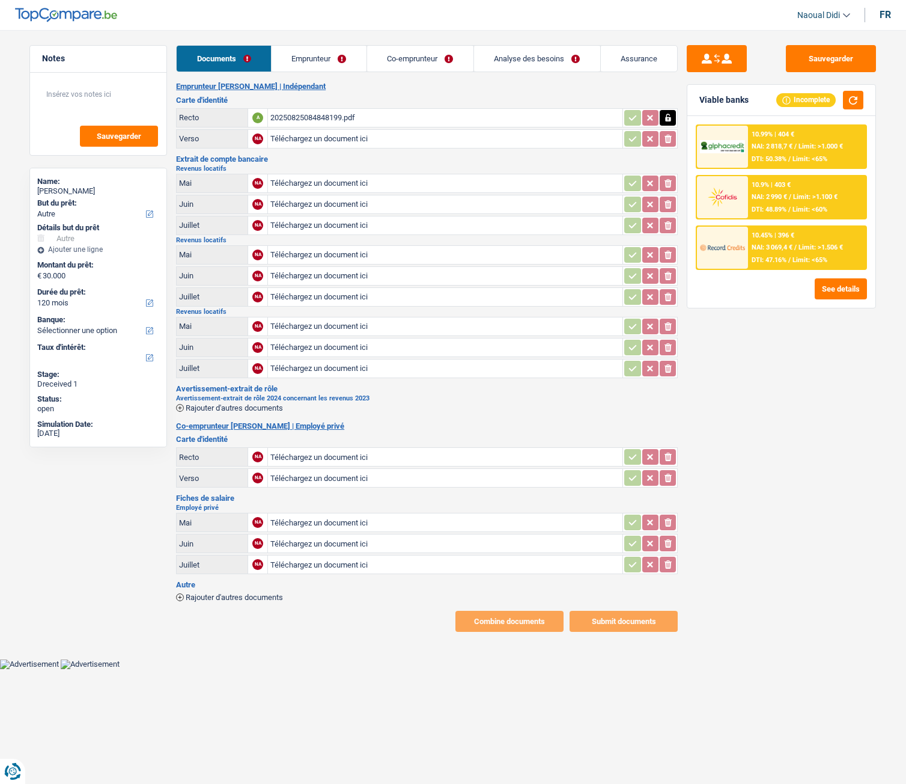
click at [318, 117] on div "20250825084848199.pdf" at bounding box center [445, 118] width 350 height 18
click at [299, 59] on link "Emprunteur" at bounding box center [319, 59] width 95 height 26
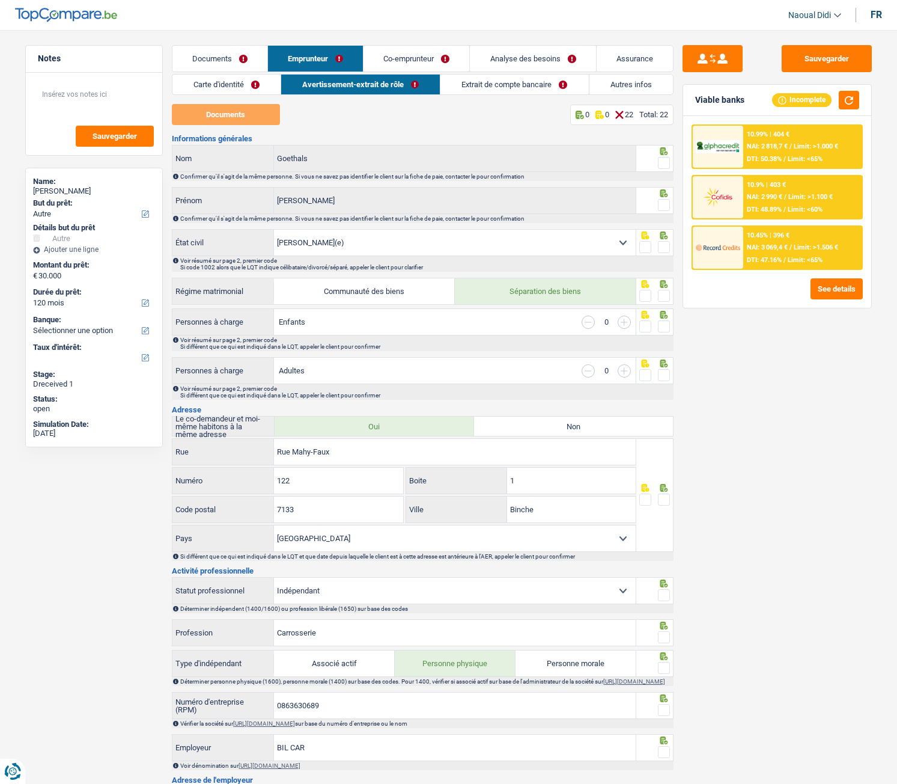
click at [224, 81] on link "Carte d'identité" at bounding box center [227, 85] width 108 height 20
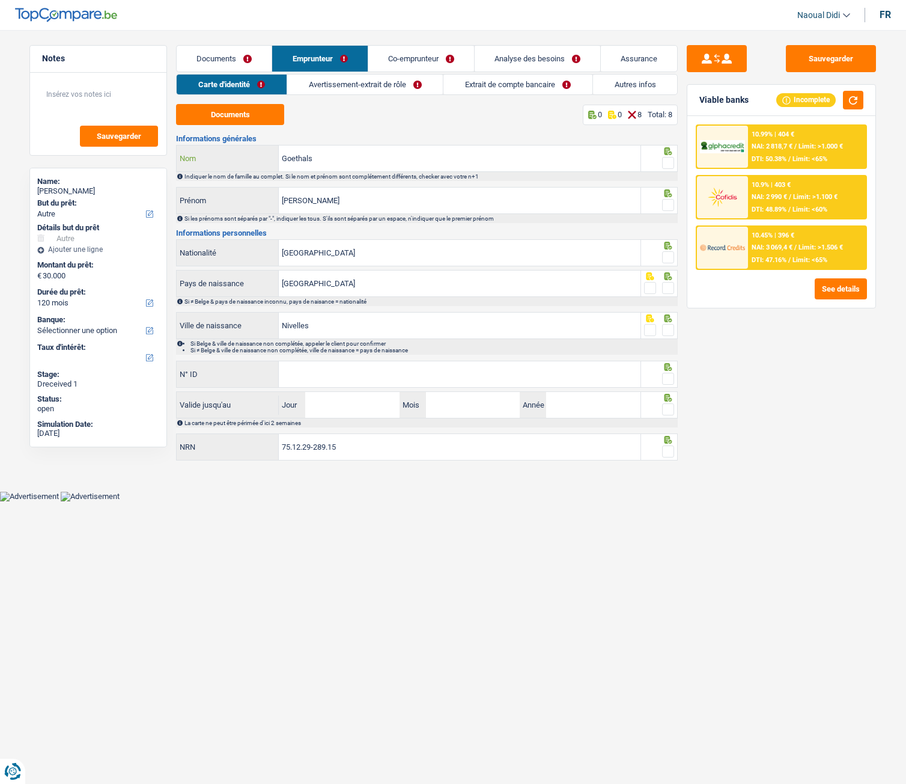
click at [330, 165] on input "Goethals" at bounding box center [460, 158] width 362 height 26
click at [359, 199] on input "Dominique" at bounding box center [460, 201] width 362 height 26
click at [671, 163] on span at bounding box center [668, 163] width 12 height 12
click at [0, 0] on input "radio" at bounding box center [0, 0] width 0 height 0
click at [669, 204] on span at bounding box center [668, 205] width 12 height 12
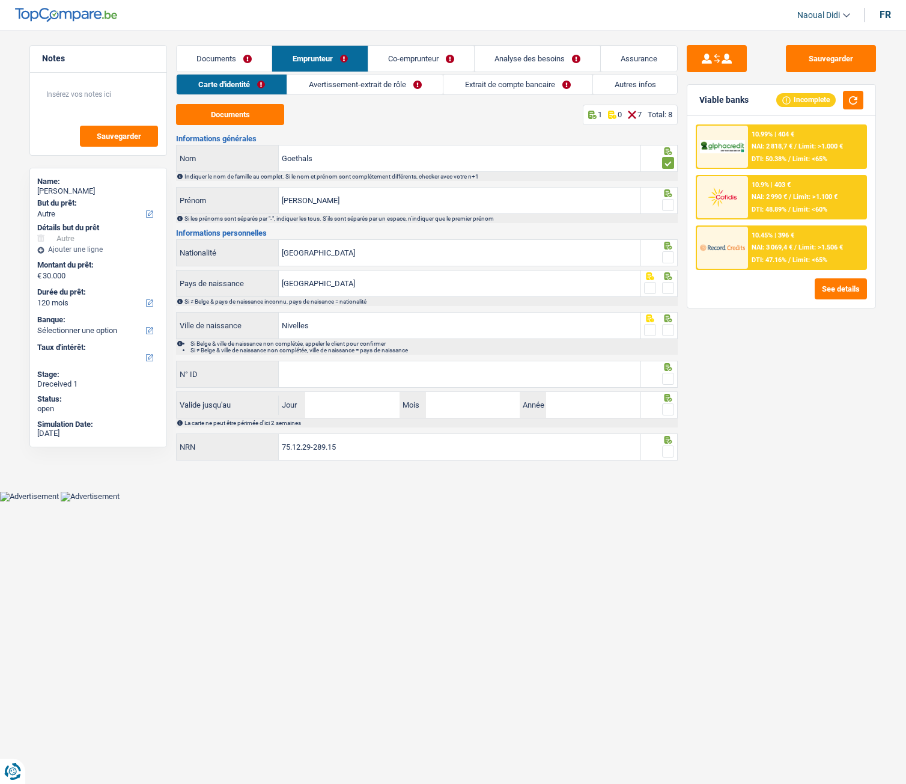
click at [0, 0] on input "radio" at bounding box center [0, 0] width 0 height 0
click at [668, 257] on span at bounding box center [668, 257] width 12 height 12
click at [0, 0] on input "radio" at bounding box center [0, 0] width 0 height 0
click at [671, 288] on span at bounding box center [668, 288] width 12 height 12
click at [0, 0] on input "radio" at bounding box center [0, 0] width 0 height 0
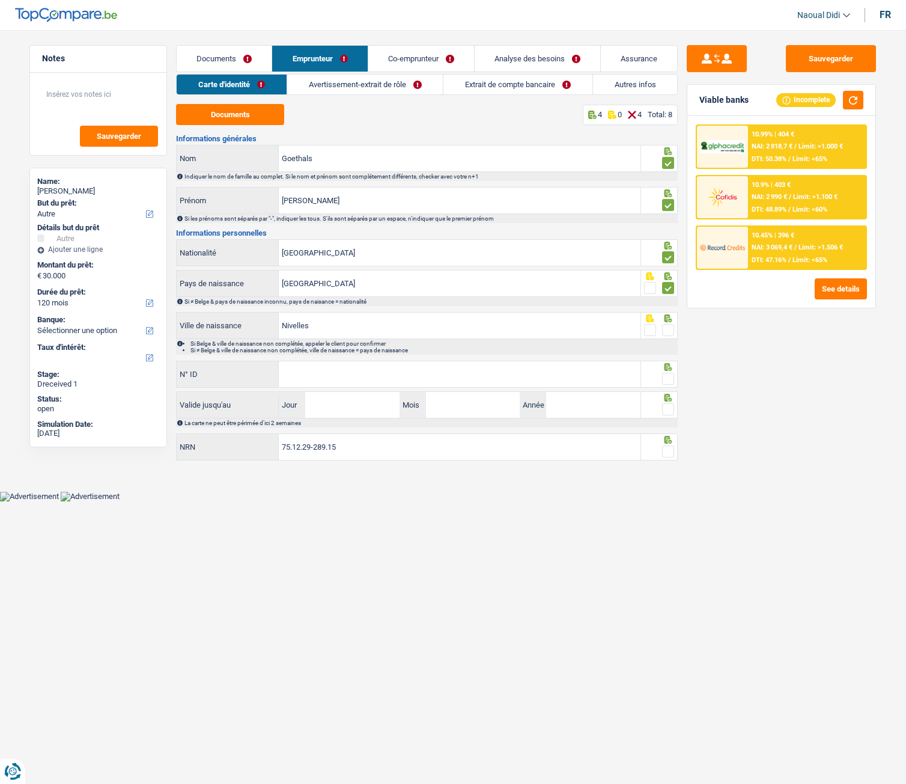
click at [670, 331] on span at bounding box center [668, 330] width 12 height 12
click at [0, 0] on input "radio" at bounding box center [0, 0] width 0 height 0
click at [302, 379] on input "N° ID" at bounding box center [460, 374] width 362 height 26
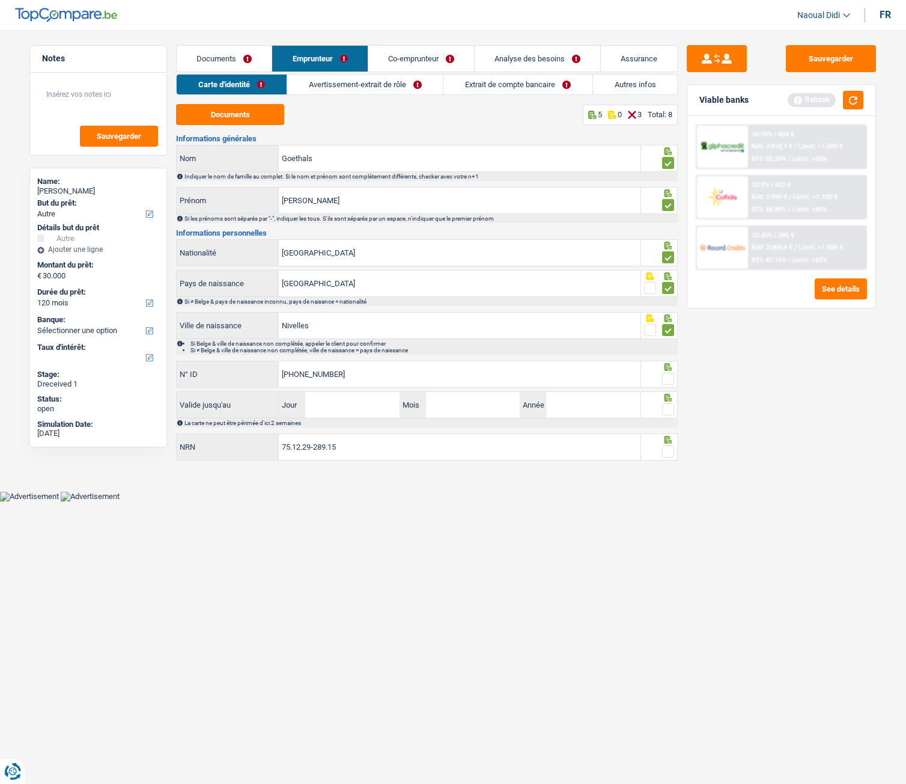
type input "592-8784166-24"
click at [327, 399] on input "Jour" at bounding box center [352, 405] width 94 height 26
type input "11"
type input "10"
type input "2028"
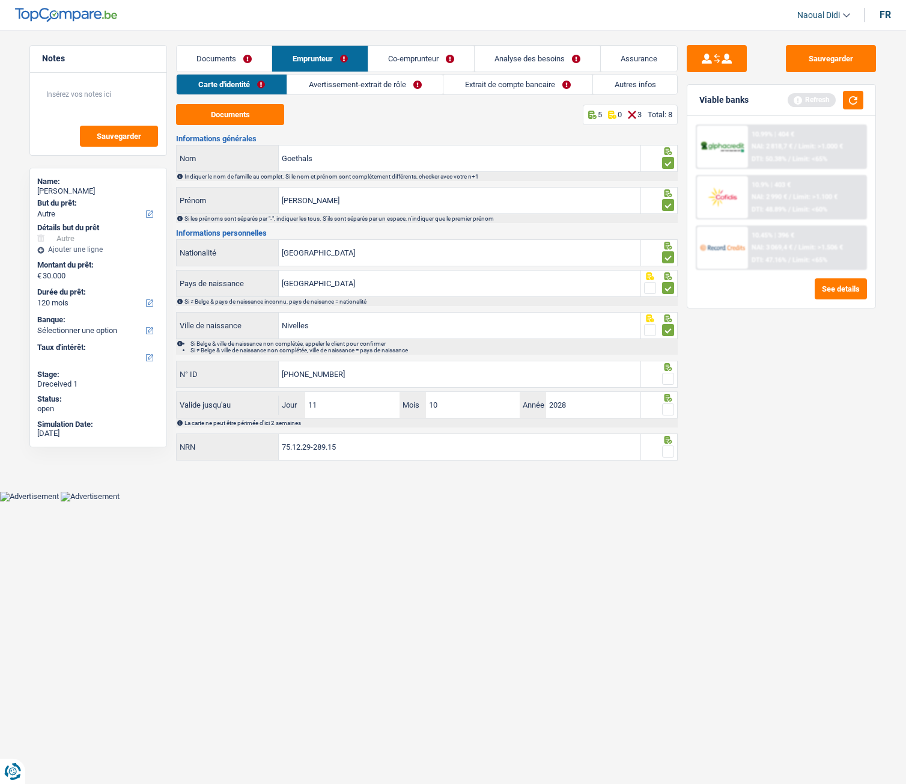
drag, startPoint x: 668, startPoint y: 448, endPoint x: 670, endPoint y: 411, distance: 36.7
click at [668, 438] on span at bounding box center [668, 451] width 12 height 12
click at [0, 0] on input "radio" at bounding box center [0, 0] width 0 height 0
click at [670, 410] on span at bounding box center [668, 409] width 12 height 12
click at [0, 0] on input "radio" at bounding box center [0, 0] width 0 height 0
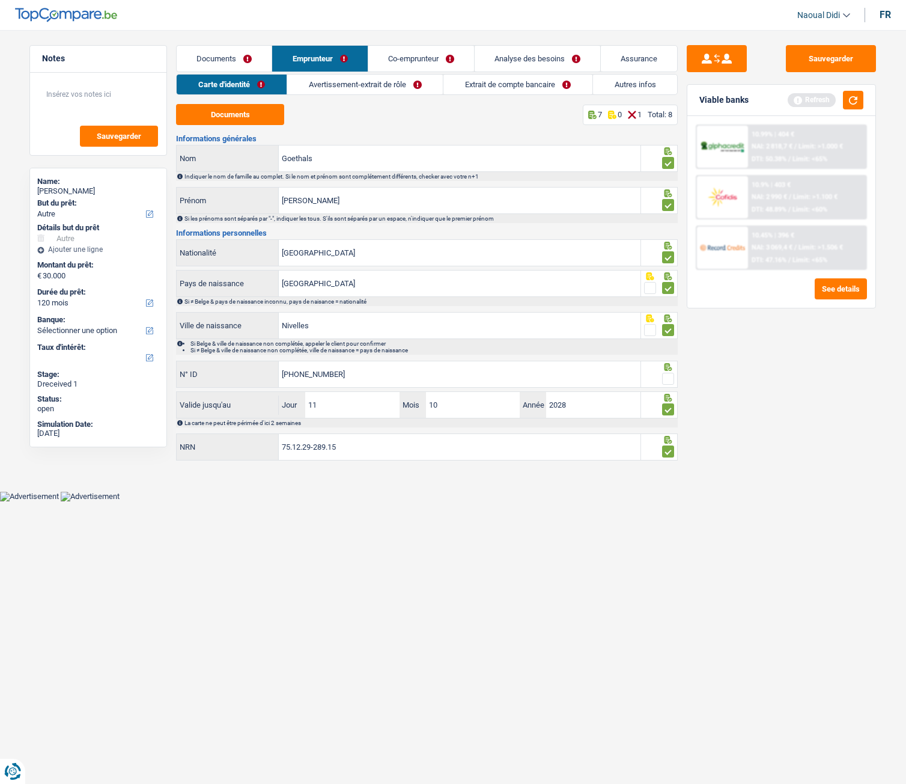
click at [668, 155] on icon at bounding box center [669, 151] width 8 height 8
click at [671, 377] on span at bounding box center [668, 379] width 12 height 12
click at [0, 0] on input "radio" at bounding box center [0, 0] width 0 height 0
click at [818, 46] on button "Sauvegarder" at bounding box center [831, 58] width 90 height 27
click at [329, 86] on link "Avertissement-extrait de rôle" at bounding box center [365, 85] width 156 height 20
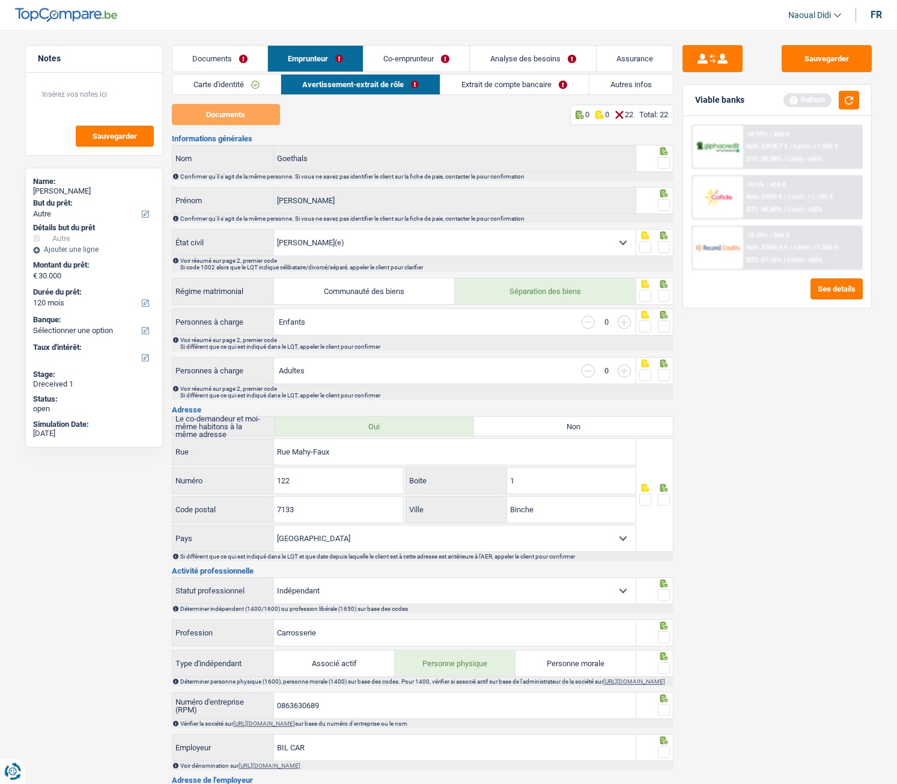
click at [667, 163] on span at bounding box center [664, 163] width 12 height 12
click at [0, 0] on input "radio" at bounding box center [0, 0] width 0 height 0
click at [667, 210] on span at bounding box center [664, 205] width 12 height 12
click at [0, 0] on input "radio" at bounding box center [0, 0] width 0 height 0
click at [663, 246] on span at bounding box center [664, 247] width 12 height 12
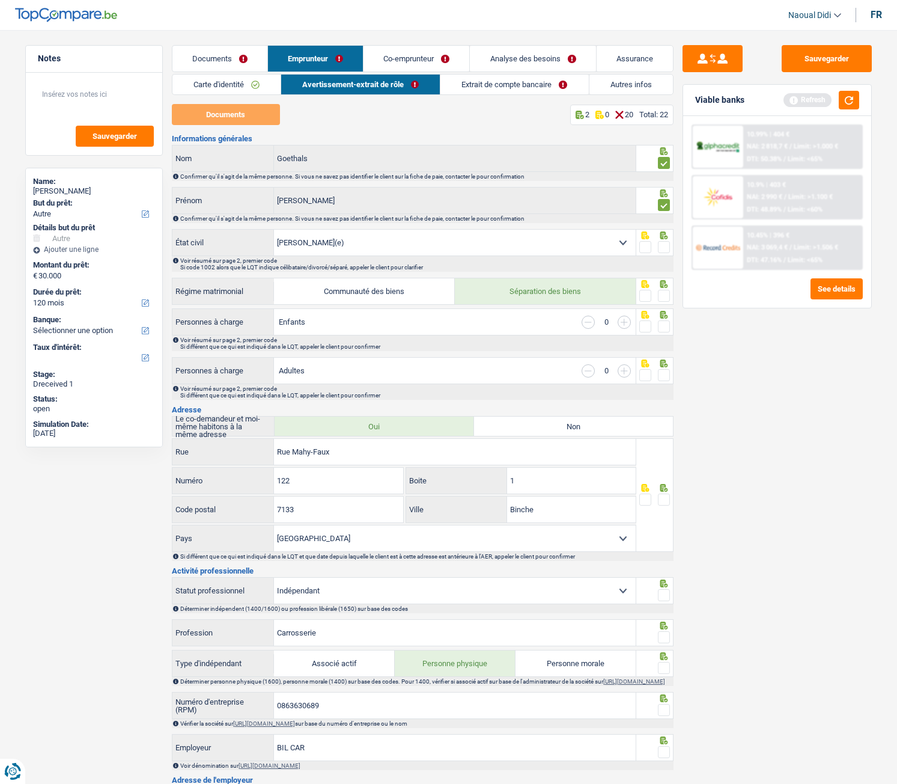
click at [0, 0] on input "radio" at bounding box center [0, 0] width 0 height 0
click at [663, 438] on span at bounding box center [664, 499] width 12 height 12
click at [0, 0] on input "radio" at bounding box center [0, 0] width 0 height 0
click at [664, 374] on span at bounding box center [664, 375] width 12 height 12
click at [0, 0] on input "radio" at bounding box center [0, 0] width 0 height 0
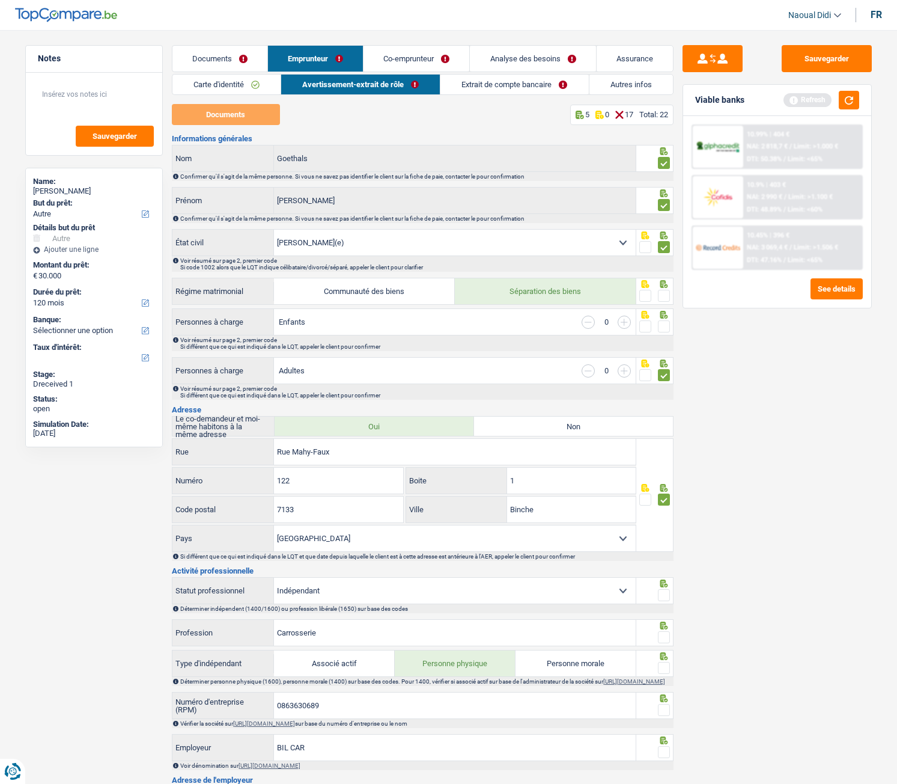
click at [662, 325] on span at bounding box center [664, 326] width 12 height 12
click at [0, 0] on input "radio" at bounding box center [0, 0] width 0 height 0
click at [665, 297] on span at bounding box center [664, 296] width 12 height 12
click at [0, 0] on input "radio" at bounding box center [0, 0] width 0 height 0
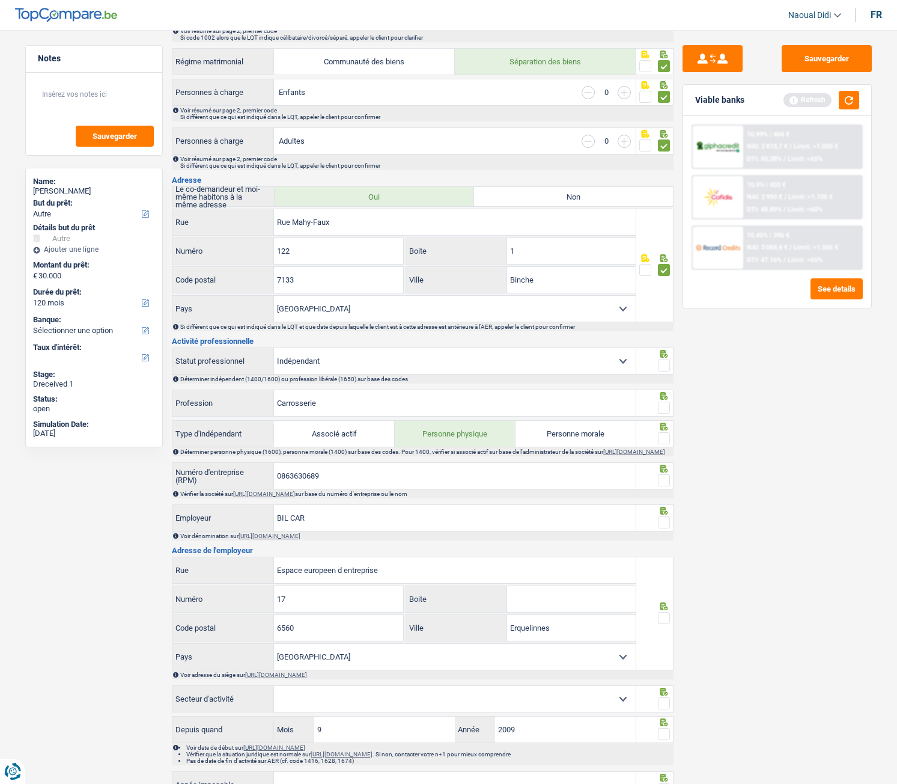
scroll to position [240, 0]
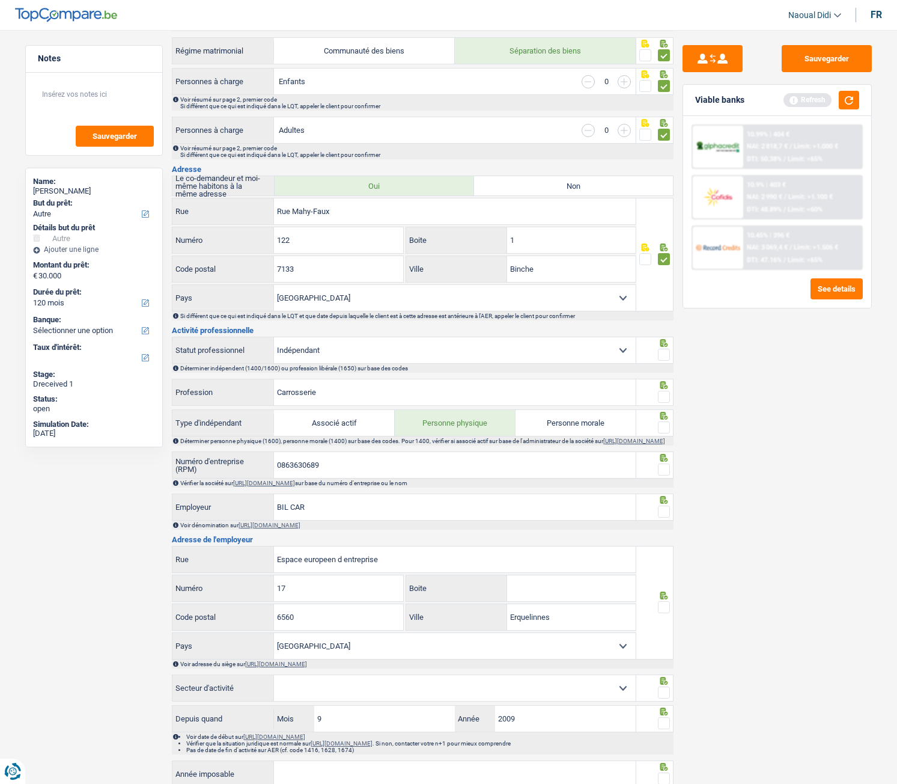
click at [661, 353] on span at bounding box center [664, 355] width 12 height 12
click at [0, 0] on input "radio" at bounding box center [0, 0] width 0 height 0
click at [665, 394] on span at bounding box center [664, 397] width 12 height 12
click at [0, 0] on input "radio" at bounding box center [0, 0] width 0 height 0
click at [665, 427] on span at bounding box center [664, 427] width 12 height 12
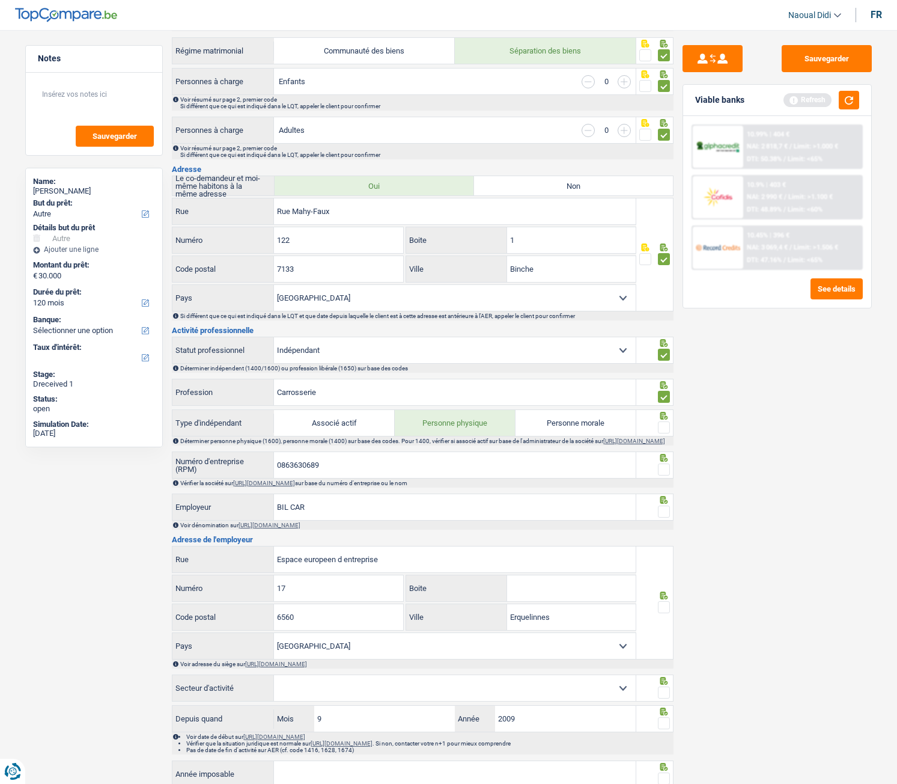
click at [0, 0] on input "radio" at bounding box center [0, 0] width 0 height 0
click at [361, 438] on input "0863630689" at bounding box center [455, 465] width 362 height 26
drag, startPoint x: 358, startPoint y: 475, endPoint x: 272, endPoint y: 461, distance: 87.7
click at [272, 438] on div "0863630689 Numéro d'entreprise (RPM)" at bounding box center [405, 465] width 464 height 26
click at [295, 438] on link "https://kbopub.economie.fgov.be/kbopub/zoeknummerform.html" at bounding box center [264, 483] width 62 height 7
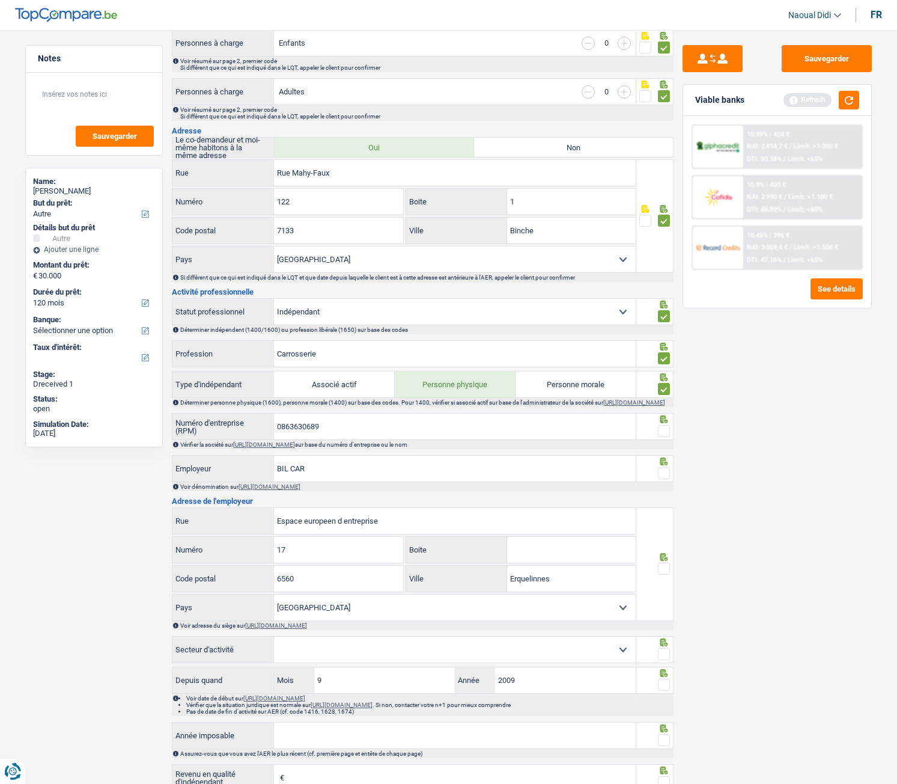
scroll to position [301, 0]
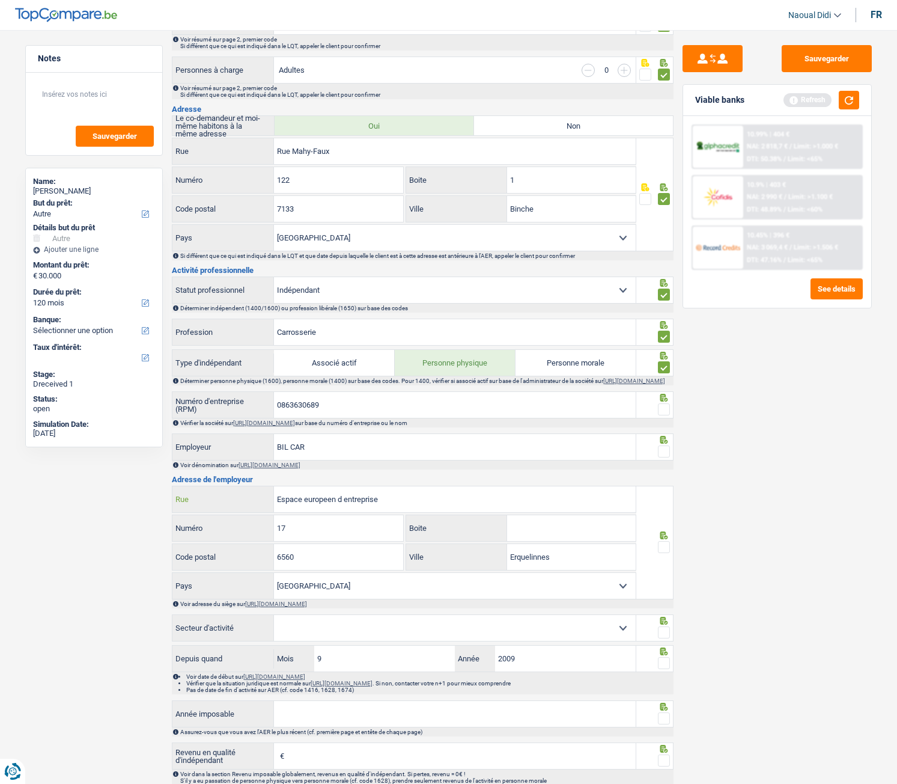
click at [386, 438] on input "Espace europeen d entreprise" at bounding box center [455, 499] width 362 height 26
type input "Espace europeen d'entreprise"
click at [343, 438] on input "17" at bounding box center [338, 528] width 129 height 26
click at [355, 438] on input "Espace europeen d'entreprise" at bounding box center [455, 499] width 362 height 26
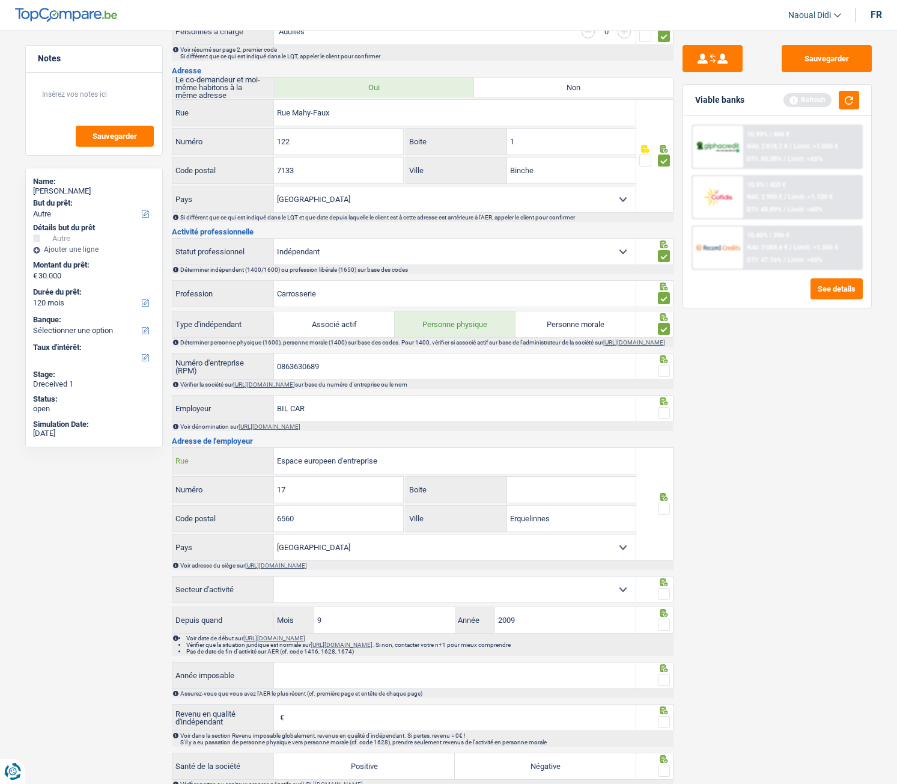
scroll to position [361, 0]
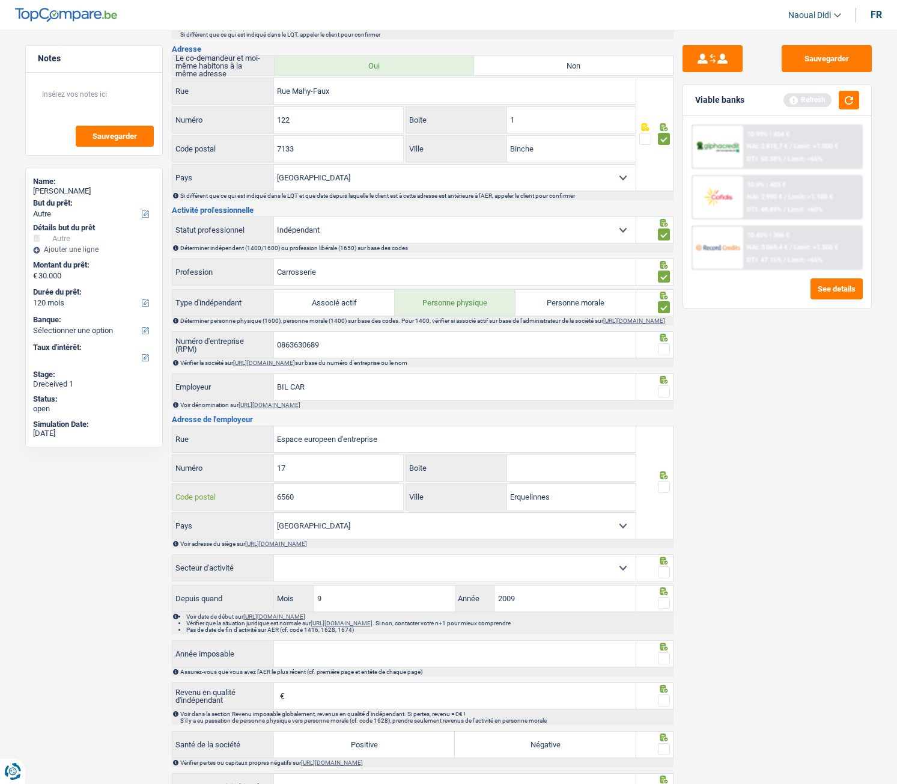
drag, startPoint x: 295, startPoint y: 499, endPoint x: 258, endPoint y: 491, distance: 36.9
click at [258, 438] on div "6560 Code postal" at bounding box center [288, 497] width 231 height 26
paste input "text"
type input "6560"
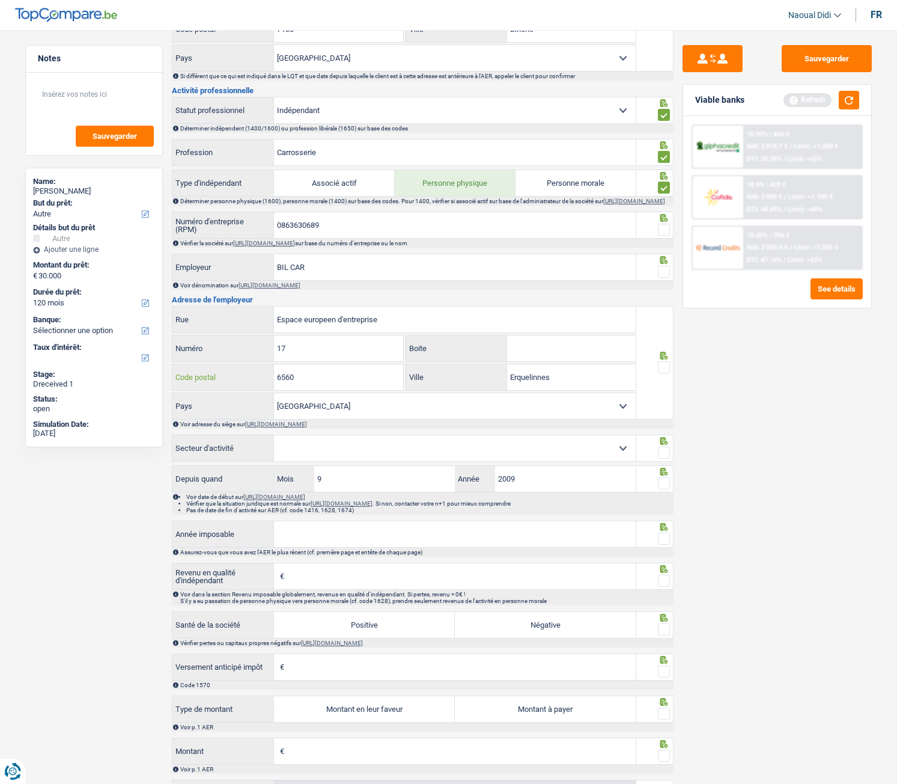
scroll to position [481, 0]
click at [305, 438] on select "Agriculture/Pêche Industrie Horeca Courier/Fitness/Taxi Construction Banques/As…" at bounding box center [455, 448] width 362 height 26
select select "smallCompanies"
click at [274, 438] on select "Agriculture/Pêche Industrie Horeca Courier/Fitness/Taxi Construction Banques/As…" at bounding box center [455, 448] width 362 height 26
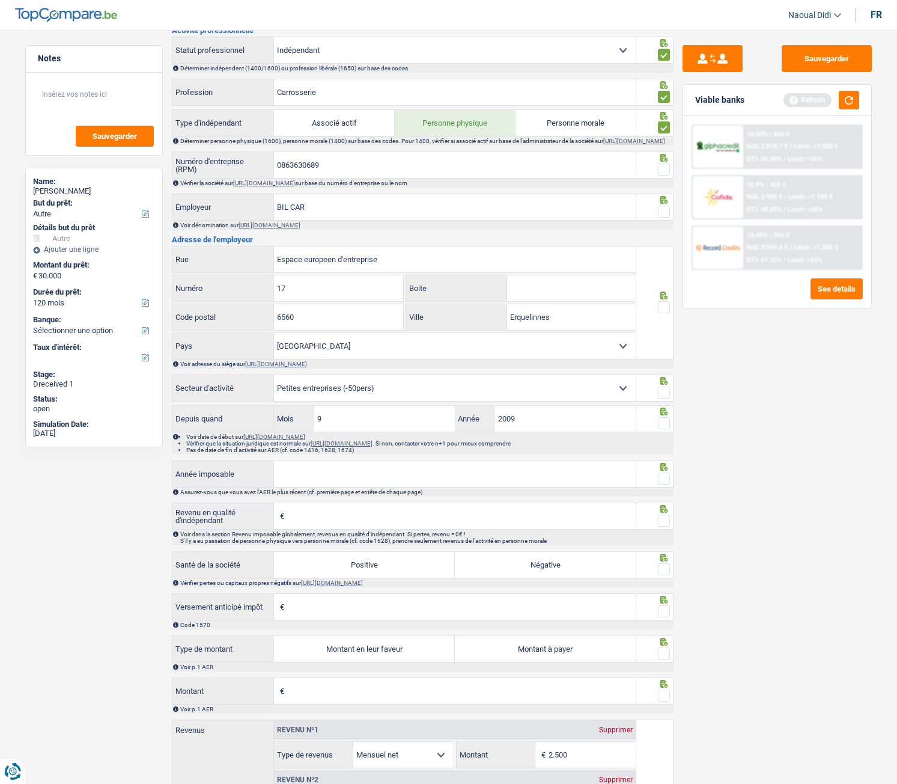
scroll to position [541, 0]
click at [337, 438] on input "Année imposable" at bounding box center [455, 473] width 362 height 26
click at [319, 438] on input "Année imposable" at bounding box center [455, 473] width 362 height 26
type input "2023"
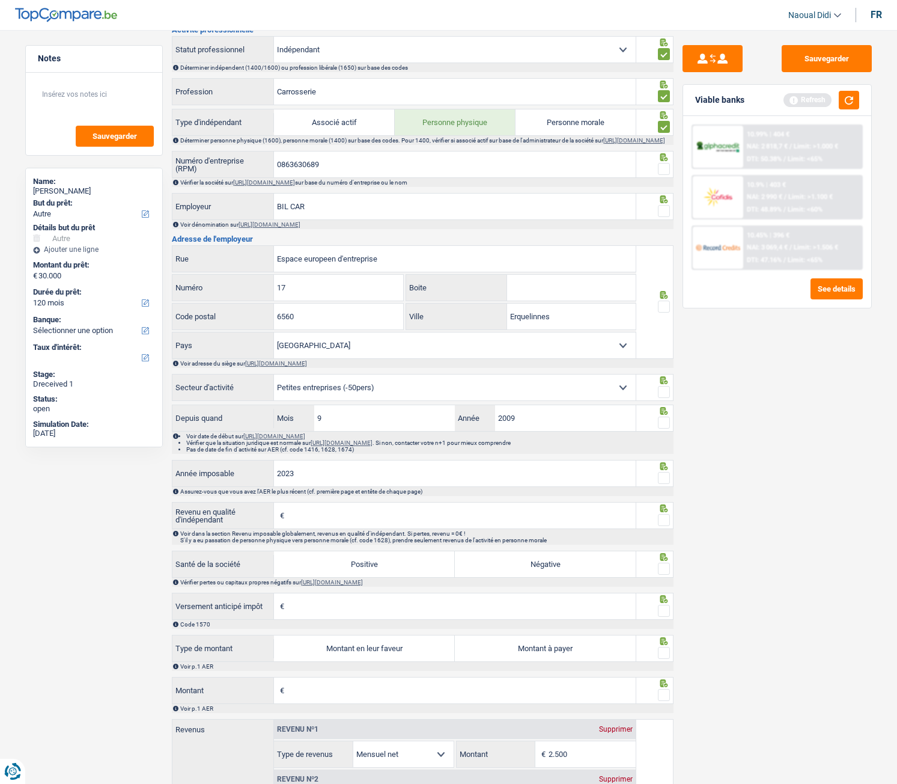
click at [281, 438] on span "€" at bounding box center [280, 516] width 13 height 26
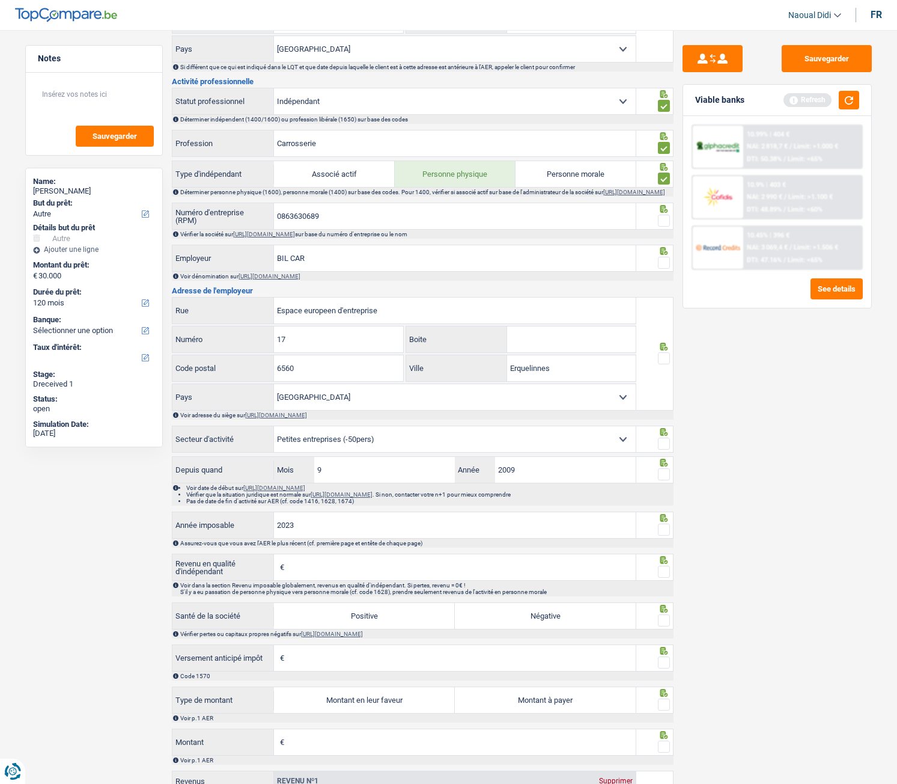
scroll to position [421, 0]
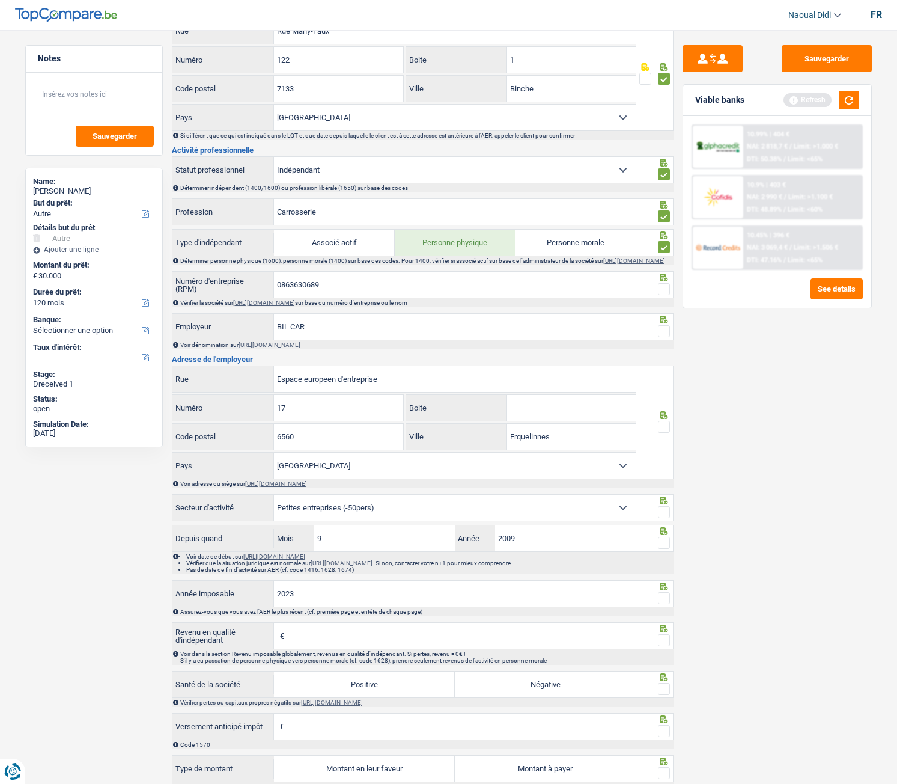
click at [663, 295] on span at bounding box center [664, 289] width 12 height 12
click at [0, 0] on input "radio" at bounding box center [0, 0] width 0 height 0
click at [665, 337] on span at bounding box center [664, 331] width 12 height 12
click at [0, 0] on input "radio" at bounding box center [0, 0] width 0 height 0
click at [662, 433] on span at bounding box center [664, 427] width 12 height 12
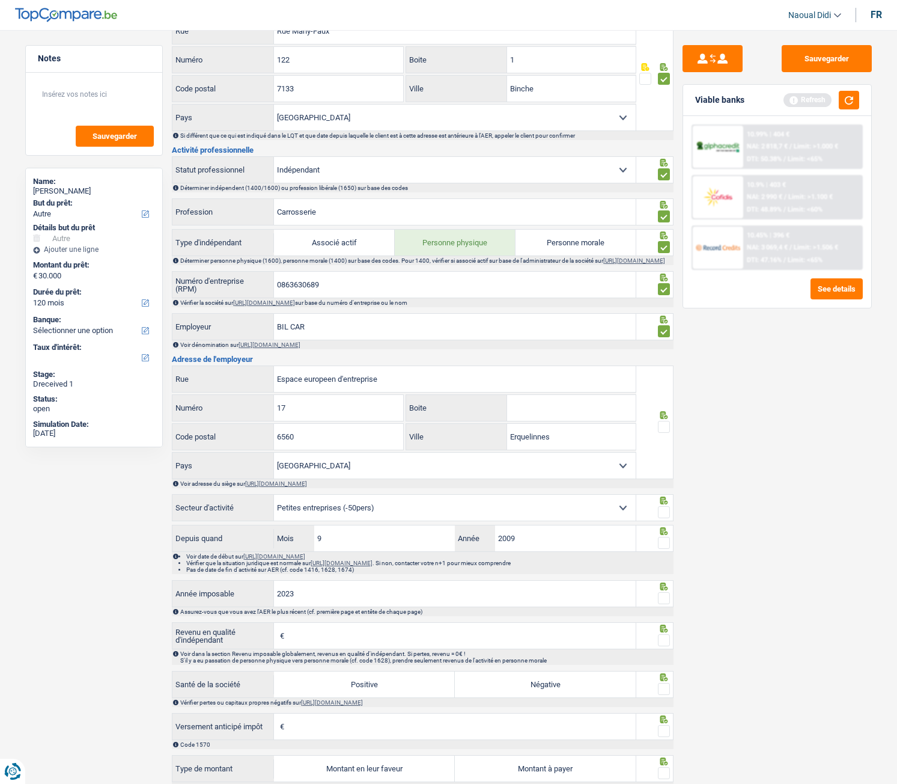
click at [0, 0] on input "radio" at bounding box center [0, 0] width 0 height 0
drag, startPoint x: 664, startPoint y: 519, endPoint x: 666, endPoint y: 537, distance: 18.1
click at [664, 438] on span at bounding box center [664, 512] width 12 height 12
click at [0, 0] on input "radio" at bounding box center [0, 0] width 0 height 0
click at [665, 438] on span at bounding box center [664, 543] width 12 height 12
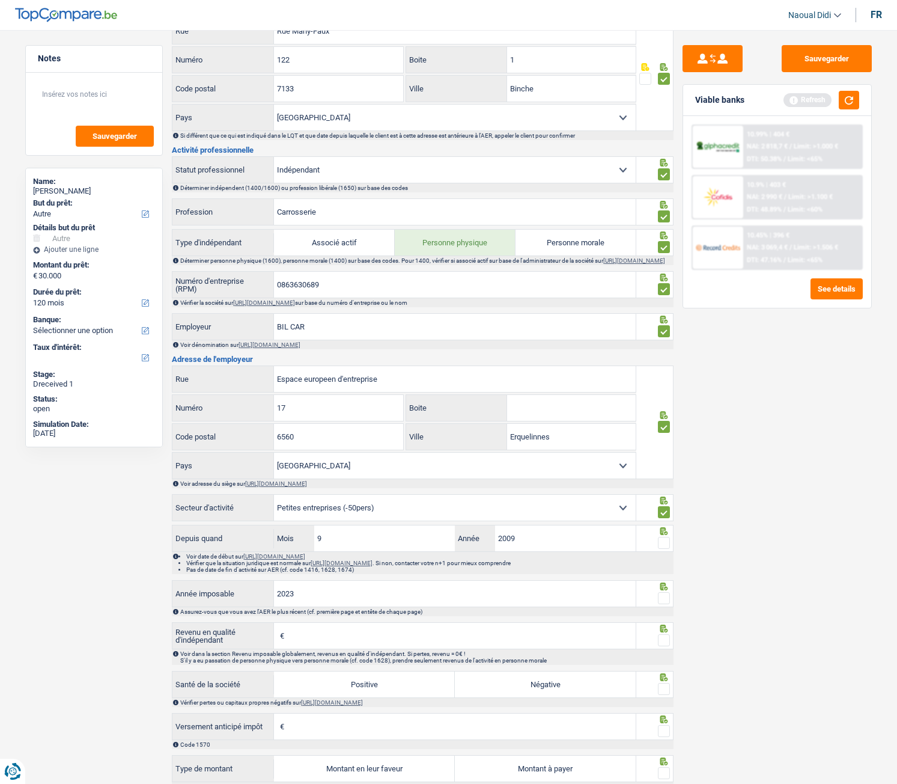
click at [0, 0] on input "radio" at bounding box center [0, 0] width 0 height 0
click at [666, 438] on span at bounding box center [664, 598] width 12 height 12
click at [0, 0] on input "radio" at bounding box center [0, 0] width 0 height 0
click at [665, 438] on span at bounding box center [664, 640] width 12 height 12
click at [0, 0] on input "radio" at bounding box center [0, 0] width 0 height 0
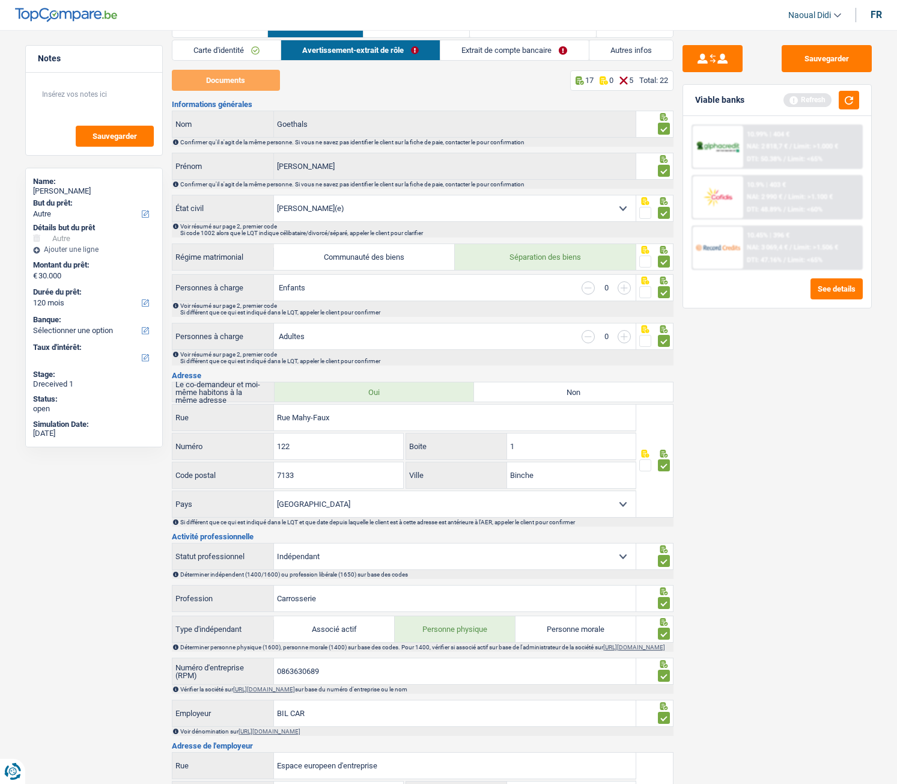
scroll to position [0, 0]
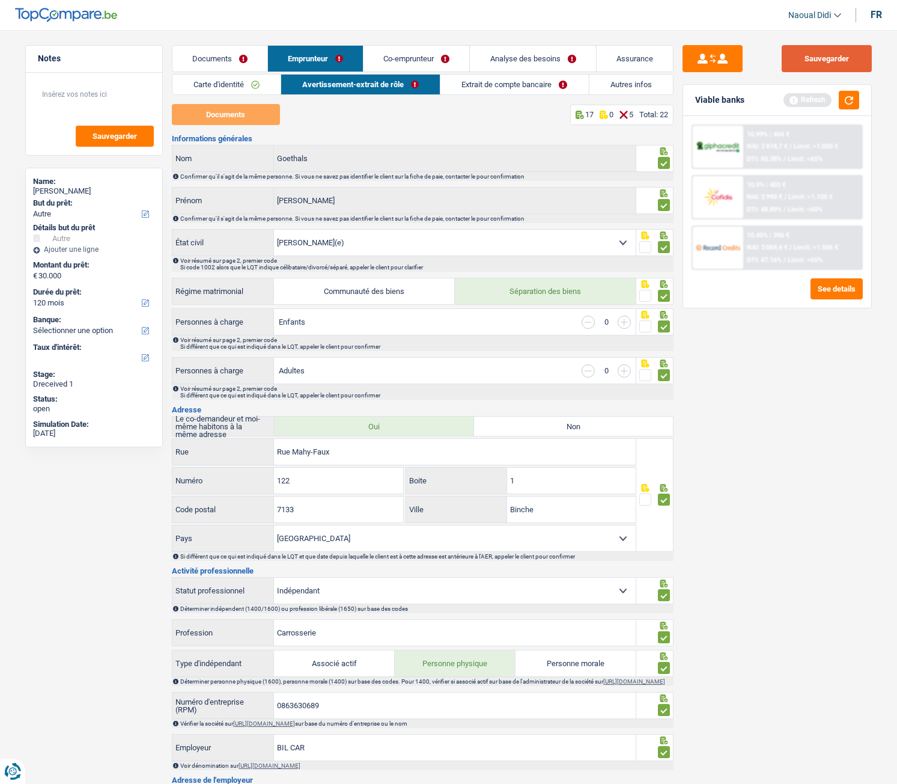
click at [820, 52] on button "Sauvegarder" at bounding box center [827, 58] width 90 height 27
click at [807, 63] on button "Sauvegarder" at bounding box center [827, 58] width 90 height 27
click at [216, 84] on link "Carte d'identité" at bounding box center [227, 85] width 108 height 20
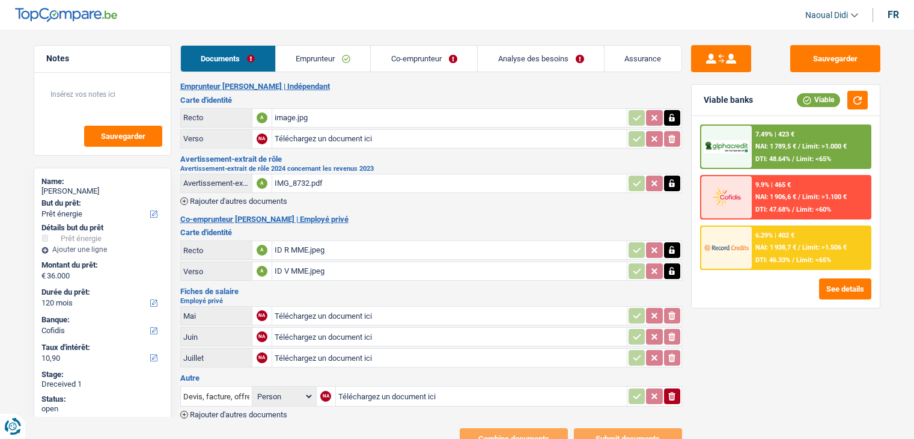
select select "energy"
select select "120"
select select "cofidis"
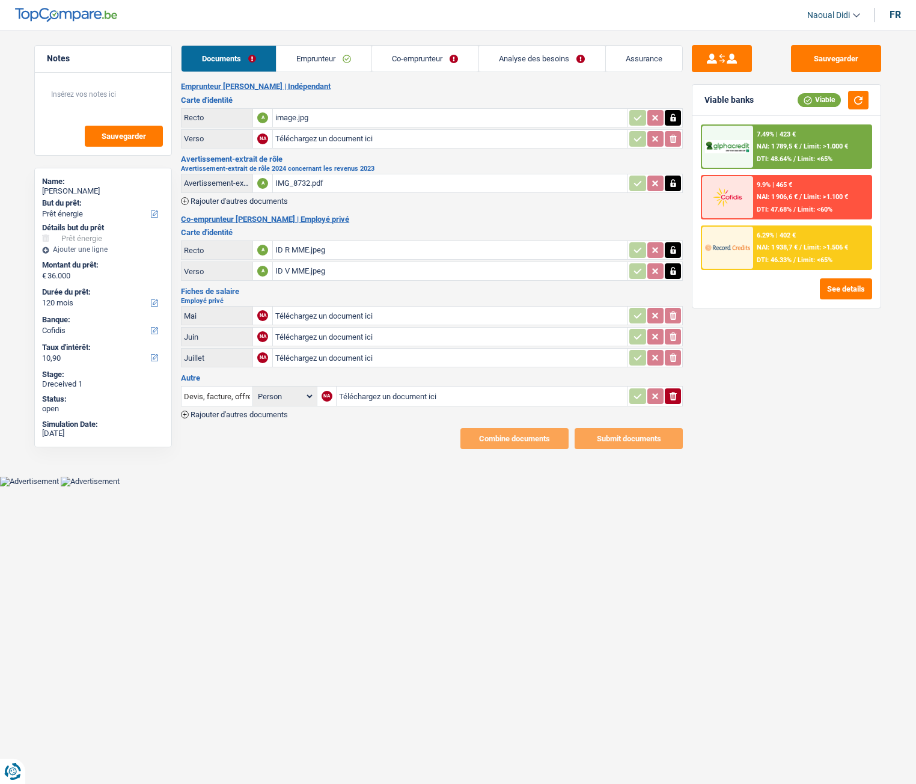
click at [331, 140] on input "Téléchargez un document ici" at bounding box center [450, 139] width 350 height 18
type input "C:\fakepath\Image_250821_183050.jpeg"
click at [322, 180] on div "IMG_8732.pdf" at bounding box center [450, 183] width 350 height 18
click at [376, 400] on input "Téléchargez un document ici" at bounding box center [482, 396] width 286 height 18
type input "C:\fakepath\Compo ménage.png"
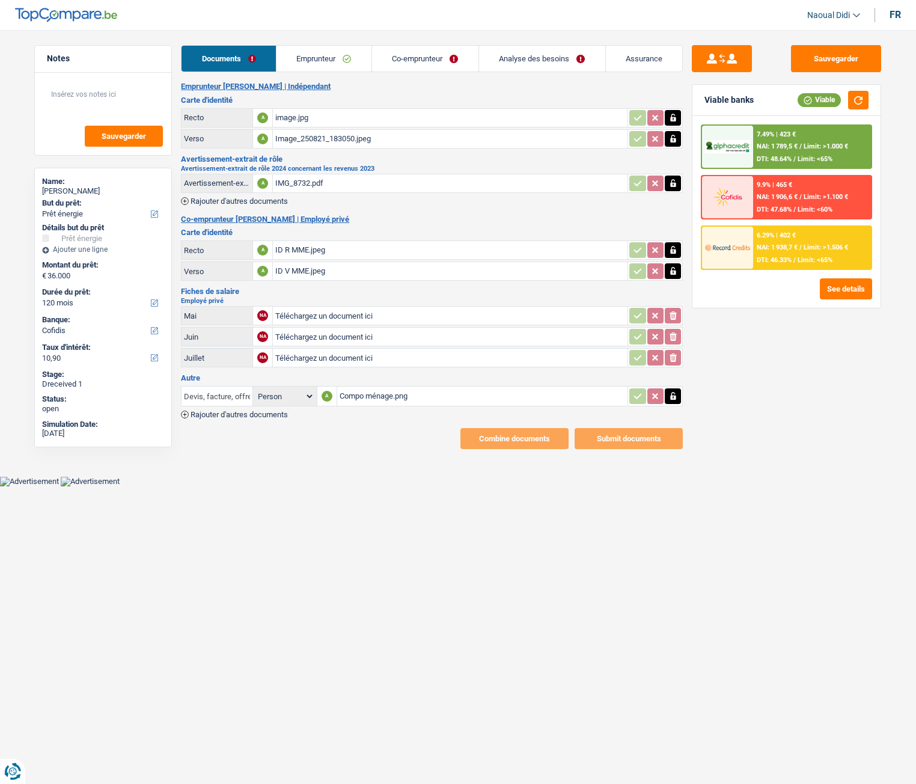
click at [227, 399] on input "Devis, facture, offre, bon de commande" at bounding box center [217, 396] width 66 height 19
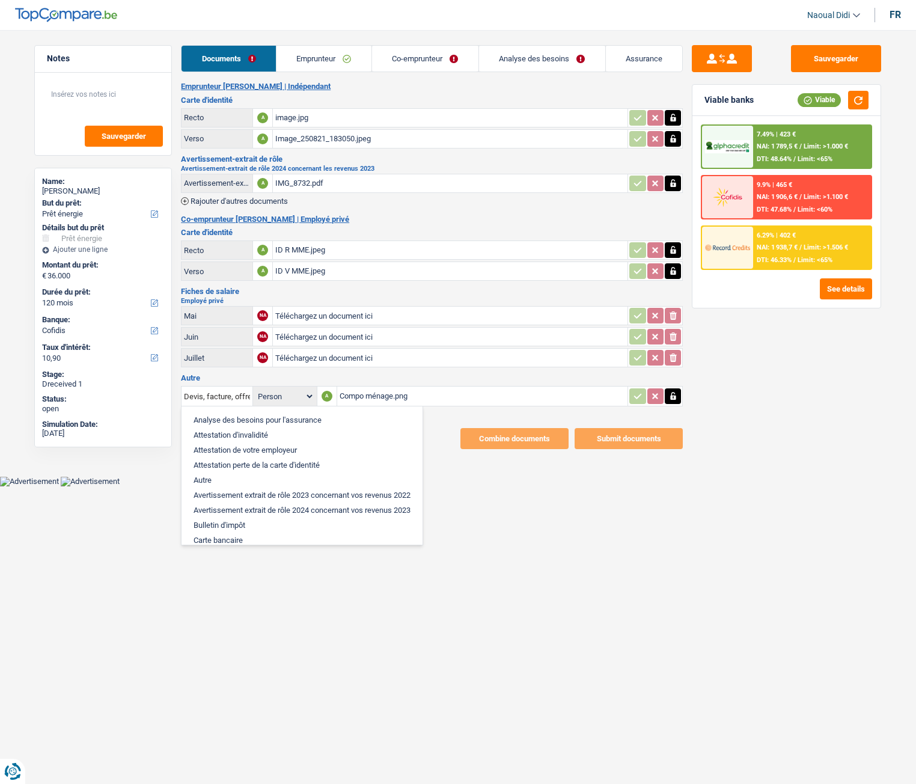
click at [223, 438] on li "Autre" at bounding box center [302, 479] width 229 height 15
type input "Autre"
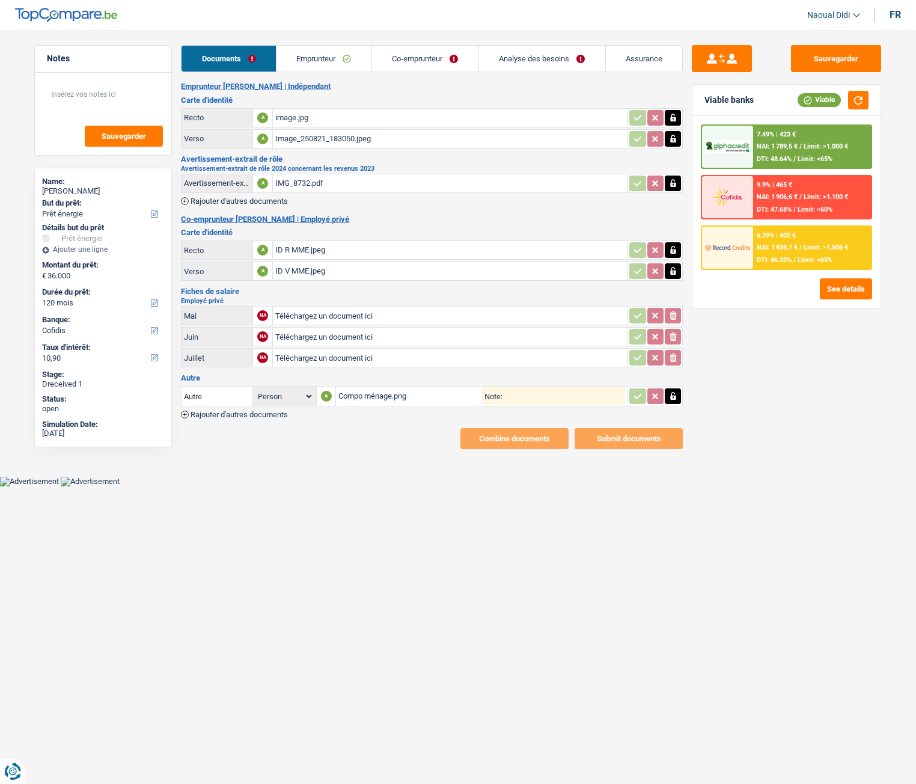
click at [503, 397] on input "Note:" at bounding box center [564, 396] width 123 height 18
type input "Composition ménage"
click at [551, 438] on html "Vous avez le contrôle de vos données Nous utilisons des cookies, tout comme nos…" at bounding box center [458, 243] width 916 height 486
click at [835, 58] on button "Sauvegarder" at bounding box center [836, 58] width 90 height 27
click at [284, 393] on select "Person Emprunteur Co-emprunteur" at bounding box center [284, 396] width 58 height 15
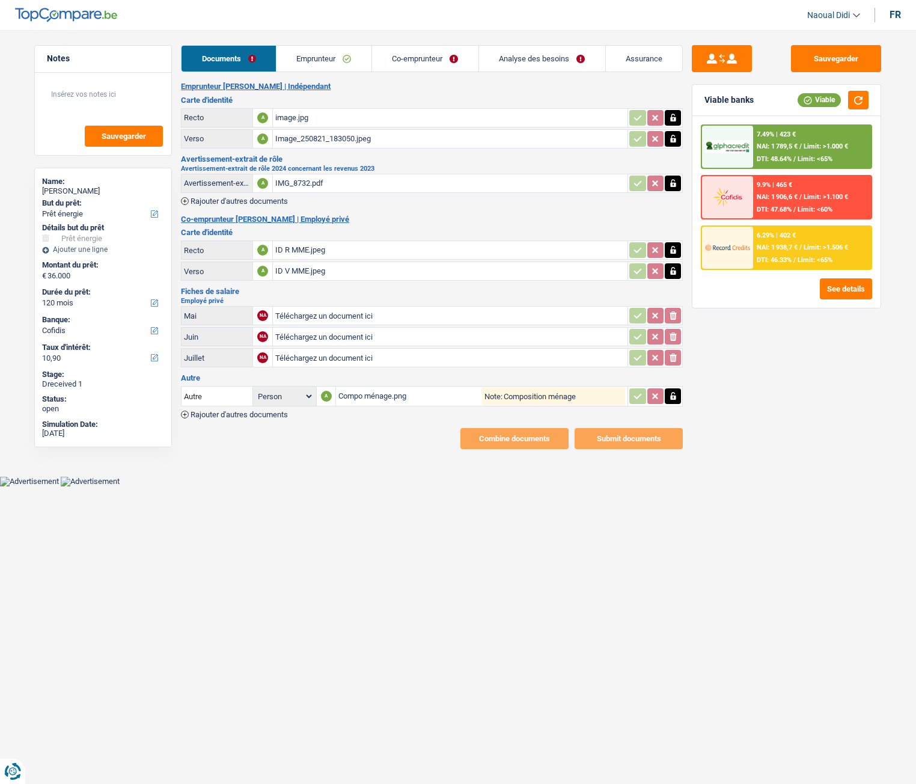
select select "applicant"
click at [255, 389] on select "Person Emprunteur Co-emprunteur" at bounding box center [284, 396] width 58 height 15
click at [832, 58] on button "Sauvegarder" at bounding box center [836, 58] width 90 height 27
click at [311, 58] on link "Emprunteur" at bounding box center [324, 59] width 95 height 26
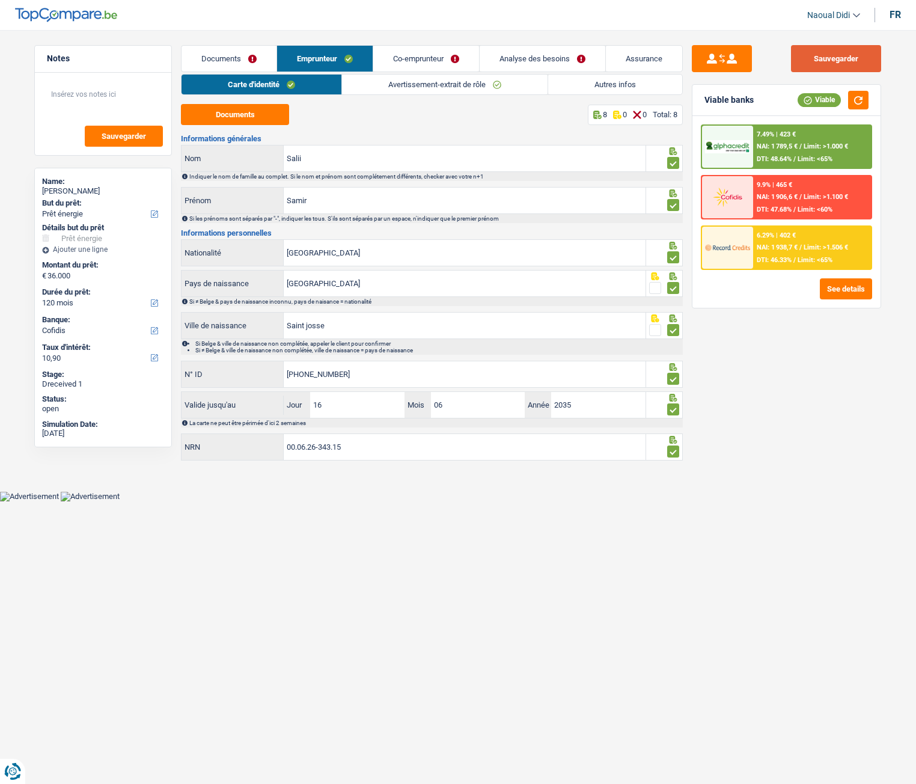
click at [854, 54] on button "Sauvegarder" at bounding box center [836, 58] width 90 height 27
click at [238, 121] on button "Documents" at bounding box center [235, 114] width 108 height 21
click at [319, 159] on input "Salii" at bounding box center [465, 158] width 362 height 26
click at [442, 86] on link "Avertissement-extrait de rôle" at bounding box center [445, 85] width 206 height 20
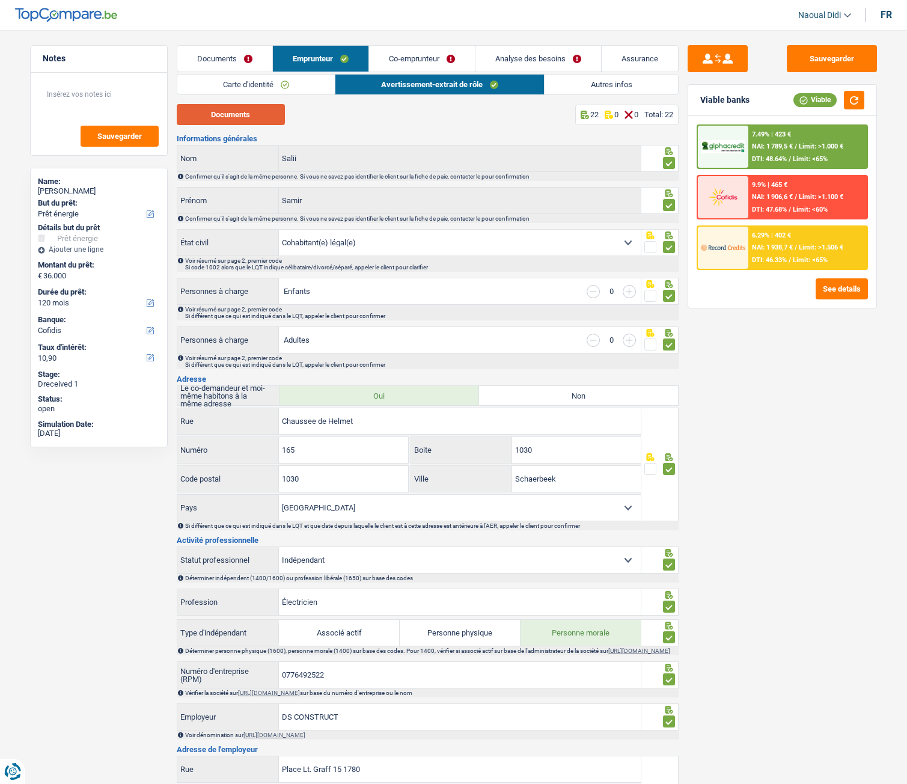
click at [236, 115] on button "Documents" at bounding box center [231, 114] width 108 height 21
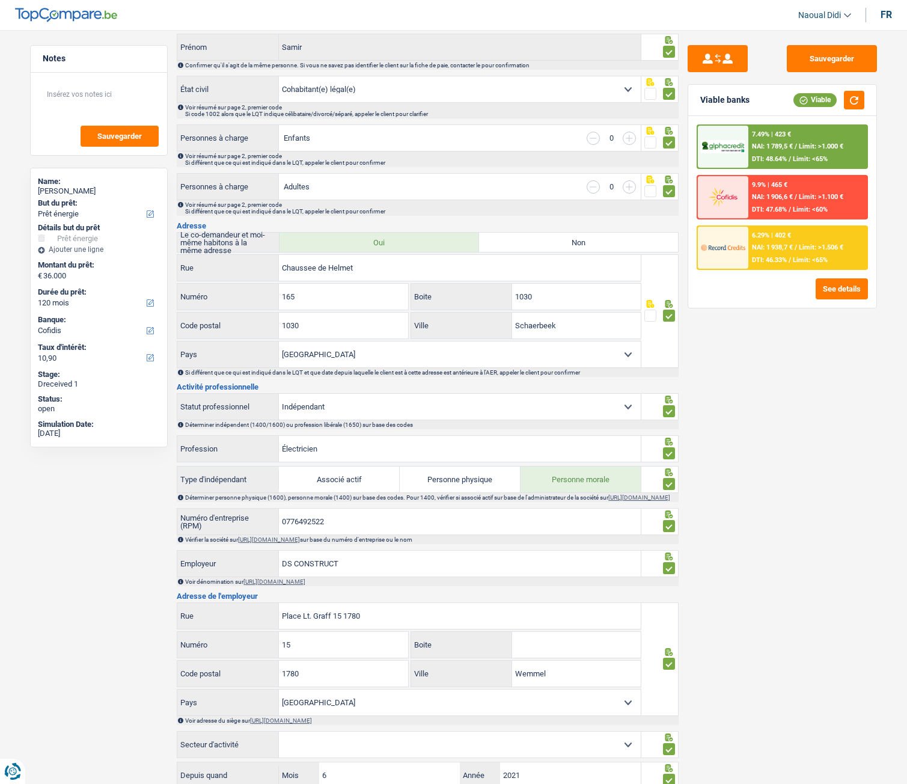
scroll to position [180, 0]
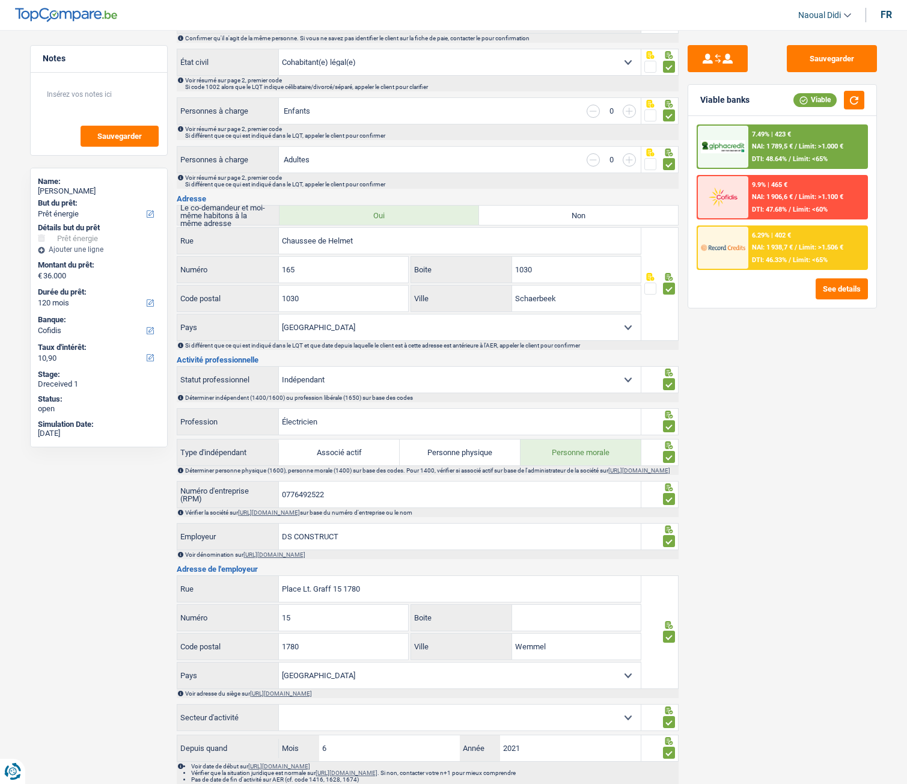
click at [391, 380] on select "Ouvrier Employé privé Employé public Invalide Indépendant Pensionné Chômeur Mut…" at bounding box center [460, 380] width 362 height 26
click at [757, 438] on div "Sauvegarder Viable banks Viable 7.49% | 423 € NAI: 1 789,5 € / Limit: >1.000 € …" at bounding box center [782, 403] width 207 height 716
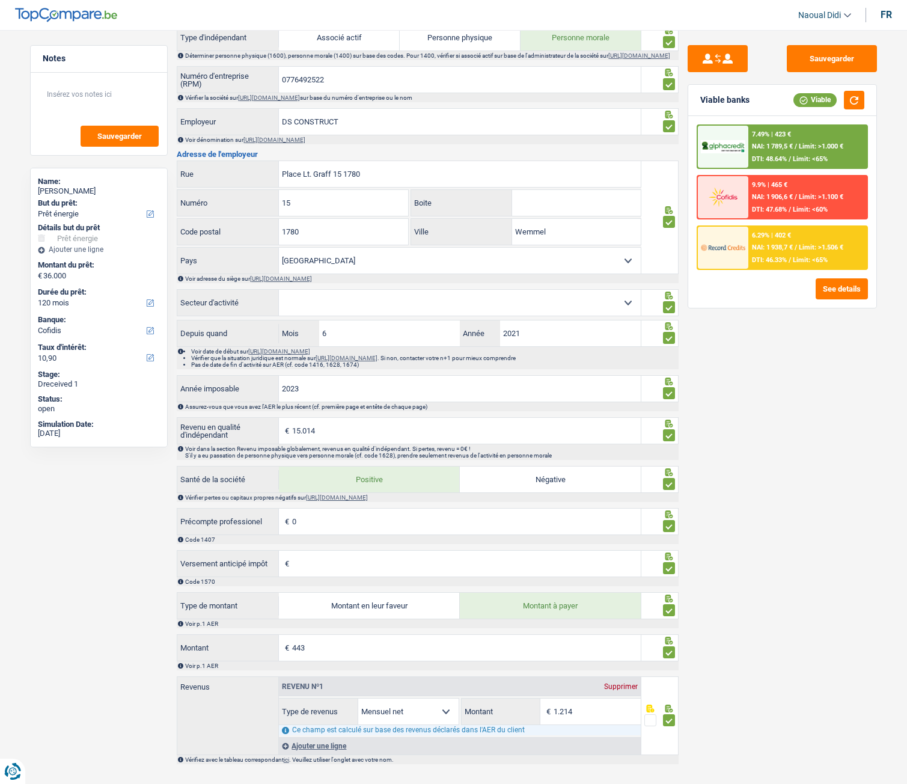
scroll to position [601, 0]
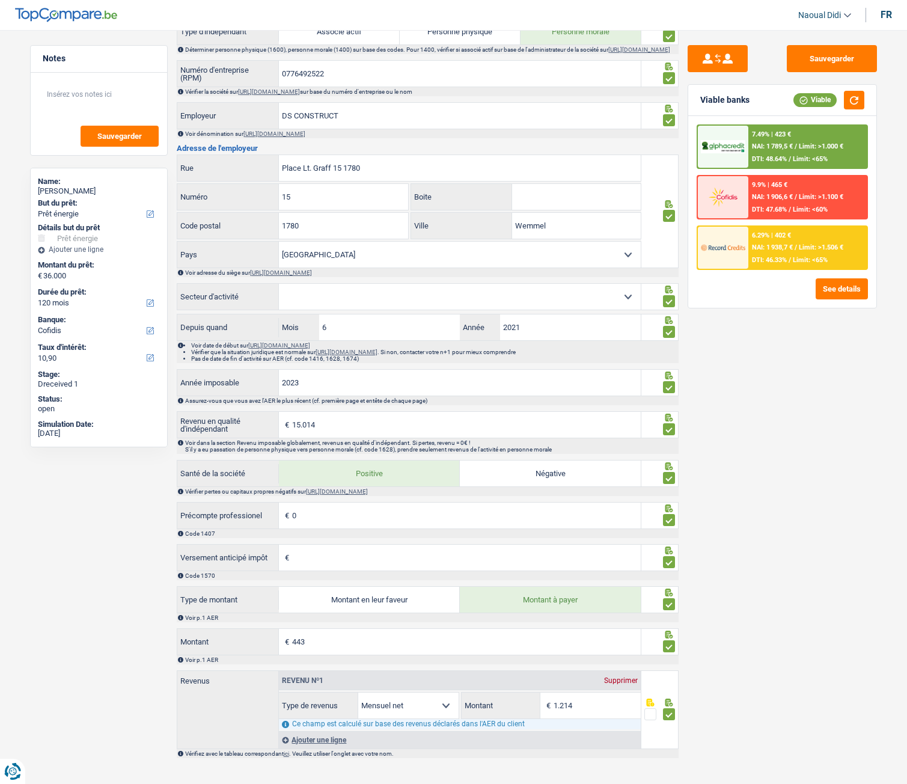
click at [335, 287] on div "Informations générales Salii Nom Confirmer qu'il s'agit de la même personne. Si…" at bounding box center [428, 146] width 502 height 1224
drag, startPoint x: 338, startPoint y: 295, endPoint x: 358, endPoint y: 294, distance: 20.4
click at [338, 295] on select "Agriculture/Pêche Industrie Horeca Courier/Fitness/Taxi Construction Banques/As…" at bounding box center [460, 297] width 362 height 26
select select "smallCompanies"
click at [279, 290] on select "Agriculture/Pêche Industrie Horeca Courier/Fitness/Taxi Construction Banques/As…" at bounding box center [460, 297] width 362 height 26
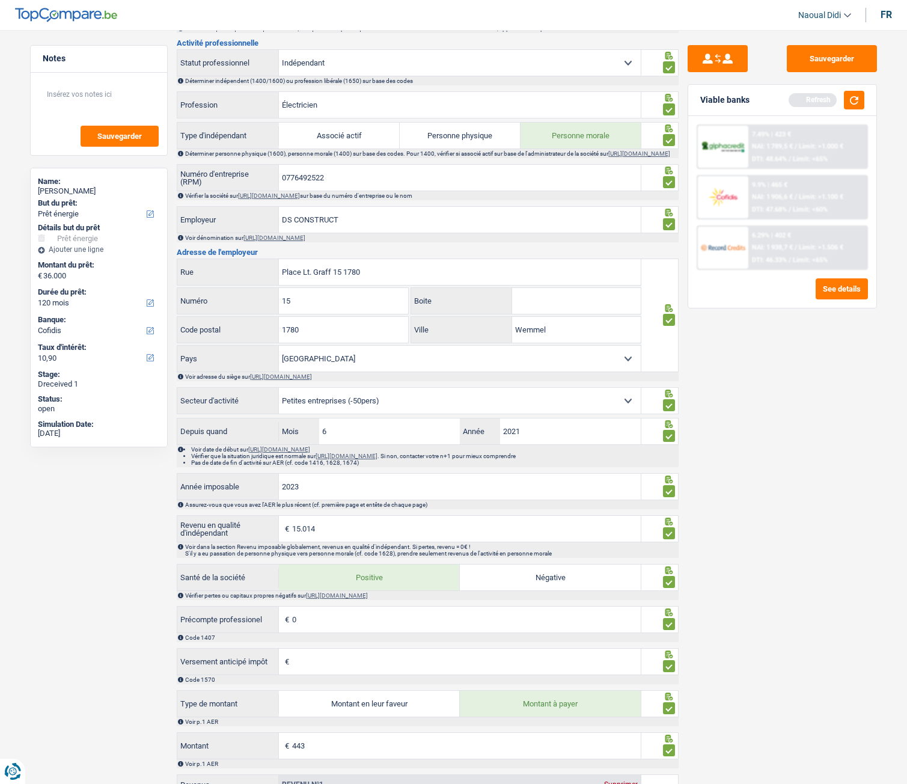
scroll to position [481, 0]
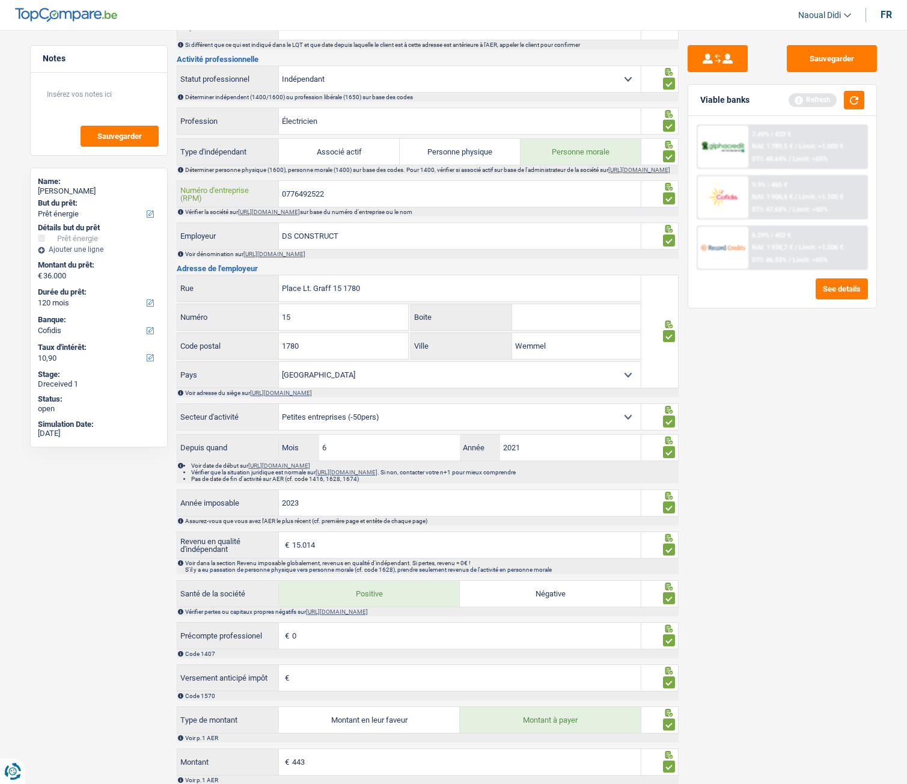
drag, startPoint x: 340, startPoint y: 204, endPoint x: 275, endPoint y: 200, distance: 65.1
click at [275, 200] on div "0776492522 Numéro d'entreprise (RPM)" at bounding box center [409, 194] width 464 height 26
click at [302, 257] on link "https://kbopub.economie.fgov.be/kbopub/zoeknummerform.html" at bounding box center [274, 254] width 62 height 7
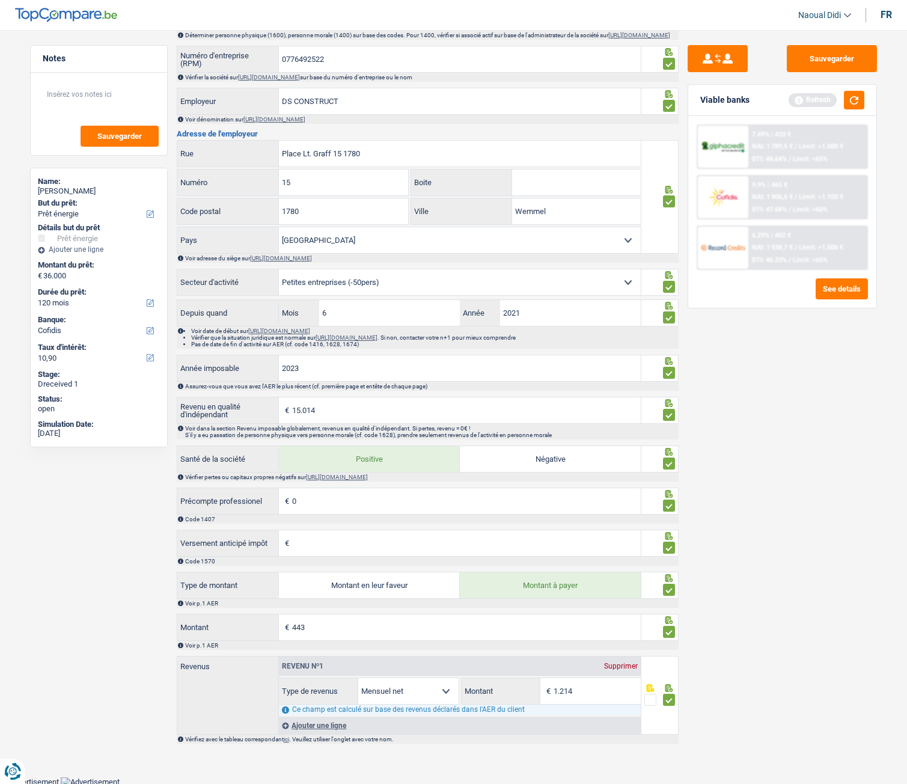
scroll to position [624, 0]
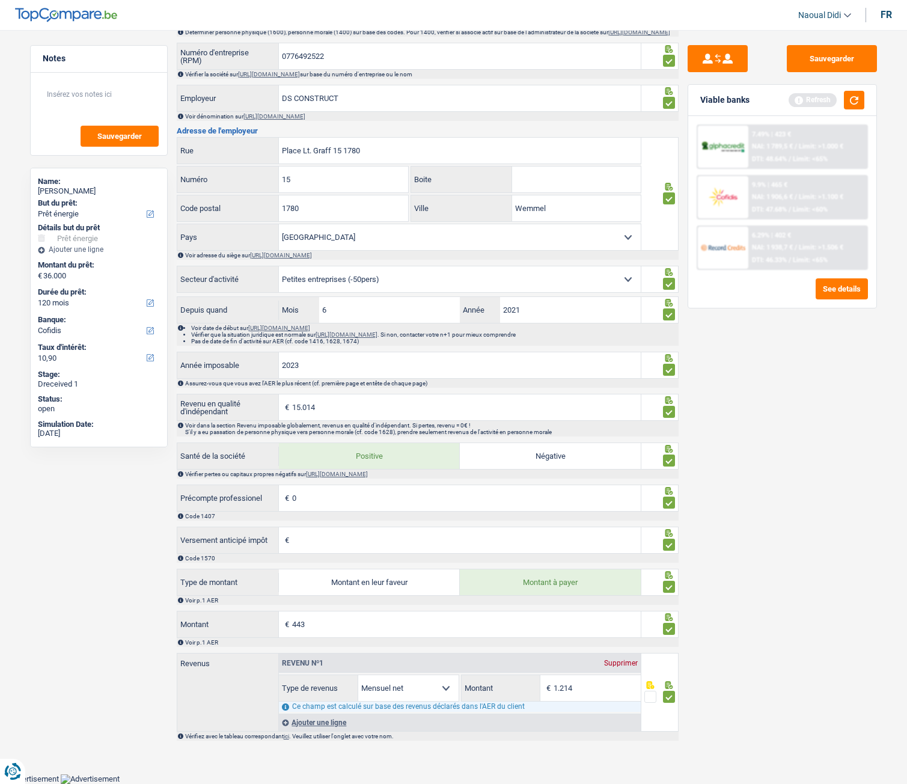
click at [336, 438] on input "0" at bounding box center [466, 498] width 349 height 26
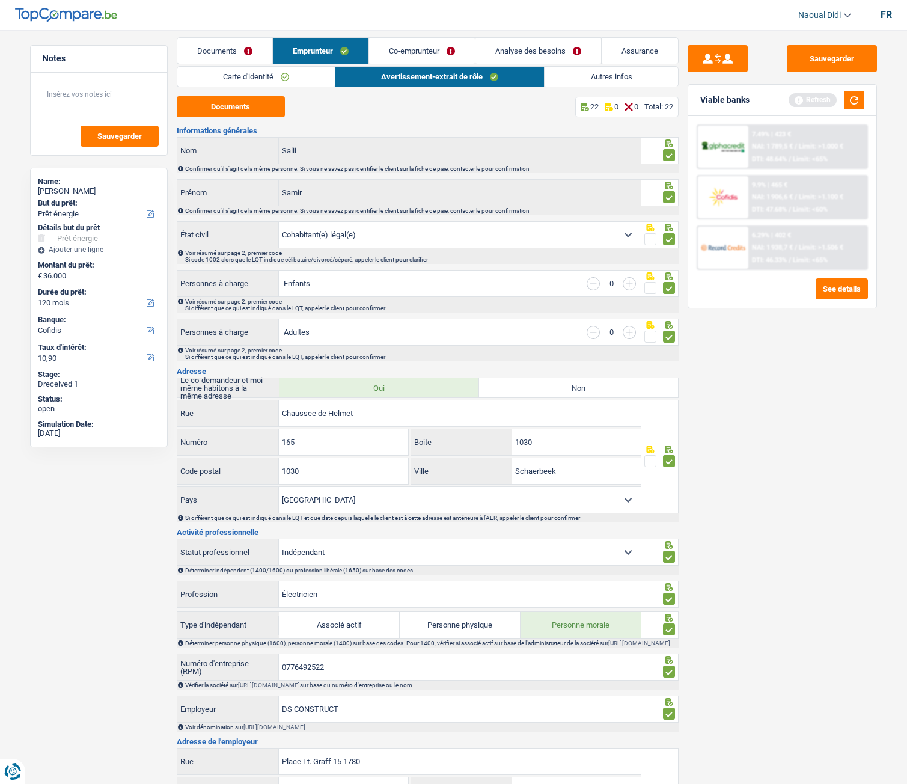
scroll to position [0, 0]
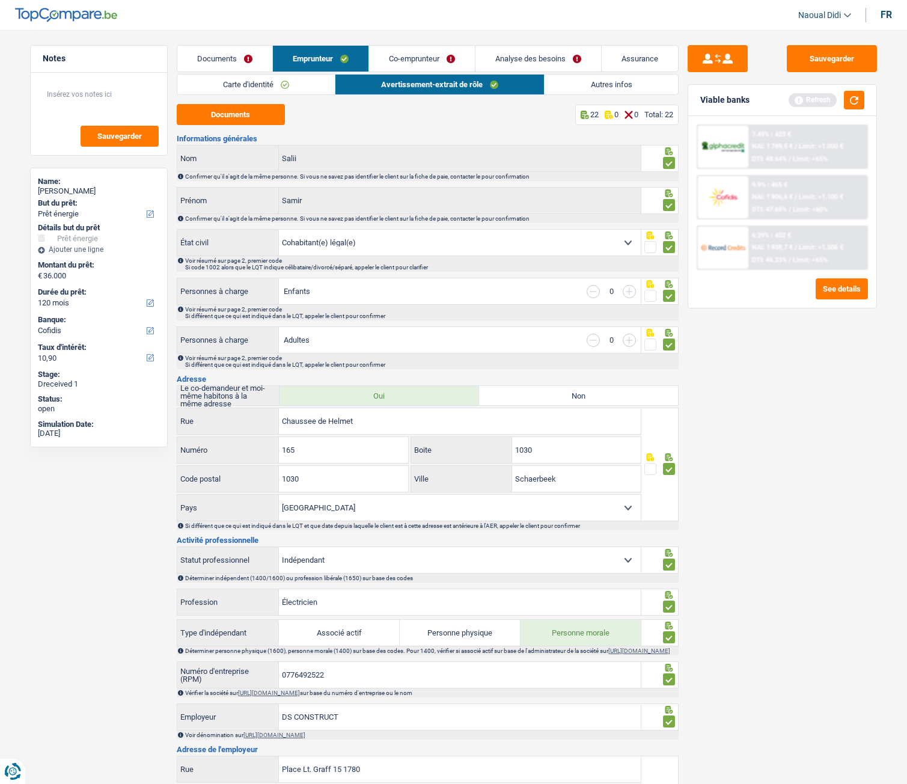
click at [409, 52] on link "Co-emprunteur" at bounding box center [422, 59] width 106 height 26
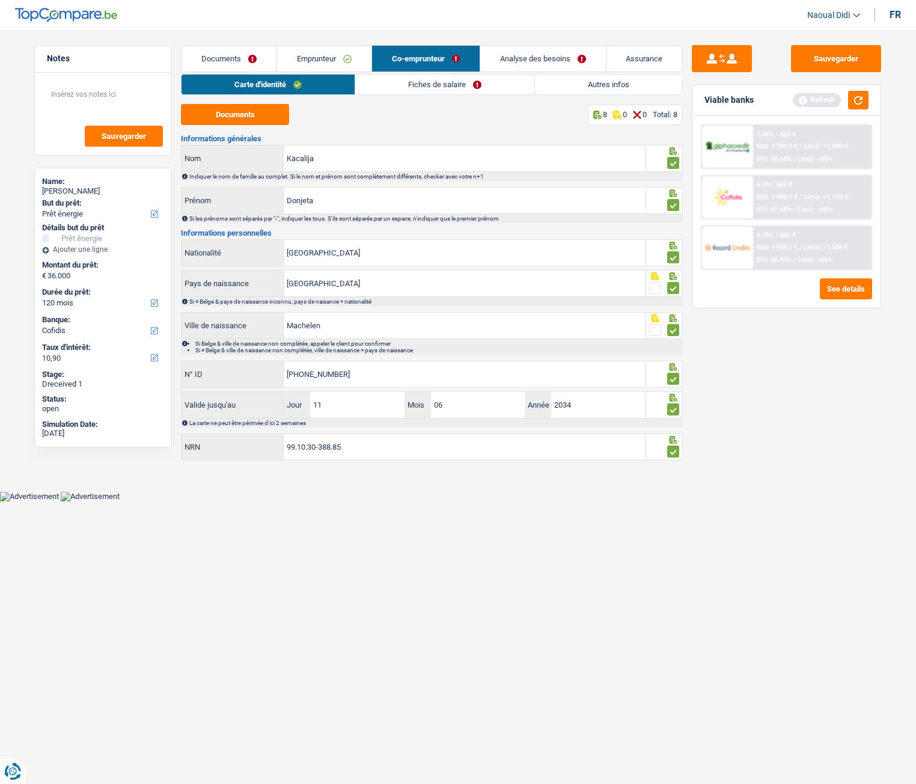
click at [247, 129] on div "Documents 8 0 0 Total: 8 Informations générales Kacalija Nom Indiquer le nom de…" at bounding box center [432, 283] width 502 height 358
click at [245, 119] on button "Documents" at bounding box center [235, 114] width 108 height 21
click at [445, 88] on link "Fiches de salaire" at bounding box center [444, 85] width 179 height 20
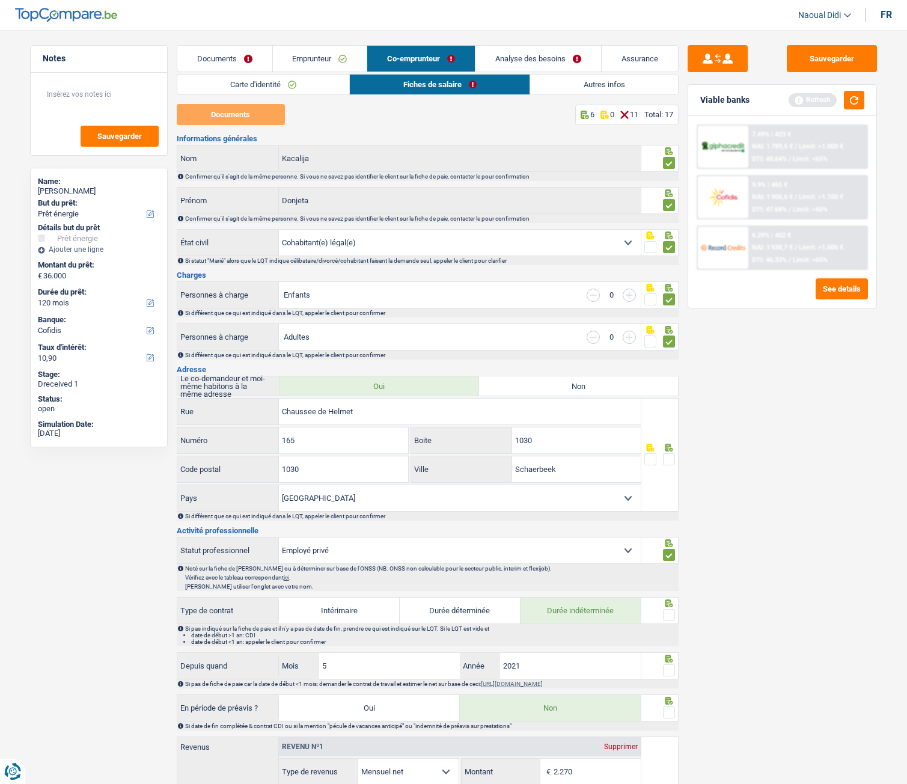
click at [671, 438] on span at bounding box center [669, 459] width 12 height 12
click at [0, 0] on input "radio" at bounding box center [0, 0] width 0 height 0
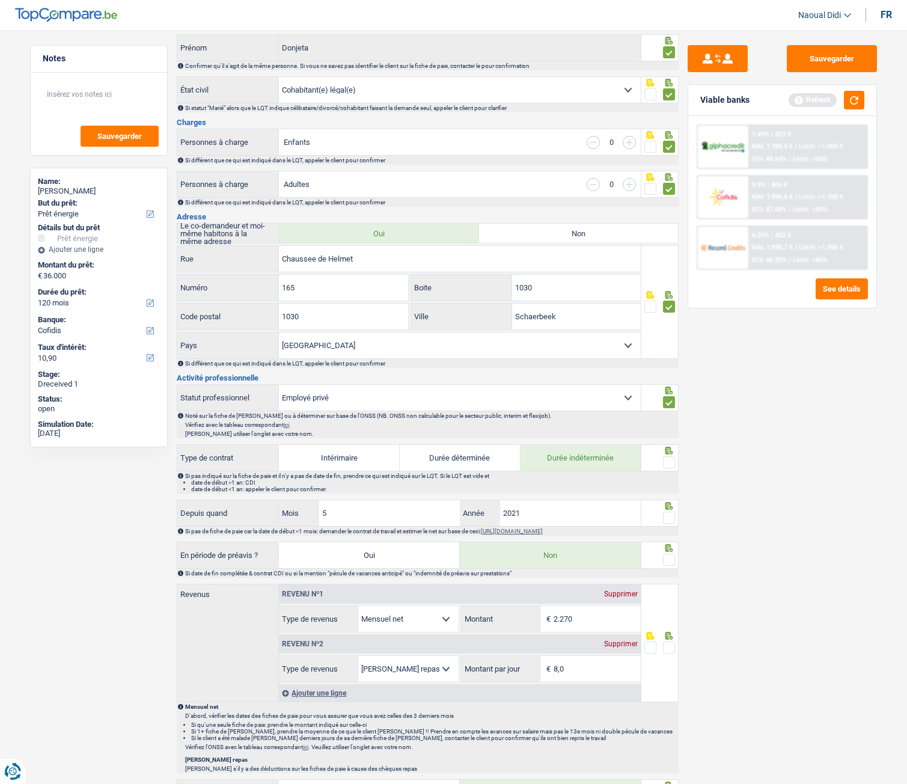
scroll to position [180, 0]
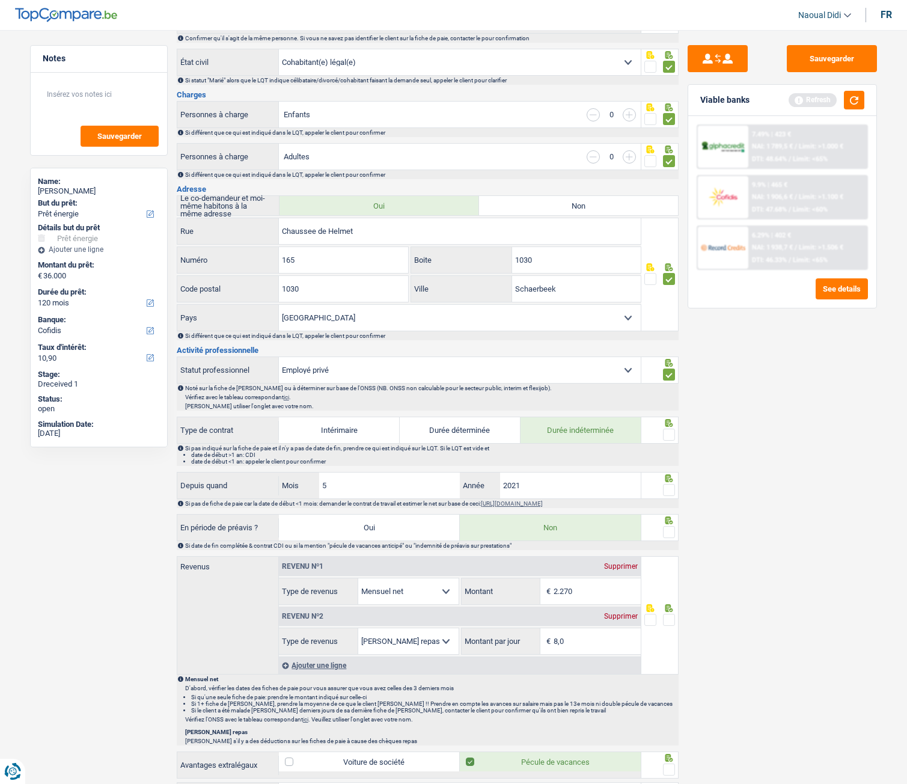
click at [667, 438] on span at bounding box center [669, 435] width 12 height 12
click at [0, 0] on input "radio" at bounding box center [0, 0] width 0 height 0
click at [671, 438] on span at bounding box center [669, 490] width 12 height 12
click at [0, 0] on input "radio" at bounding box center [0, 0] width 0 height 0
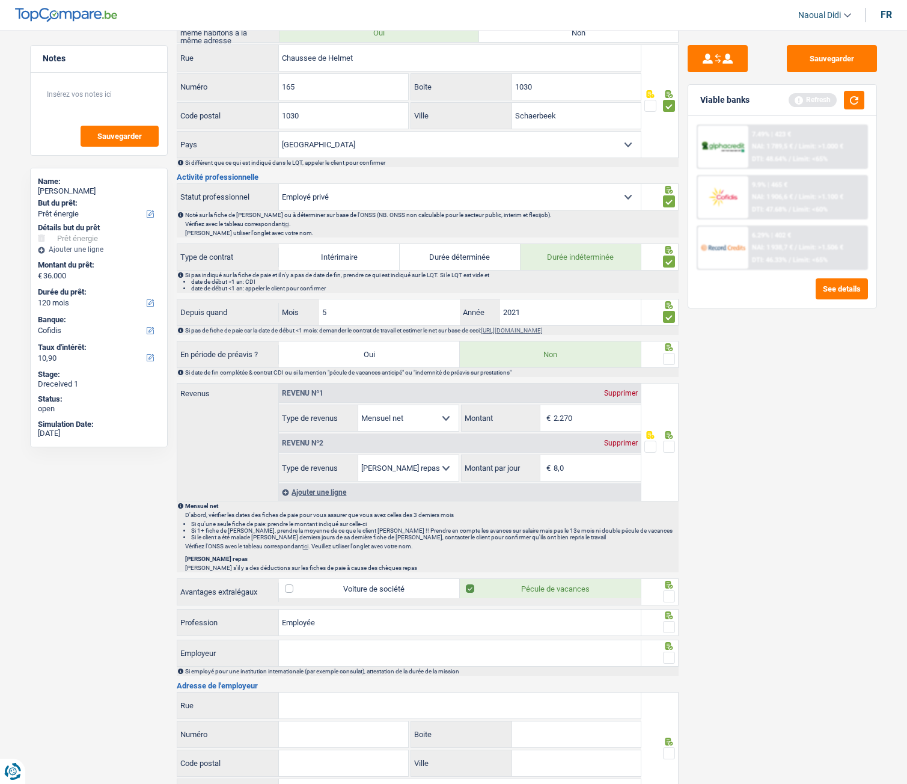
scroll to position [361, 0]
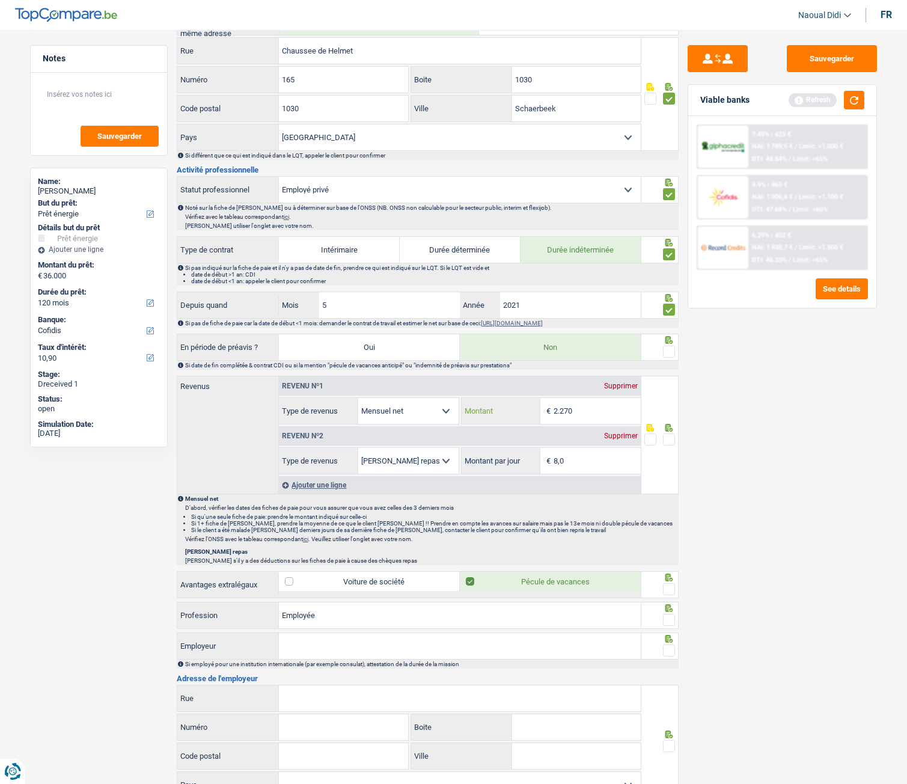
click at [587, 413] on input "2.270" at bounding box center [597, 411] width 87 height 26
type input "2.275"
click at [736, 438] on div "Sauvegarder Viable banks Refresh 7.49% | 423 € NAI: 1 789,5 € / Limit: >1.000 €…" at bounding box center [782, 403] width 207 height 716
drag, startPoint x: 667, startPoint y: 441, endPoint x: 709, endPoint y: 445, distance: 42.3
click at [669, 438] on span at bounding box center [669, 439] width 12 height 12
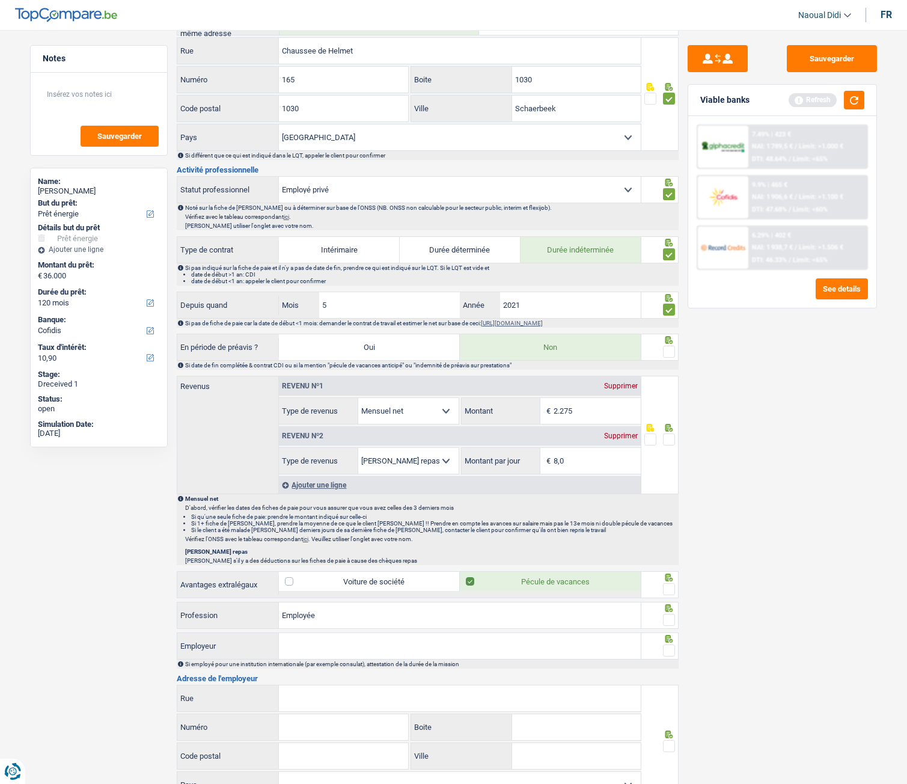
click at [0, 0] on input "radio" at bounding box center [0, 0] width 0 height 0
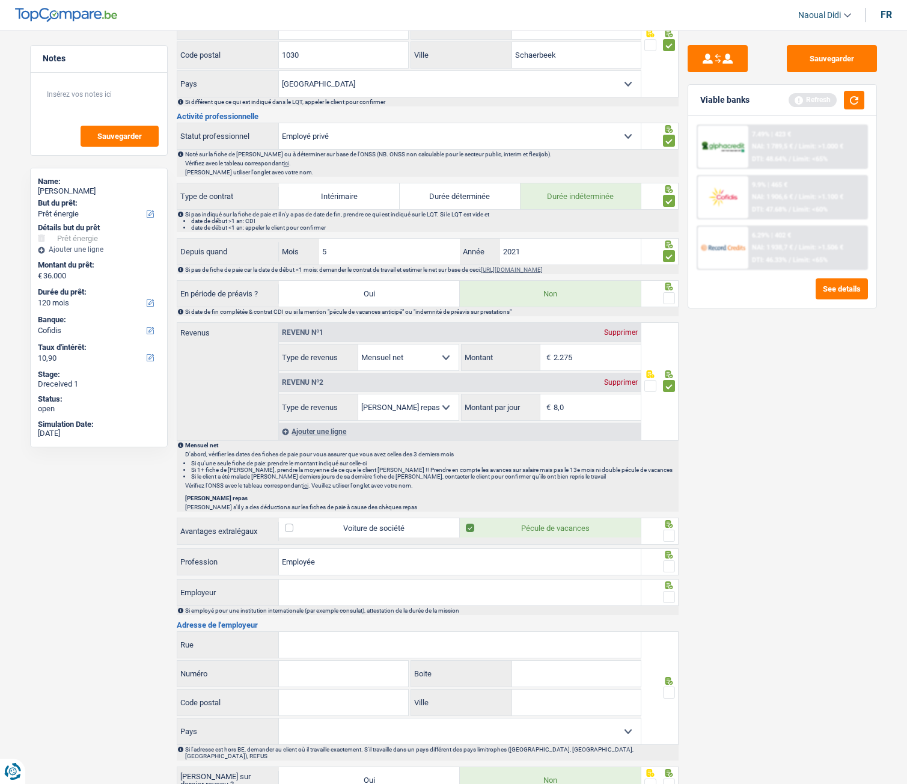
scroll to position [481, 0]
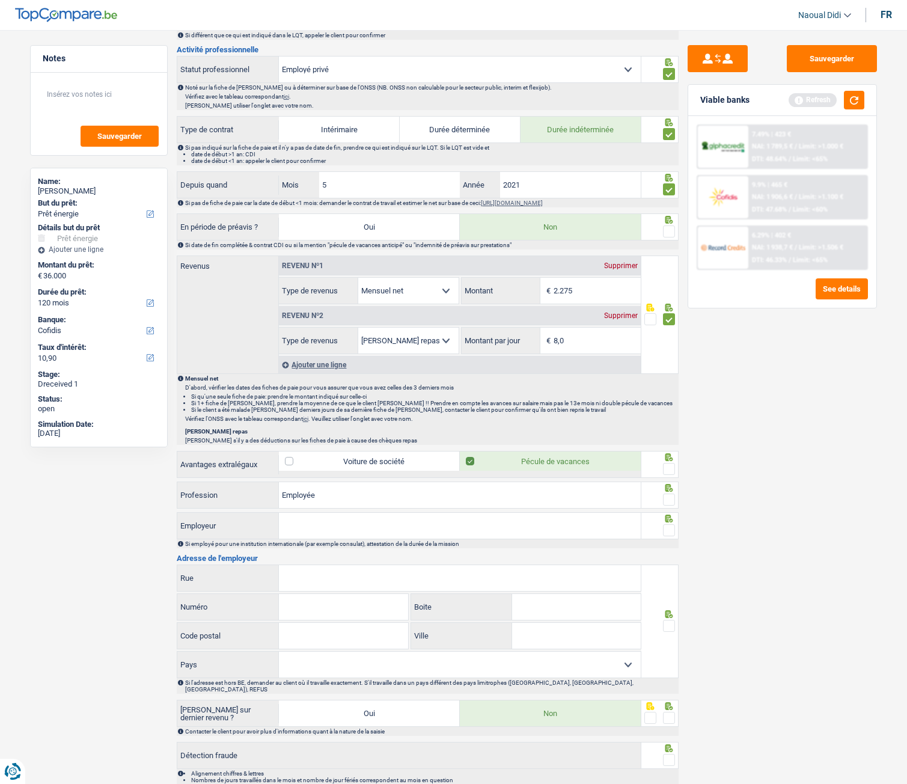
click at [667, 438] on span at bounding box center [669, 469] width 12 height 12
click at [0, 0] on input "radio" at bounding box center [0, 0] width 0 height 0
click at [667, 438] on span at bounding box center [669, 499] width 12 height 12
click at [0, 0] on input "radio" at bounding box center [0, 0] width 0 height 0
click at [351, 438] on input "Employeur" at bounding box center [460, 526] width 362 height 26
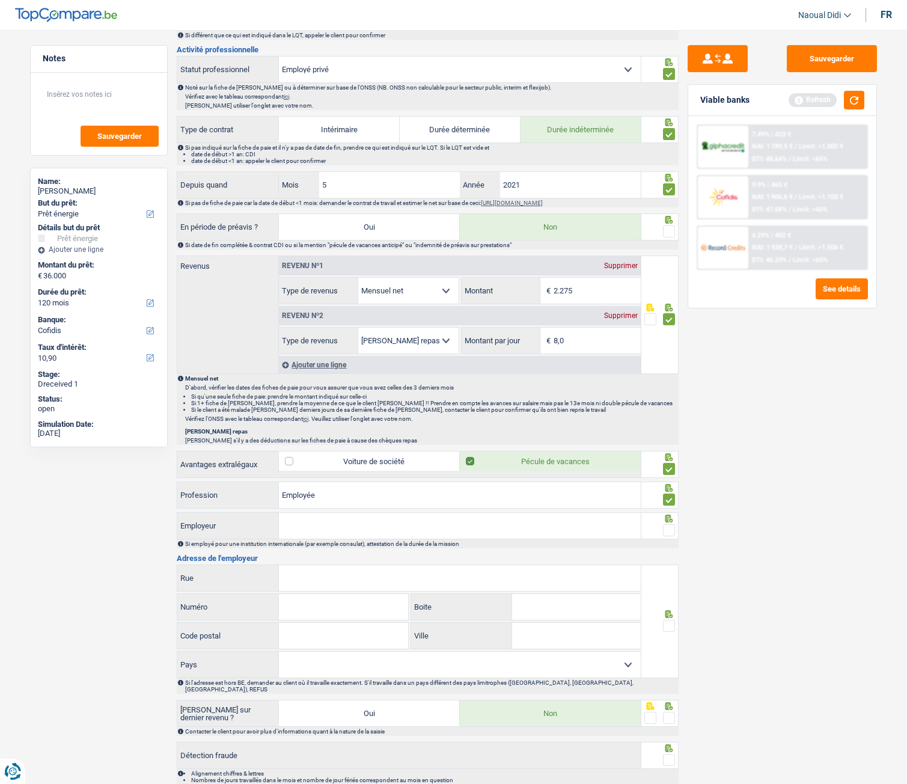
click at [314, 438] on input "Employeur" at bounding box center [460, 526] width 362 height 26
paste input "UNIVERSAL RUBBER MANUFACT."
type input "UNIVERSAL RUBBER MANUFACT"
click at [666, 438] on span at bounding box center [669, 530] width 12 height 12
click at [0, 0] on input "radio" at bounding box center [0, 0] width 0 height 0
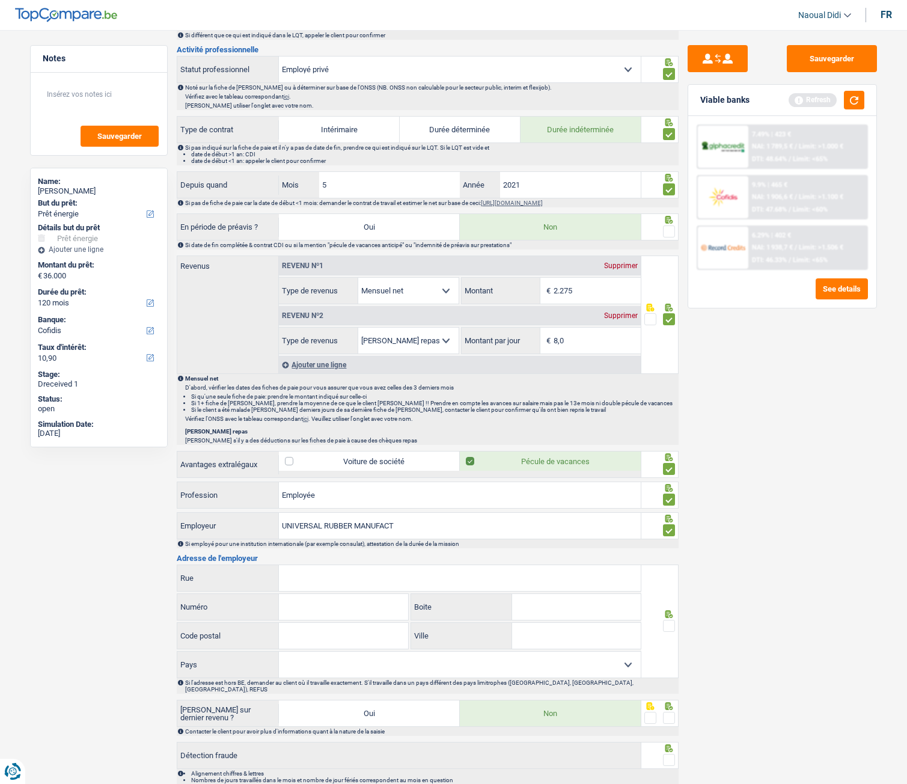
click at [320, 438] on input "Rue" at bounding box center [460, 578] width 362 height 26
paste input "HAACHTSESTEENWEG 162 1820 STEENOKKEBZEEL"
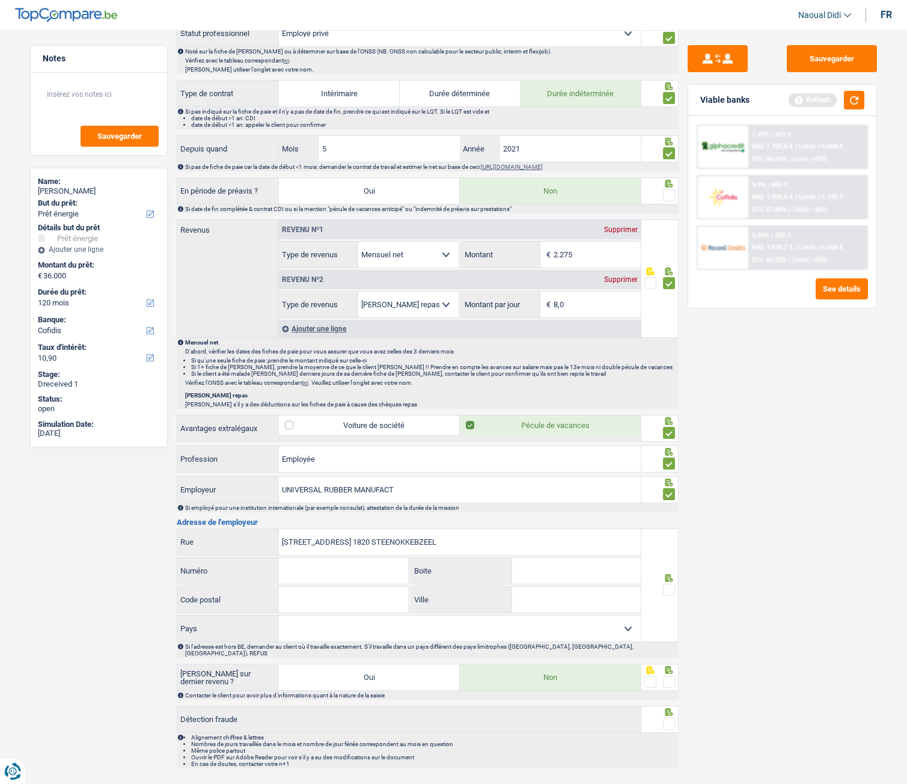
scroll to position [537, 0]
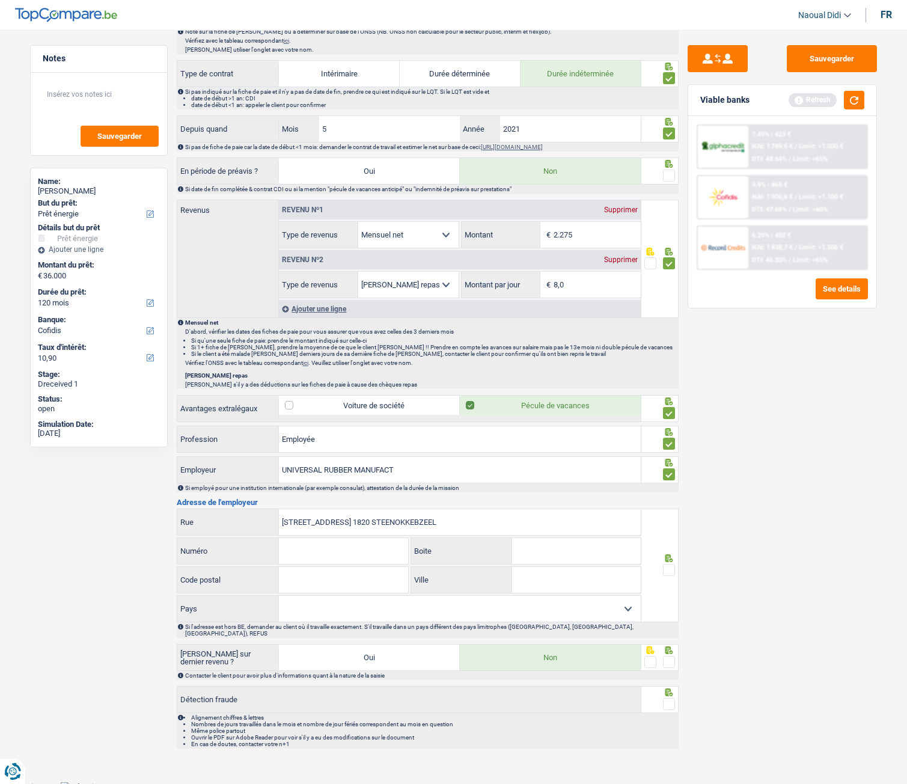
type input "HAACHTSESTEENWEG 162 1820 STEENOKKEBZEEL"
click at [307, 438] on input "Numéro" at bounding box center [343, 551] width 129 height 26
type input "162"
click at [308, 438] on input "Code postal" at bounding box center [343, 580] width 129 height 26
type input "1820"
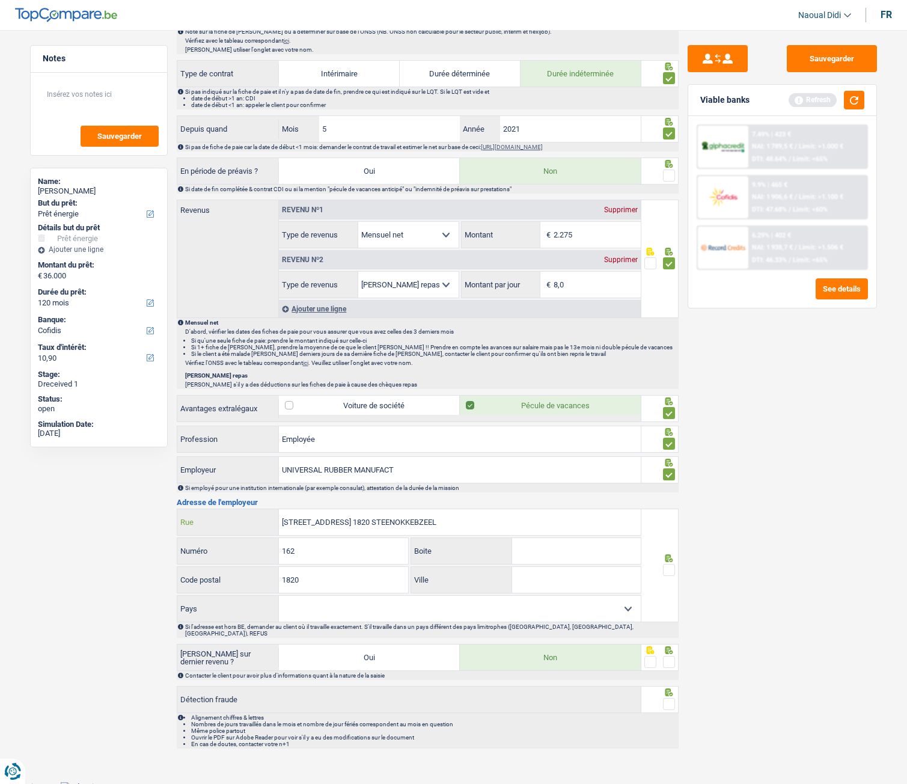
drag, startPoint x: 470, startPoint y: 521, endPoint x: 400, endPoint y: 513, distance: 70.7
click at [400, 438] on input "HAACHTSESTEENWEG 162 1820 STEENOKKEBZEEL" at bounding box center [460, 522] width 362 height 26
type input "HAACHTSESTEENWEG 162 1820"
click at [555, 438] on input "Ville" at bounding box center [576, 580] width 129 height 26
paste input "STEENOKKEBZEEL"
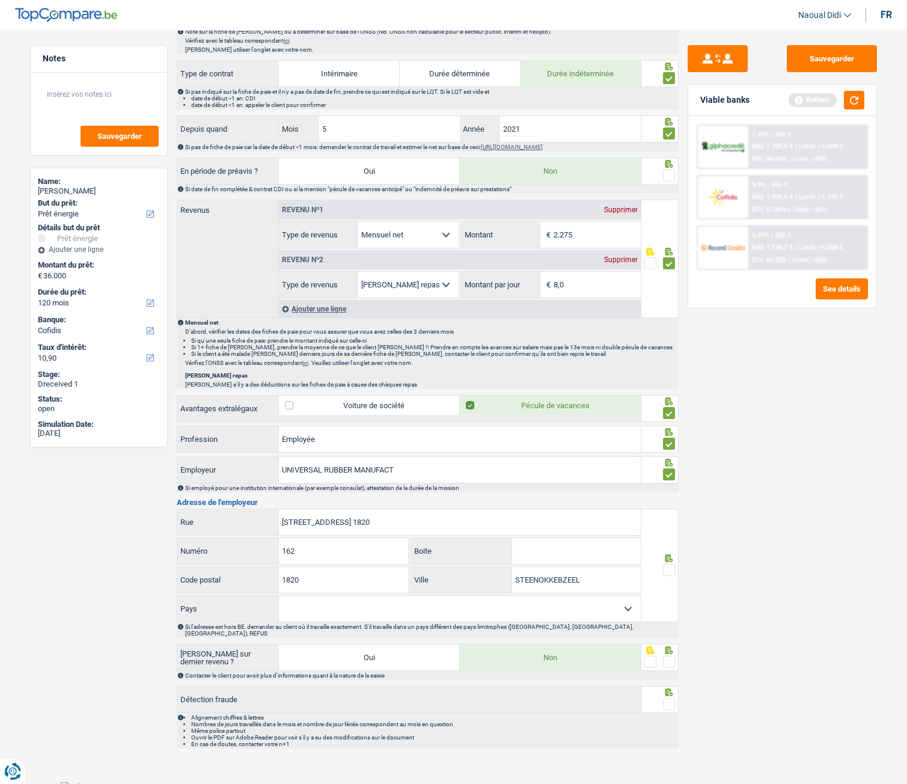
type input "STEENOKKEBZEEL"
click at [427, 438] on input "HAACHTSESTEENWEG 162 1820" at bounding box center [460, 522] width 362 height 26
type input "HAACHTSESTEENWEG"
click at [668, 438] on span at bounding box center [669, 570] width 12 height 12
click at [0, 0] on input "radio" at bounding box center [0, 0] width 0 height 0
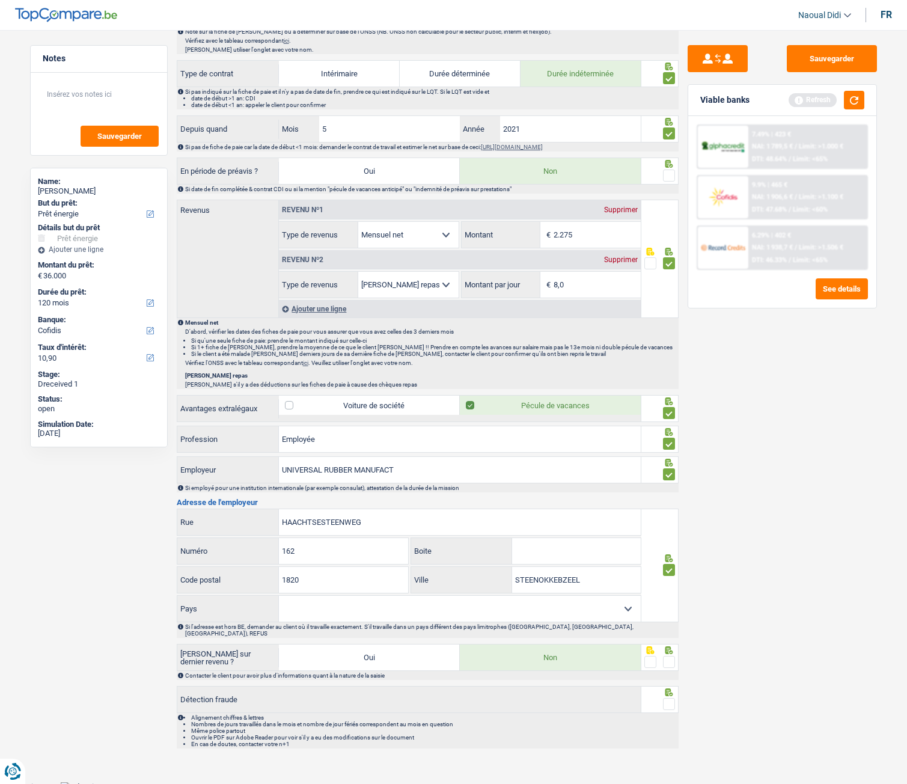
click at [542, 438] on select "Belgique France Allemagne Italie Luxembourg Pays-Bas Espagne Suisse Sélectionne…" at bounding box center [460, 609] width 362 height 26
select select "BE"
click at [279, 438] on select "Belgique France Allemagne Italie Luxembourg Pays-Bas Espagne Suisse Sélectionne…" at bounding box center [460, 609] width 362 height 26
drag, startPoint x: 340, startPoint y: 557, endPoint x: 258, endPoint y: 549, distance: 81.5
click at [258, 438] on div "162 Numéro" at bounding box center [292, 551] width 231 height 26
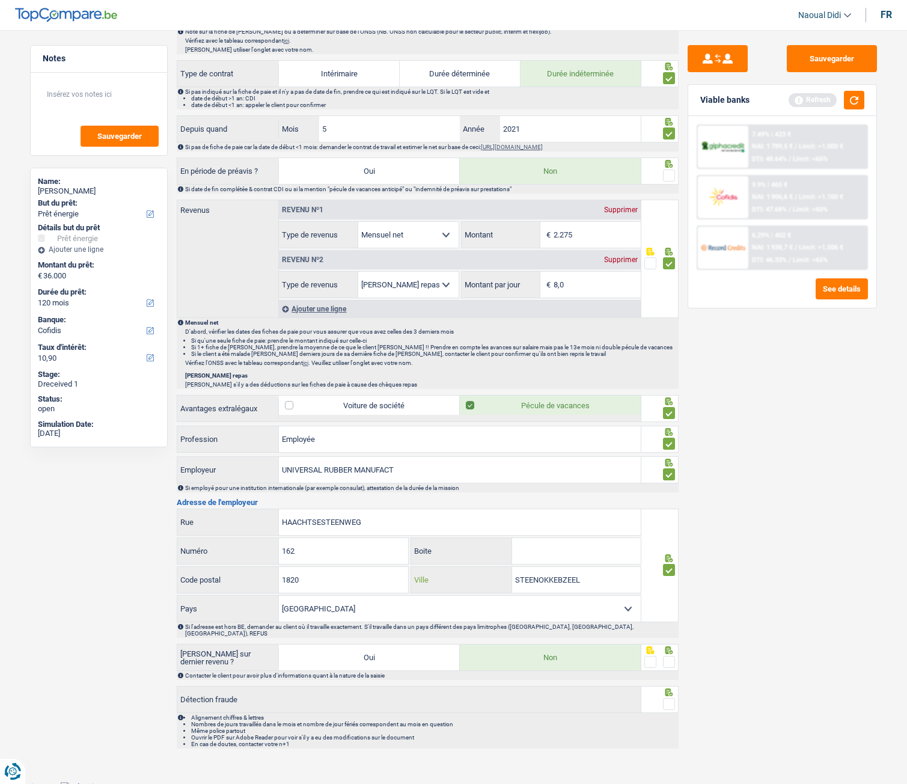
drag, startPoint x: 579, startPoint y: 579, endPoint x: 486, endPoint y: 572, distance: 93.4
click at [486, 438] on div "STEENOKKEBZEEL Ville" at bounding box center [526, 580] width 230 height 26
click at [671, 438] on span at bounding box center [669, 662] width 12 height 12
click at [0, 0] on input "radio" at bounding box center [0, 0] width 0 height 0
click at [668, 438] on span at bounding box center [669, 704] width 12 height 12
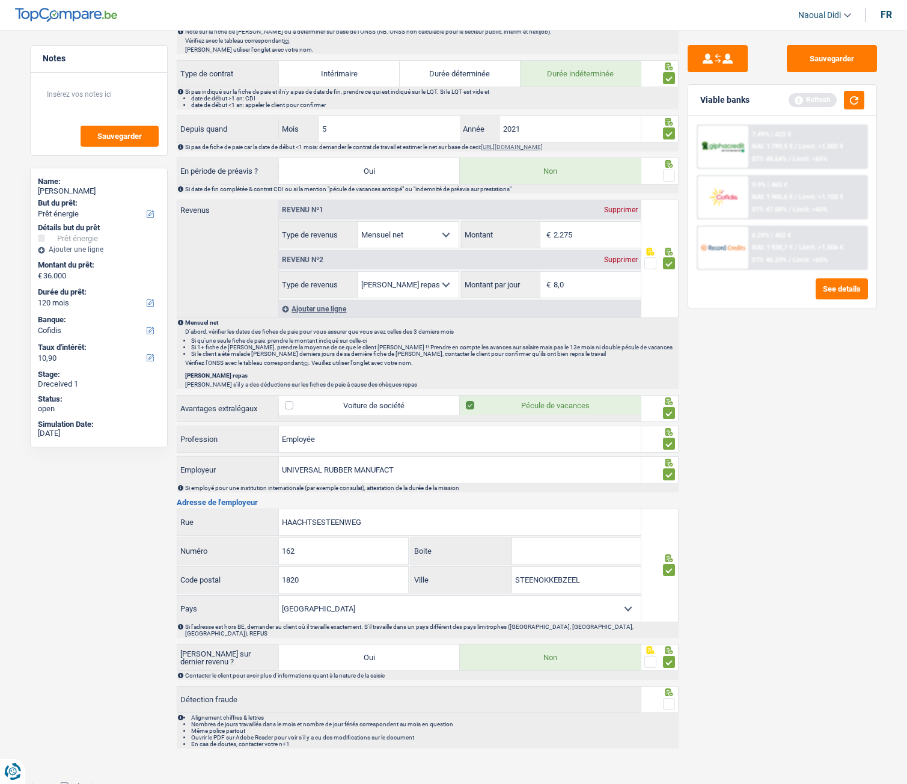
click at [0, 0] on input "radio" at bounding box center [0, 0] width 0 height 0
click at [814, 63] on button "Sauvegarder" at bounding box center [832, 58] width 90 height 27
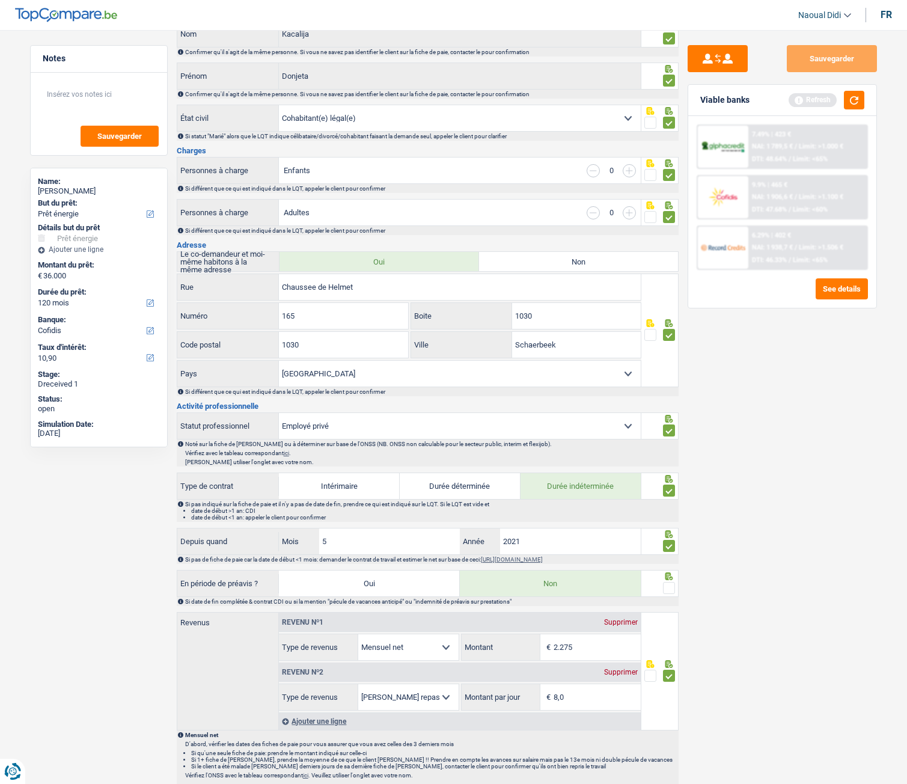
scroll to position [0, 0]
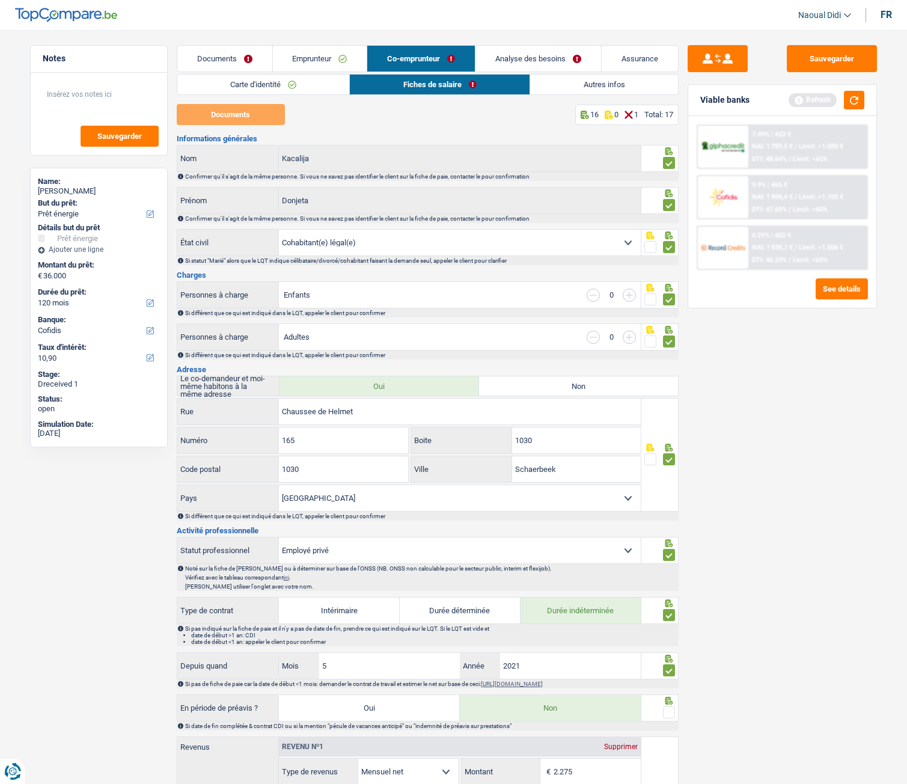
click at [530, 59] on link "Analyse des besoins" at bounding box center [538, 59] width 126 height 26
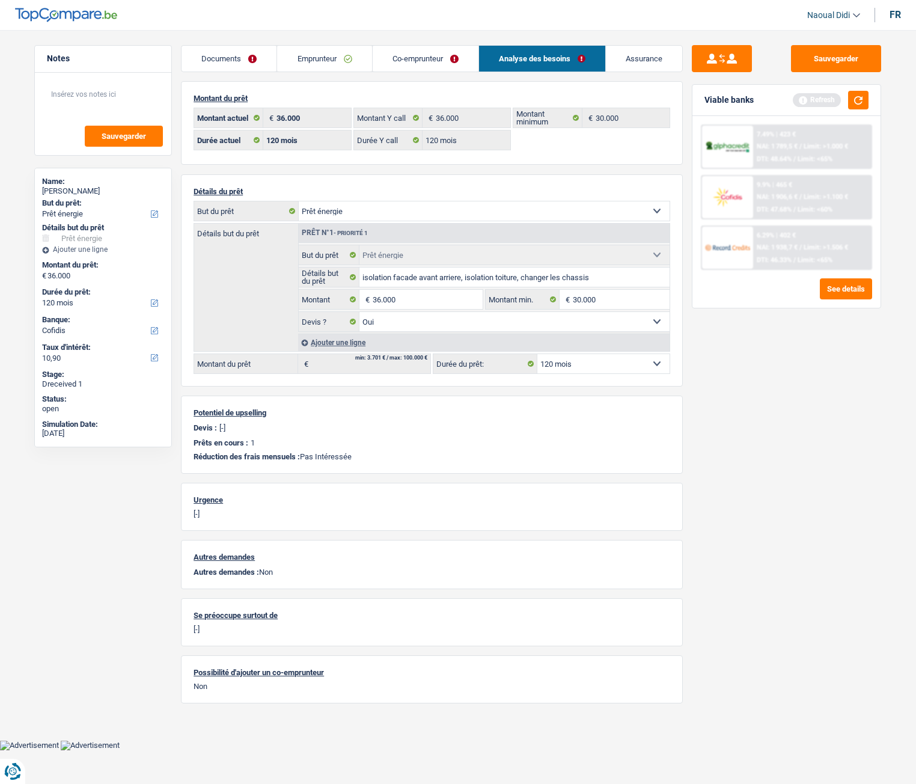
click at [420, 61] on link "Co-emprunteur" at bounding box center [426, 59] width 106 height 26
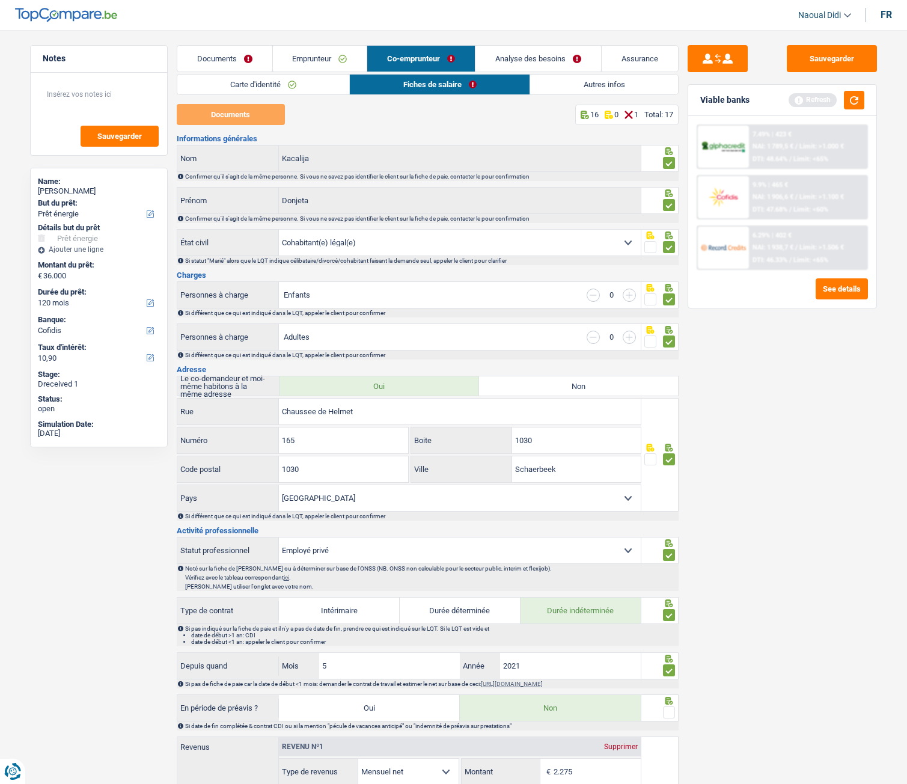
click at [592, 85] on link "Autres infos" at bounding box center [604, 85] width 148 height 20
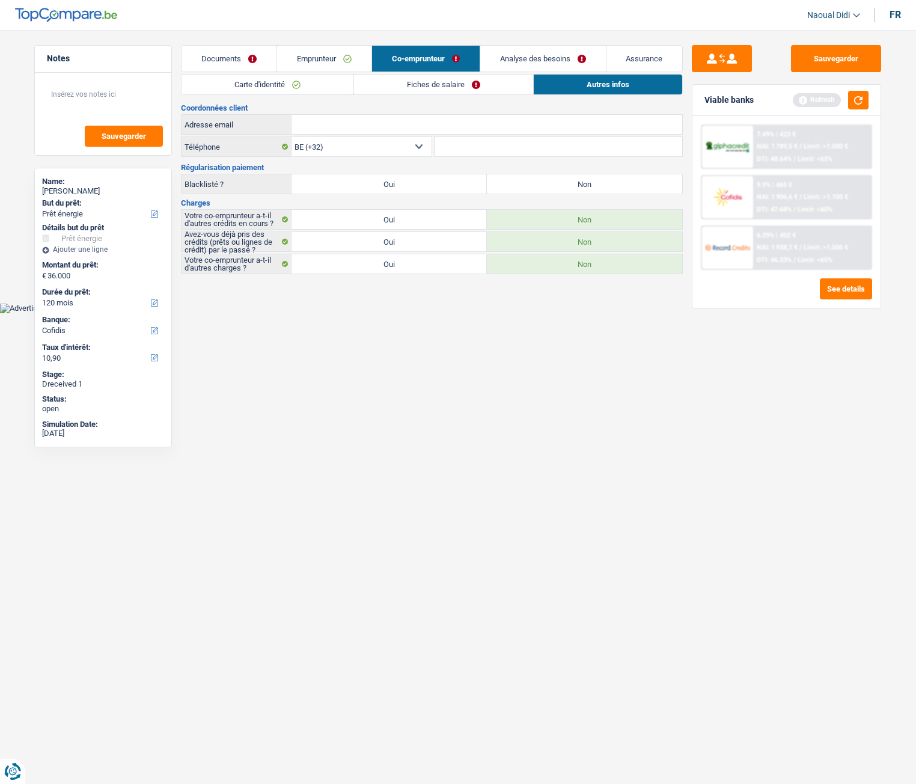
click at [408, 86] on link "Fiches de salaire" at bounding box center [443, 85] width 179 height 20
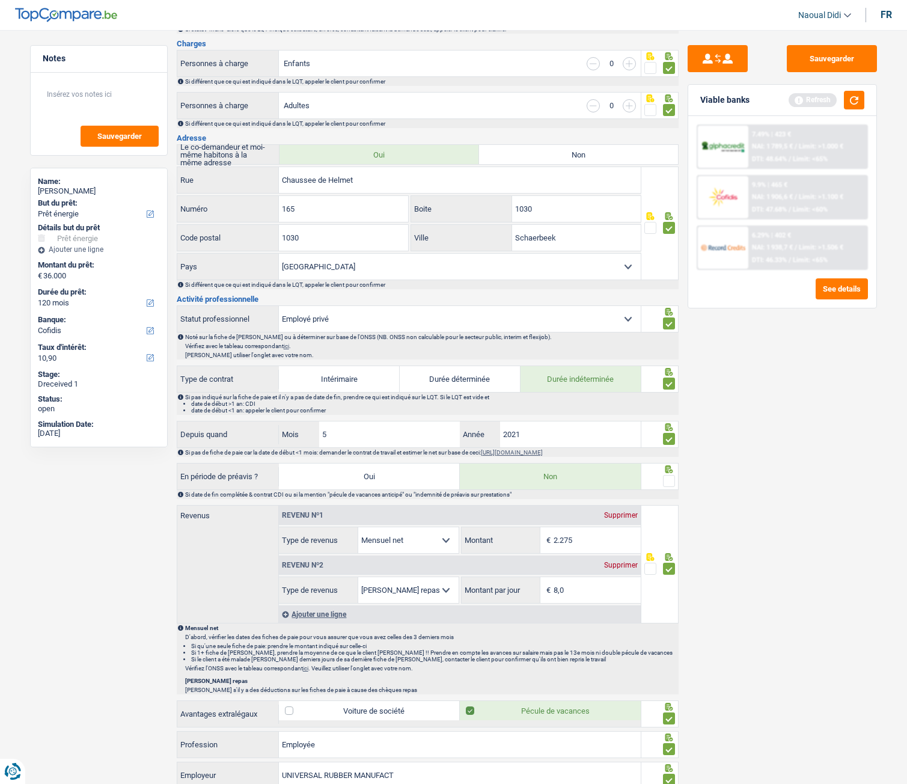
scroll to position [240, 0]
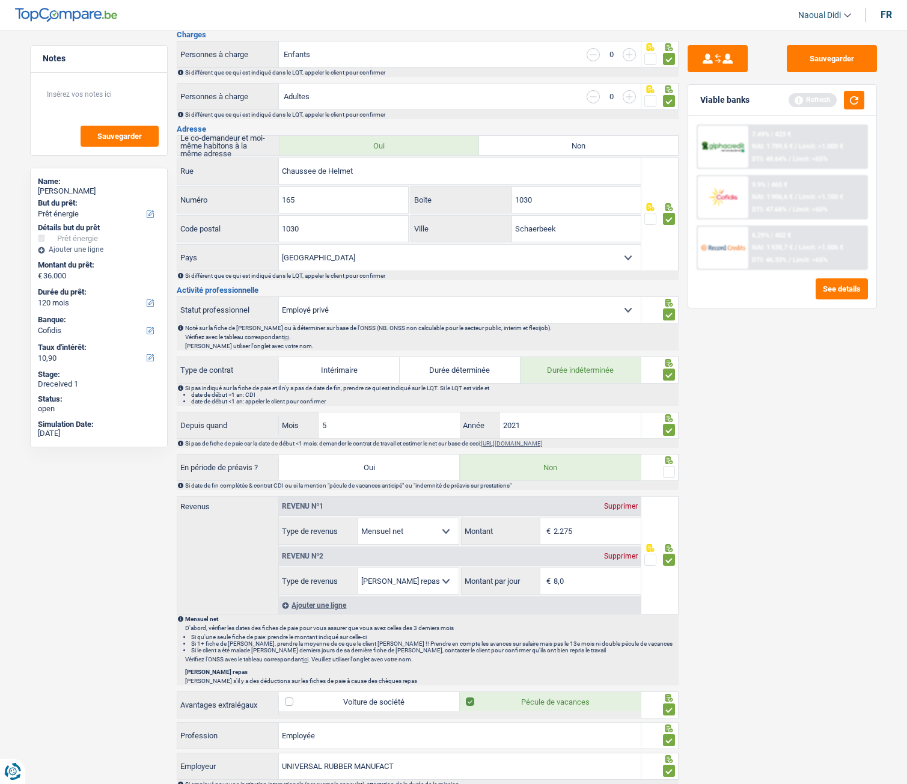
click at [673, 438] on span at bounding box center [669, 472] width 12 height 12
click at [0, 0] on input "radio" at bounding box center [0, 0] width 0 height 0
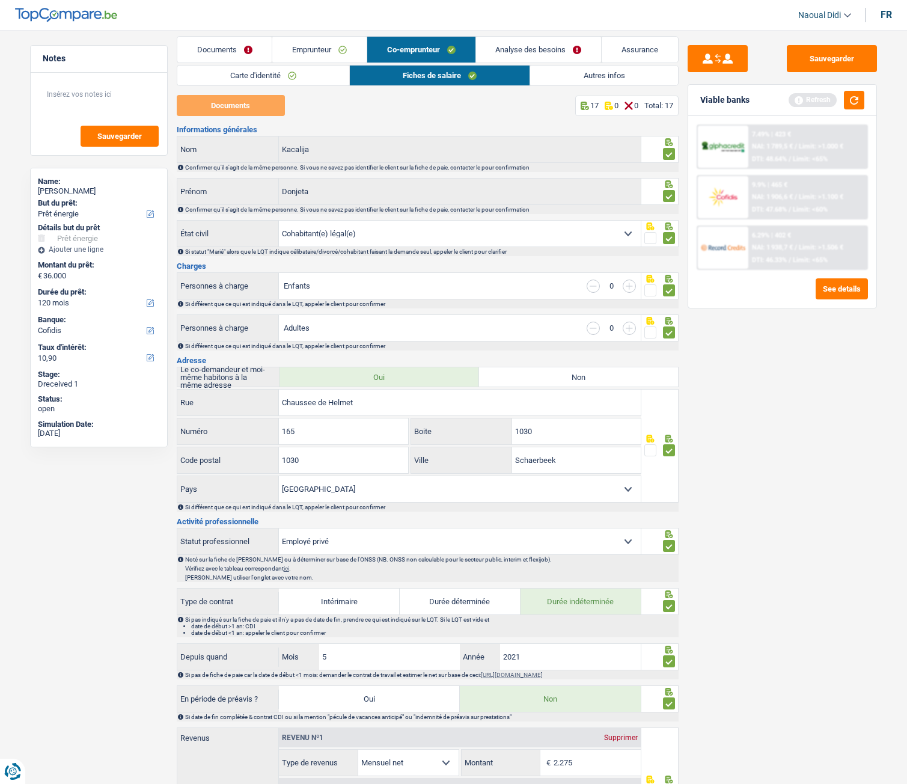
scroll to position [0, 0]
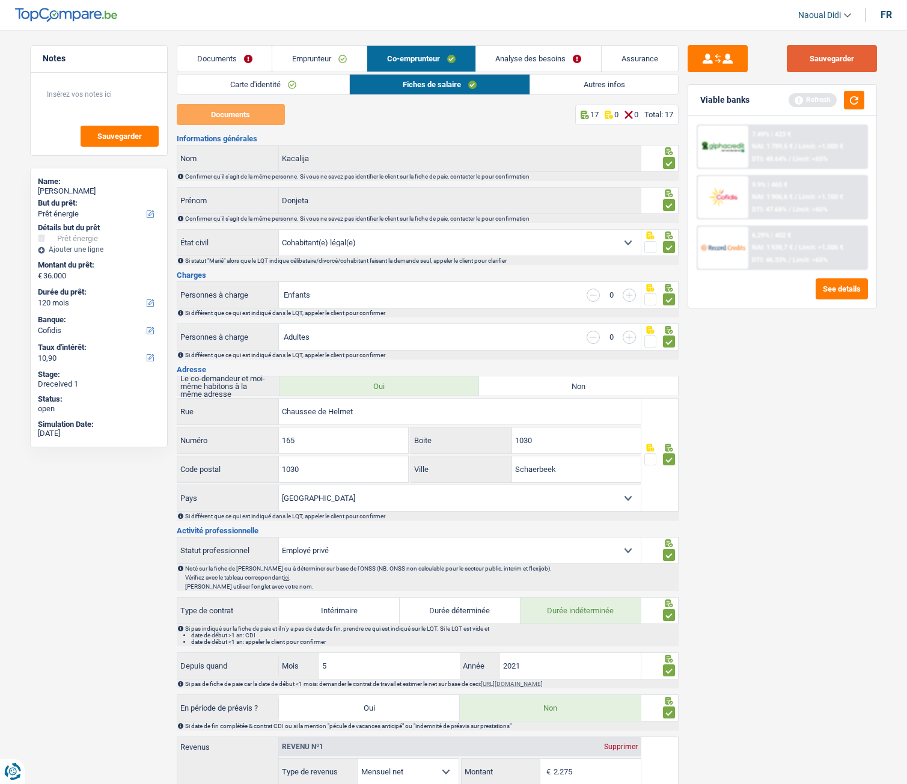
click at [808, 61] on button "Sauvegarder" at bounding box center [832, 58] width 90 height 27
click at [533, 58] on link "Analyse des besoins" at bounding box center [539, 59] width 126 height 26
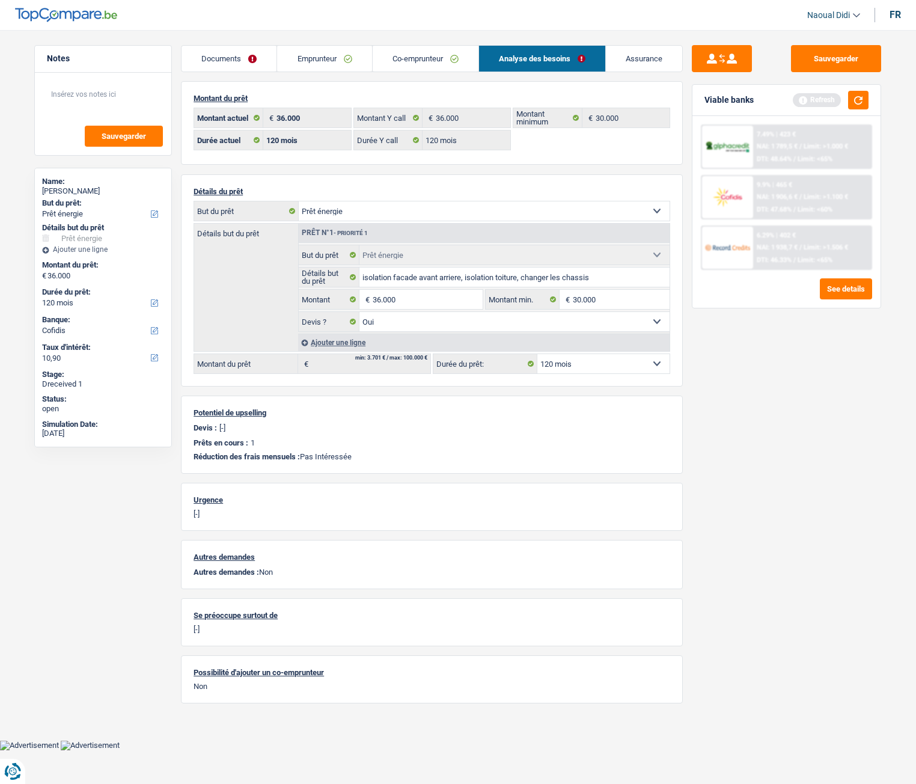
click at [403, 58] on link "Co-emprunteur" at bounding box center [426, 59] width 106 height 26
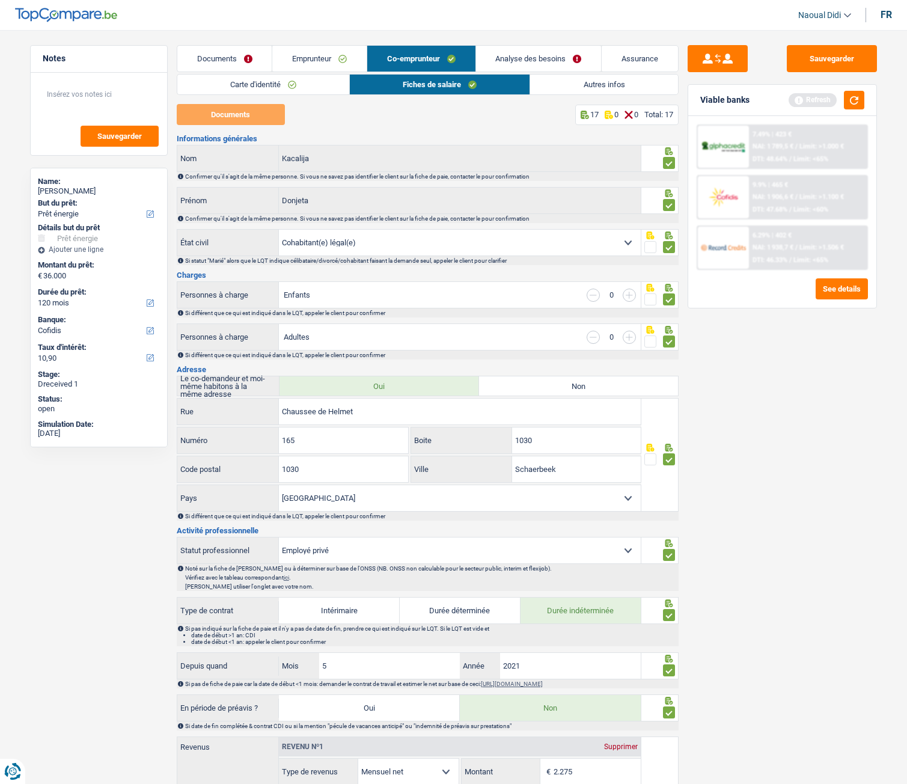
click at [579, 88] on link "Autres infos" at bounding box center [603, 85] width 147 height 20
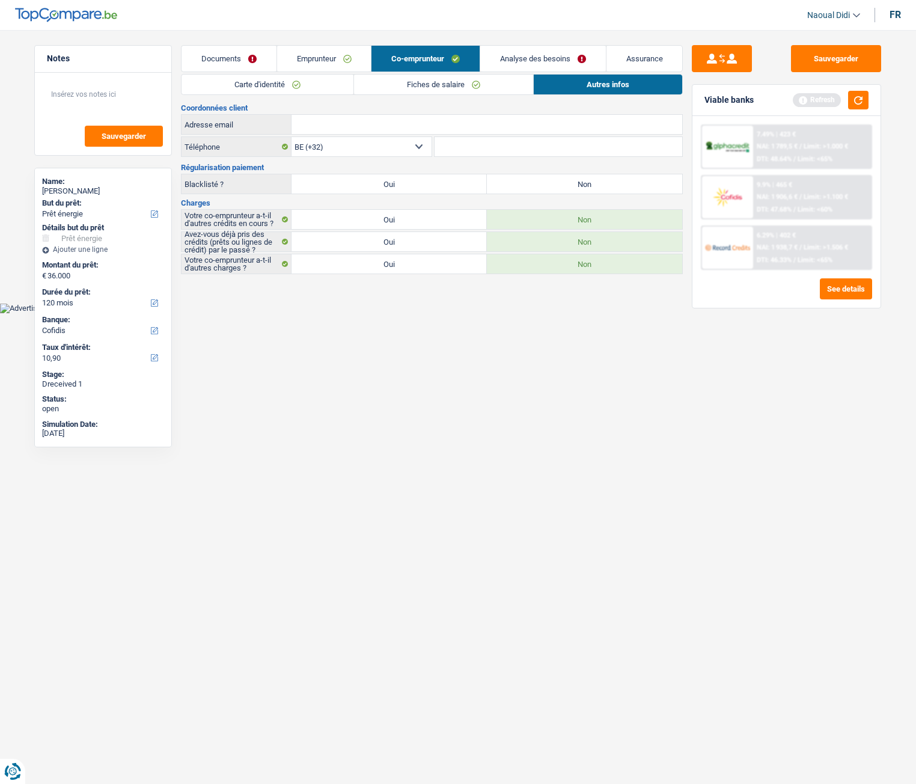
click at [410, 93] on link "Fiches de salaire" at bounding box center [443, 85] width 179 height 20
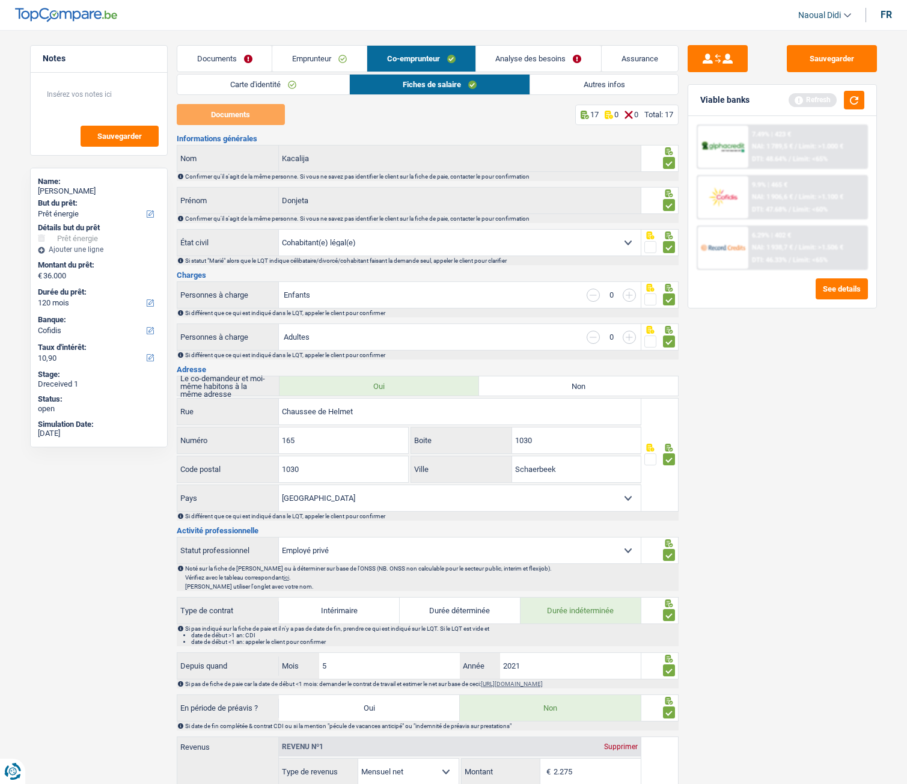
click at [522, 51] on link "Analyse des besoins" at bounding box center [539, 59] width 126 height 26
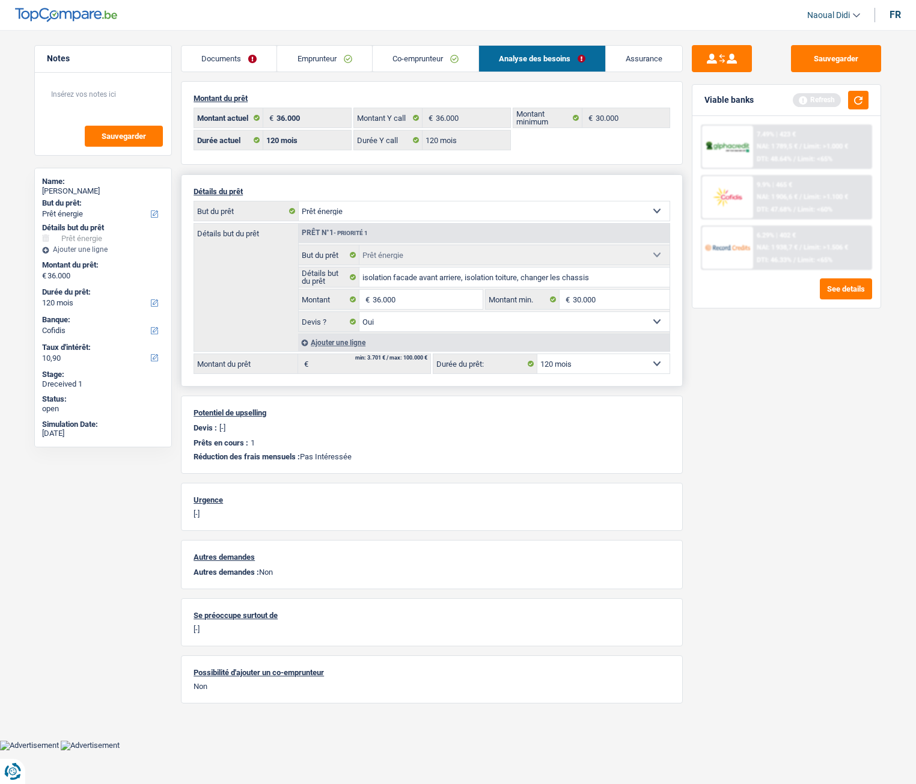
click at [596, 368] on select "12 mois 18 mois 24 mois 30 mois 36 mois 42 mois 48 mois 60 mois 72 mois 84 mois…" at bounding box center [603, 363] width 132 height 19
click at [861, 94] on button "button" at bounding box center [858, 100] width 20 height 19
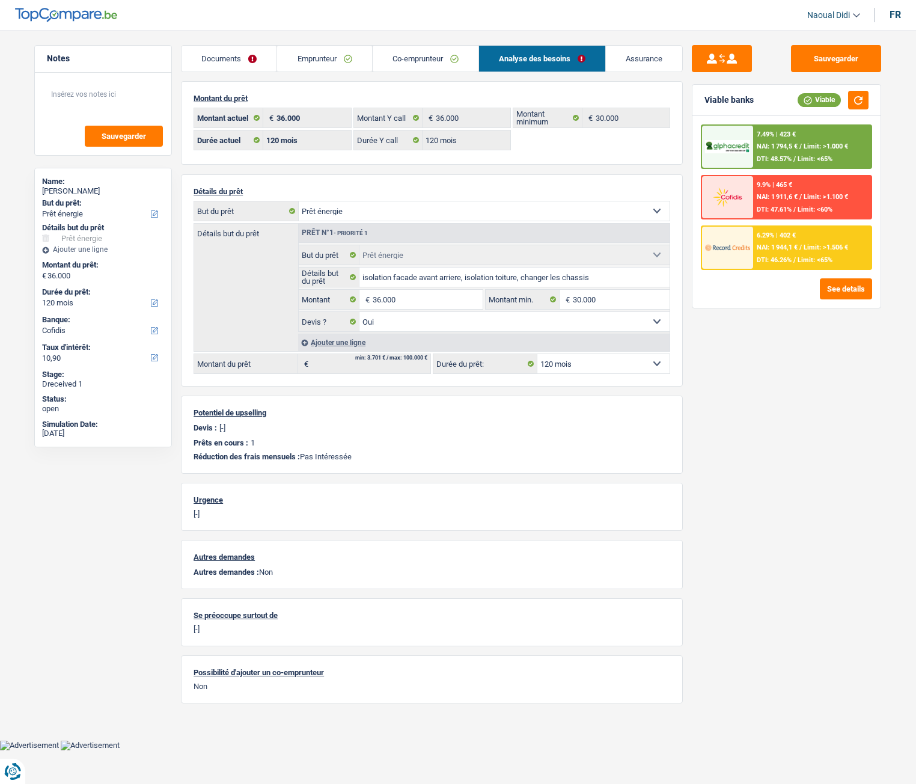
click at [311, 53] on link "Emprunteur" at bounding box center [324, 59] width 94 height 26
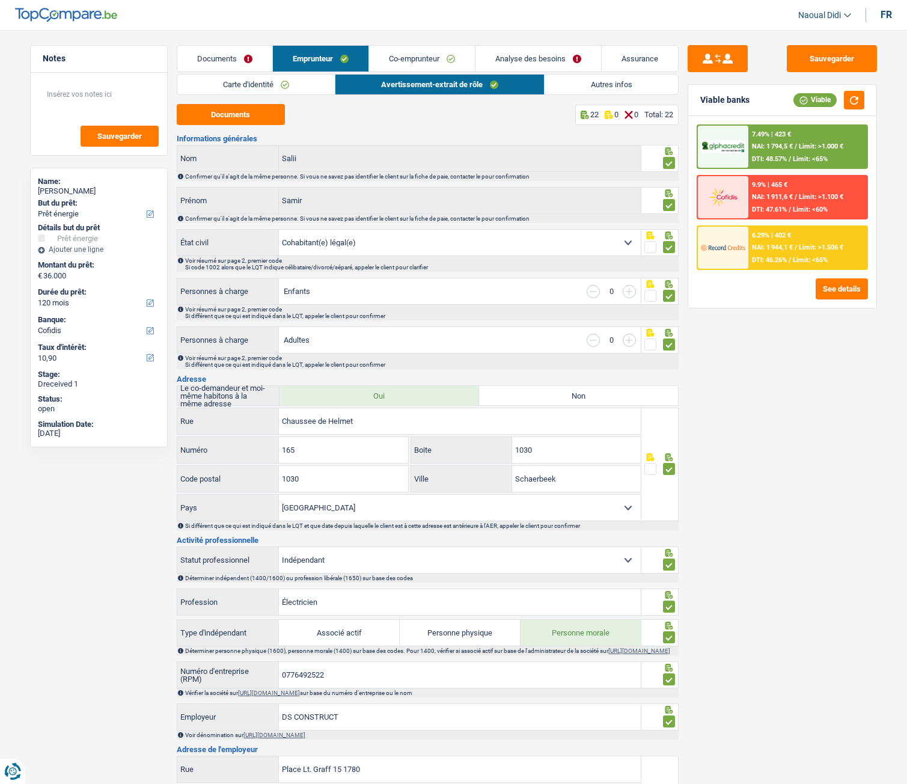
click at [599, 88] on link "Autres infos" at bounding box center [611, 85] width 133 height 20
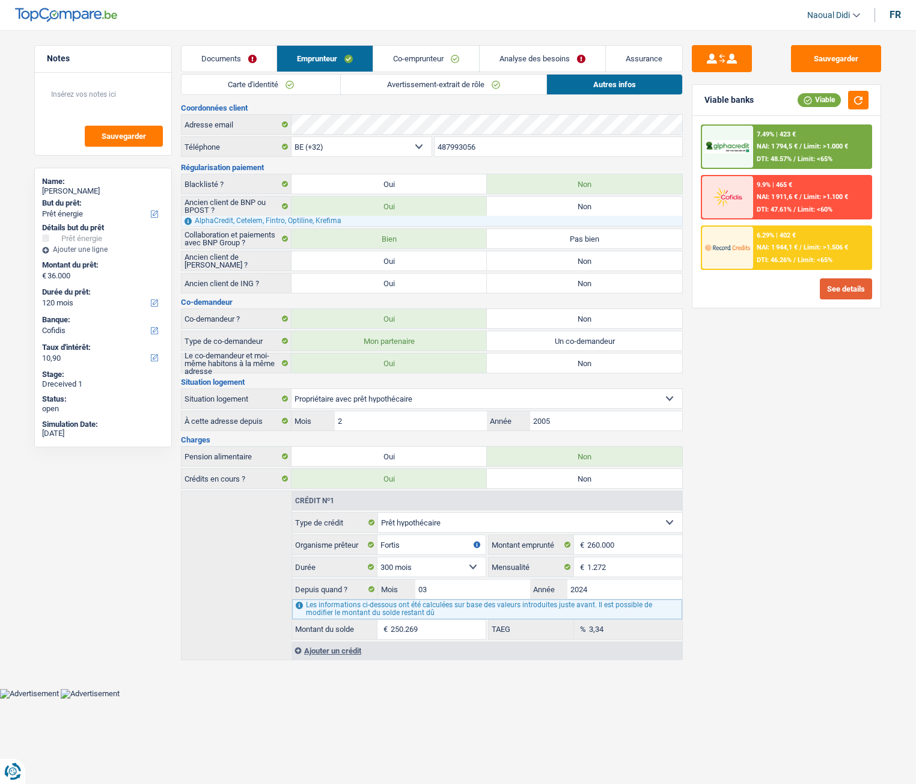
click at [845, 297] on button "See details" at bounding box center [846, 288] width 52 height 21
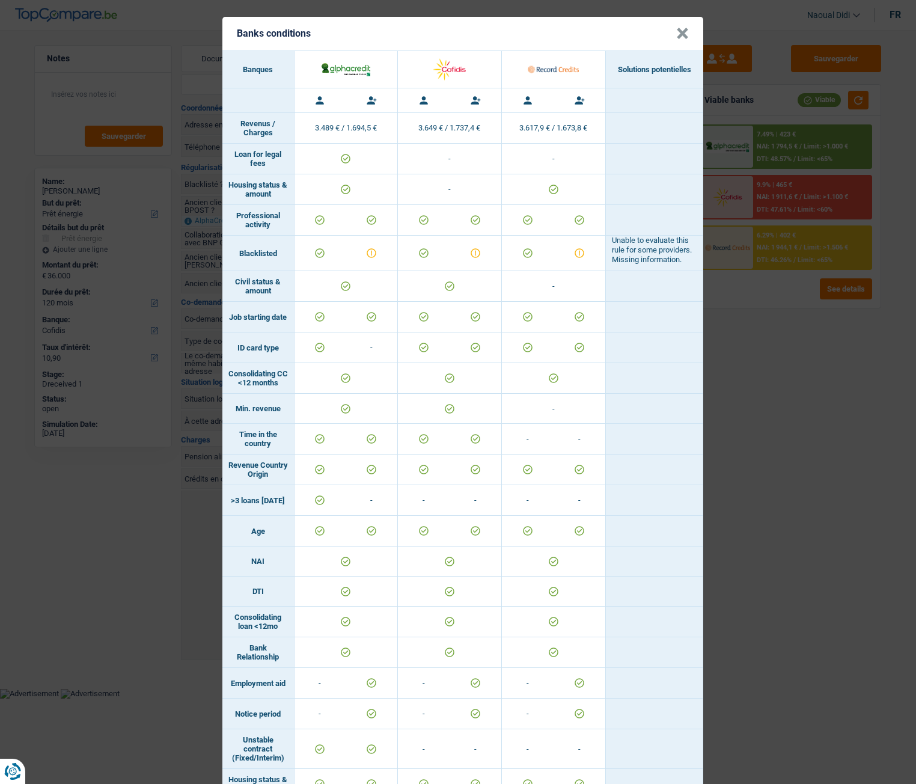
click at [829, 438] on div "Banks conditions × Banques Solutions potentielles Revenus / Charges 3.489 € / 1…" at bounding box center [458, 392] width 916 height 784
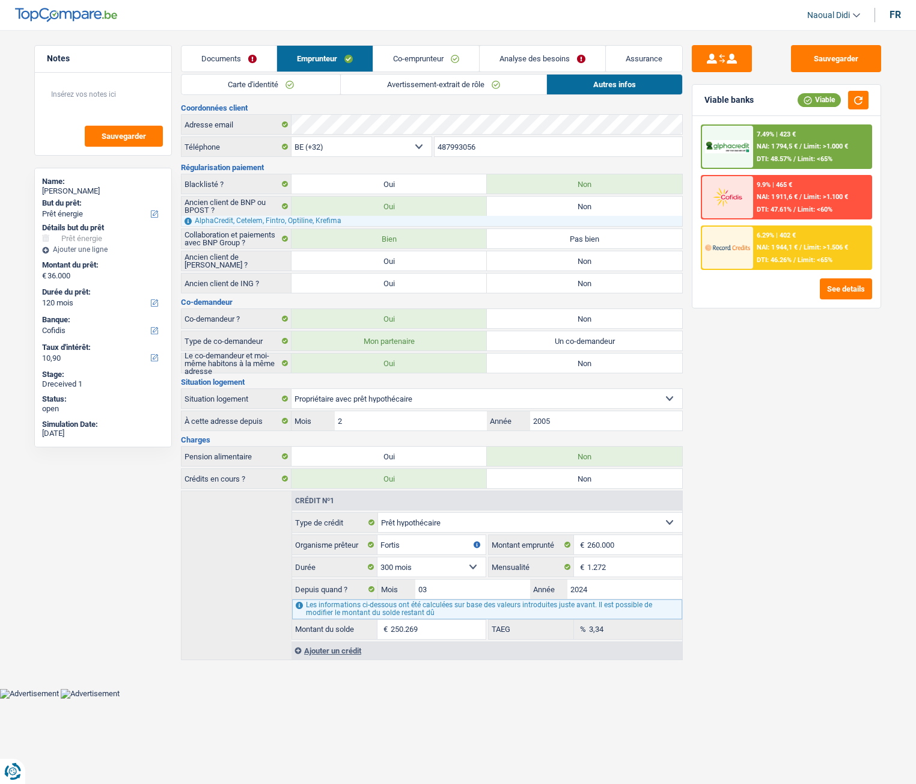
click at [507, 57] on link "Analyse des besoins" at bounding box center [543, 59] width 126 height 26
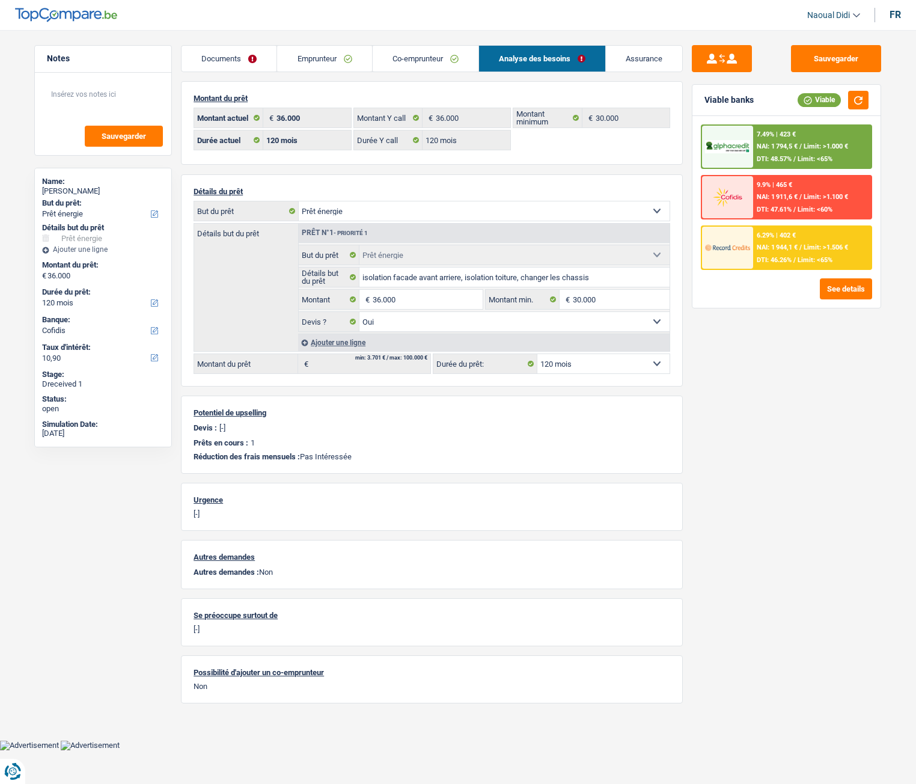
click at [796, 141] on div "7.49% | 423 € NAI: 1 794,5 € / Limit: >1.000 € DTI: 48.57% / Limit: <65%" at bounding box center [812, 147] width 118 height 42
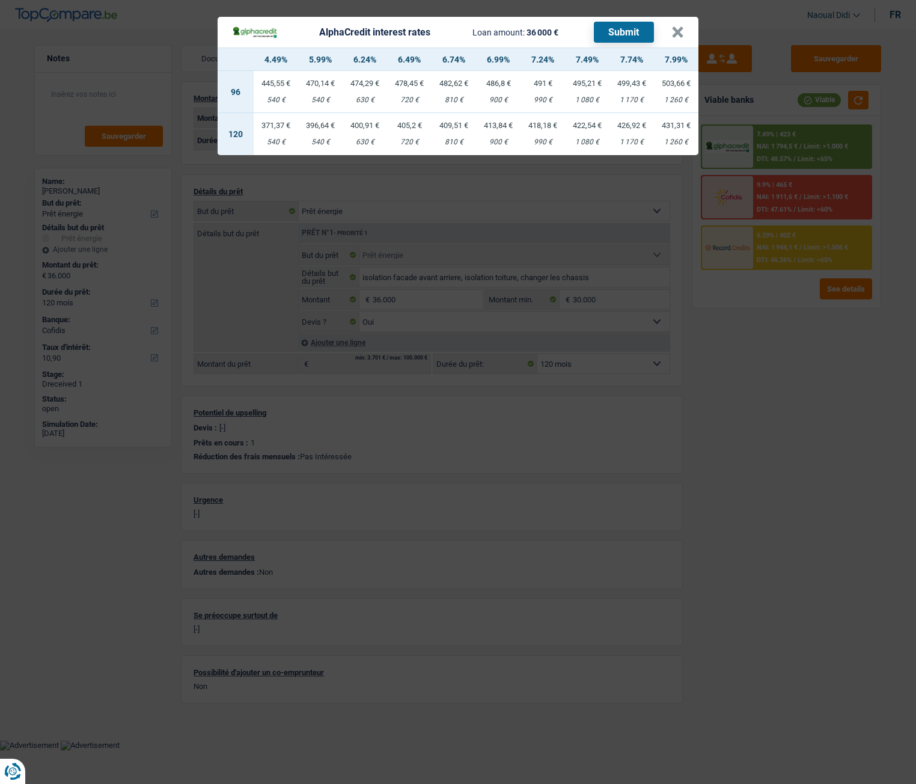
click at [542, 132] on td "418,18 € 990 €" at bounding box center [543, 134] width 44 height 42
select select "alphacredit"
type input "7,24"
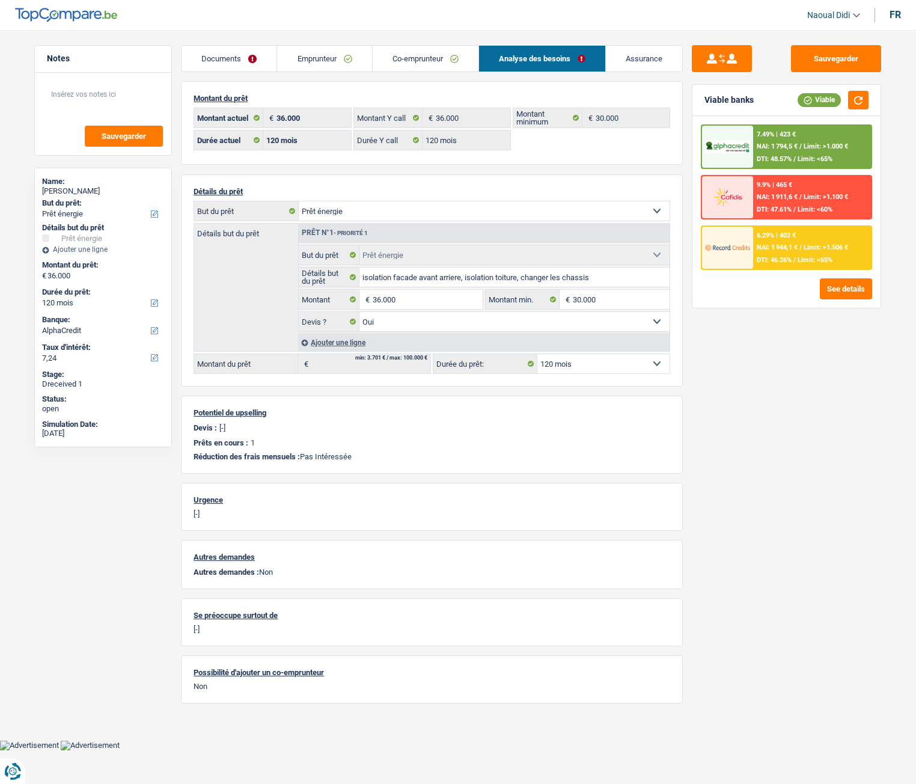
click at [833, 135] on div "7.49% | 423 € NAI: 1 794,5 € / Limit: >1.000 € DTI: 48.57% / Limit: <65%" at bounding box center [812, 147] width 118 height 42
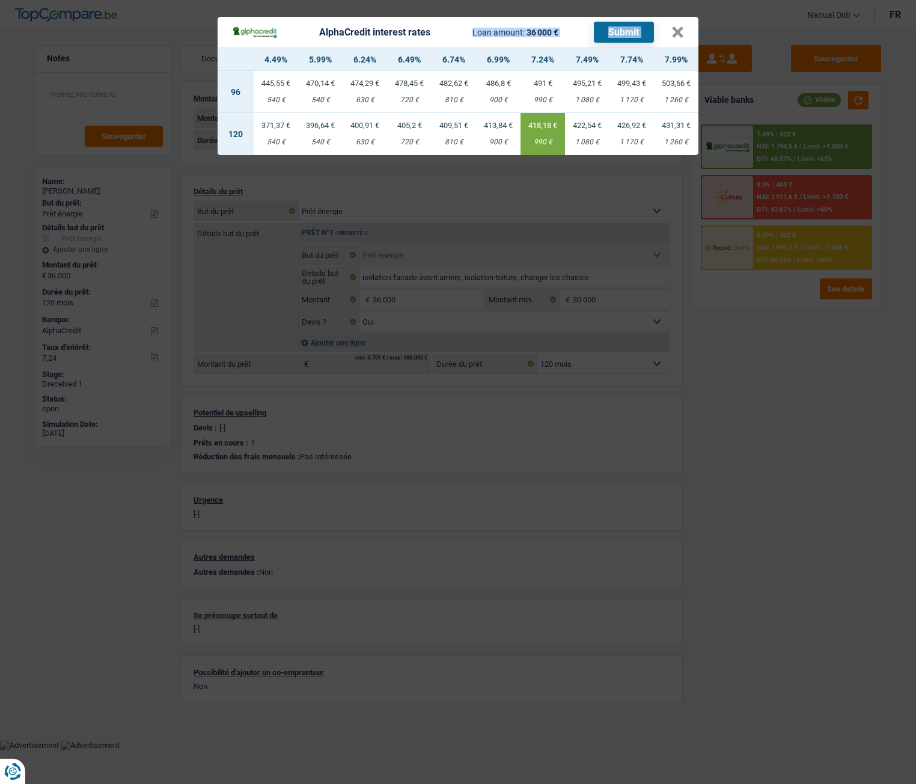
drag, startPoint x: 468, startPoint y: 28, endPoint x: 536, endPoint y: 233, distance: 215.9
click at [536, 233] on div "AlphaCredit interest rates Loan amount: 36 000 € Submit × 4.49% 5.99% 6.24% 6.4…" at bounding box center [458, 392] width 916 height 784
click at [698, 437] on div "AlphaCredit interest rates Loan amount: 36 000 € Submit × 4.49% 5.99% 6.24% 6.4…" at bounding box center [458, 392] width 916 height 784
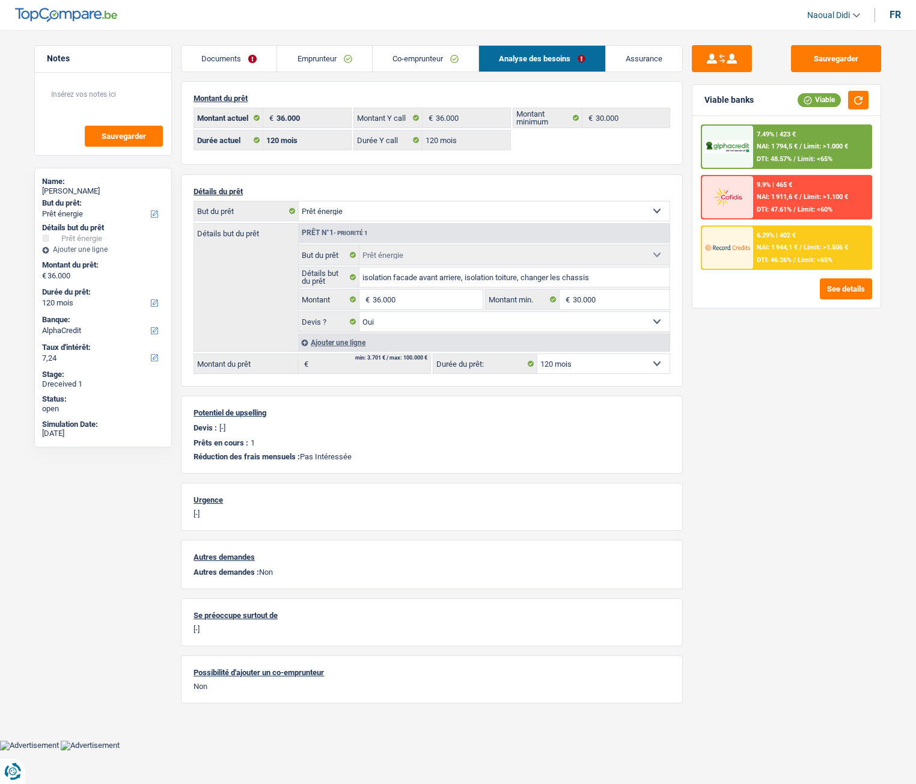
click at [822, 148] on span "Limit: >1.000 €" at bounding box center [826, 146] width 44 height 8
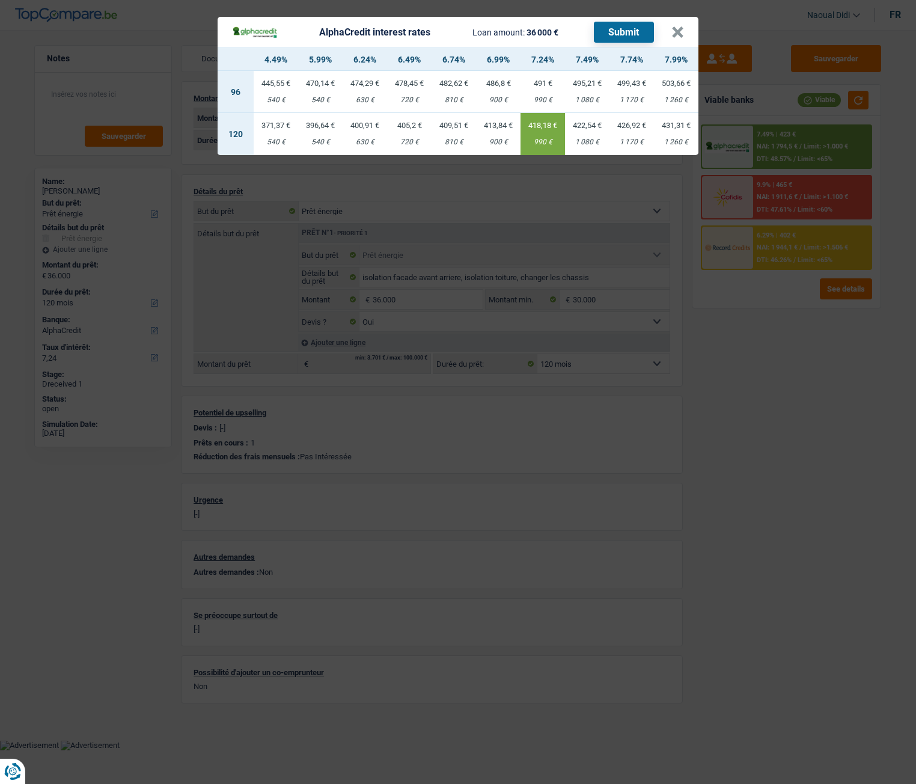
click at [607, 34] on button "Submit" at bounding box center [624, 32] width 60 height 21
click at [680, 33] on button "×" at bounding box center [677, 32] width 13 height 12
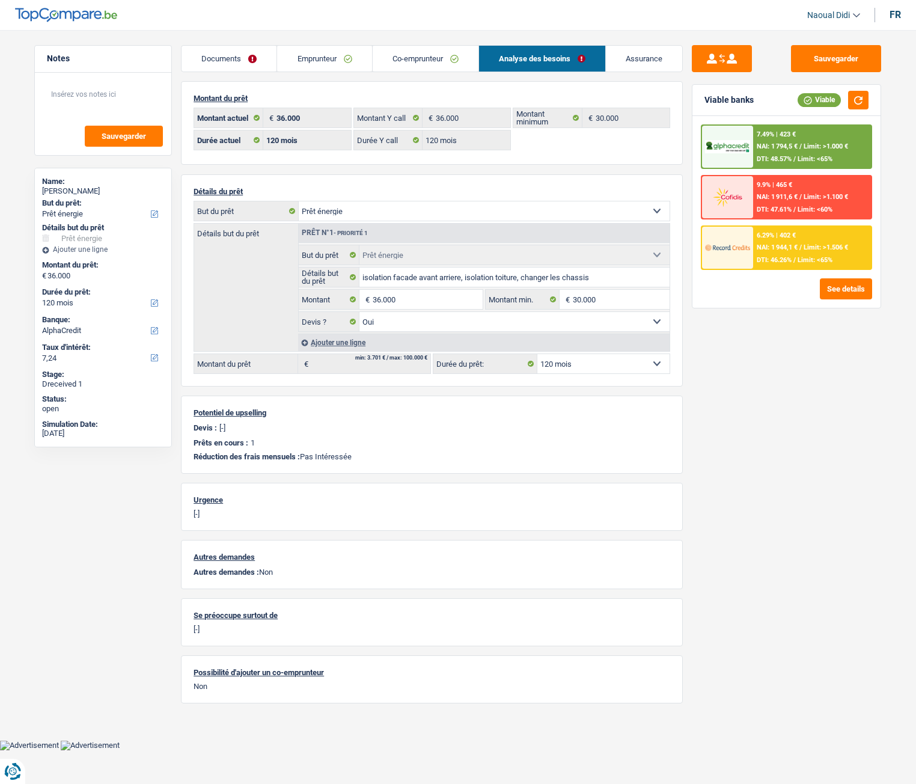
click at [798, 253] on div "6.29% | 402 € NAI: 1 944,1 € / Limit: >1.506 € DTI: 46.26% / Limit: <65%" at bounding box center [812, 248] width 118 height 42
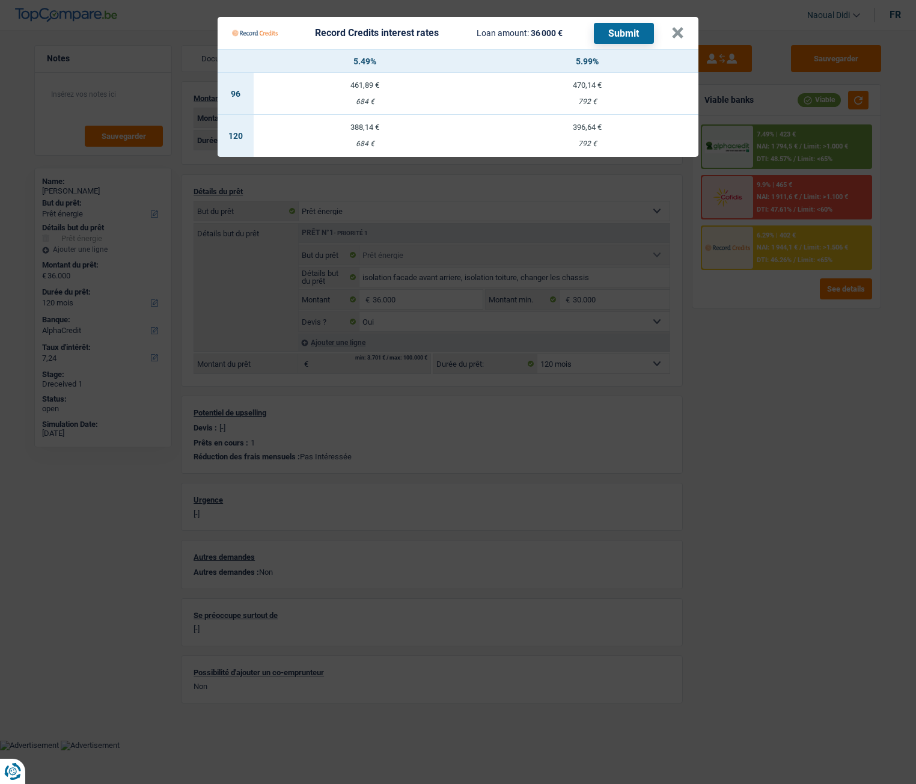
click at [586, 132] on td "396,64 € 792 €" at bounding box center [587, 136] width 222 height 42
select select "record credits"
type input "5,99"
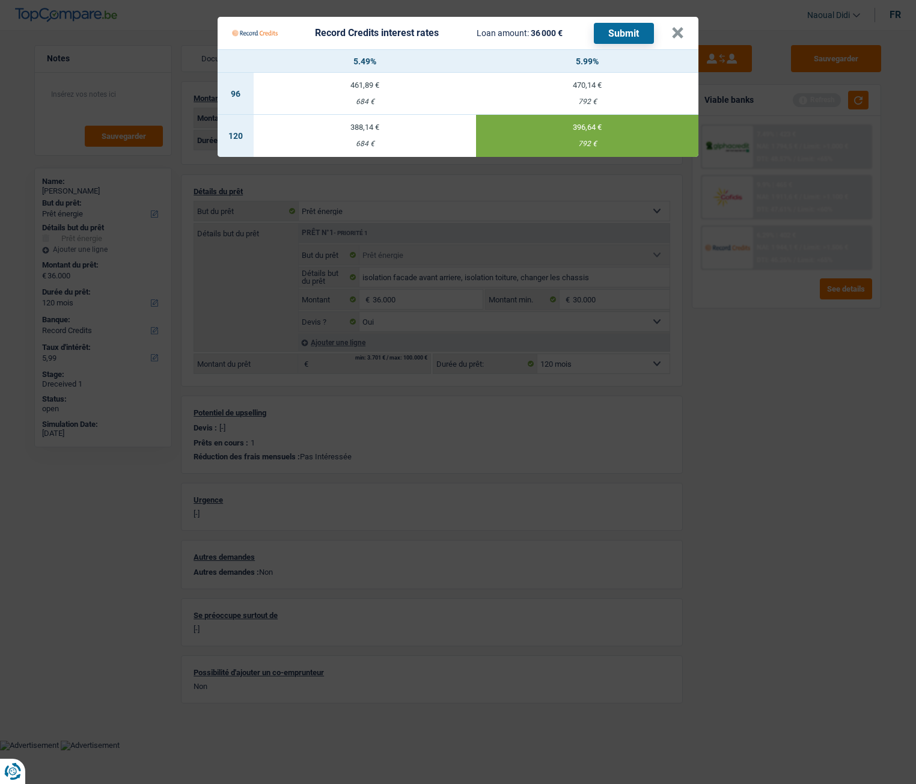
click at [628, 37] on button "Submit" at bounding box center [624, 33] width 60 height 21
click at [609, 37] on button "Submit" at bounding box center [624, 33] width 60 height 21
click at [676, 29] on button "×" at bounding box center [677, 33] width 13 height 12
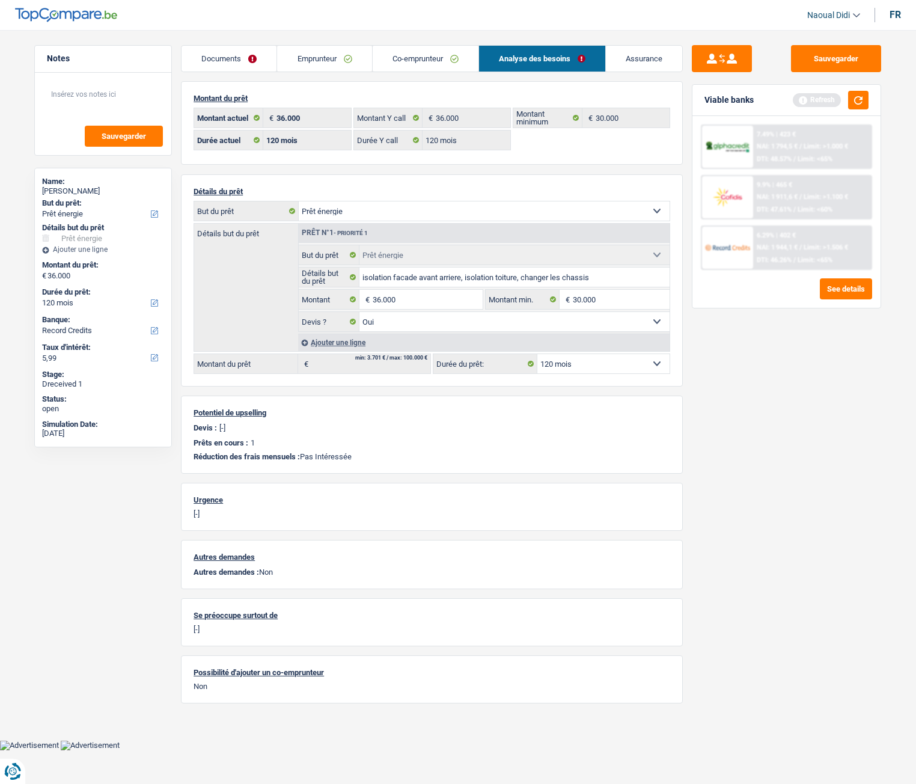
click at [772, 253] on div "6.29% | 402 € NAI: 1 944,1 € / Limit: >1.506 € DTI: 46.26% / Limit: <65%" at bounding box center [812, 248] width 118 height 42
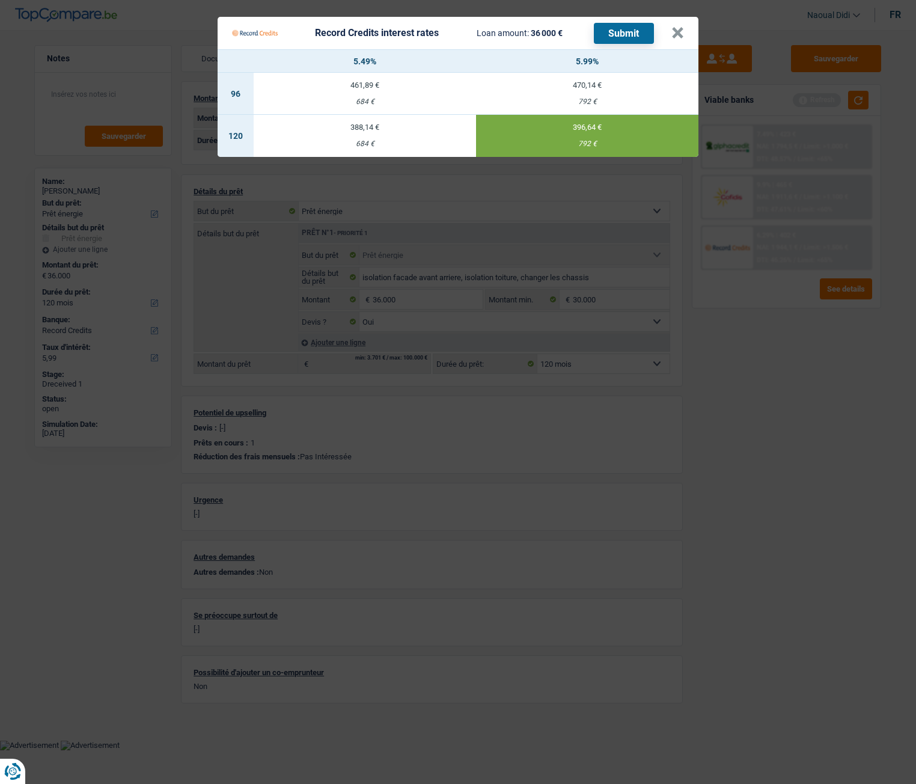
click at [684, 33] on Credits___BV_modal_header_ "Record Credits interest rates Loan amount: 36 000 € Submit ×" at bounding box center [458, 33] width 481 height 32
click at [678, 33] on button "×" at bounding box center [677, 33] width 13 height 12
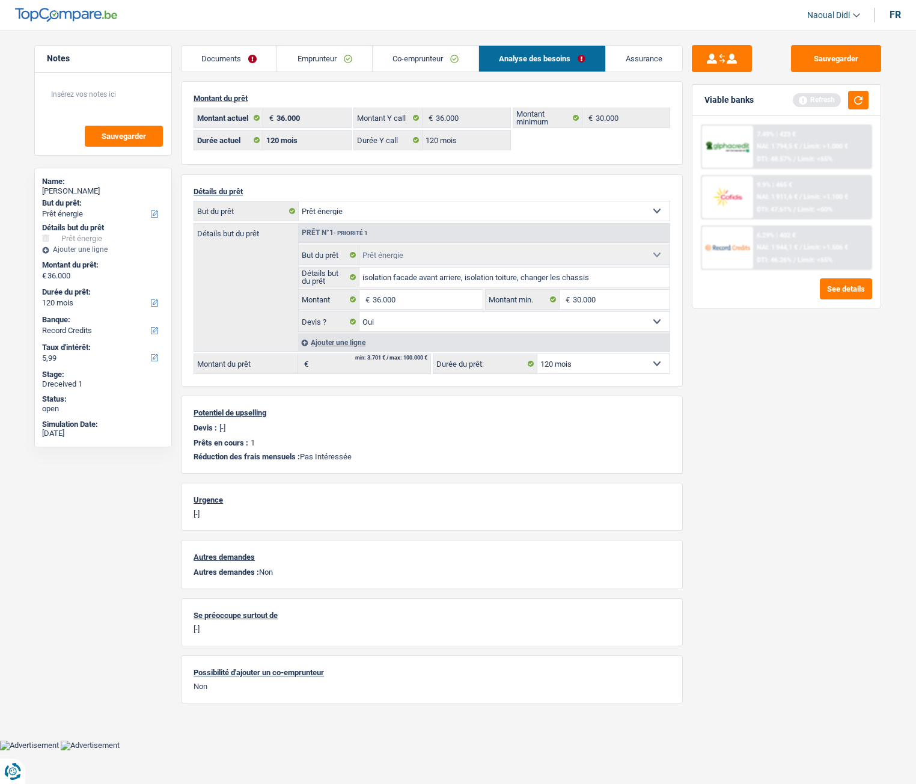
click at [298, 55] on link "Emprunteur" at bounding box center [324, 59] width 94 height 26
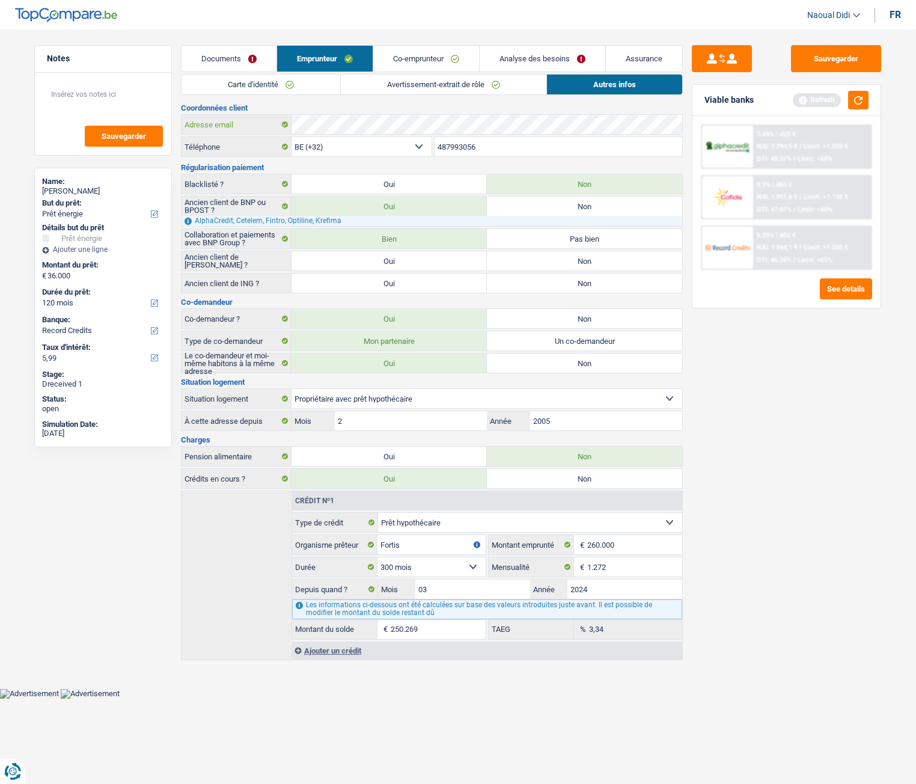
click at [248, 112] on div "Coordonnées client Adresse email BE (+32) LU (+352) Sélectionner une option Tél…" at bounding box center [432, 382] width 502 height 556
click at [408, 84] on link "Avertissement-extrait de rôle" at bounding box center [444, 85] width 206 height 20
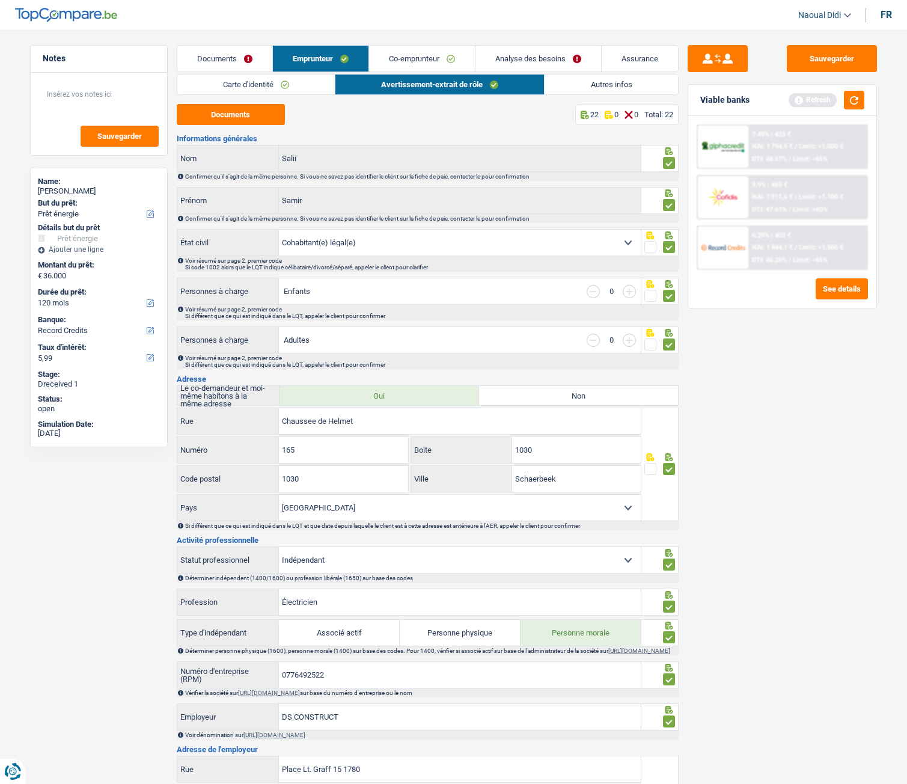
click at [239, 81] on link "Carte d'identité" at bounding box center [255, 85] width 157 height 20
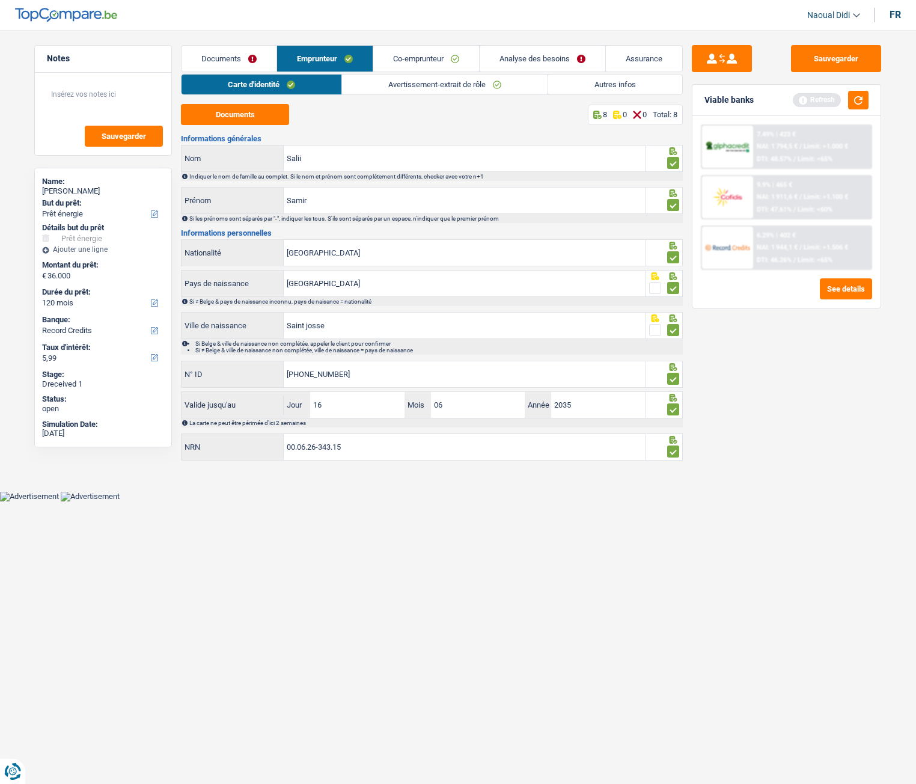
click at [412, 83] on link "Avertissement-extrait de rôle" at bounding box center [445, 85] width 206 height 20
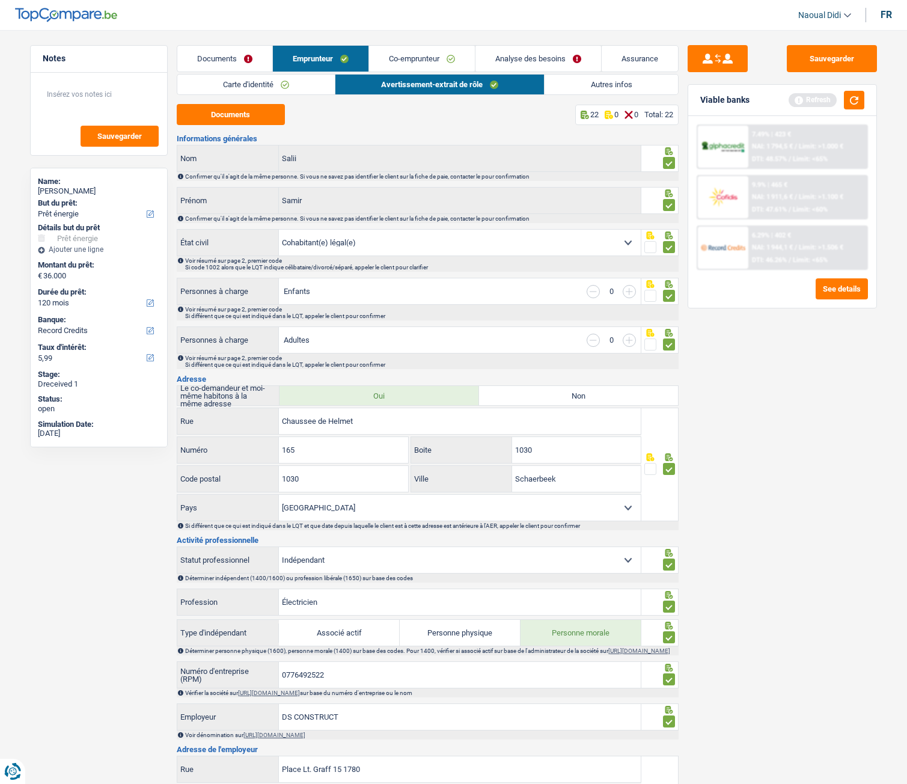
click at [763, 438] on div "Sauvegarder Viable banks Refresh 7.49% | 423 € NAI: 1 794,5 € / Limit: >1.000 €…" at bounding box center [782, 403] width 207 height 716
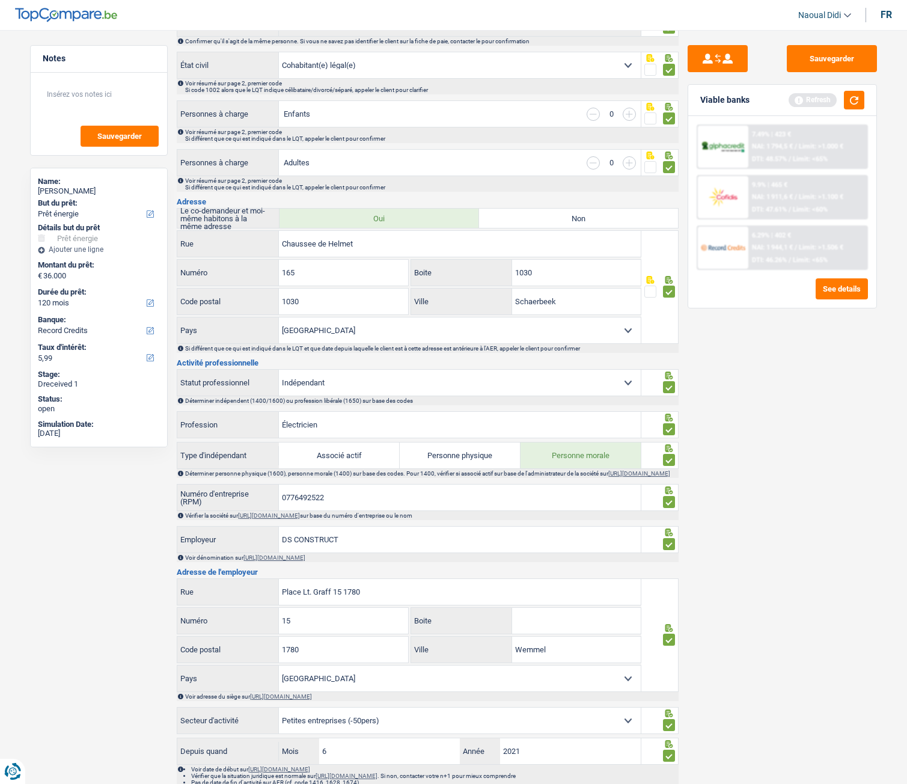
scroll to position [301, 0]
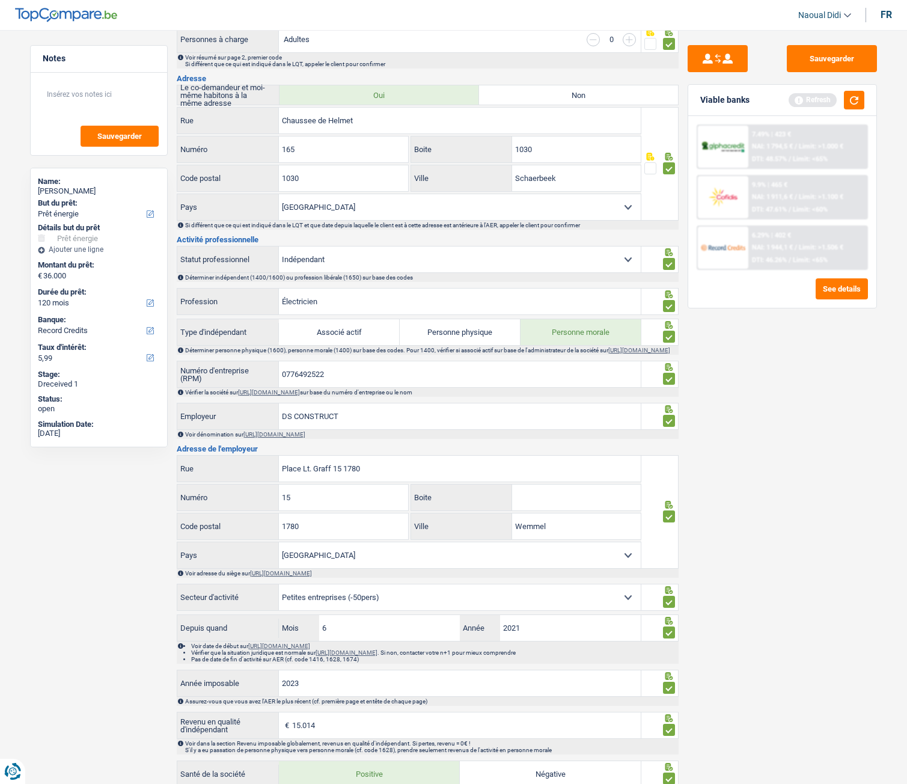
click at [790, 438] on div "Sauvegarder Viable banks Refresh 7.49% | 423 € NAI: 1 794,5 € / Limit: >1.000 €…" at bounding box center [782, 403] width 207 height 716
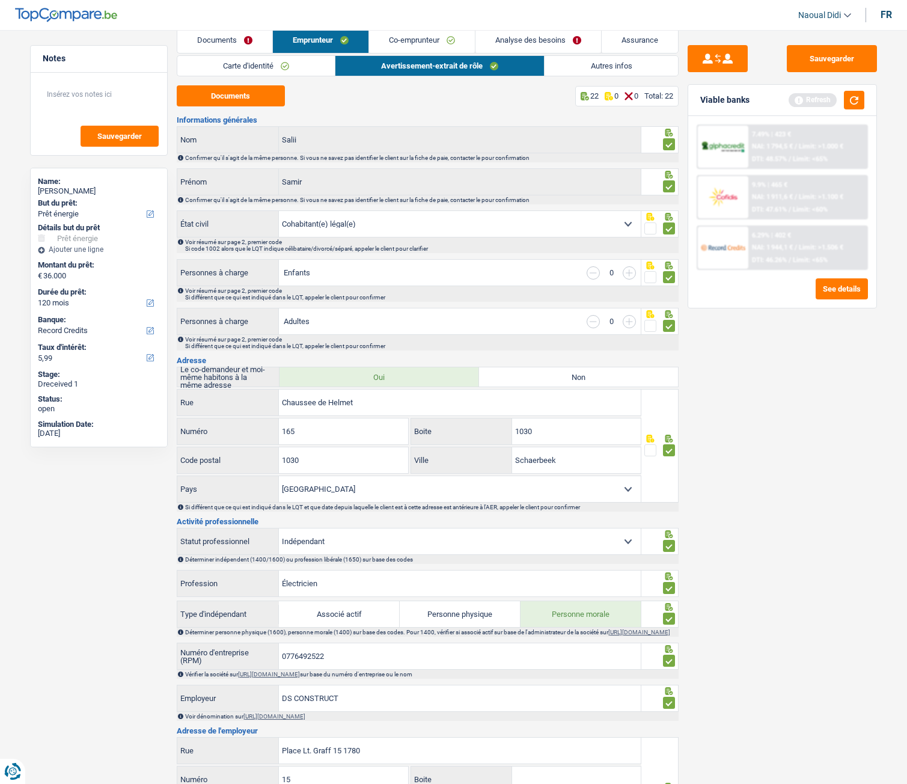
scroll to position [0, 0]
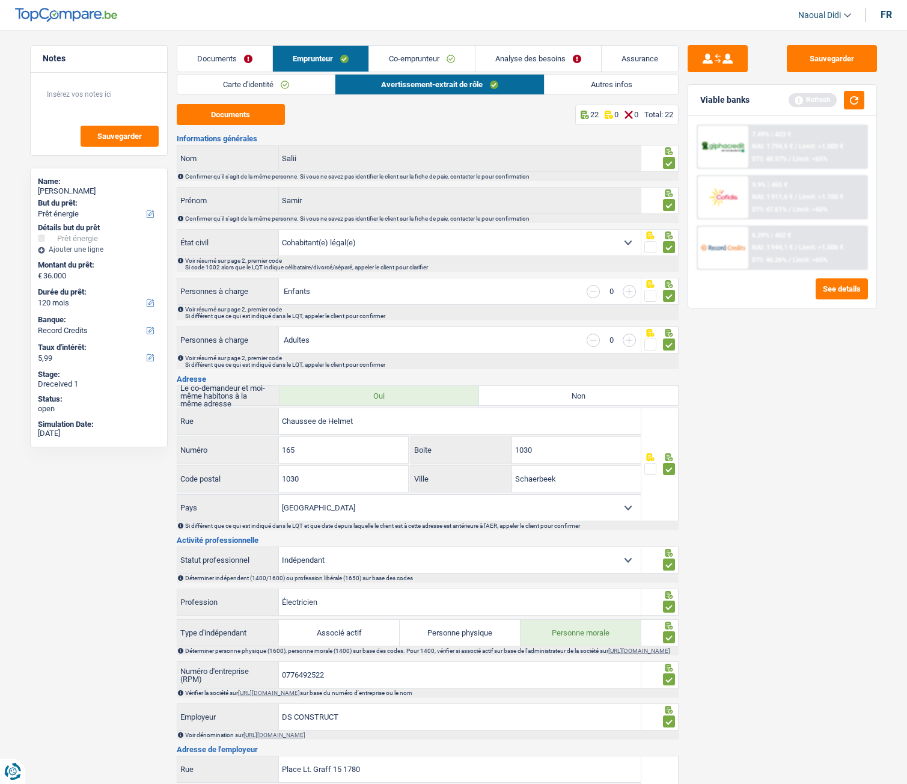
click at [220, 60] on link "Documents" at bounding box center [224, 59] width 95 height 26
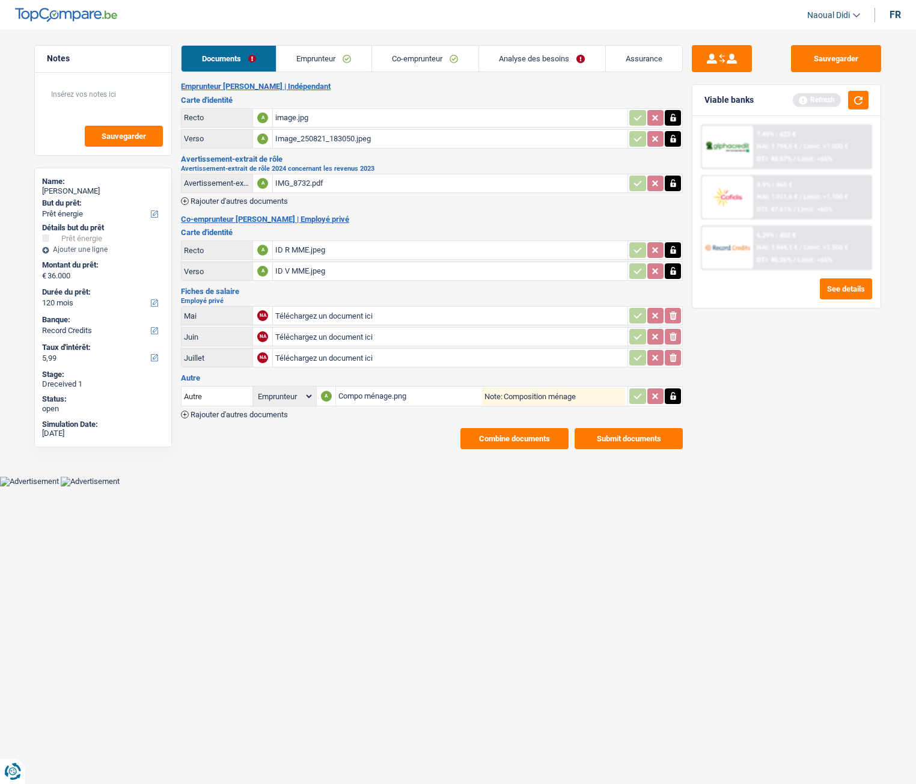
click at [507, 438] on button "Combine documents" at bounding box center [514, 438] width 108 height 21
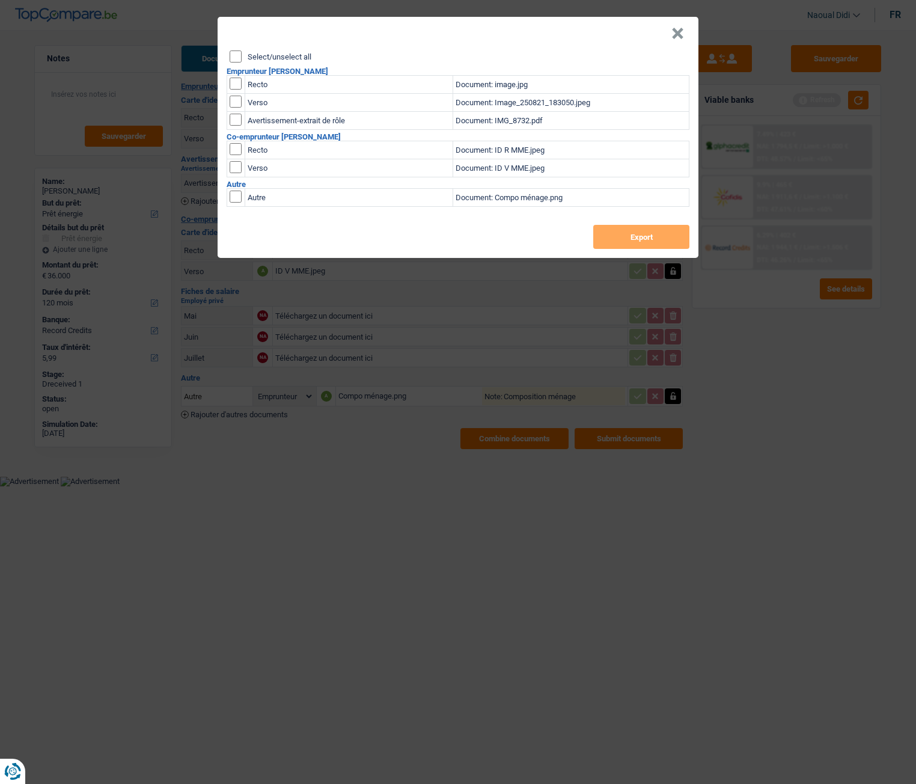
click at [233, 81] on input "checkbox" at bounding box center [236, 84] width 12 height 12
checkbox input "true"
click at [231, 90] on input "checkbox" at bounding box center [236, 84] width 12 height 12
checkbox input "true"
click at [239, 122] on input "checkbox" at bounding box center [236, 120] width 12 height 12
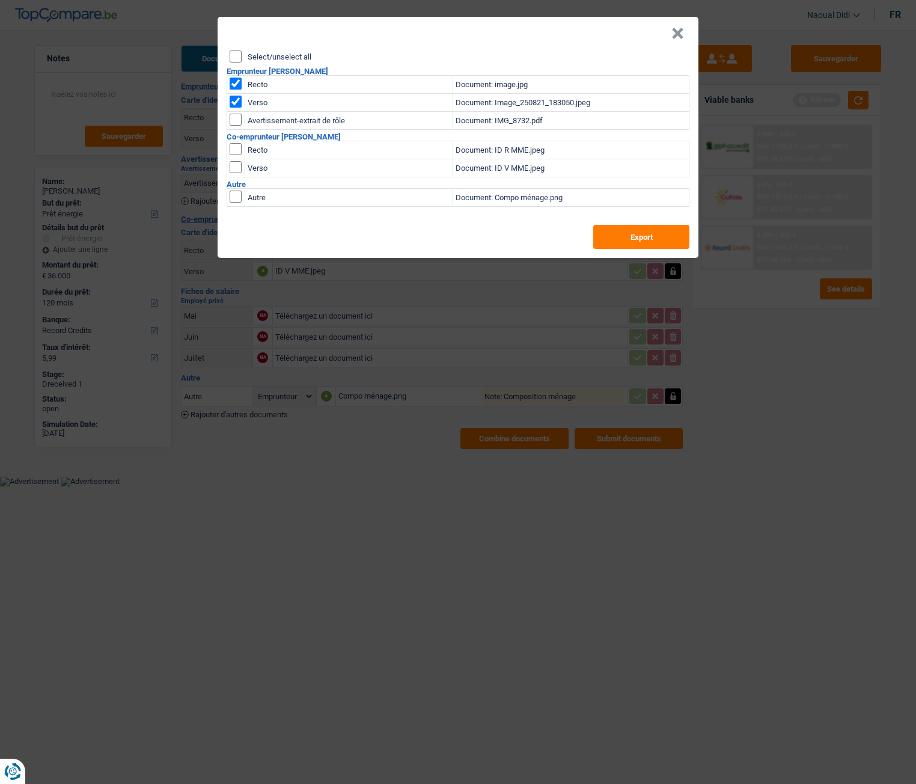
checkbox input "true"
click at [233, 150] on input "checkbox" at bounding box center [236, 149] width 12 height 12
checkbox input "true"
click at [234, 155] on input "checkbox" at bounding box center [236, 149] width 12 height 12
checkbox input "true"
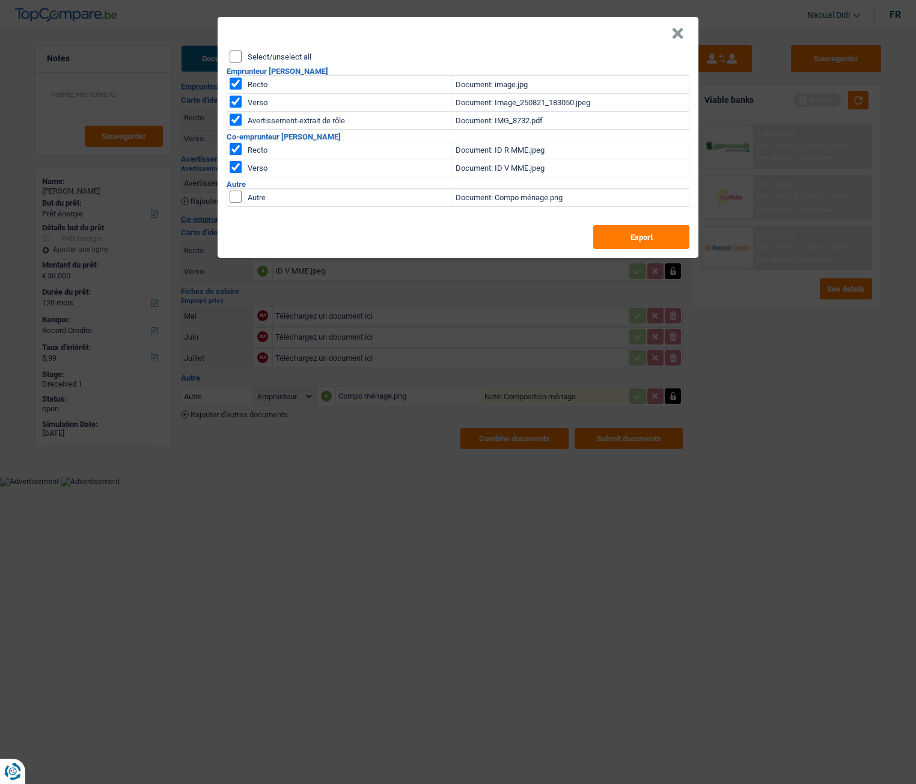
click at [543, 438] on div "× Select/unselect all Emprunteur Samir Salii Recto Document: image.jpg Verso Do…" at bounding box center [458, 392] width 916 height 784
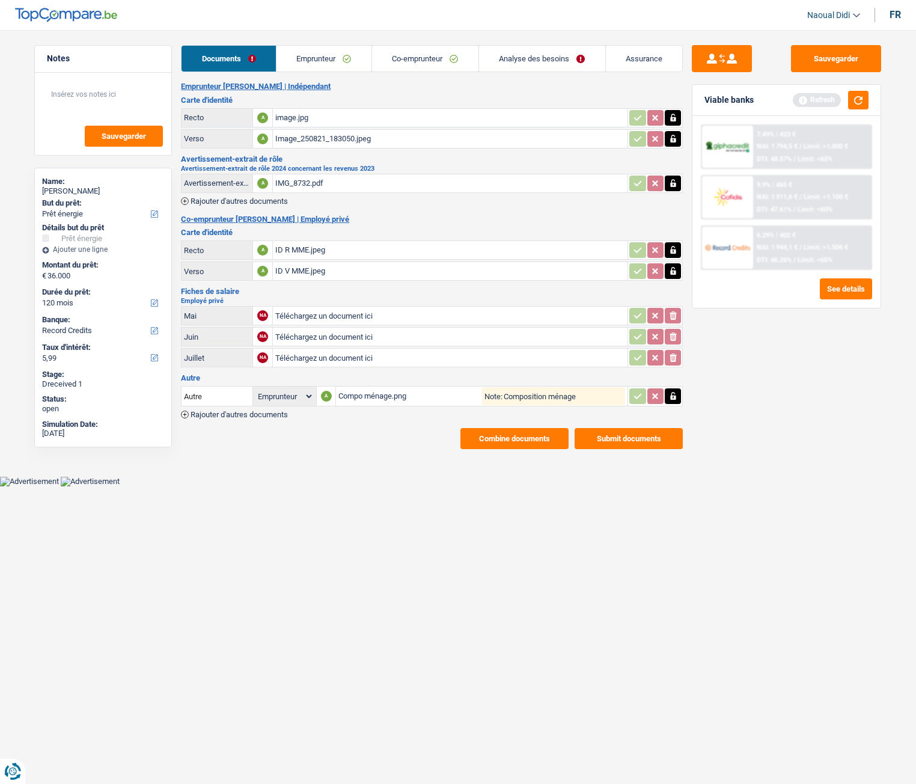
click at [295, 185] on div "IMG_8732.pdf" at bounding box center [450, 183] width 350 height 18
click at [524, 438] on button "Combine documents" at bounding box center [514, 438] width 108 height 21
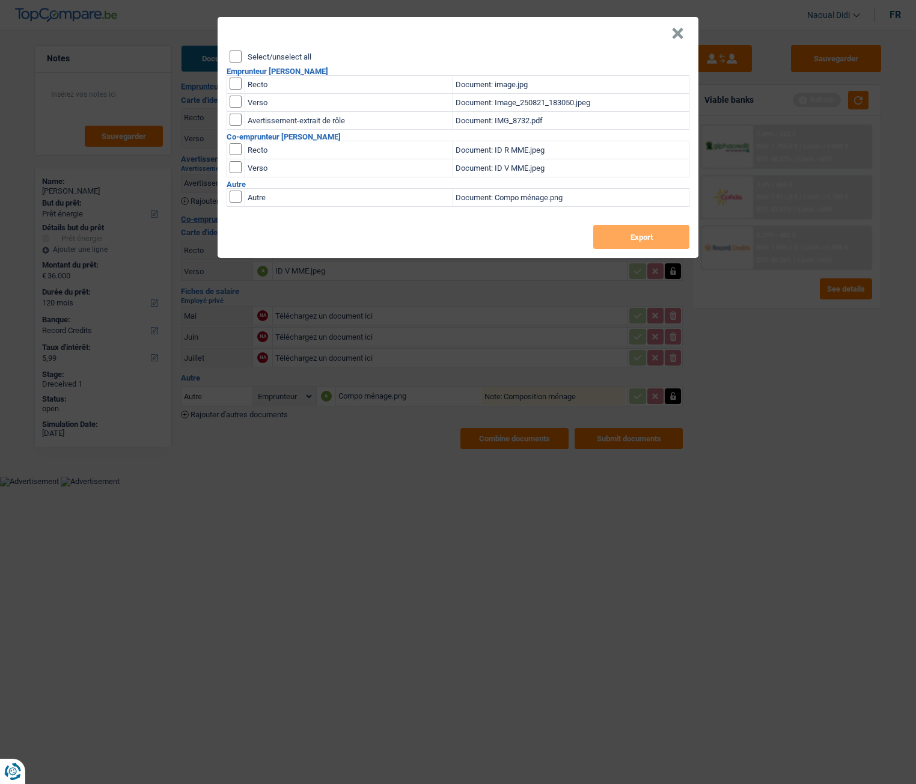
click at [231, 58] on input "Select/unselect all" at bounding box center [236, 56] width 12 height 12
checkbox input "true"
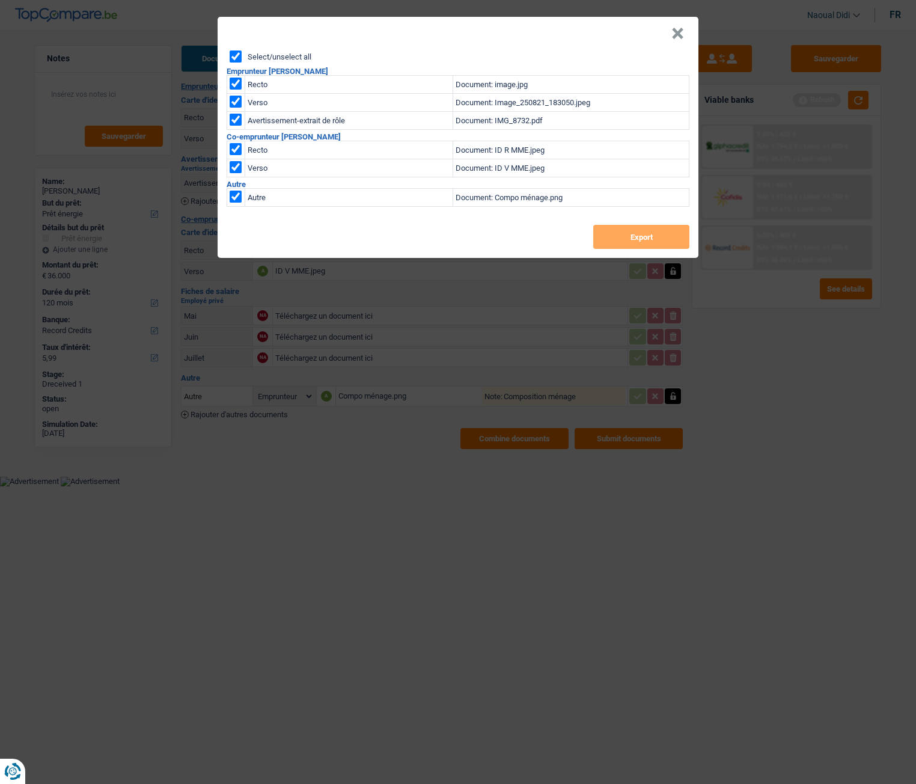
checkbox input "true"
click at [652, 234] on button "Export" at bounding box center [641, 237] width 96 height 24
click at [674, 32] on button "×" at bounding box center [677, 34] width 13 height 12
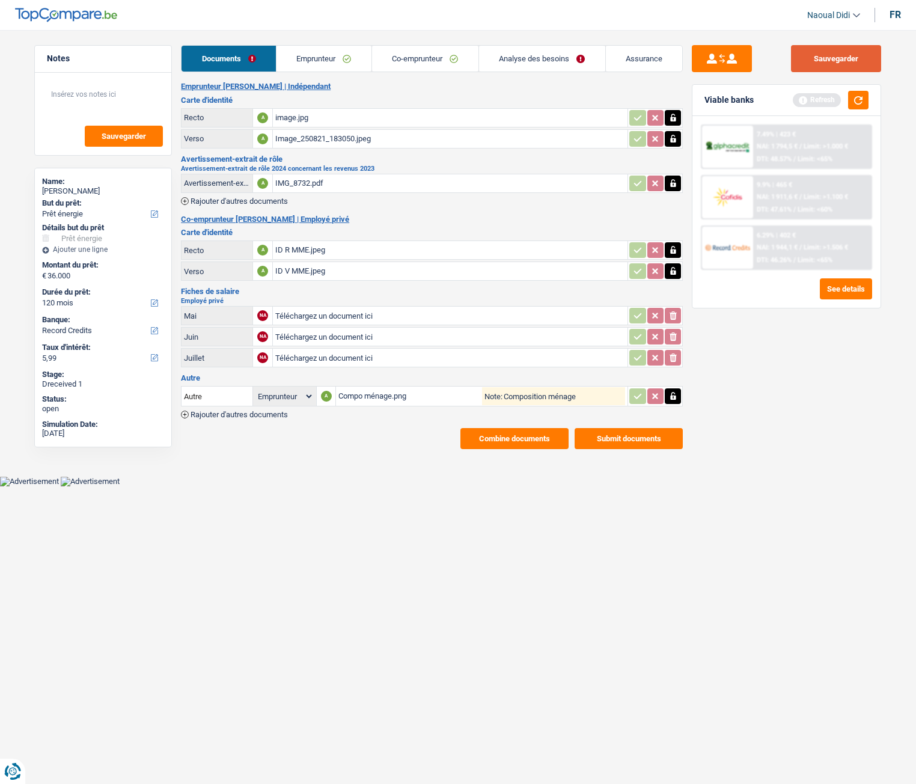
click at [825, 61] on button "Sauvegarder" at bounding box center [836, 58] width 90 height 27
click at [323, 56] on link "Emprunteur" at bounding box center [324, 59] width 95 height 26
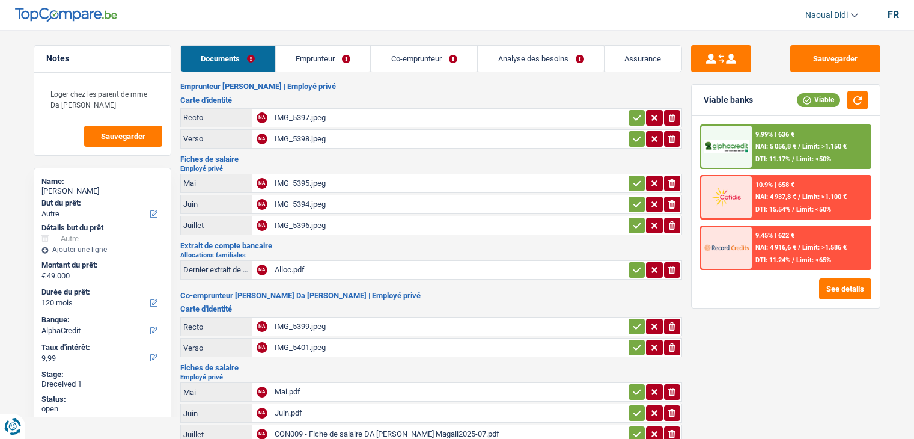
select select "other"
select select "120"
select select "alphacredit"
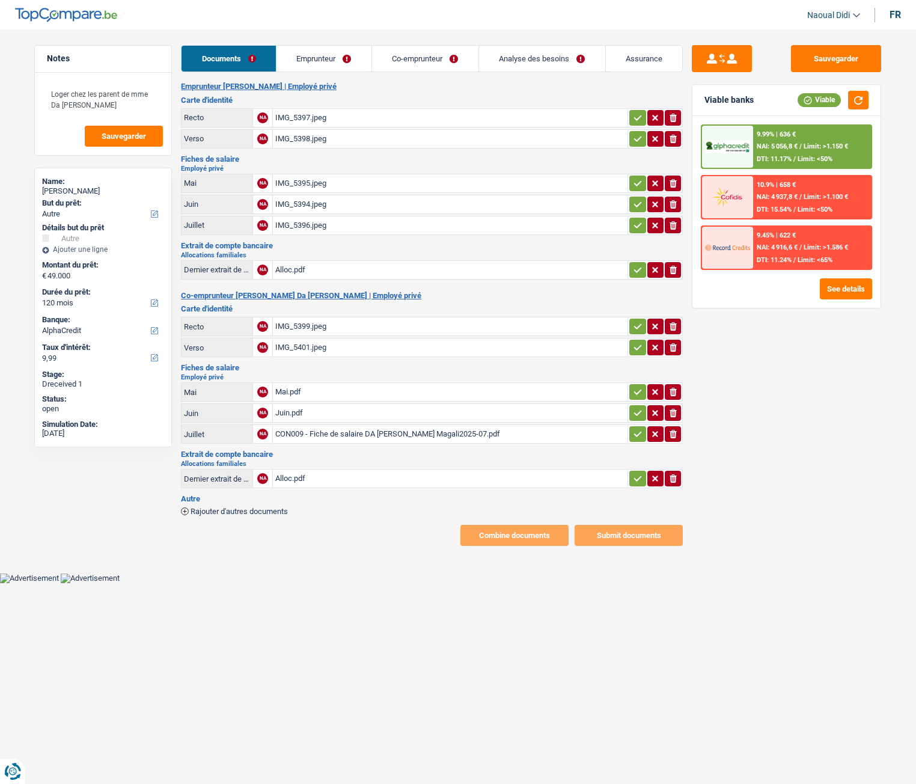
click at [301, 117] on div "IMG_5397.jpeg" at bounding box center [450, 118] width 350 height 18
click at [286, 136] on div "IMG_5398.jpeg" at bounding box center [450, 139] width 350 height 18
click at [317, 64] on link "Emprunteur" at bounding box center [324, 59] width 95 height 26
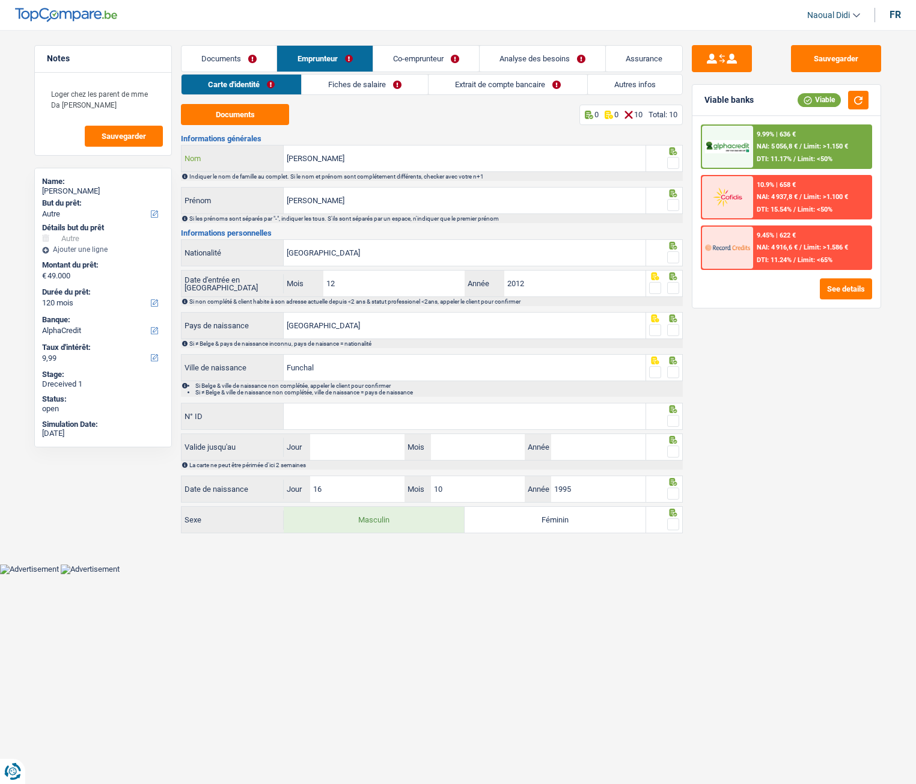
click at [362, 156] on input "[PERSON_NAME]" at bounding box center [465, 158] width 362 height 26
click at [674, 163] on span at bounding box center [673, 163] width 12 height 12
click at [0, 0] on input "radio" at bounding box center [0, 0] width 0 height 0
click at [360, 210] on input "[PERSON_NAME]" at bounding box center [465, 201] width 362 height 26
click at [675, 207] on span at bounding box center [673, 205] width 12 height 12
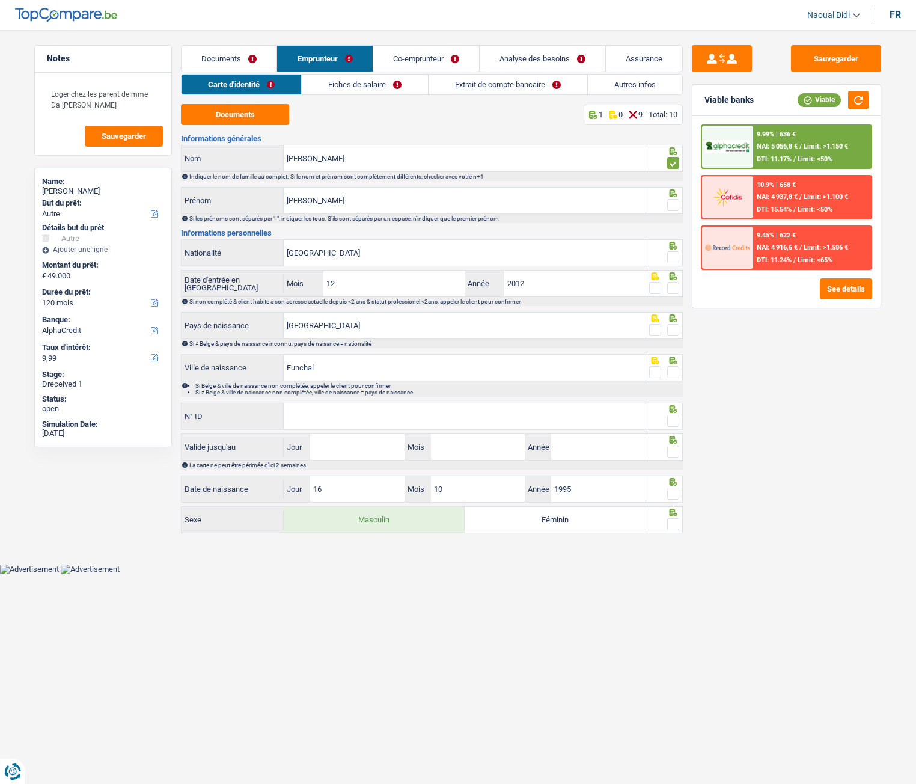
click at [0, 0] on input "radio" at bounding box center [0, 0] width 0 height 0
click at [673, 262] on span at bounding box center [673, 257] width 12 height 12
click at [0, 0] on input "radio" at bounding box center [0, 0] width 0 height 0
click at [673, 289] on span at bounding box center [673, 288] width 12 height 12
click at [0, 0] on input "radio" at bounding box center [0, 0] width 0 height 0
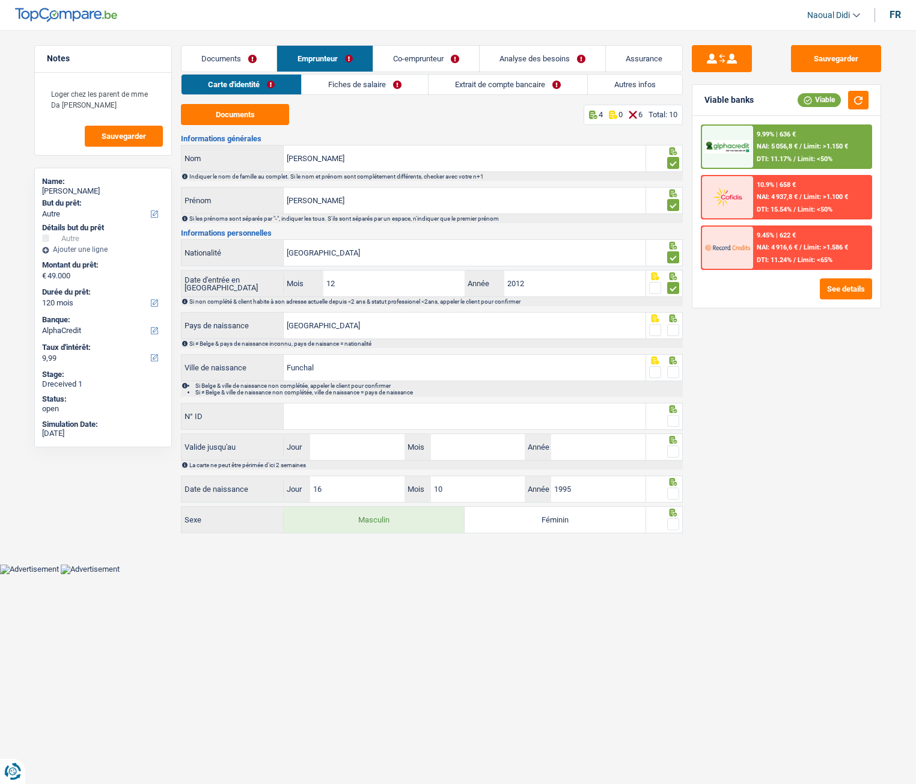
click at [672, 332] on span at bounding box center [673, 330] width 12 height 12
click at [0, 0] on input "radio" at bounding box center [0, 0] width 0 height 0
click at [668, 373] on span at bounding box center [673, 372] width 12 height 12
click at [0, 0] on input "radio" at bounding box center [0, 0] width 0 height 0
click at [380, 405] on input "N° ID" at bounding box center [465, 416] width 362 height 26
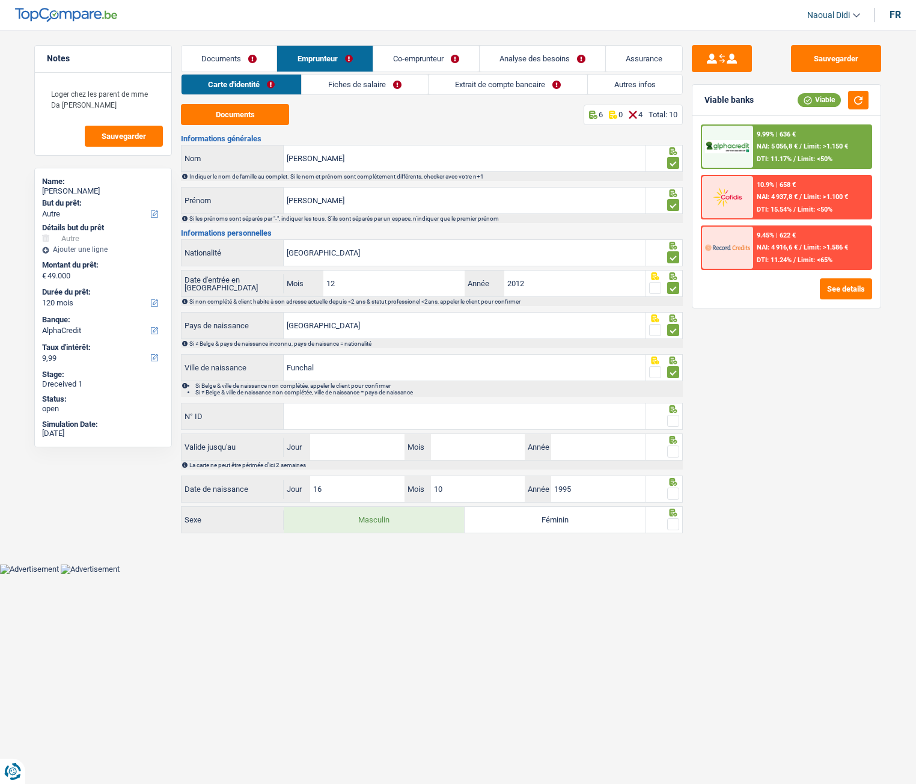
click at [322, 408] on input "N° ID" at bounding box center [465, 416] width 362 height 26
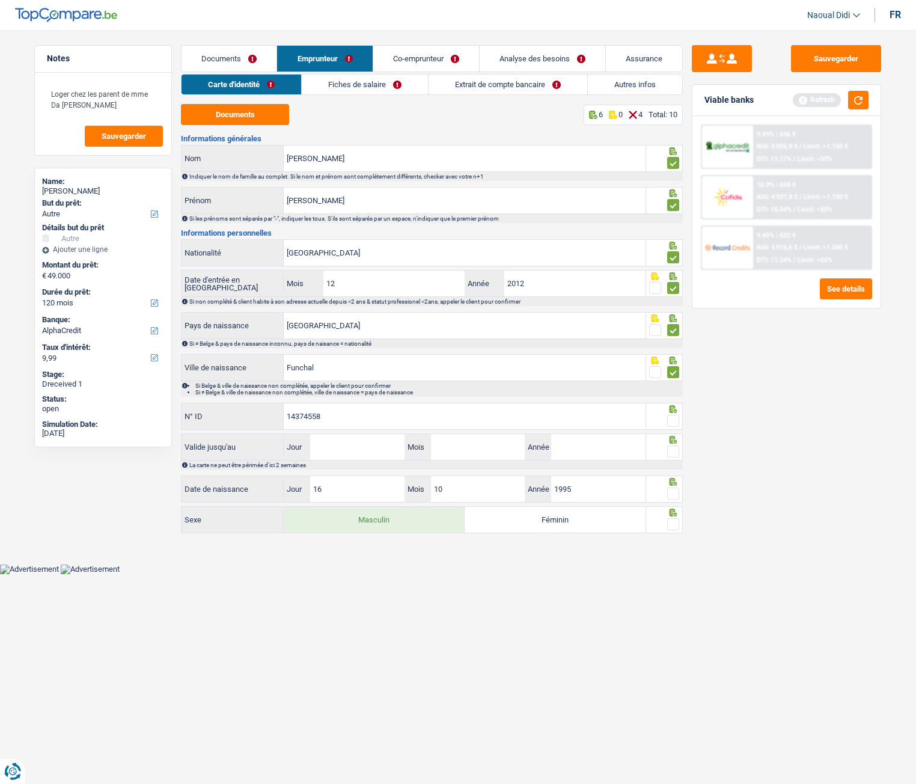
type input "14374558"
click at [341, 438] on input "Jour" at bounding box center [357, 447] width 94 height 26
type input "19"
type input "04"
type input "2031"
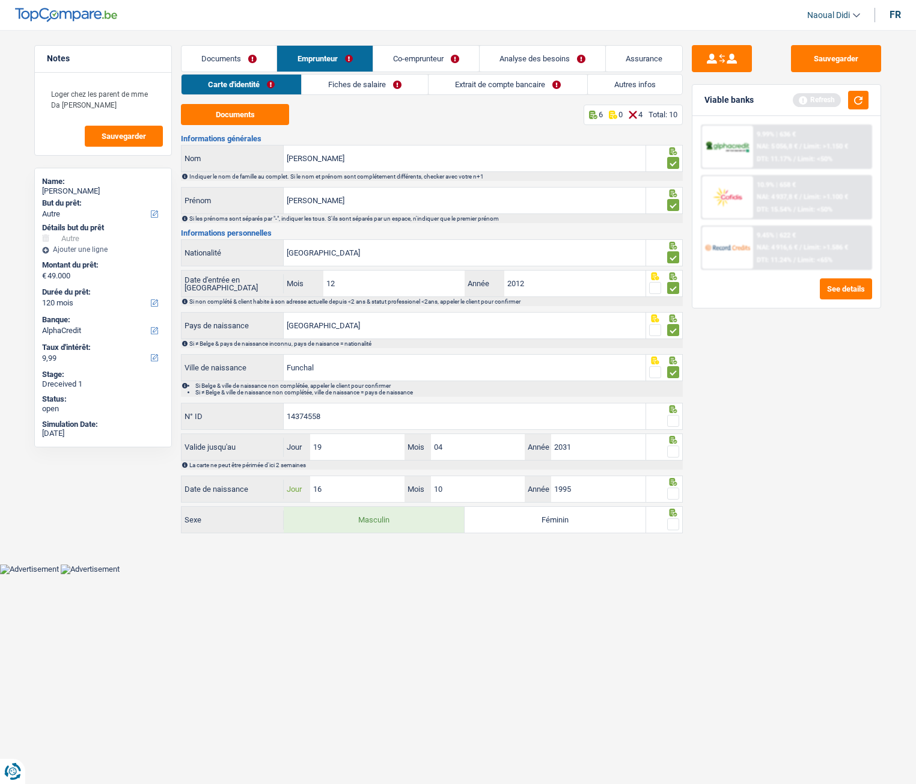
click at [344, 438] on input "16" at bounding box center [357, 489] width 94 height 26
click at [674, 438] on span at bounding box center [673, 524] width 12 height 12
click at [0, 0] on input "radio" at bounding box center [0, 0] width 0 height 0
click at [678, 438] on span at bounding box center [673, 493] width 12 height 12
click at [0, 0] on input "radio" at bounding box center [0, 0] width 0 height 0
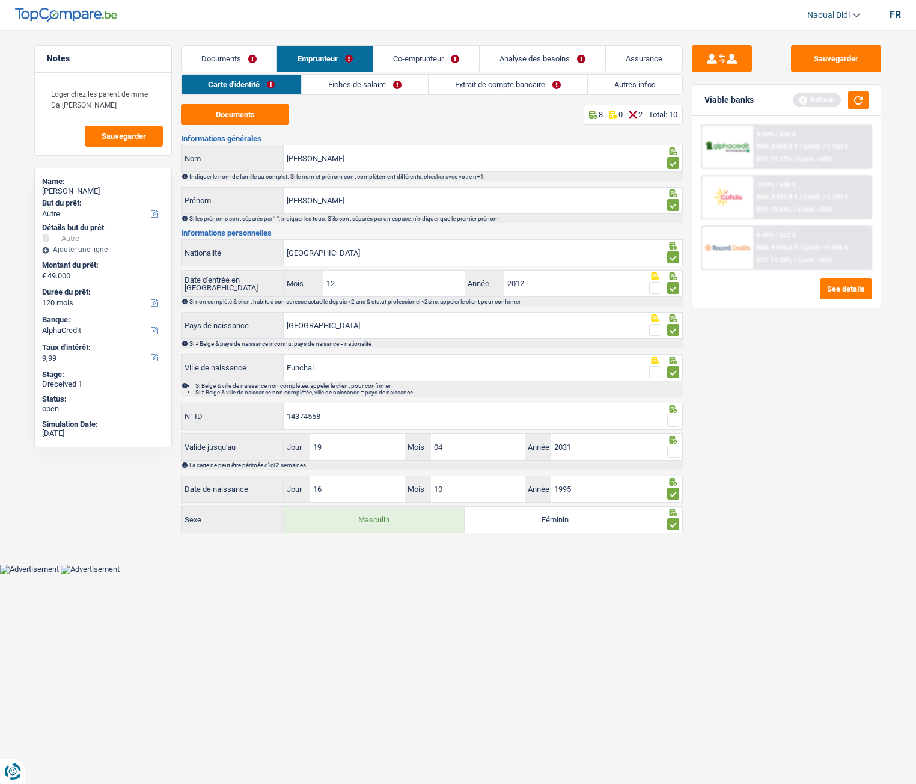
click at [675, 438] on div at bounding box center [673, 451] width 12 height 15
click at [675, 438] on span at bounding box center [673, 451] width 12 height 12
click at [0, 0] on input "radio" at bounding box center [0, 0] width 0 height 0
click at [675, 438] on span at bounding box center [673, 451] width 12 height 12
click at [0, 0] on input "radio" at bounding box center [0, 0] width 0 height 0
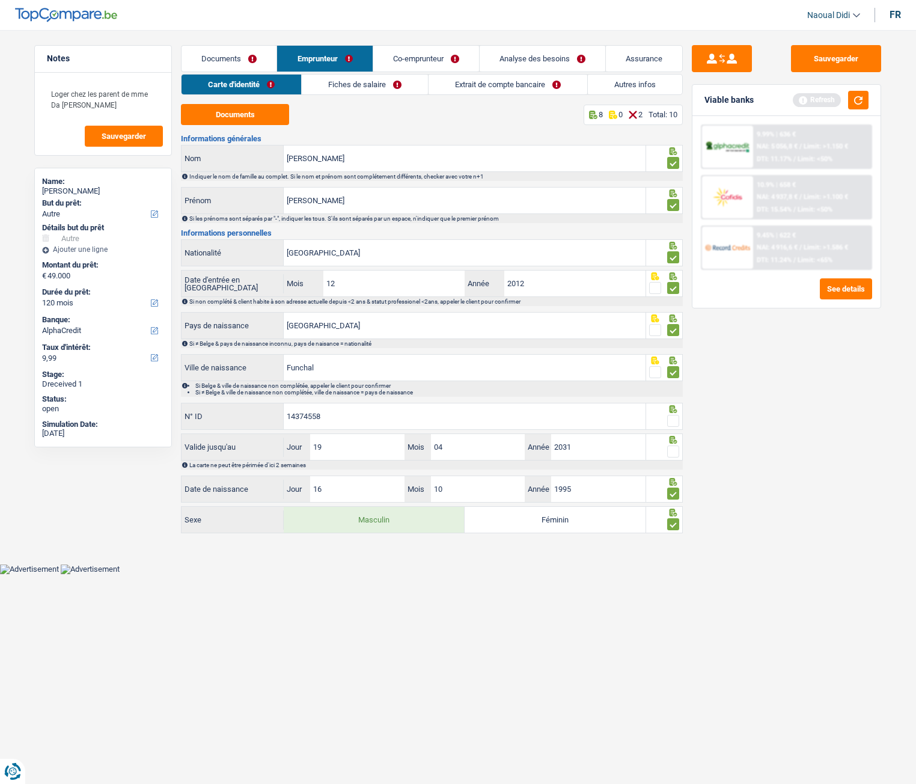
click at [670, 421] on span at bounding box center [673, 421] width 12 height 12
click at [0, 0] on input "radio" at bounding box center [0, 0] width 0 height 0
click at [673, 438] on div at bounding box center [673, 451] width 12 height 15
click at [676, 438] on span at bounding box center [673, 451] width 12 height 12
click at [0, 0] on input "radio" at bounding box center [0, 0] width 0 height 0
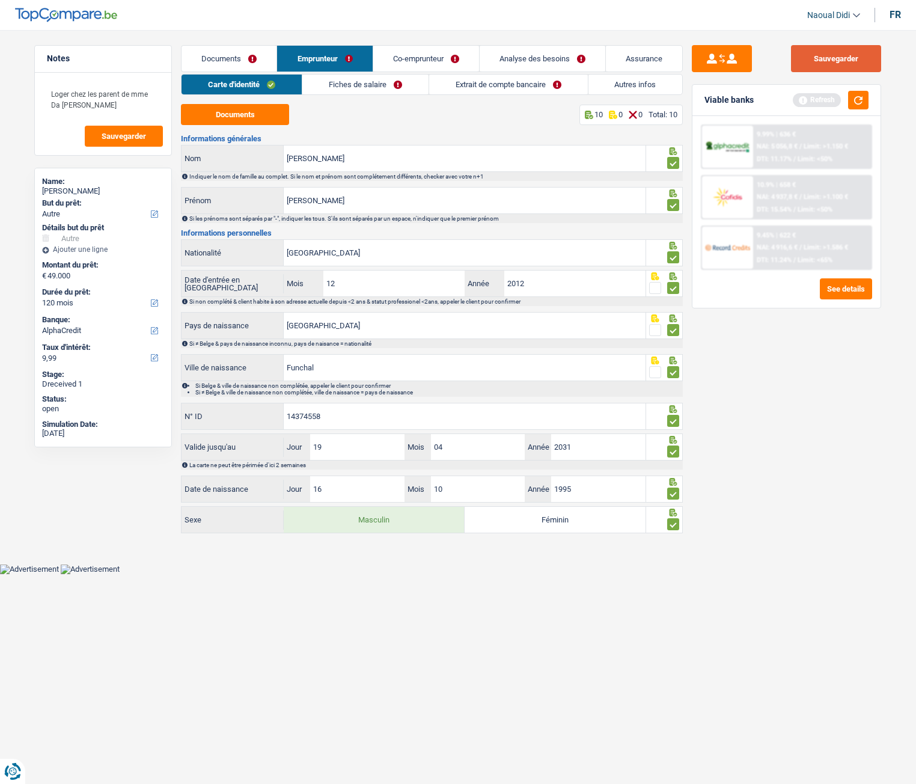
click at [839, 65] on button "Sauvegarder" at bounding box center [836, 58] width 90 height 27
click at [383, 81] on link "Fiches de salaire" at bounding box center [365, 85] width 126 height 20
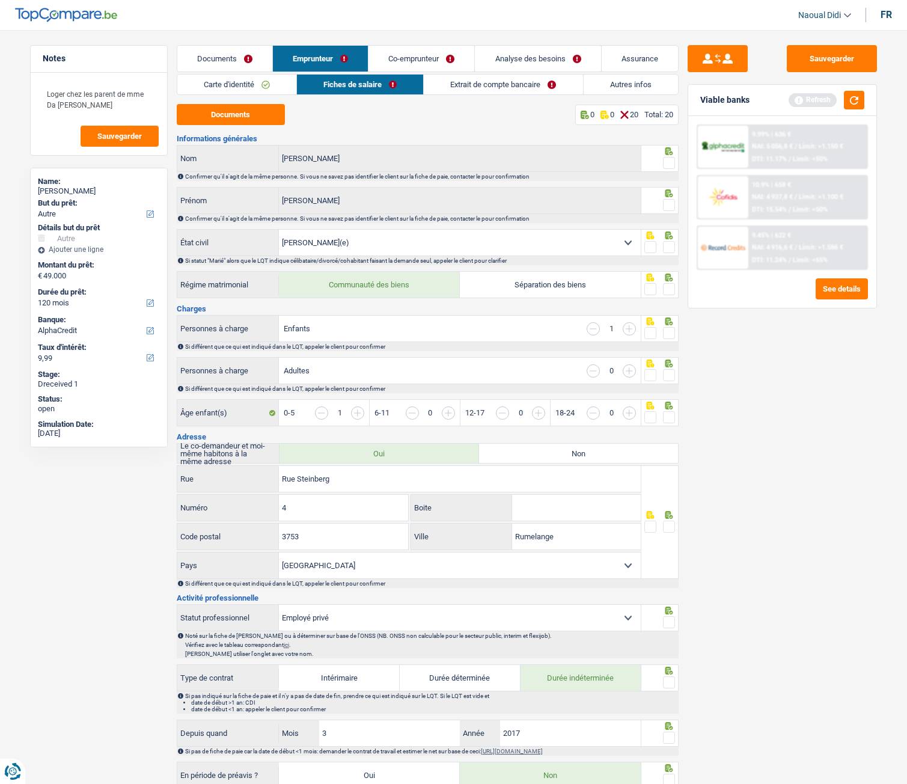
click at [251, 117] on button "Documents" at bounding box center [231, 114] width 108 height 21
click at [221, 111] on button "Documents" at bounding box center [231, 114] width 108 height 21
click at [668, 161] on span at bounding box center [669, 163] width 12 height 12
click at [0, 0] on input "radio" at bounding box center [0, 0] width 0 height 0
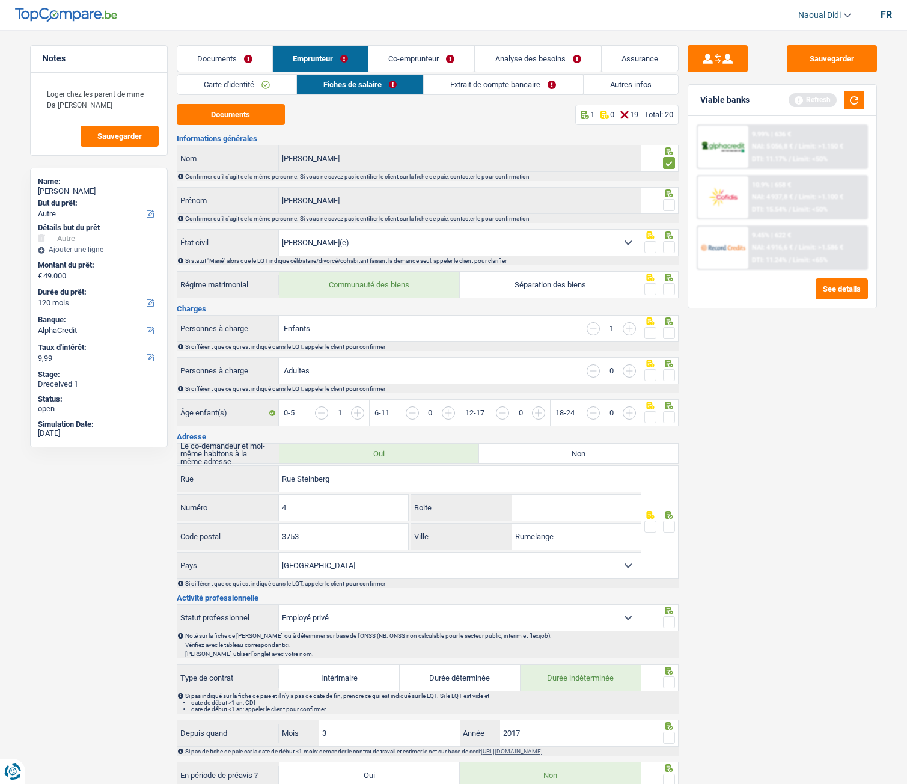
click at [668, 206] on span at bounding box center [669, 205] width 12 height 12
click at [0, 0] on input "radio" at bounding box center [0, 0] width 0 height 0
click at [671, 248] on span at bounding box center [669, 247] width 12 height 12
click at [0, 0] on input "radio" at bounding box center [0, 0] width 0 height 0
click at [671, 290] on span at bounding box center [669, 289] width 12 height 12
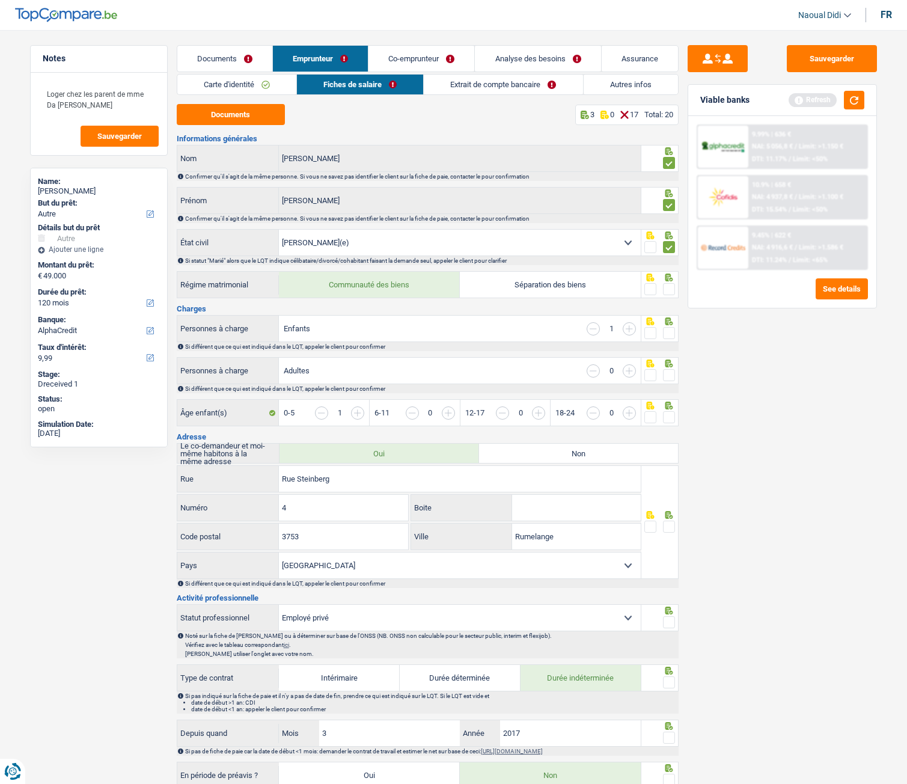
click at [0, 0] on input "radio" at bounding box center [0, 0] width 0 height 0
